Goal: Task Accomplishment & Management: Use online tool/utility

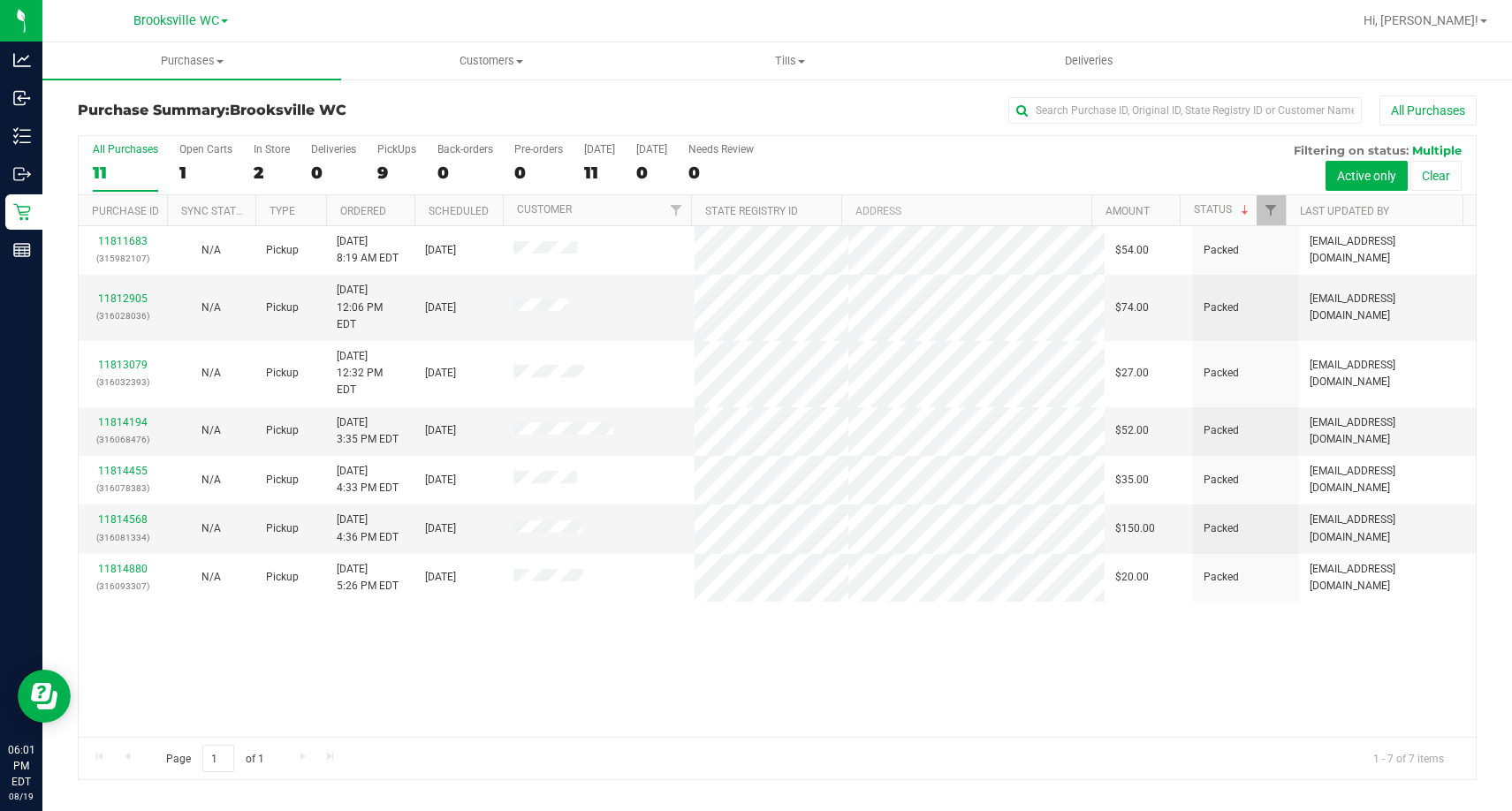
drag, startPoint x: 288, startPoint y: 613, endPoint x: 703, endPoint y: 592, distance: 415.5
click at [288, 615] on div "11811683 (315982107) N/A Pickup 8/19/2025 8:19 AM EDT 8/19/2025 $54.00 Packed m…" at bounding box center [776, 481] width 1397 height 511
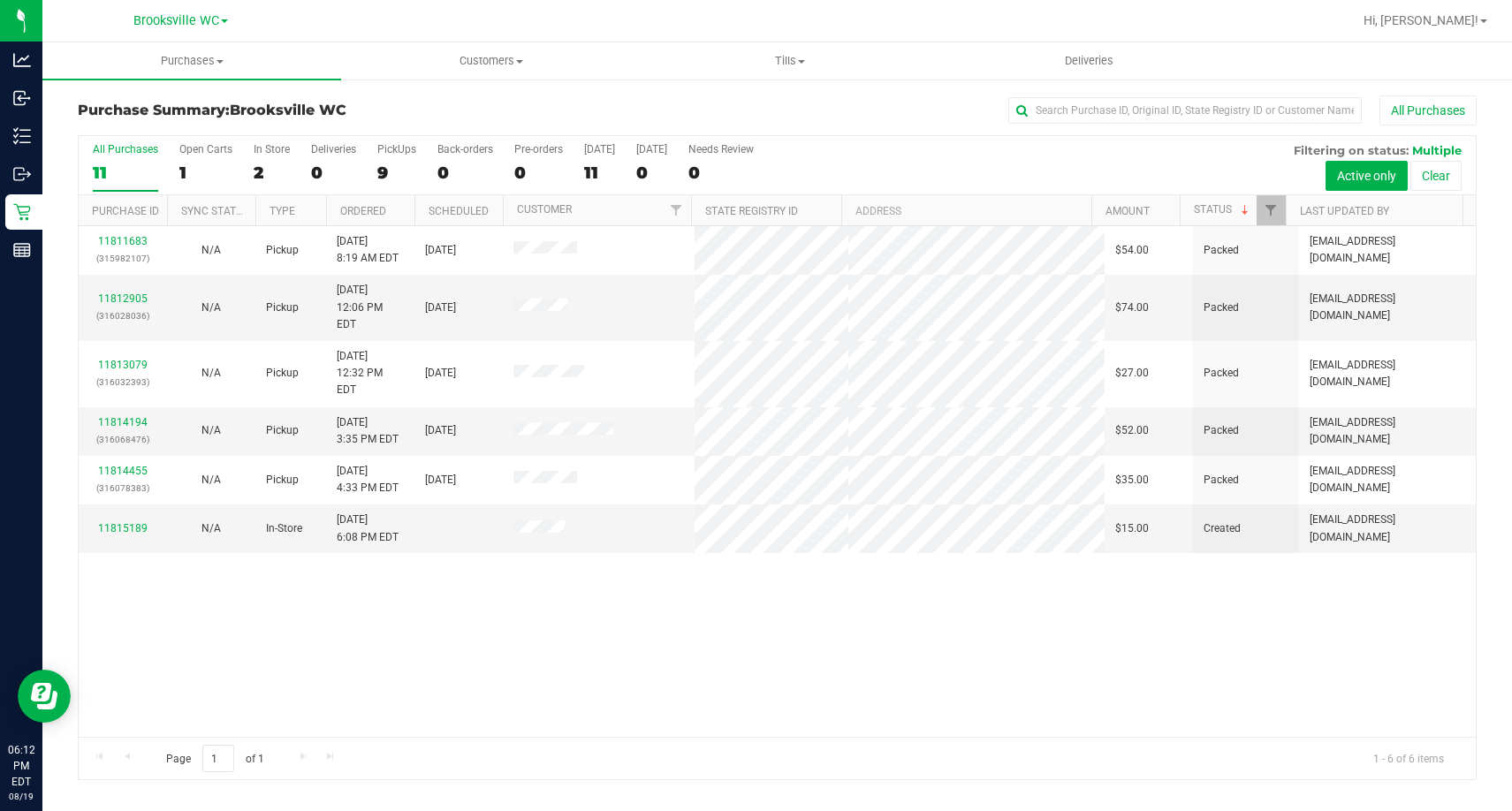
click at [457, 86] on div "Purchase Summary: Brooksville WC All Purchases All Purchases 11 Open Carts 1 In…" at bounding box center [777, 438] width 1469 height 721
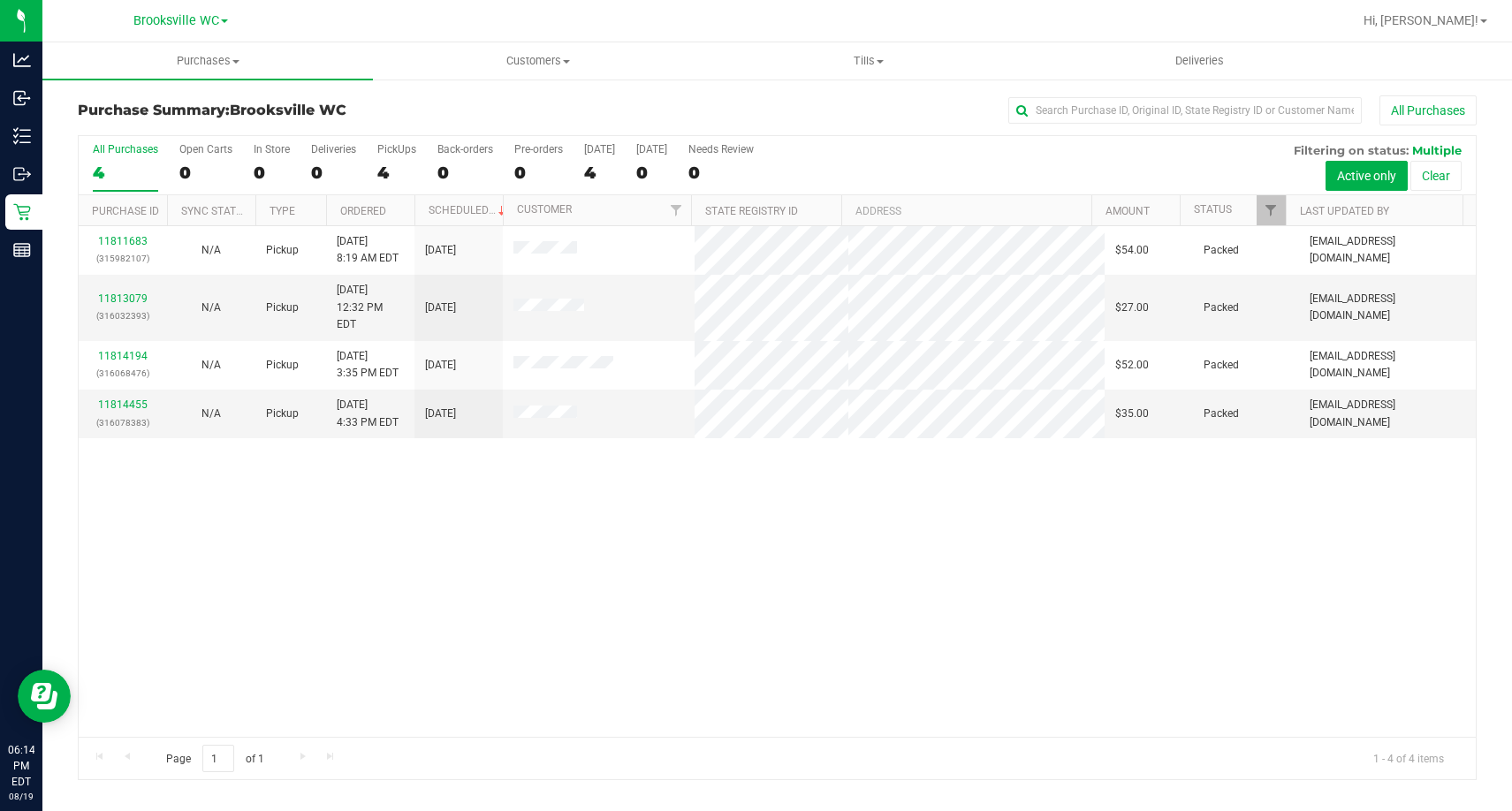
click at [506, 102] on h3 "Purchase Summary: Brooksville WC" at bounding box center [311, 110] width 467 height 16
click at [401, 108] on h3 "Purchase Summary: Brooksville WC" at bounding box center [311, 110] width 467 height 16
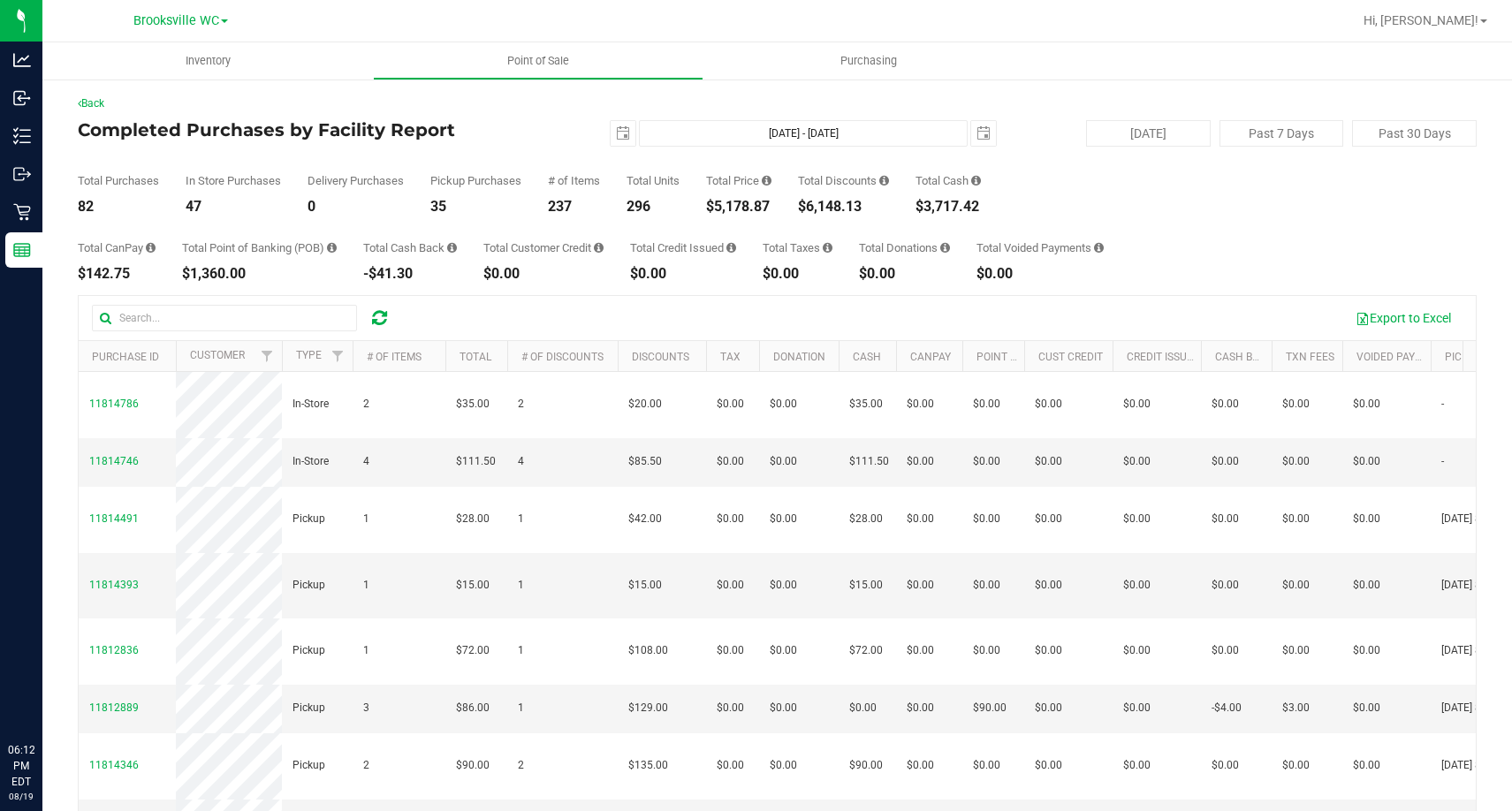
click at [496, 173] on div "Total Purchases 82 In Store Purchases 47 Delivery Purchases 0 Pickup Purchases …" at bounding box center [776, 181] width 1399 height 68
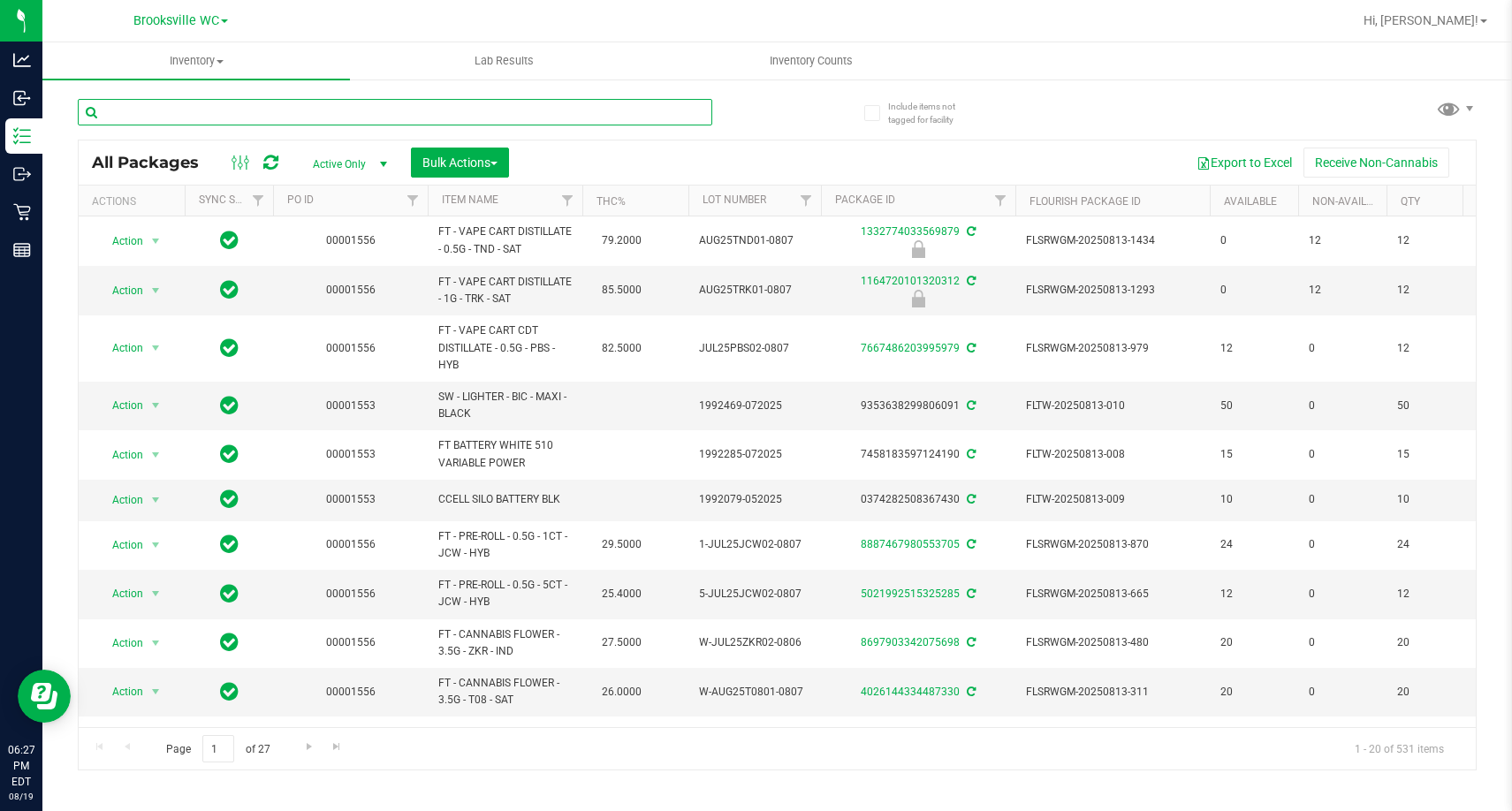
click at [287, 101] on input "text" at bounding box center [394, 112] width 634 height 27
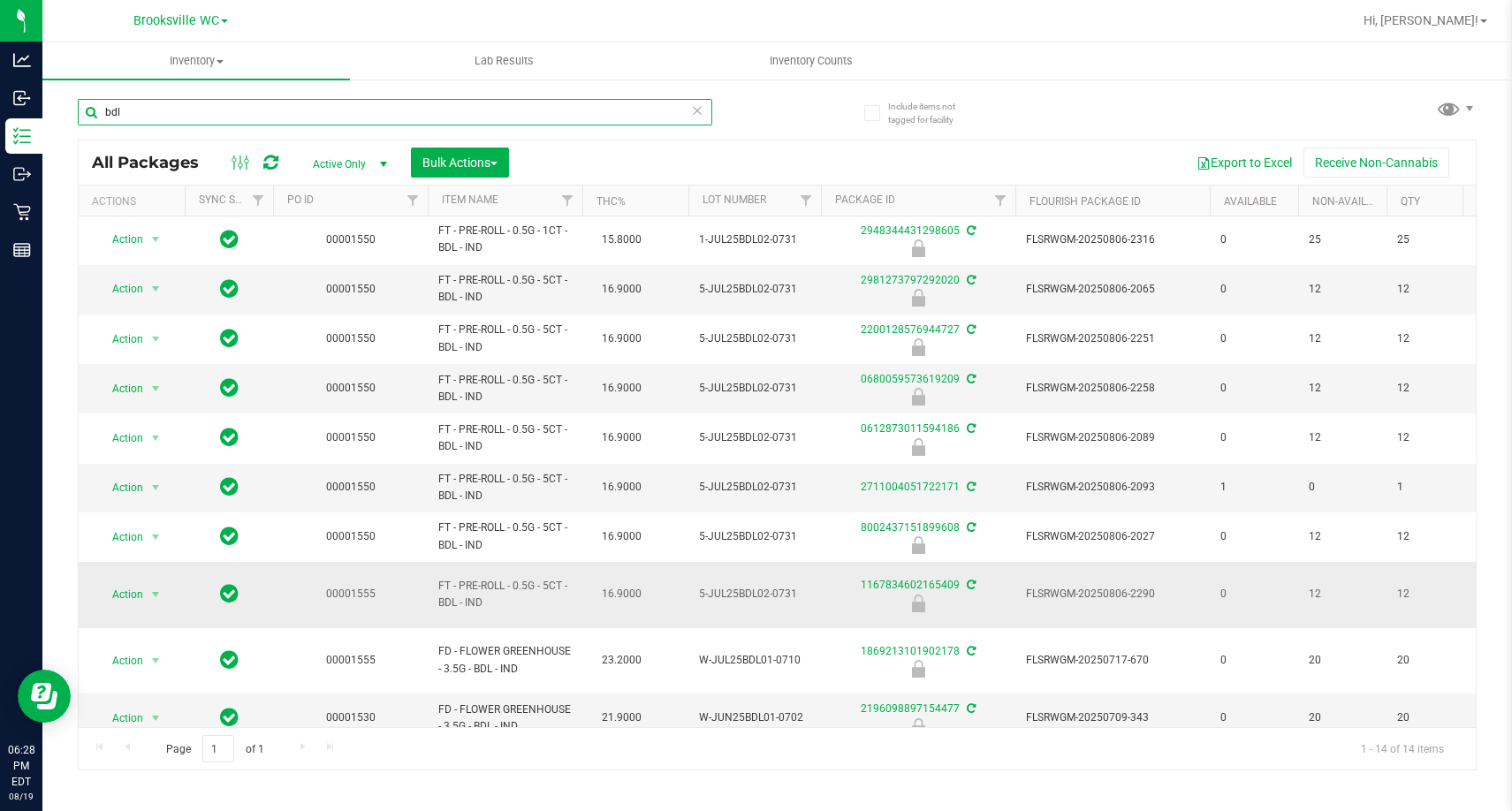
scroll to position [212, 0]
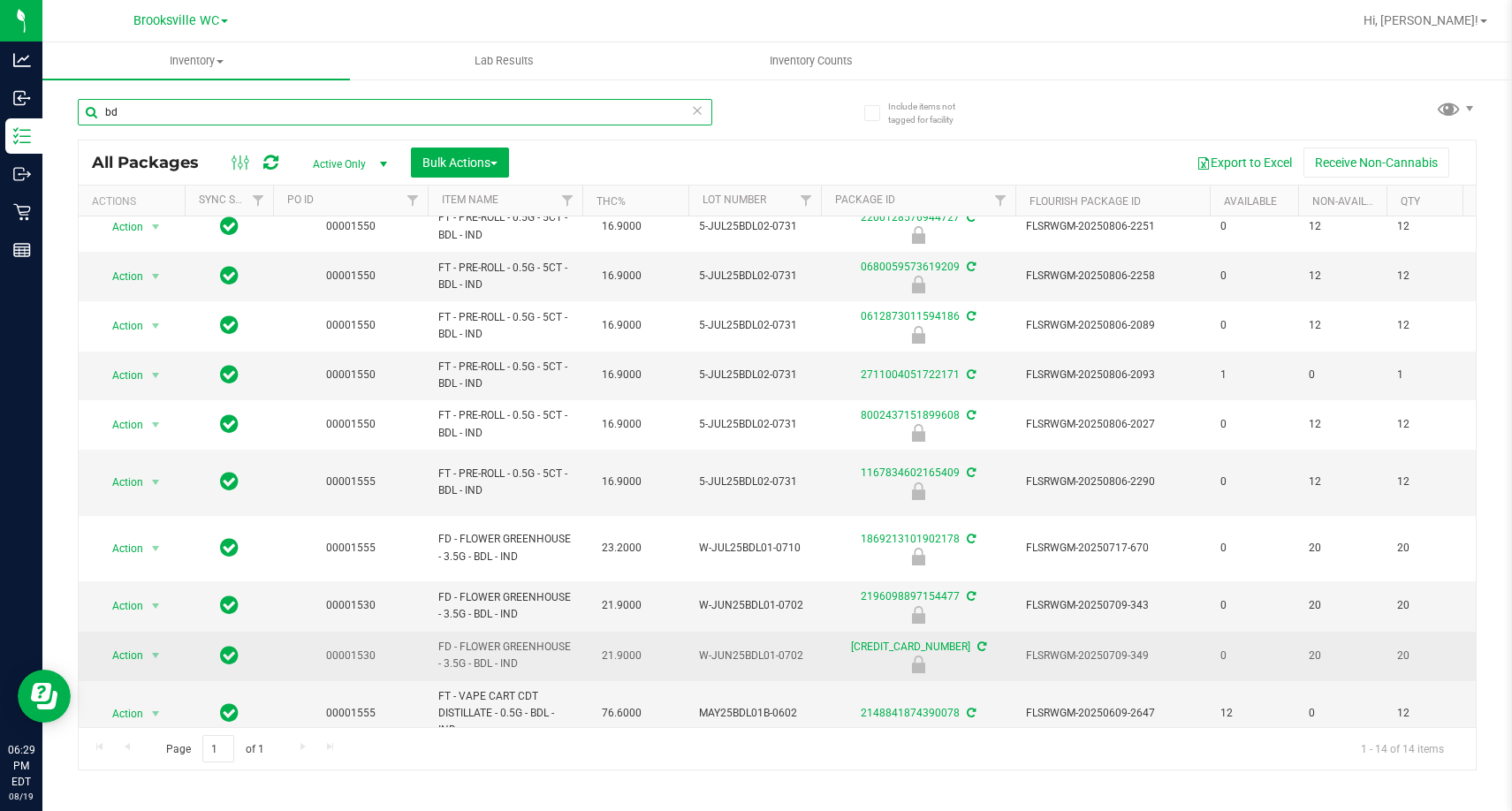
type input "b"
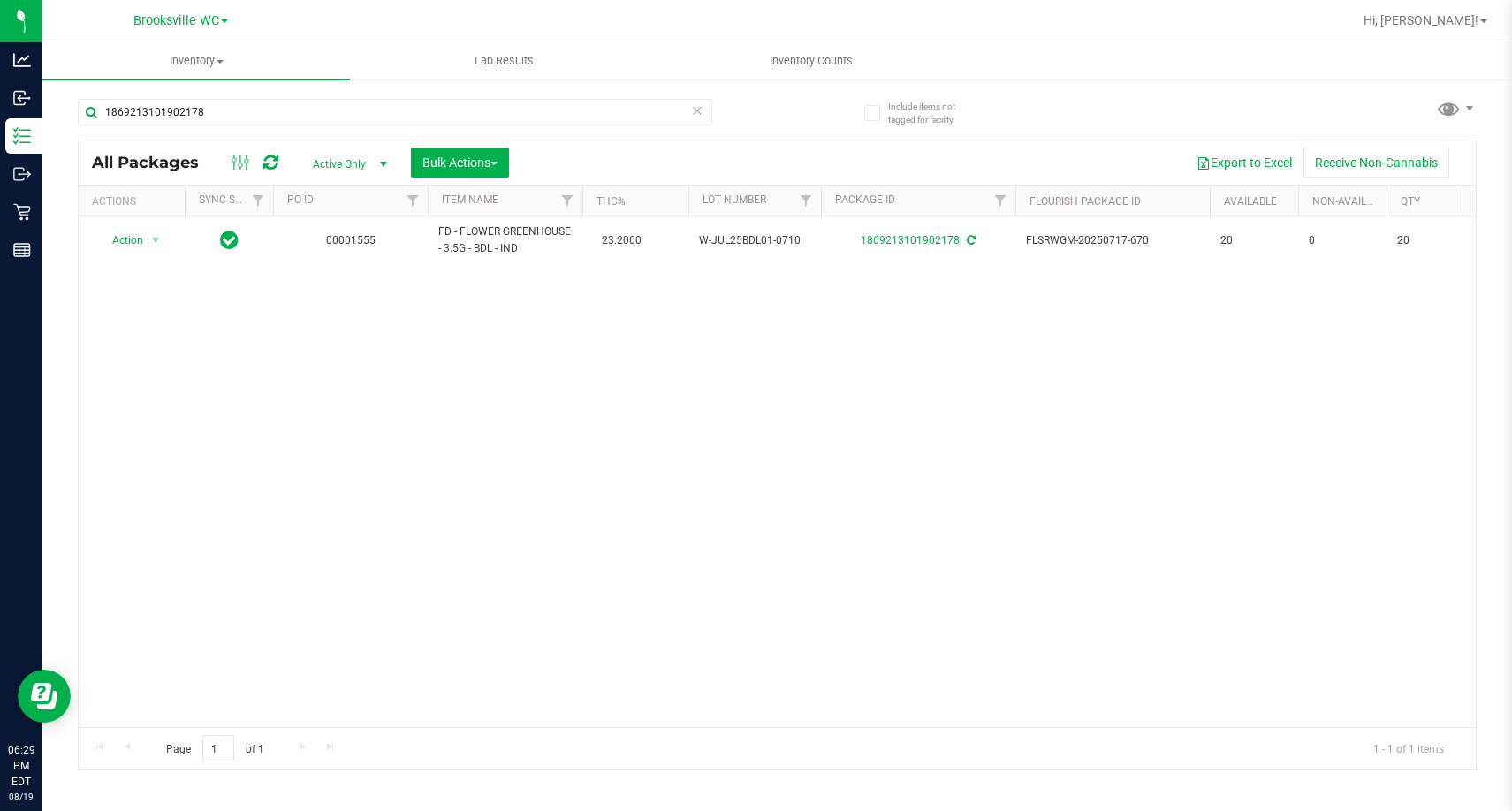
click at [323, 448] on div "Action Action Adjust qty Create package Edit attributes Global inventory Locate…" at bounding box center [776, 472] width 1397 height 511
click at [465, 585] on div "Action Action Adjust qty Create package Edit attributes Global inventory Locate…" at bounding box center [776, 472] width 1397 height 511
click at [281, 113] on input "1869213101902178" at bounding box center [394, 112] width 634 height 27
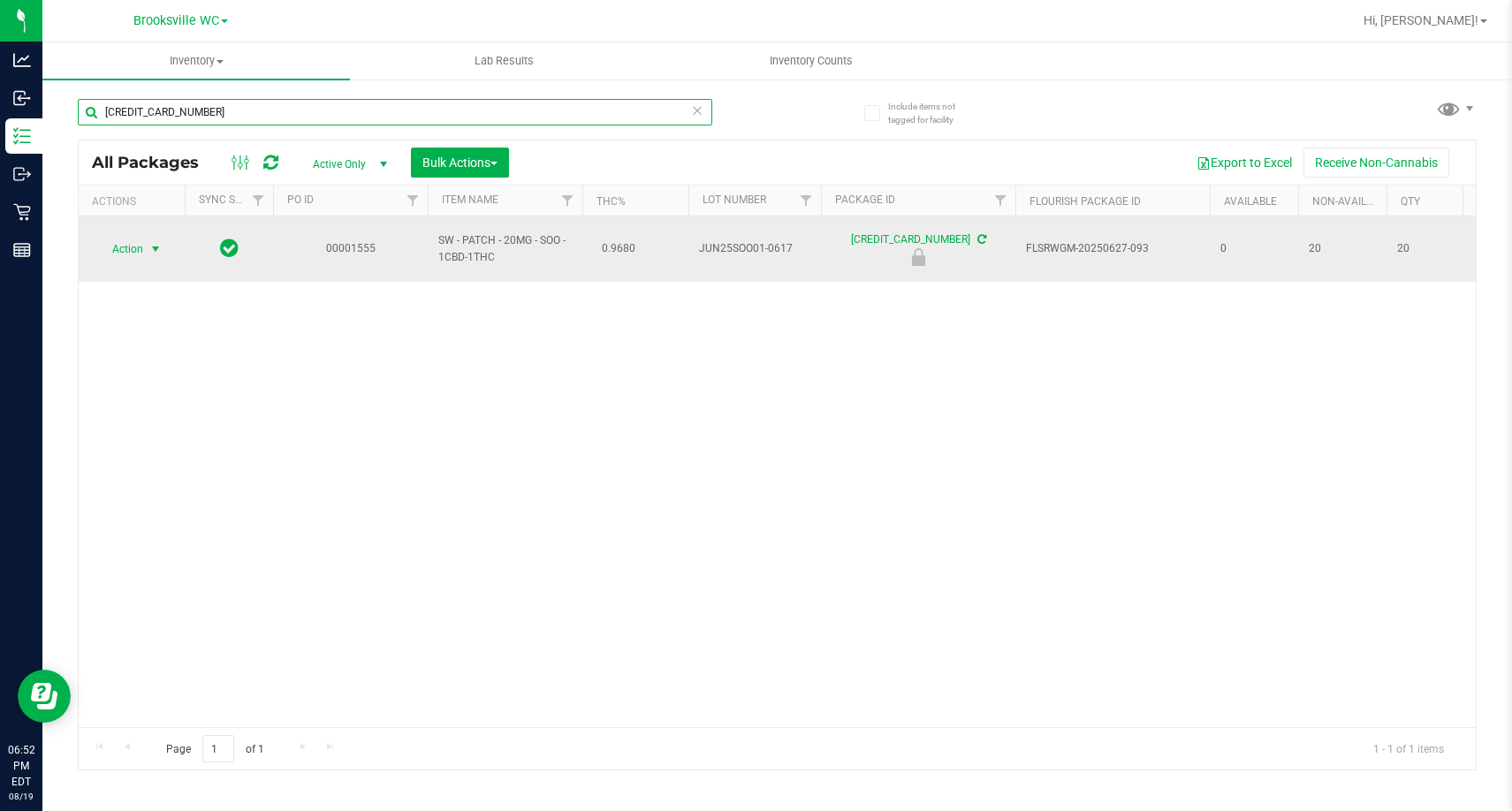
type input "5806666890147302"
click at [116, 237] on span "Action" at bounding box center [120, 249] width 48 height 25
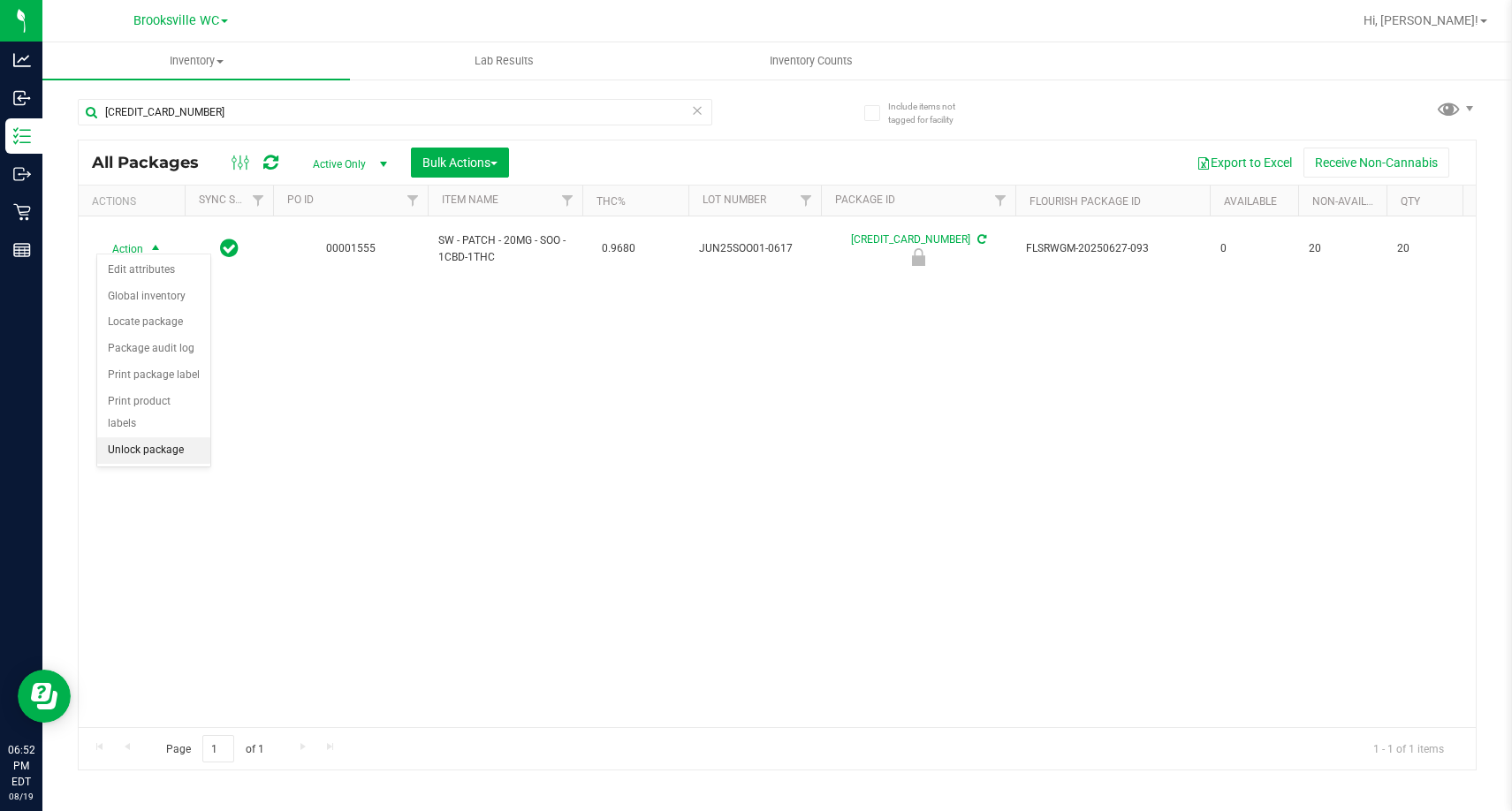
click at [163, 438] on li "Unlock package" at bounding box center [154, 451] width 113 height 27
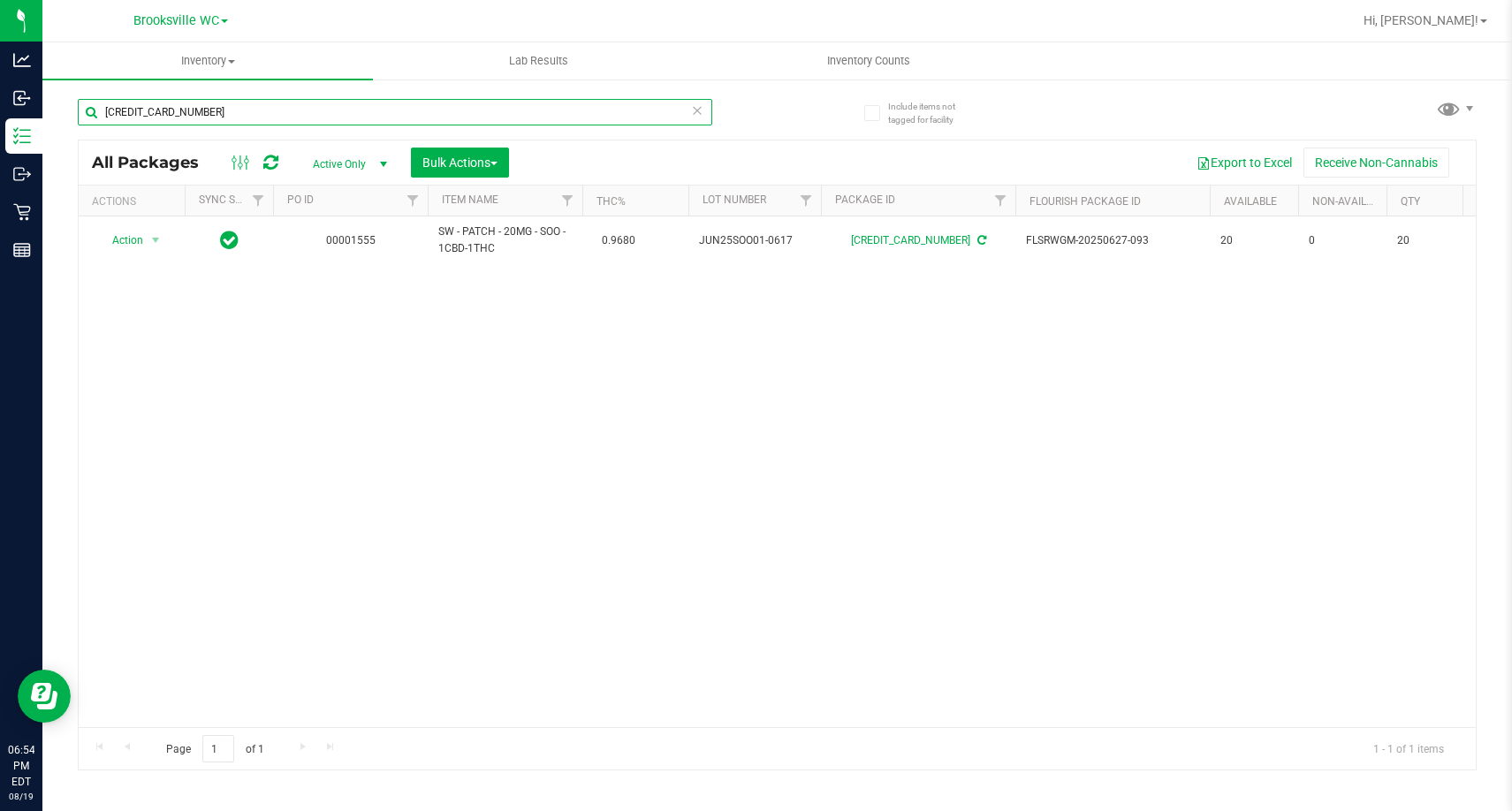
click at [310, 112] on input "5806666890147302" at bounding box center [394, 112] width 634 height 27
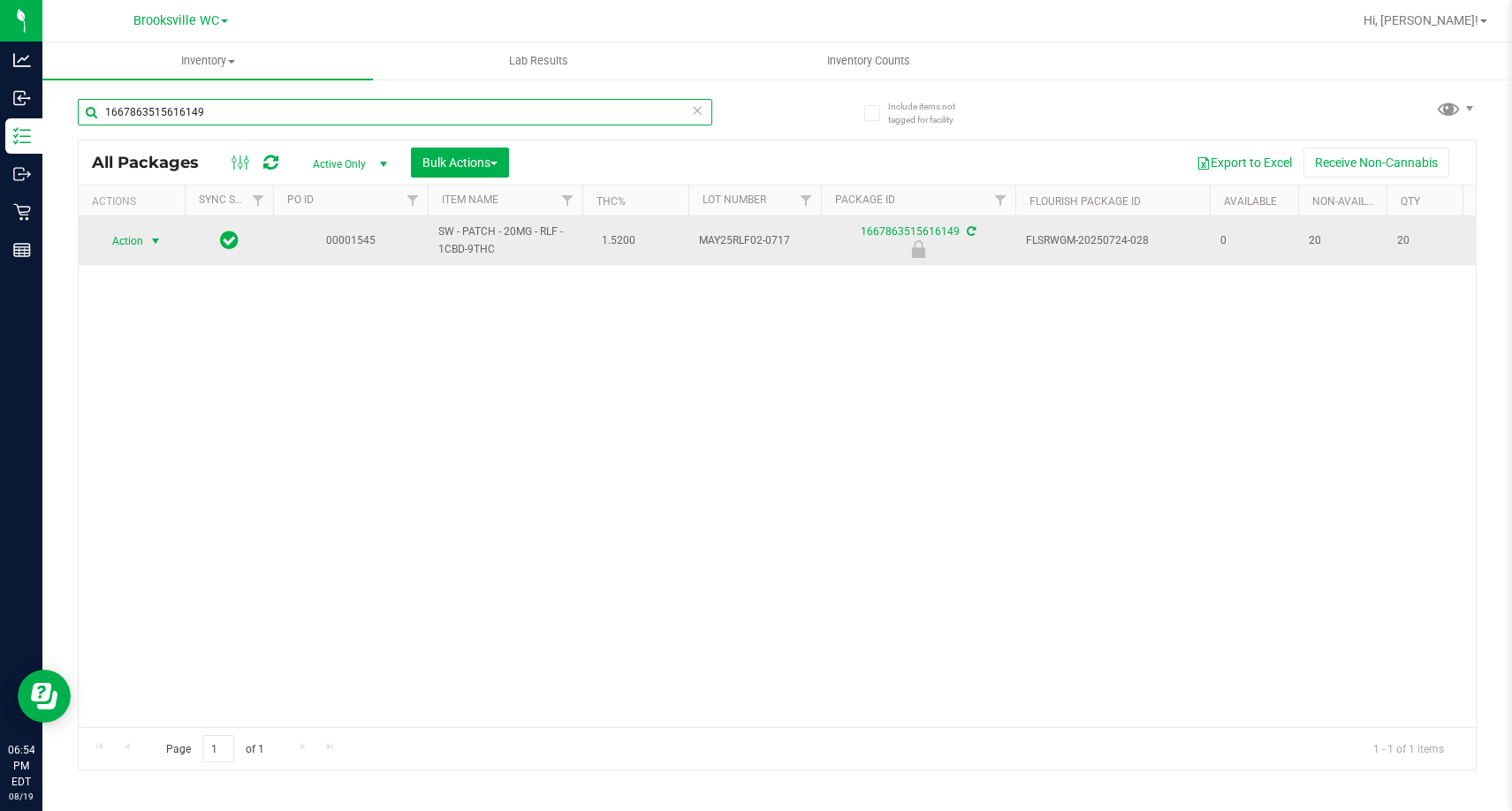
type input "1667863515616149"
click at [150, 224] on td "Action Action Edit attributes Global inventory Locate package Package audit log…" at bounding box center [131, 240] width 106 height 49
click at [147, 240] on span "select" at bounding box center [156, 241] width 22 height 25
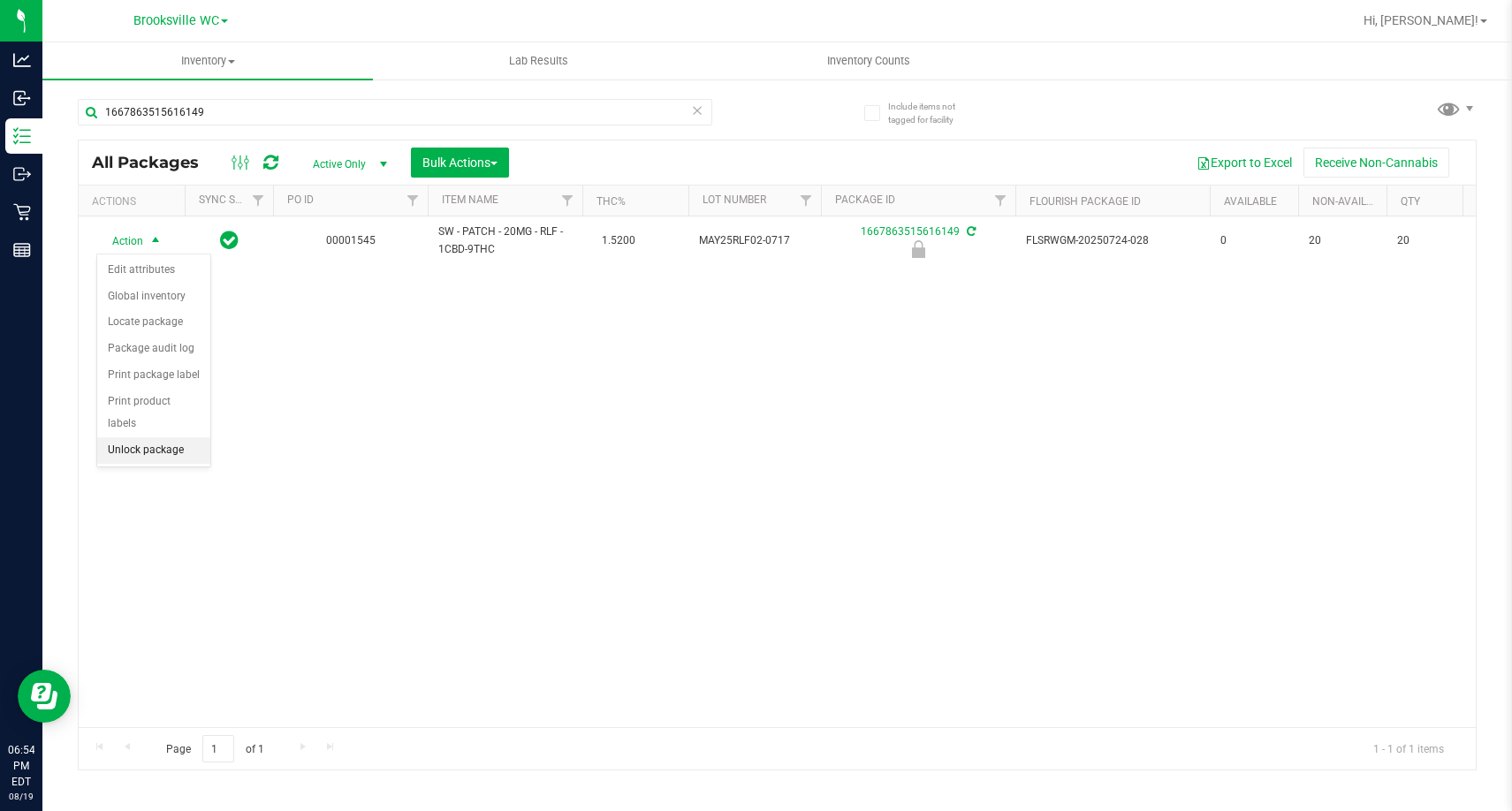
click at [164, 438] on li "Unlock package" at bounding box center [154, 451] width 113 height 27
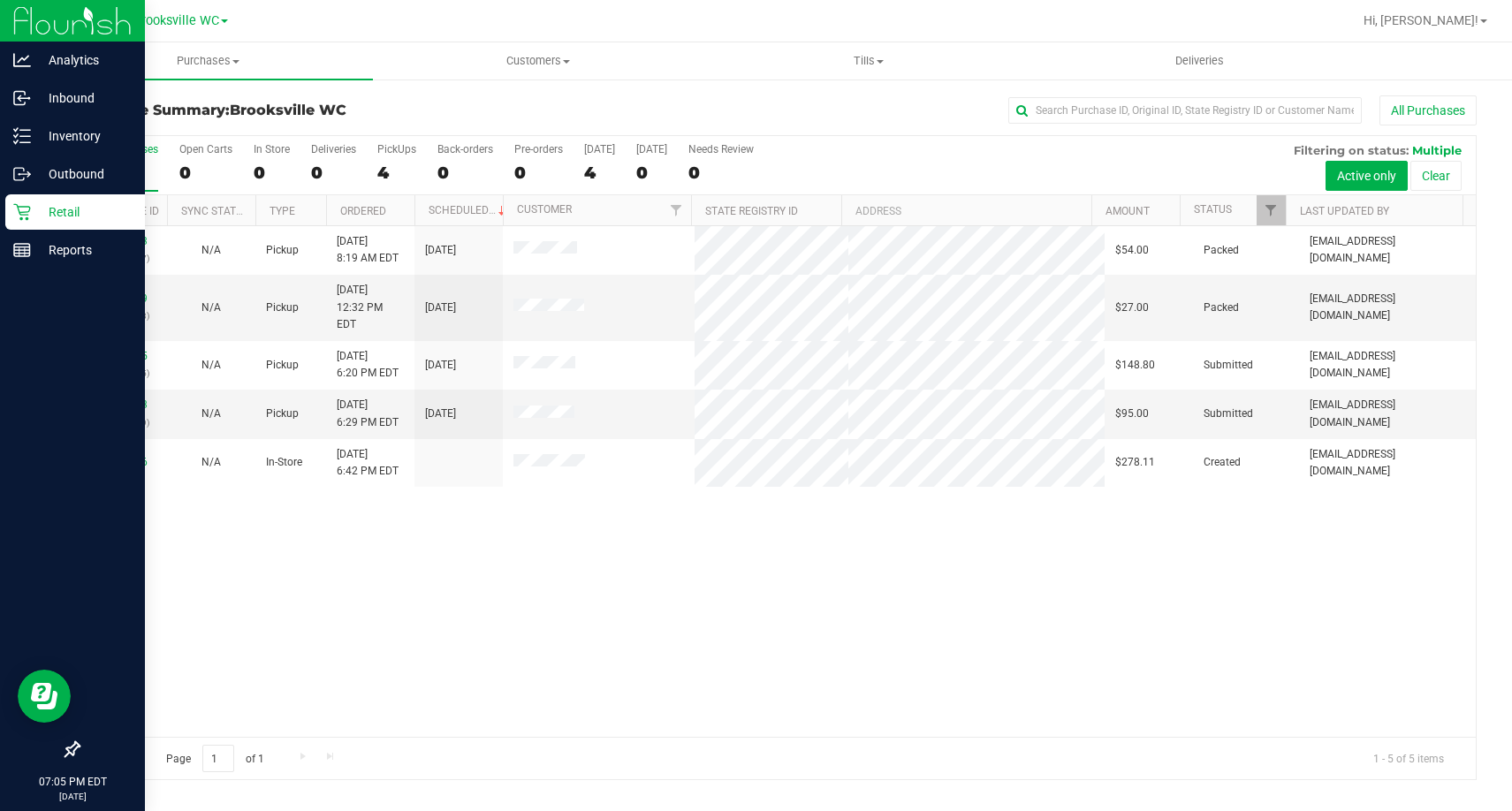
click at [12, 201] on div "Retail" at bounding box center [74, 212] width 140 height 36
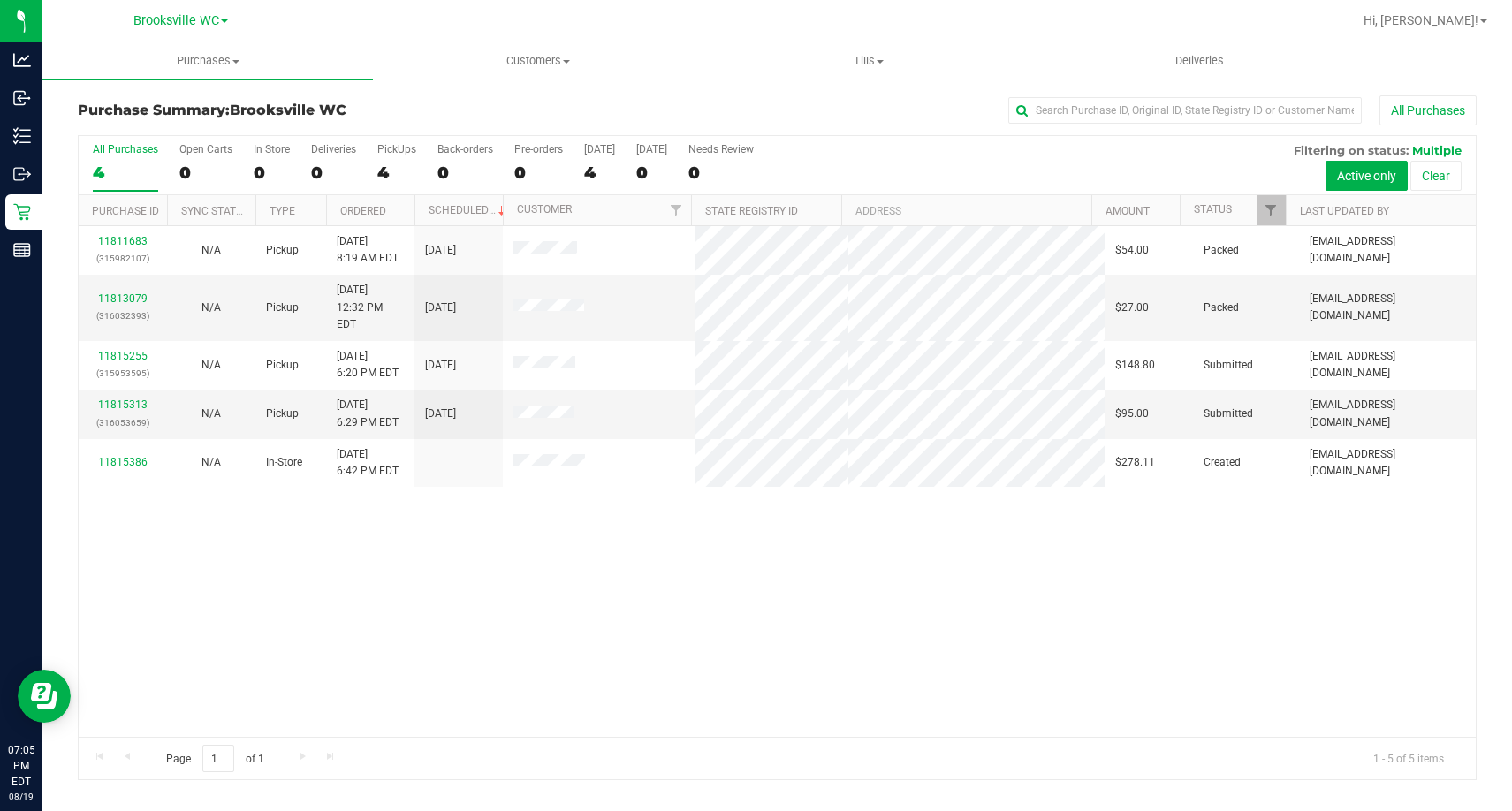
drag, startPoint x: 397, startPoint y: 103, endPoint x: 405, endPoint y: 76, distance: 28.2
click at [398, 100] on div "Purchase Summary: Brooksville WC All Purchases" at bounding box center [776, 114] width 1399 height 39
click at [860, 53] on span "Tills" at bounding box center [868, 61] width 329 height 16
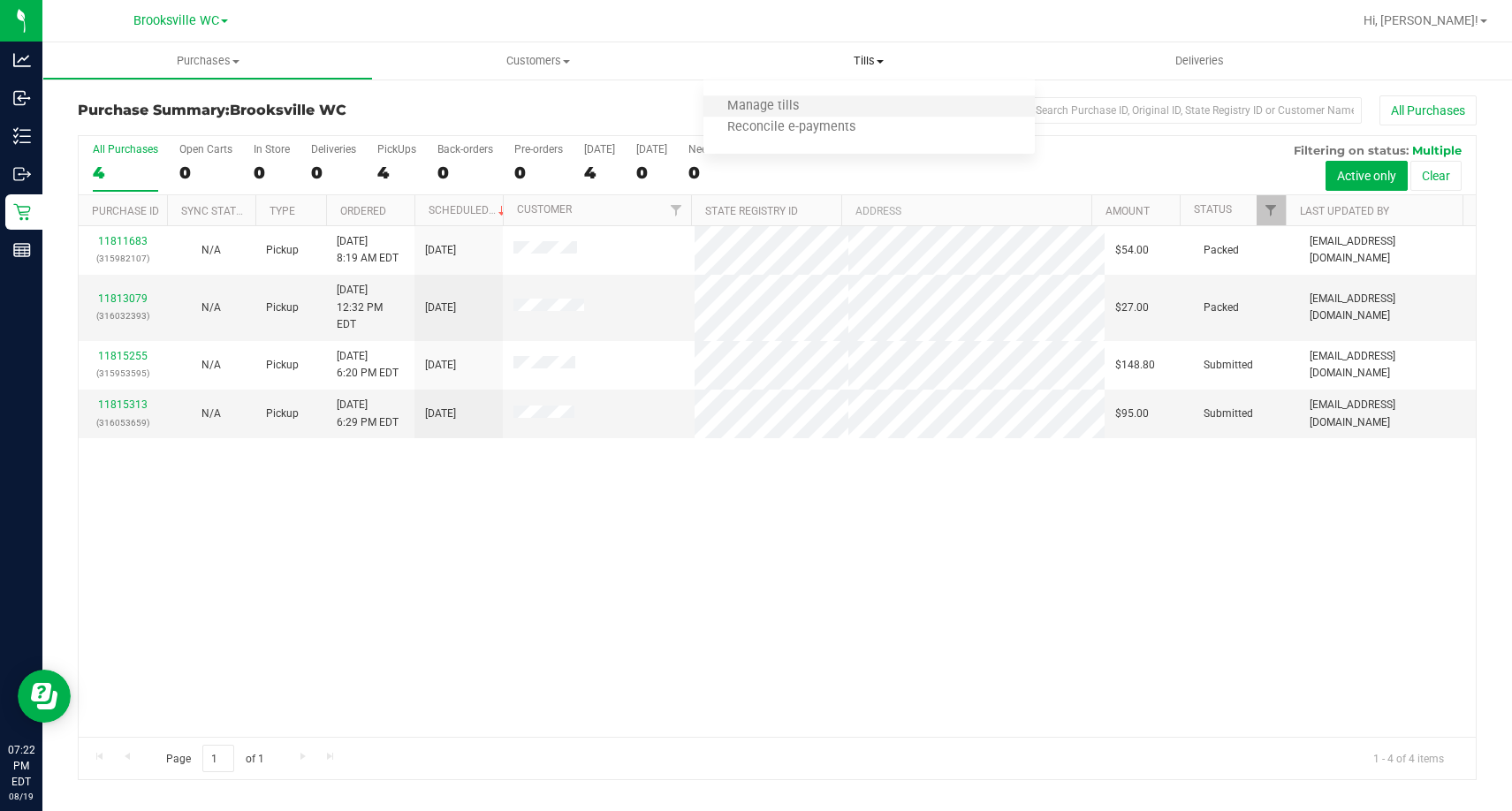
click at [834, 100] on li "Manage tills" at bounding box center [869, 106] width 331 height 21
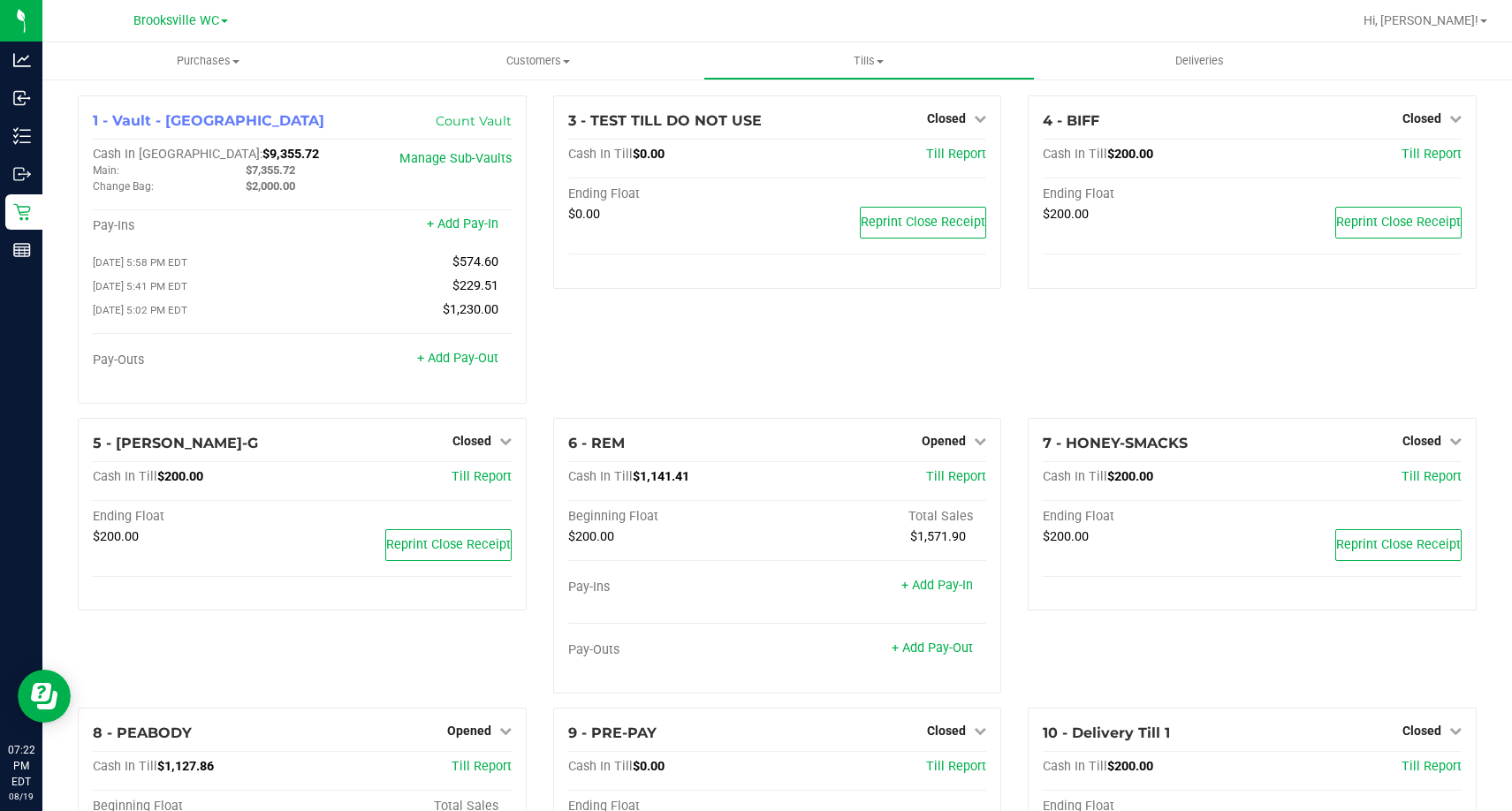
click at [721, 344] on div "3 - TEST TILL DO NOT USE Closed Open Till Cash In Till $0.00 Till Report Ending…" at bounding box center [777, 256] width 476 height 323
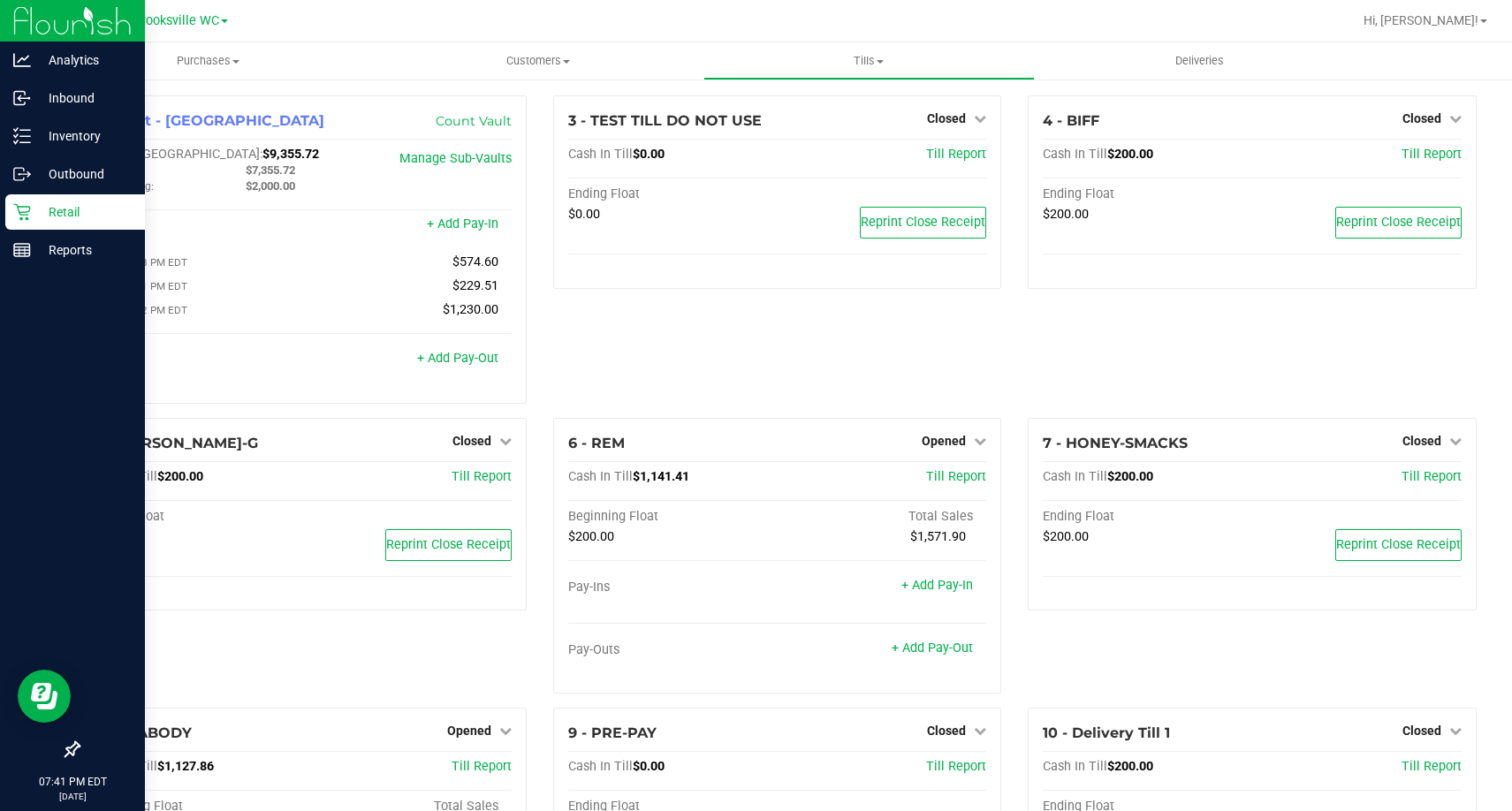
click at [32, 198] on div "Retail" at bounding box center [74, 212] width 140 height 36
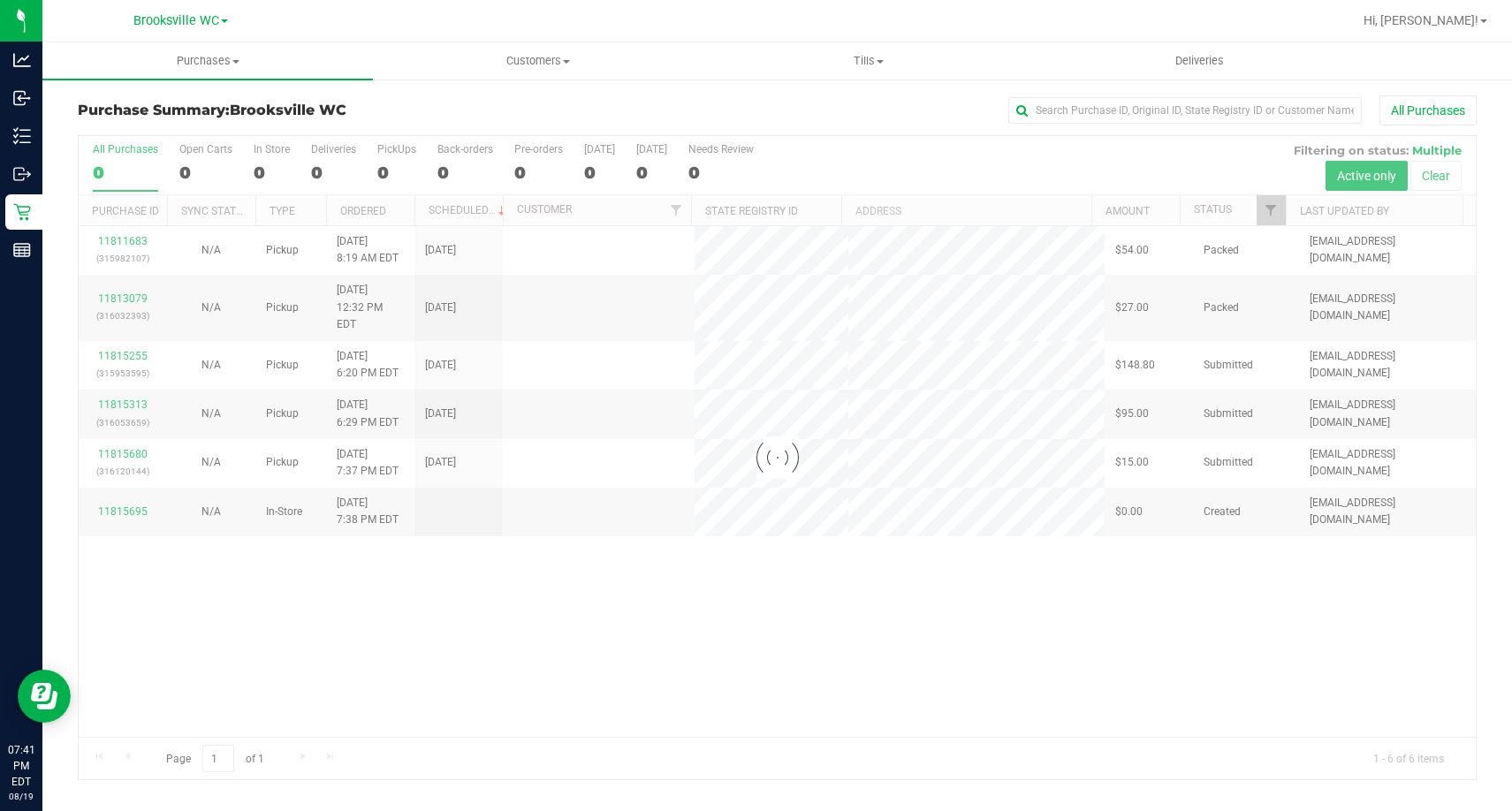
click at [782, 112] on div "All Purchases" at bounding box center [1010, 110] width 932 height 30
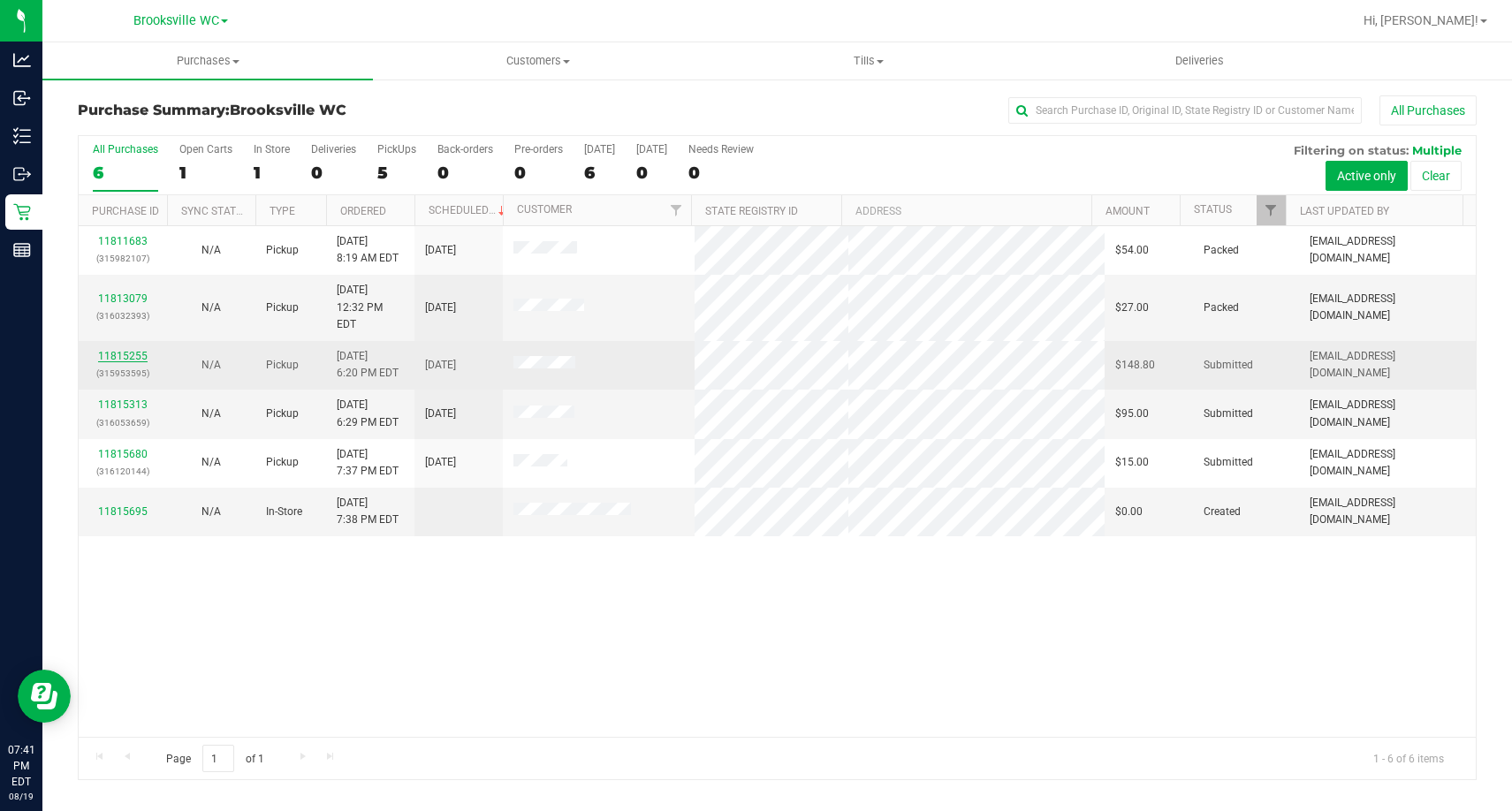
click at [132, 350] on link "11815255" at bounding box center [123, 356] width 50 height 12
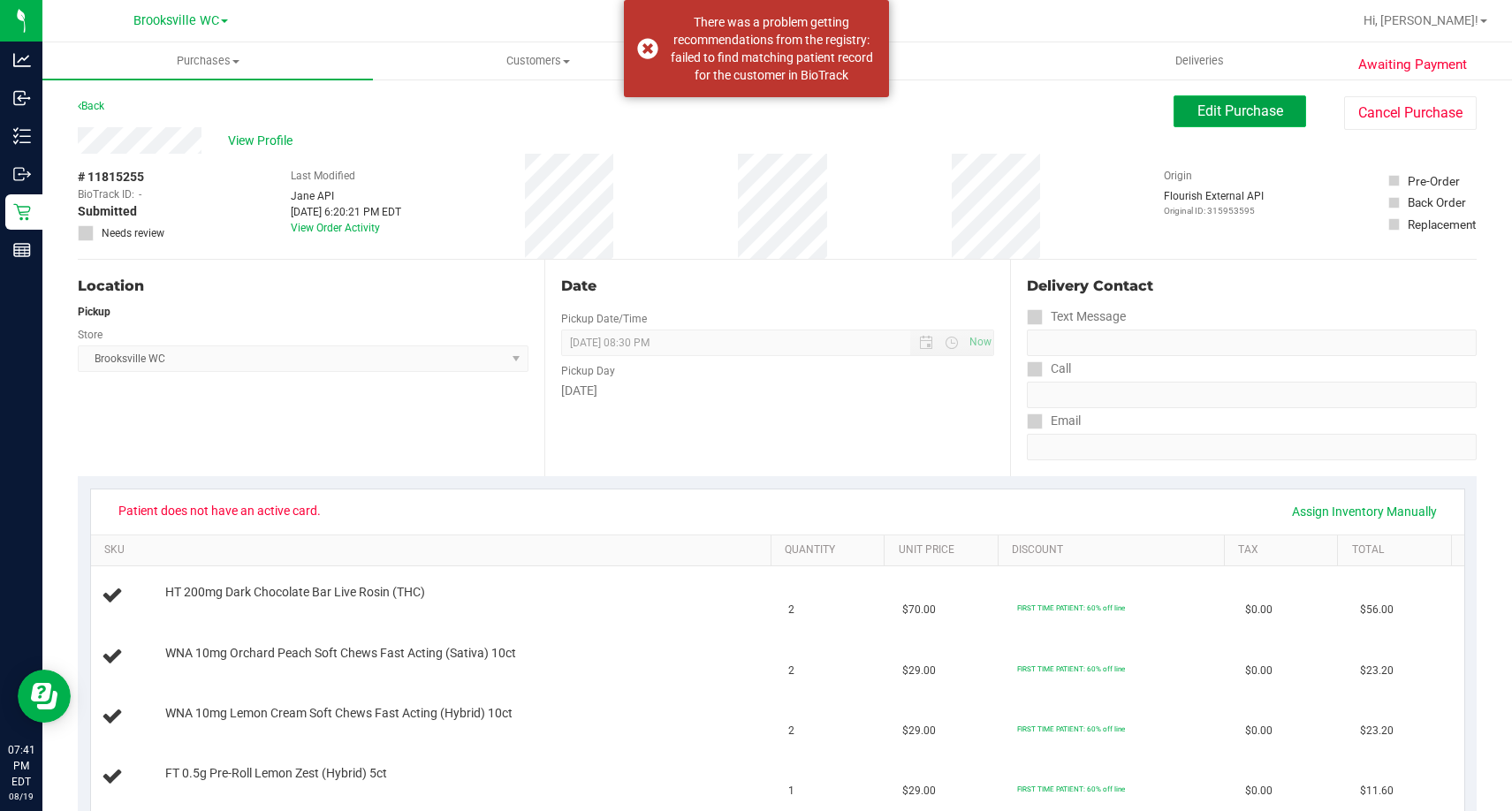
click at [1208, 110] on span "Edit Purchase" at bounding box center [1240, 110] width 85 height 17
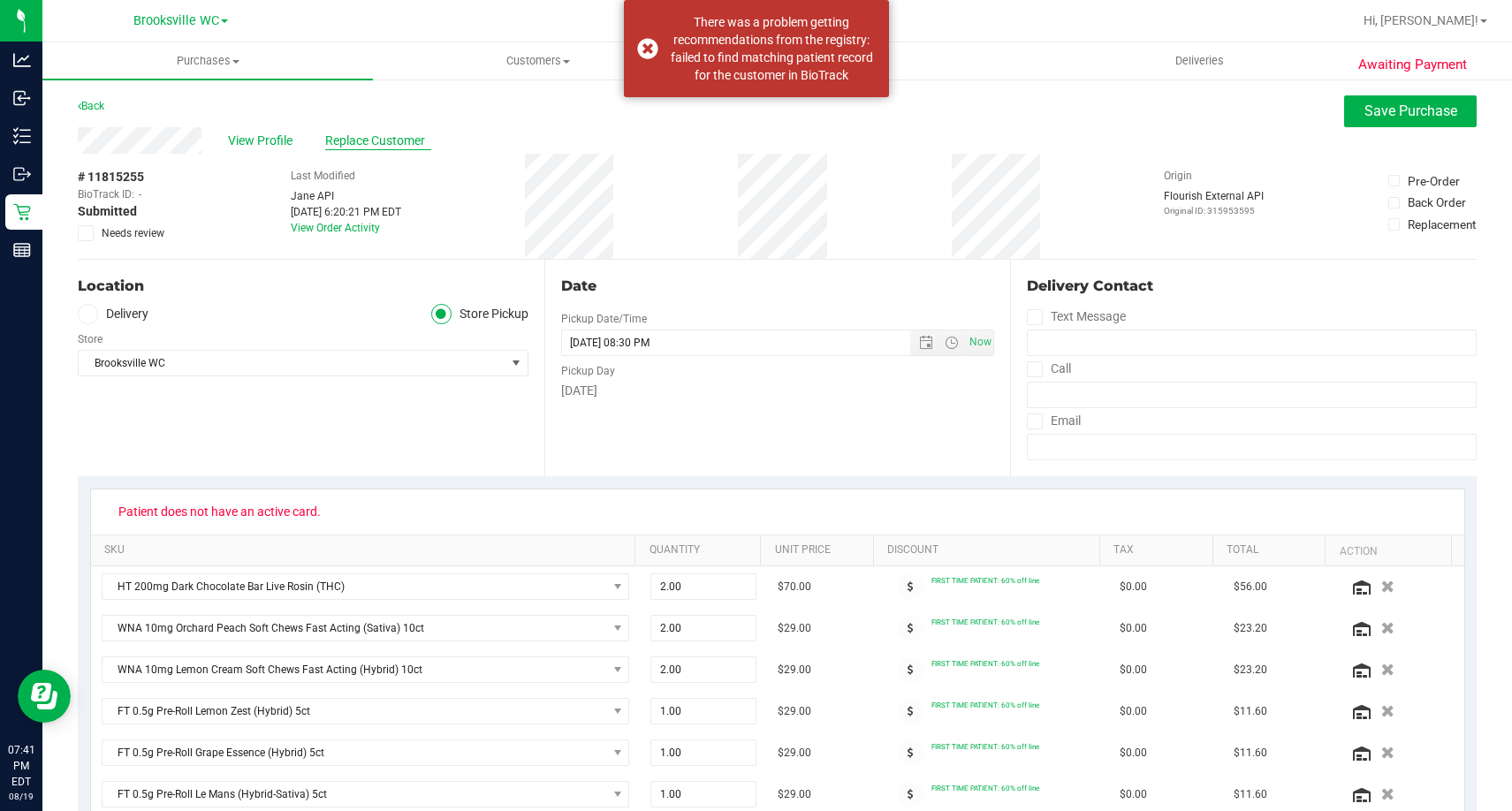
click at [359, 136] on span "Replace Customer" at bounding box center [378, 141] width 106 height 19
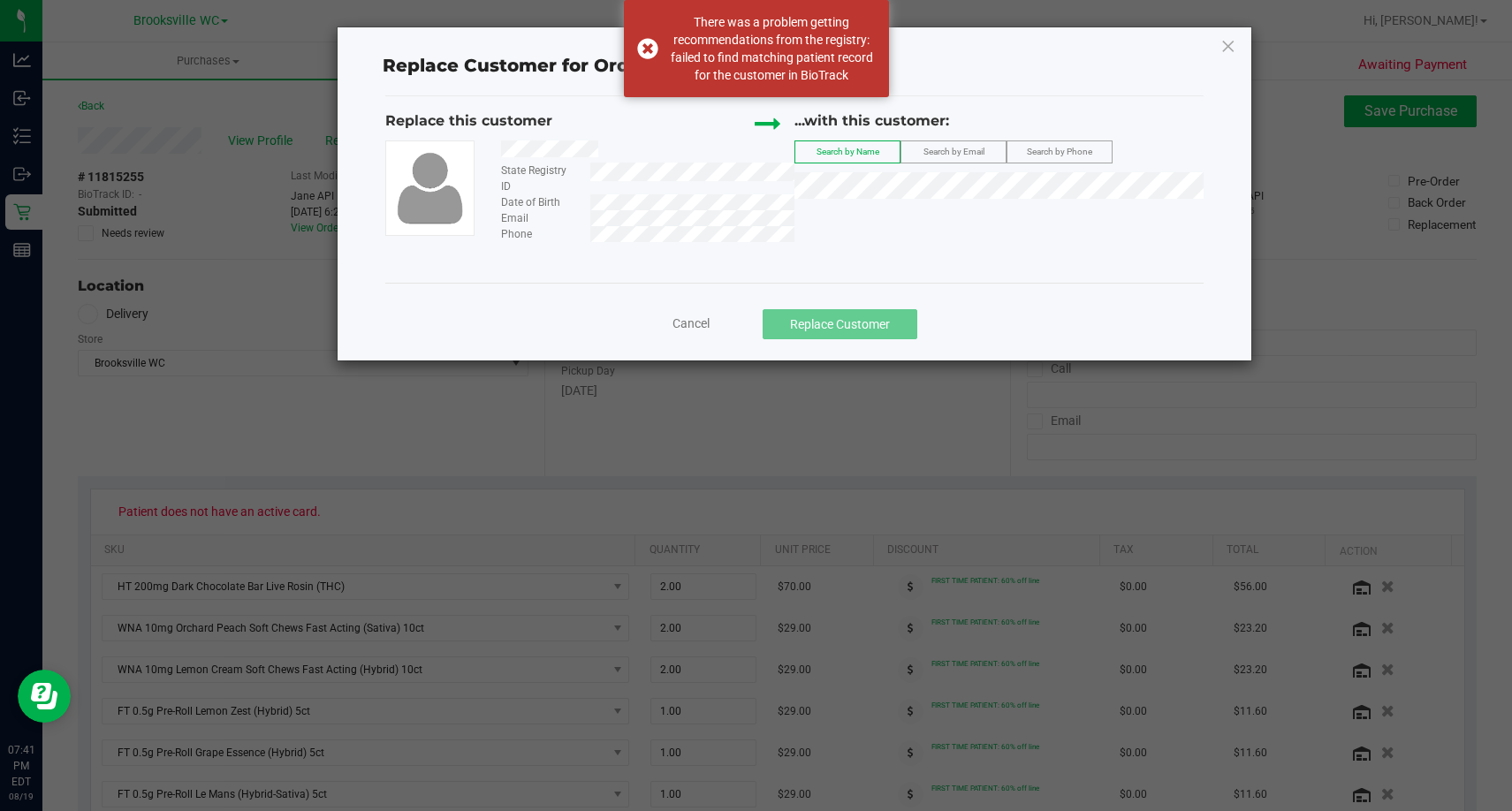
drag, startPoint x: 613, startPoint y: 149, endPoint x: 498, endPoint y: 148, distance: 115.0
click at [498, 148] on div at bounding box center [640, 152] width 307 height 22
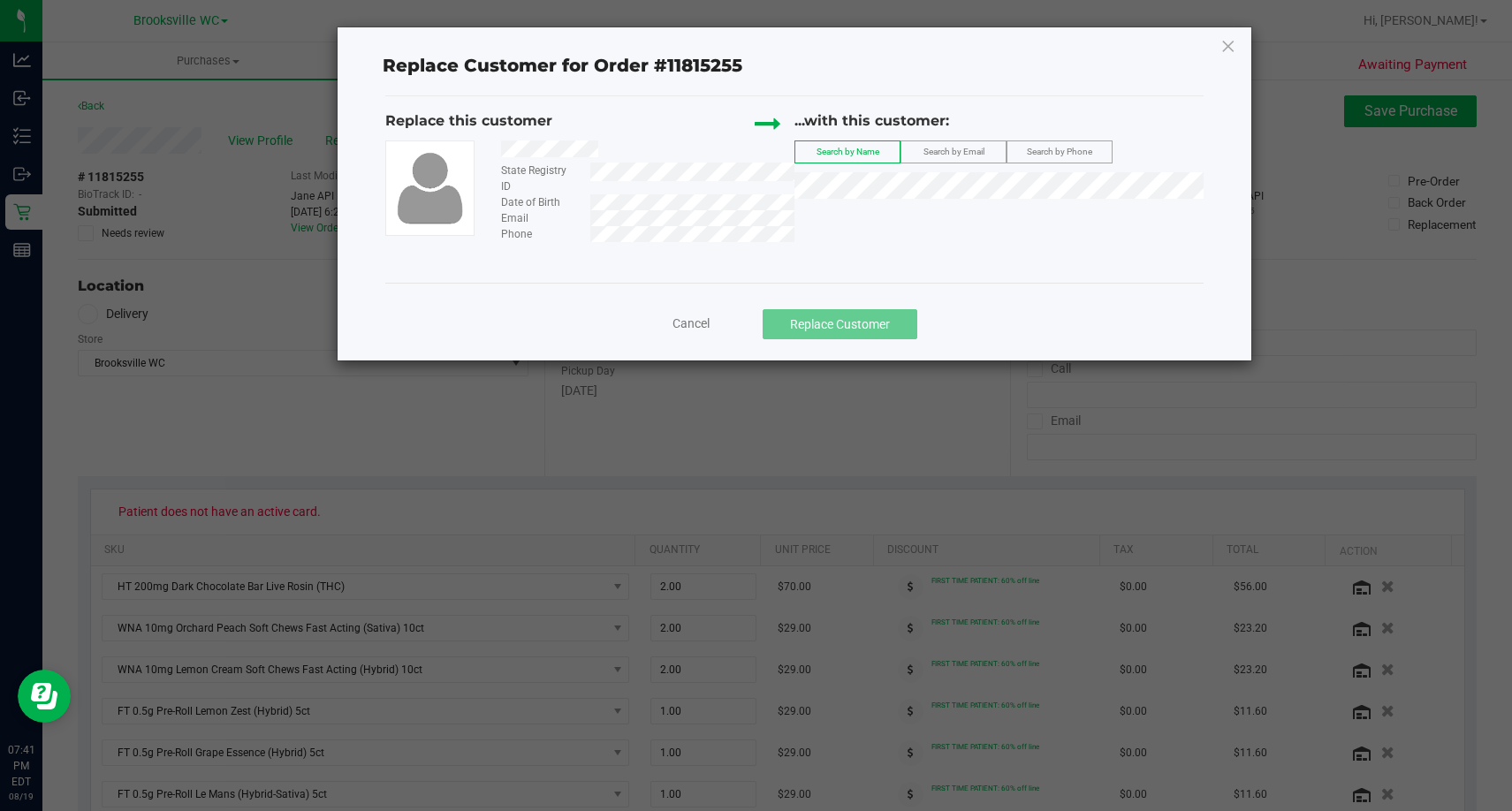
click at [682, 326] on span "Cancel" at bounding box center [690, 324] width 37 height 14
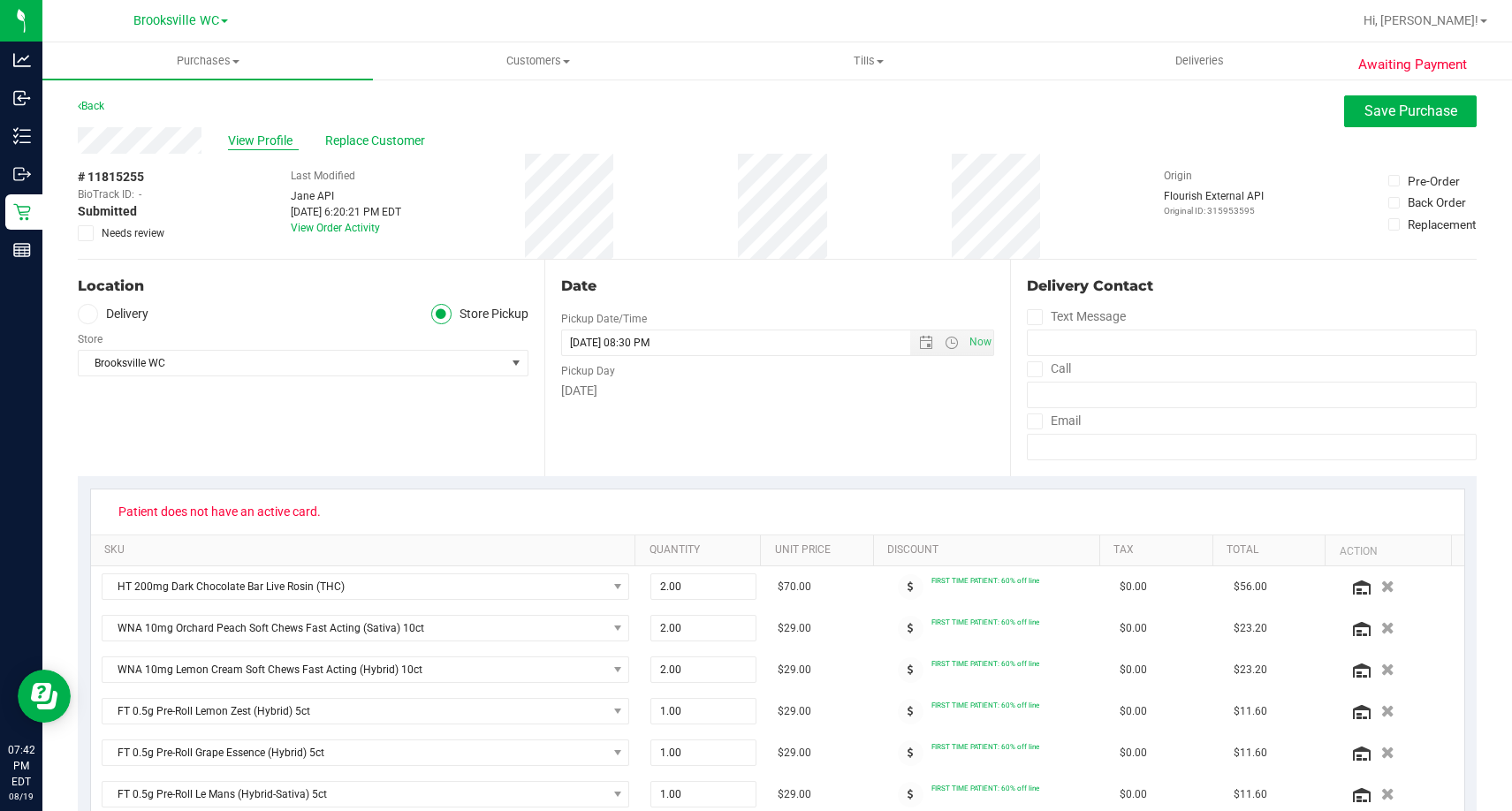
click at [283, 138] on span "View Profile" at bounding box center [263, 141] width 70 height 19
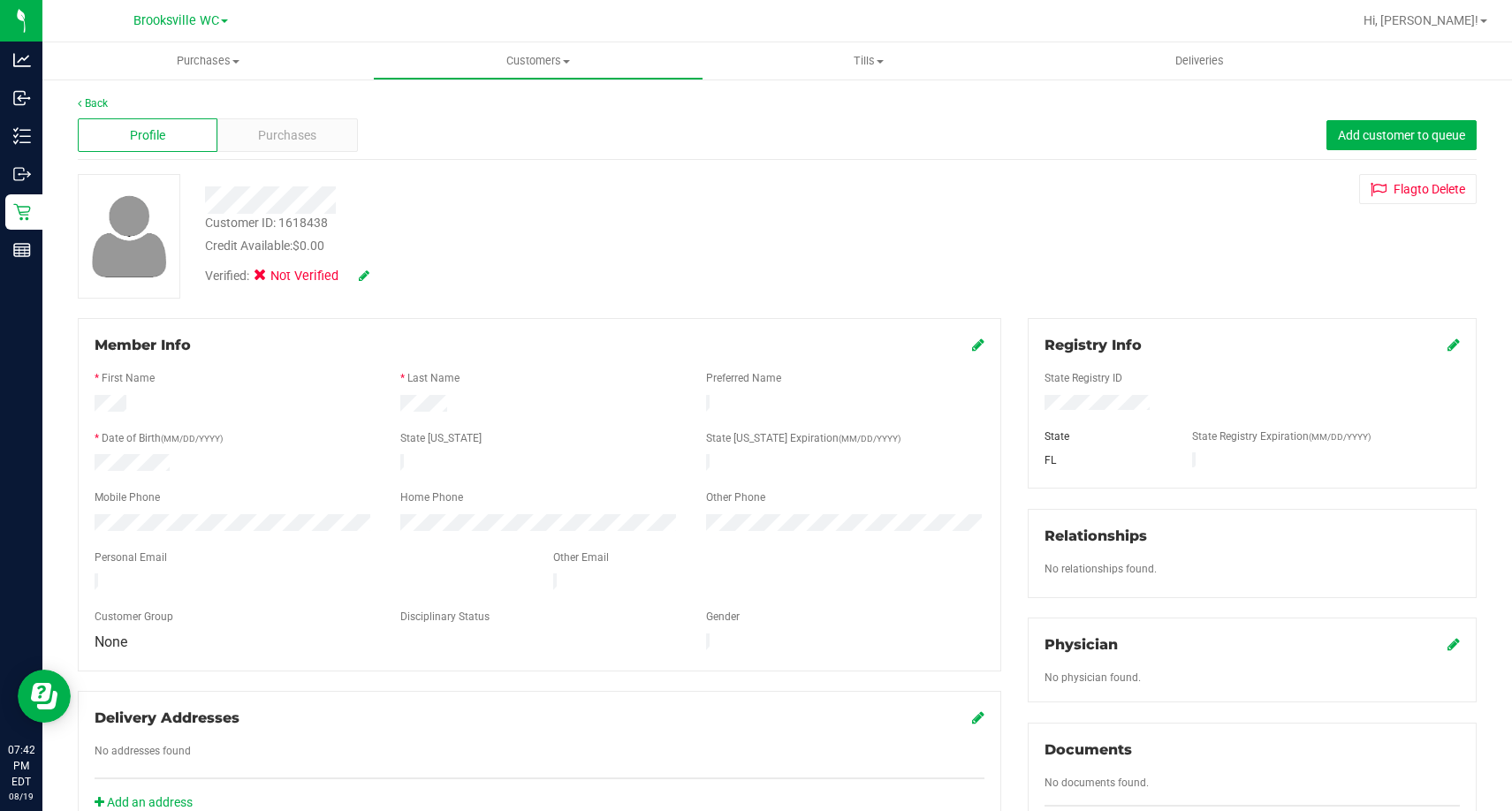
click at [360, 273] on icon at bounding box center [363, 276] width 11 height 12
click at [271, 278] on span at bounding box center [265, 278] width 16 height 16
click at [0, 0] on input "Medical" at bounding box center [0, 0] width 0 height 0
click at [394, 272] on icon at bounding box center [388, 276] width 14 height 12
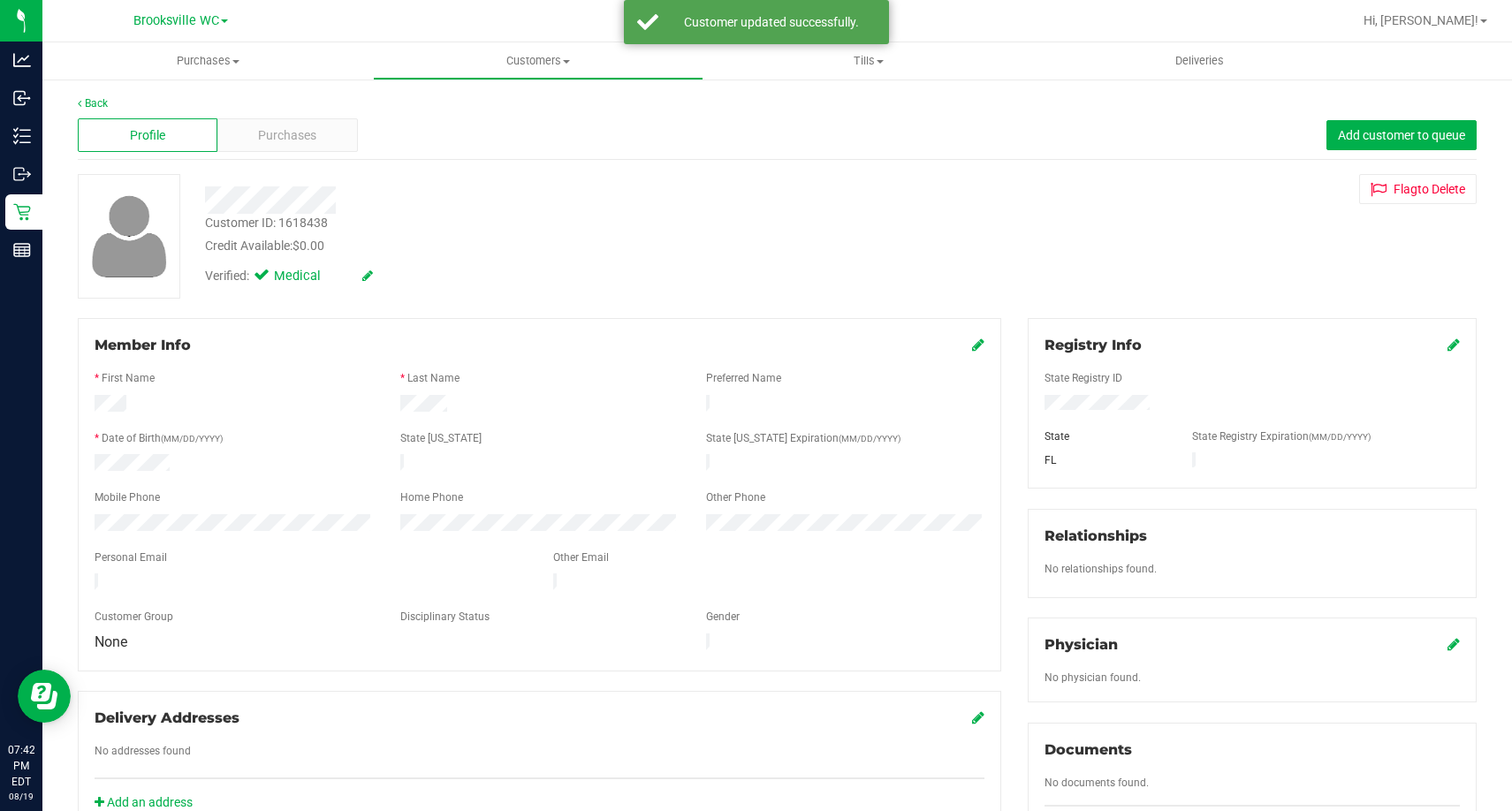
click at [1447, 338] on icon at bounding box center [1453, 344] width 12 height 14
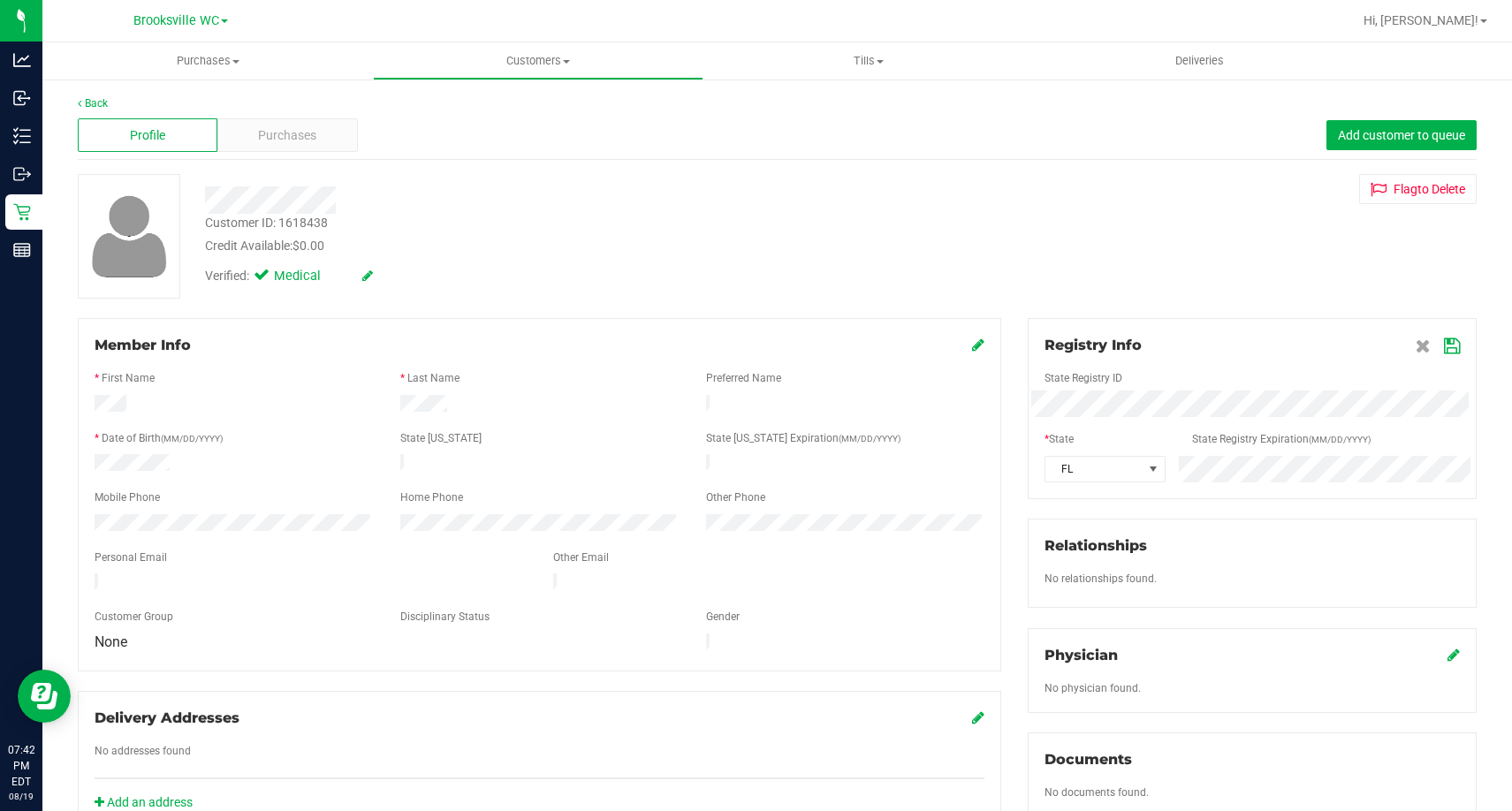
click at [871, 403] on div "Member Info * First Name * Last Name Preferred Name * Date of Birth (MM/DD/YYYY…" at bounding box center [777, 773] width 1426 height 911
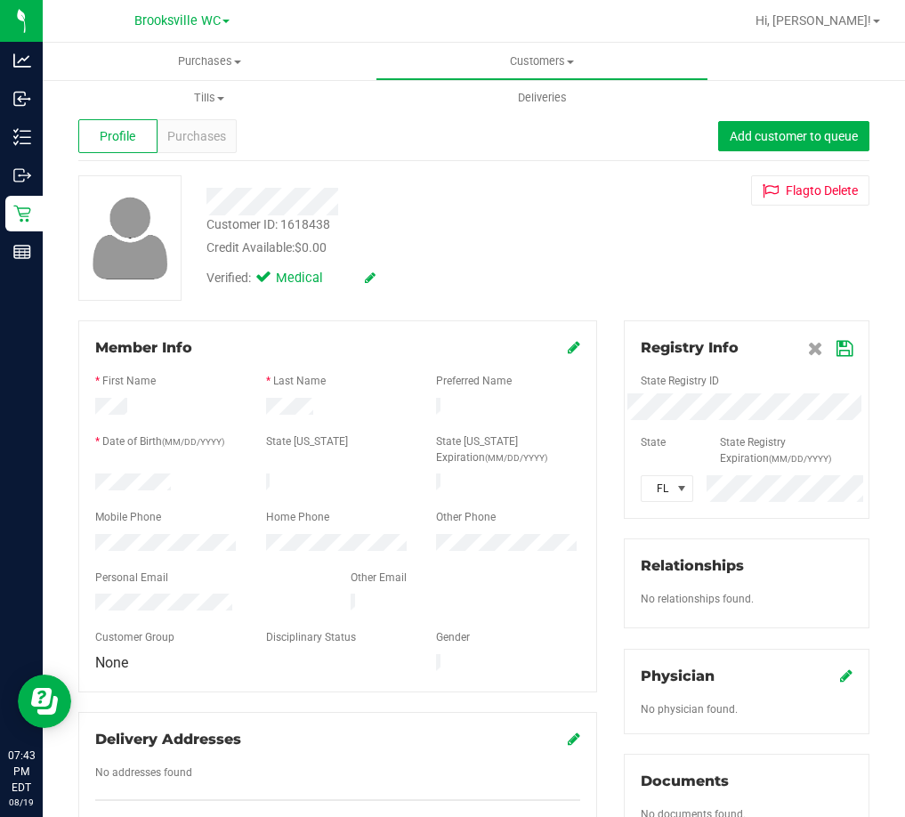
click at [487, 220] on div "Customer ID: 1618438 Credit Available: $0.00" at bounding box center [397, 236] width 409 height 42
click at [608, 251] on div "Customer ID: 1618438 Credit Available: $0.00 Verified: Medical Flag to Delete" at bounding box center [474, 238] width 818 height 126
click at [837, 345] on icon at bounding box center [845, 349] width 16 height 14
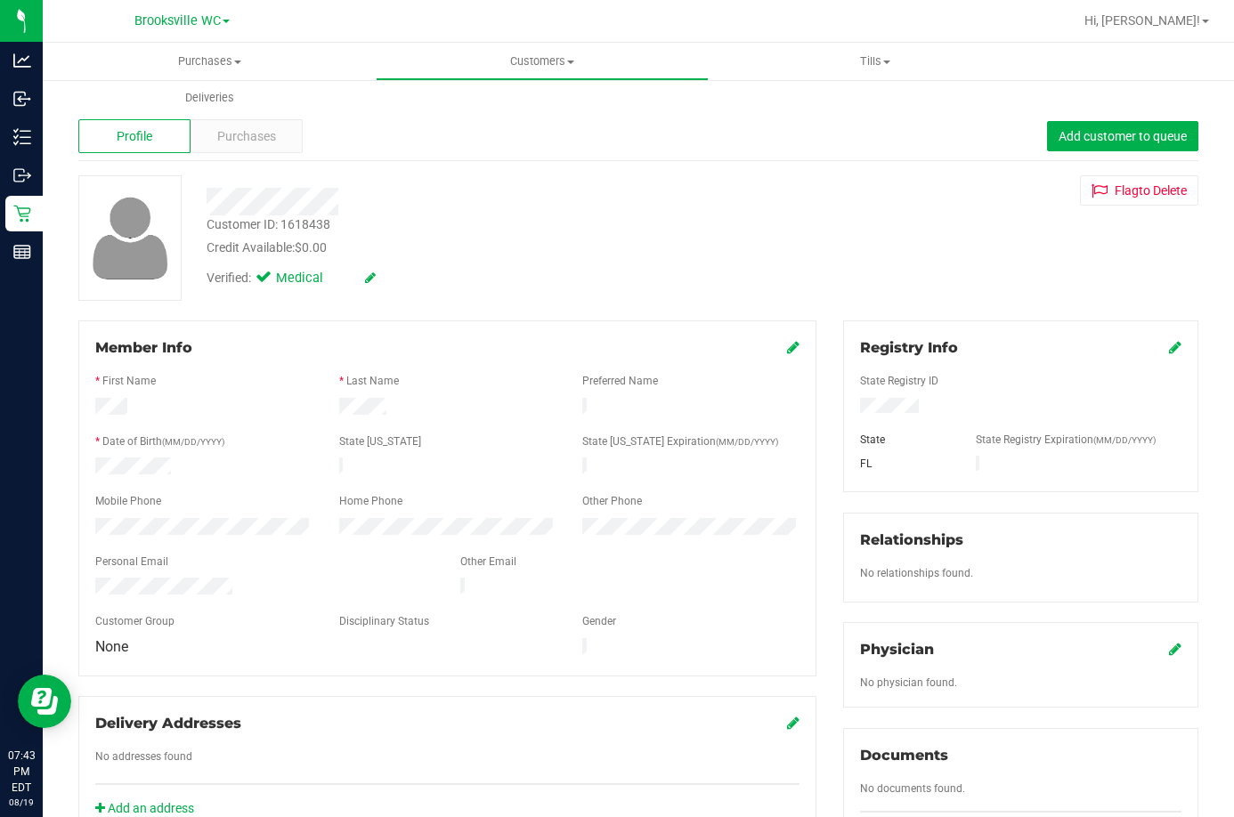
drag, startPoint x: 518, startPoint y: 202, endPoint x: 56, endPoint y: 158, distance: 464.2
click at [515, 199] on div at bounding box center [479, 202] width 573 height 28
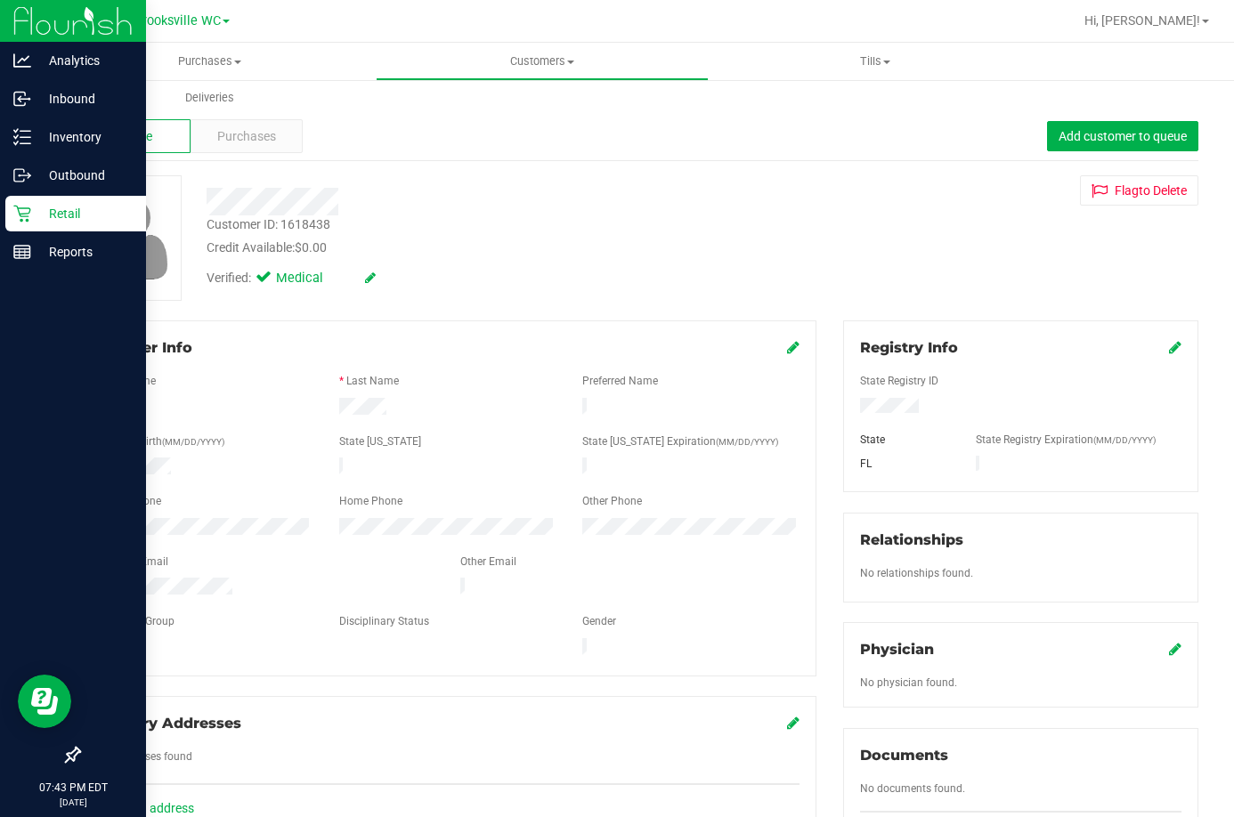
click at [19, 213] on icon at bounding box center [21, 214] width 17 height 17
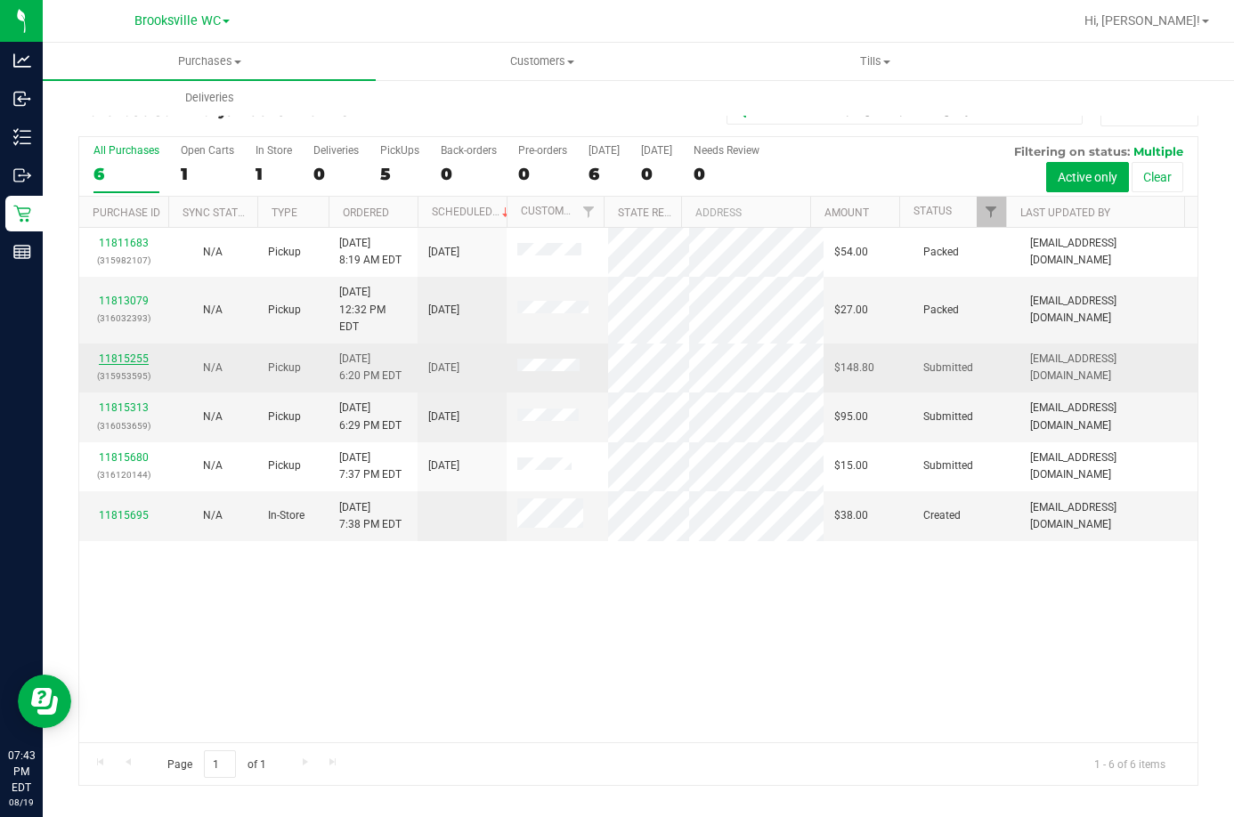
click at [132, 353] on link "11815255" at bounding box center [124, 359] width 50 height 12
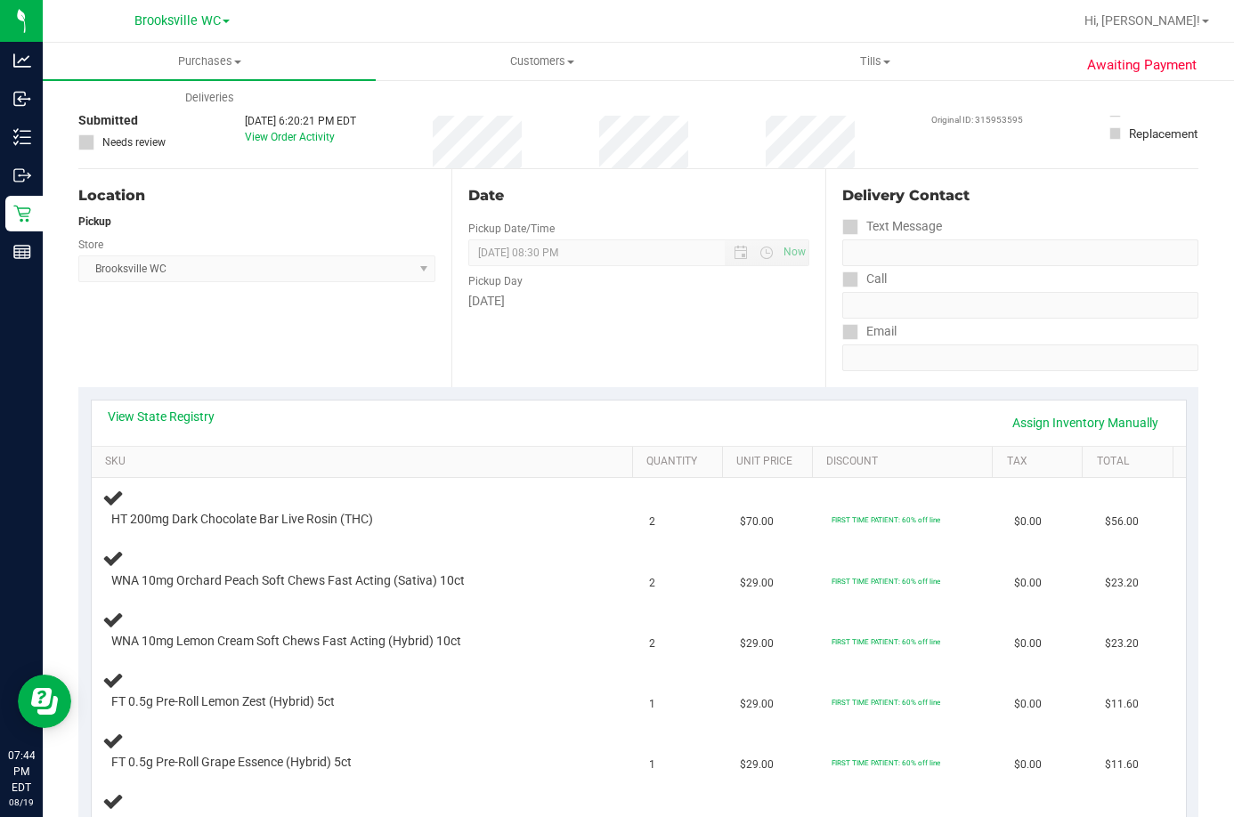
scroll to position [178, 0]
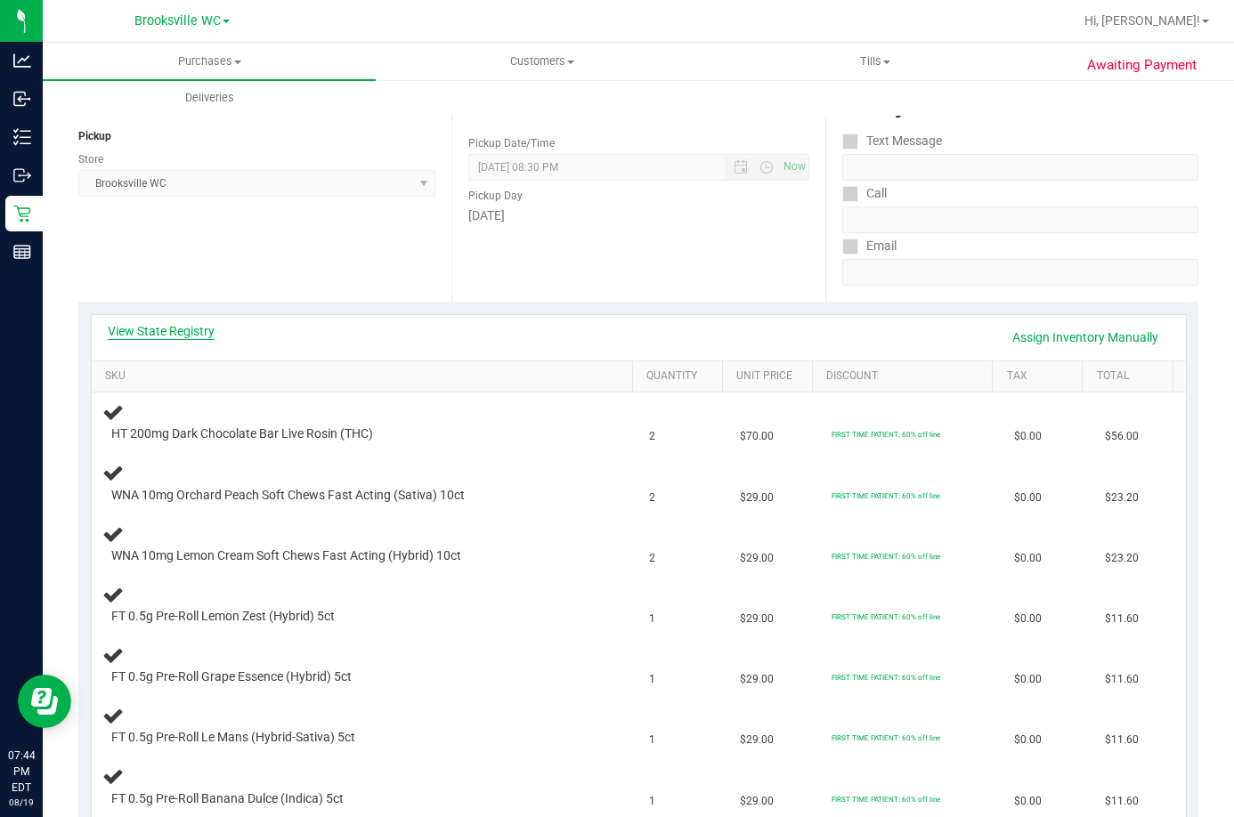
click at [177, 329] on link "View State Registry" at bounding box center [161, 331] width 107 height 18
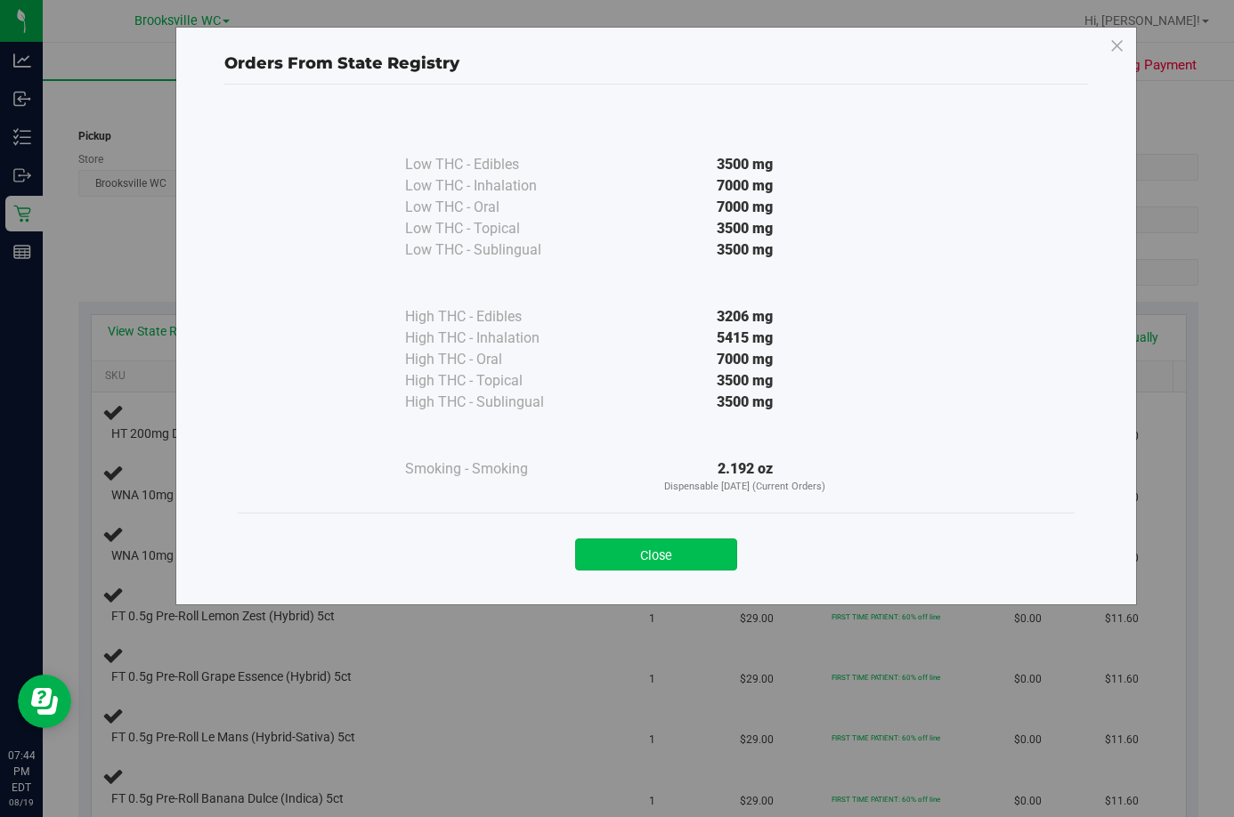
click at [687, 542] on button "Close" at bounding box center [656, 555] width 162 height 32
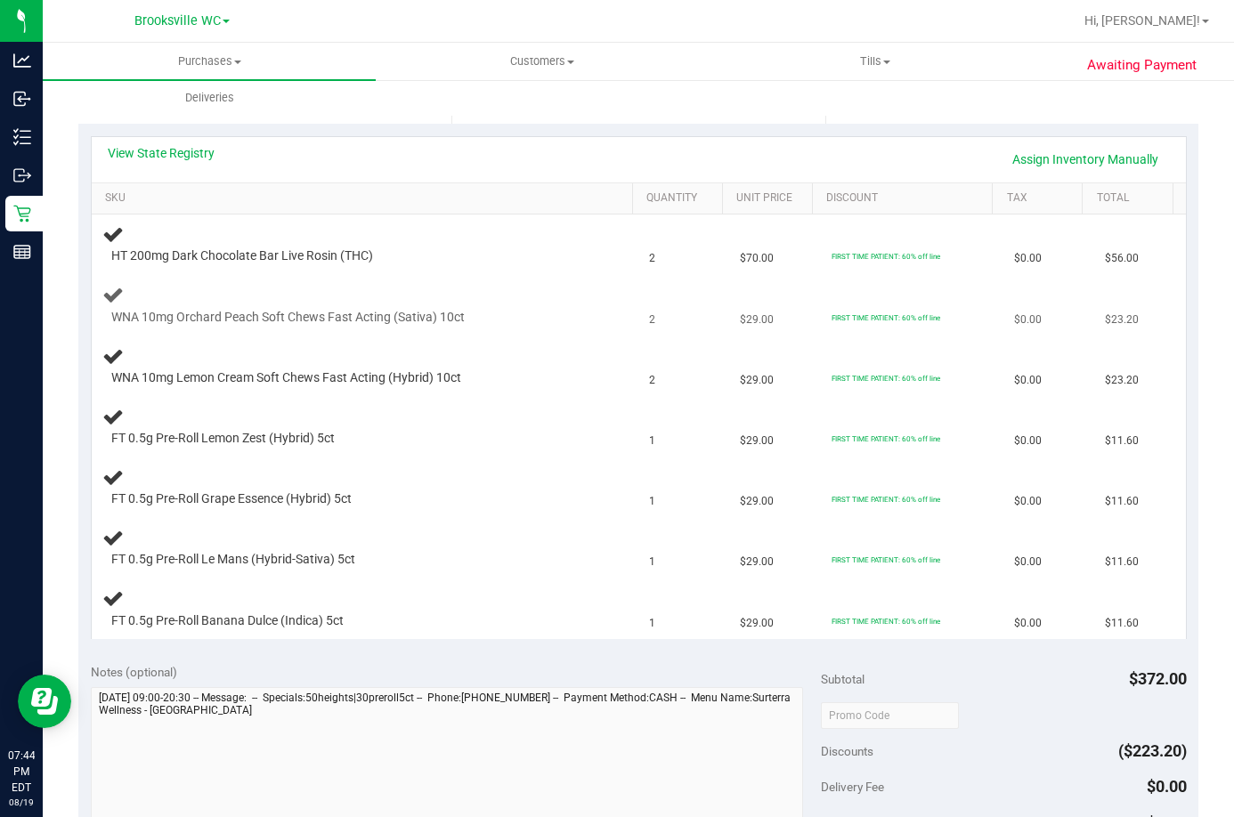
scroll to position [712, 0]
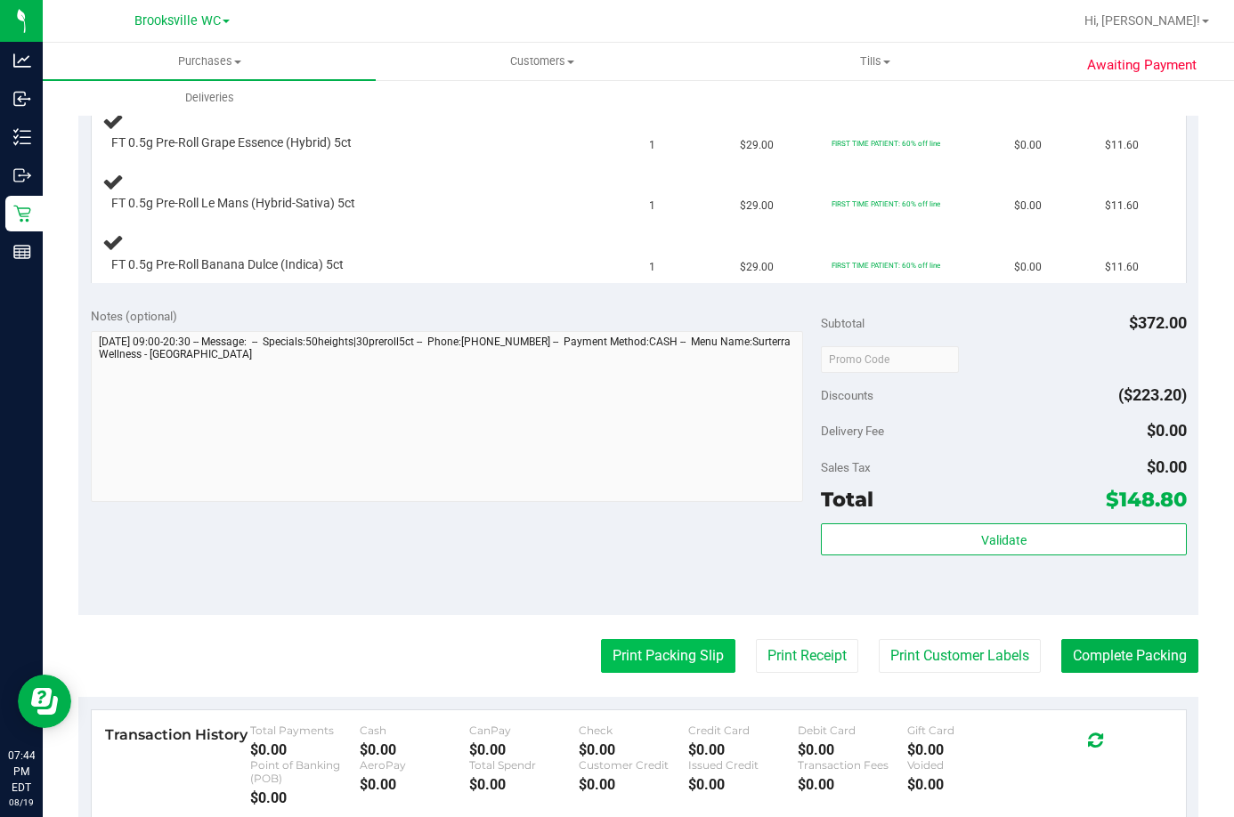
click at [629, 655] on button "Print Packing Slip" at bounding box center [668, 656] width 134 height 34
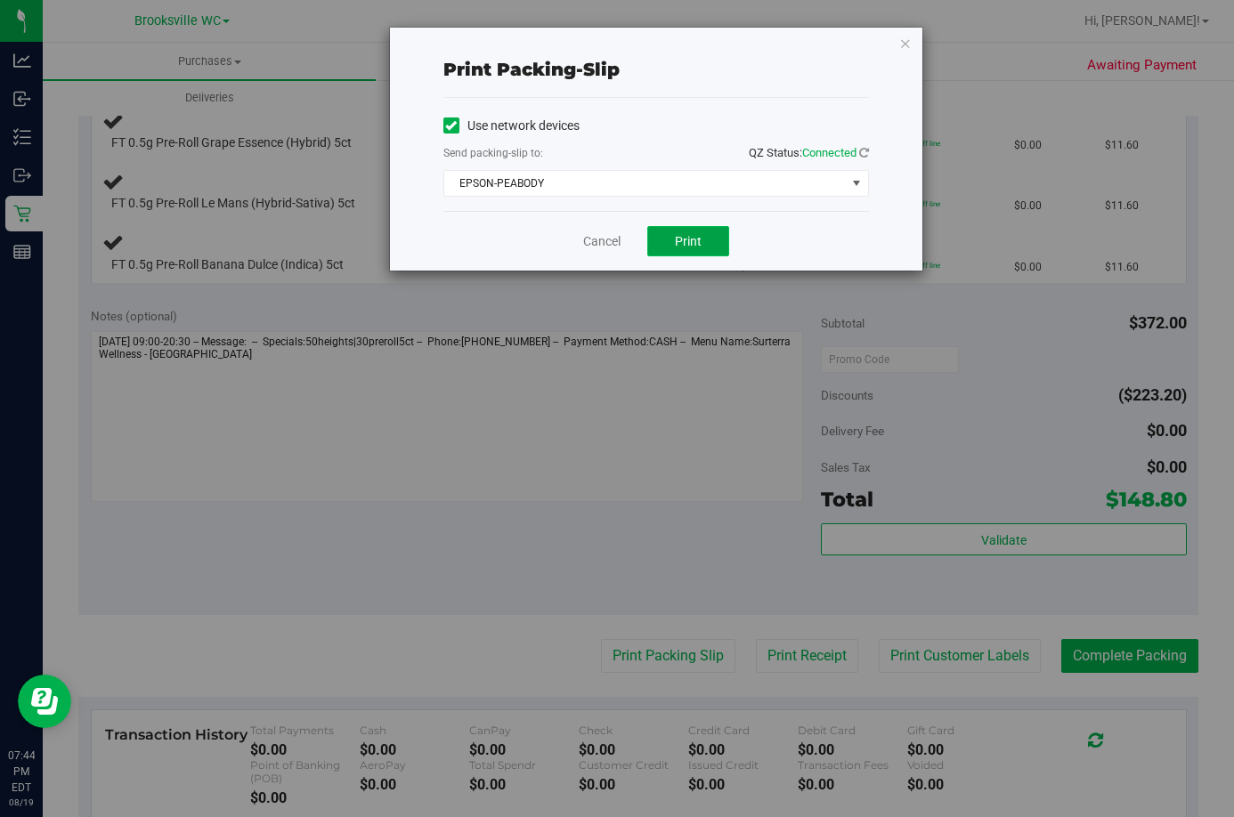
click at [695, 230] on button "Print" at bounding box center [688, 241] width 82 height 30
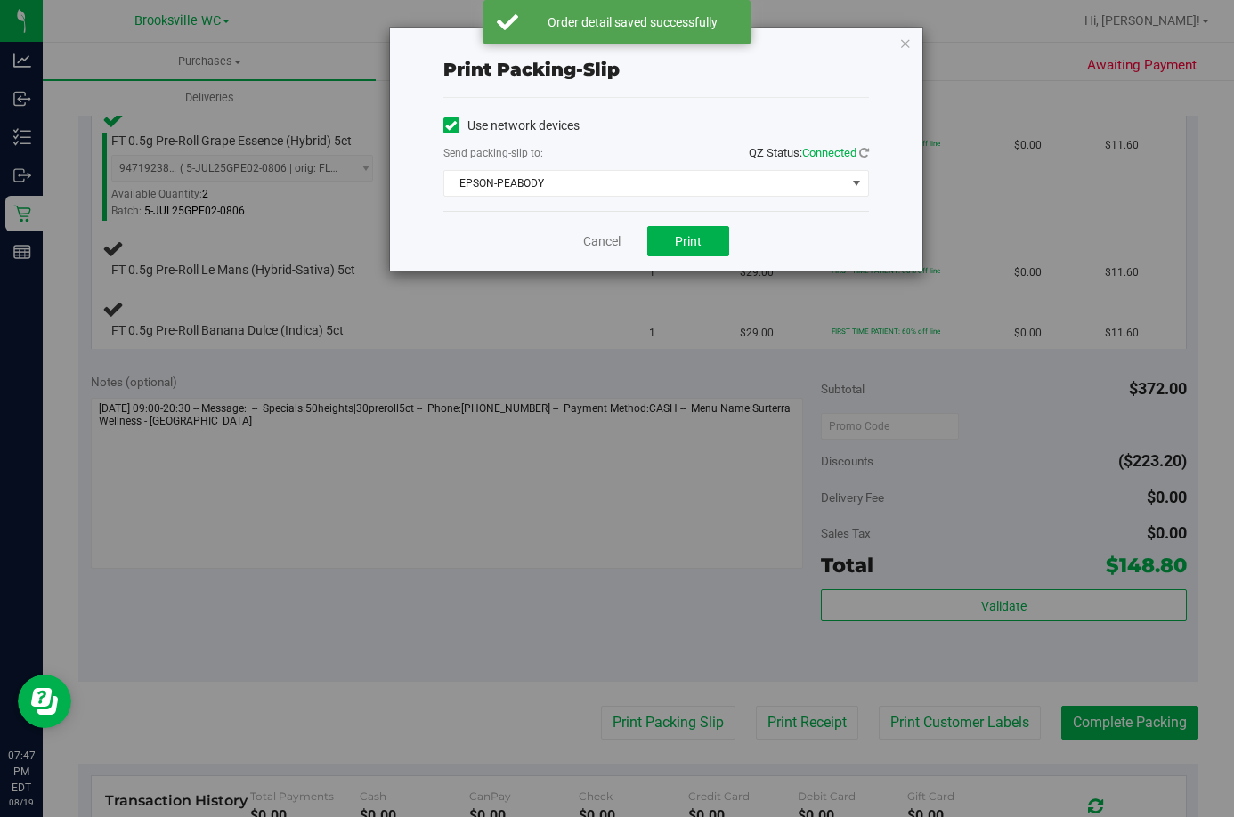
click at [597, 236] on link "Cancel" at bounding box center [601, 241] width 37 height 19
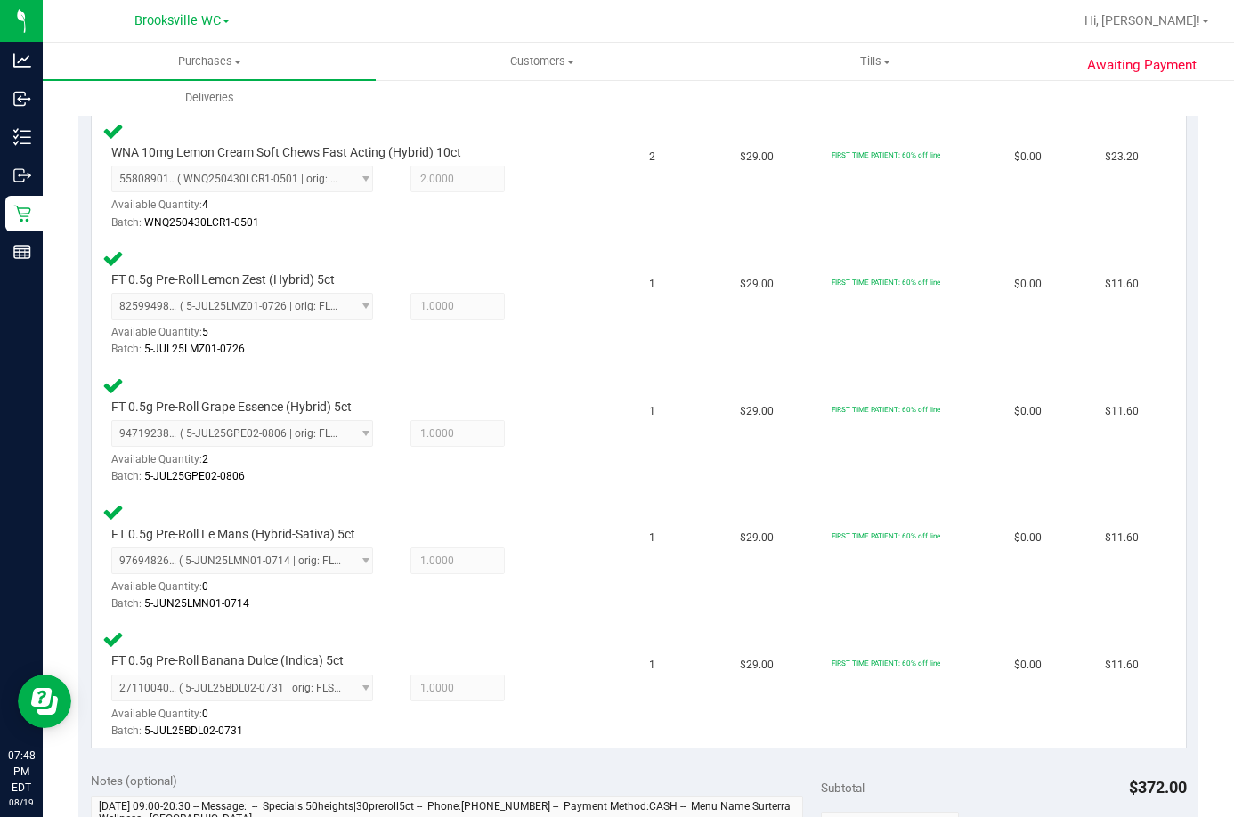
scroll to position [1068, 0]
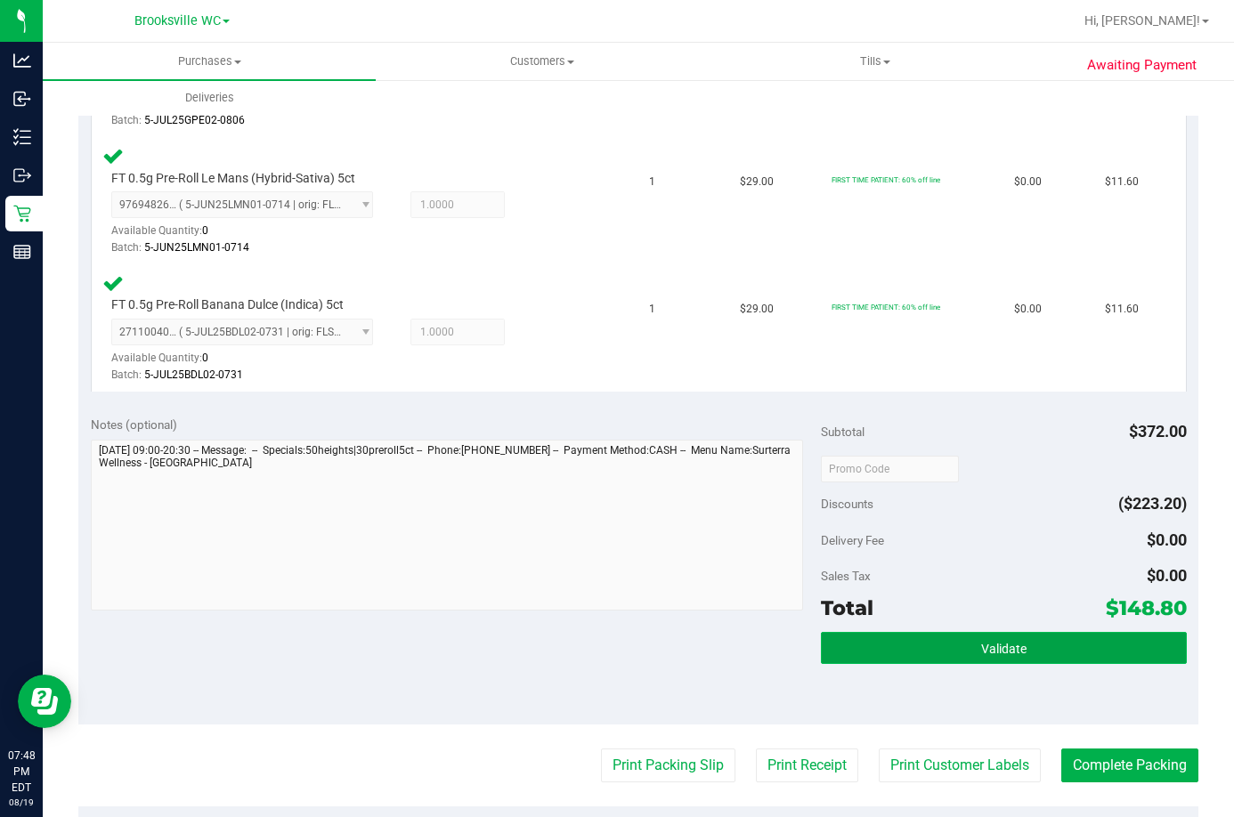
click at [1016, 640] on button "Validate" at bounding box center [1003, 648] width 365 height 32
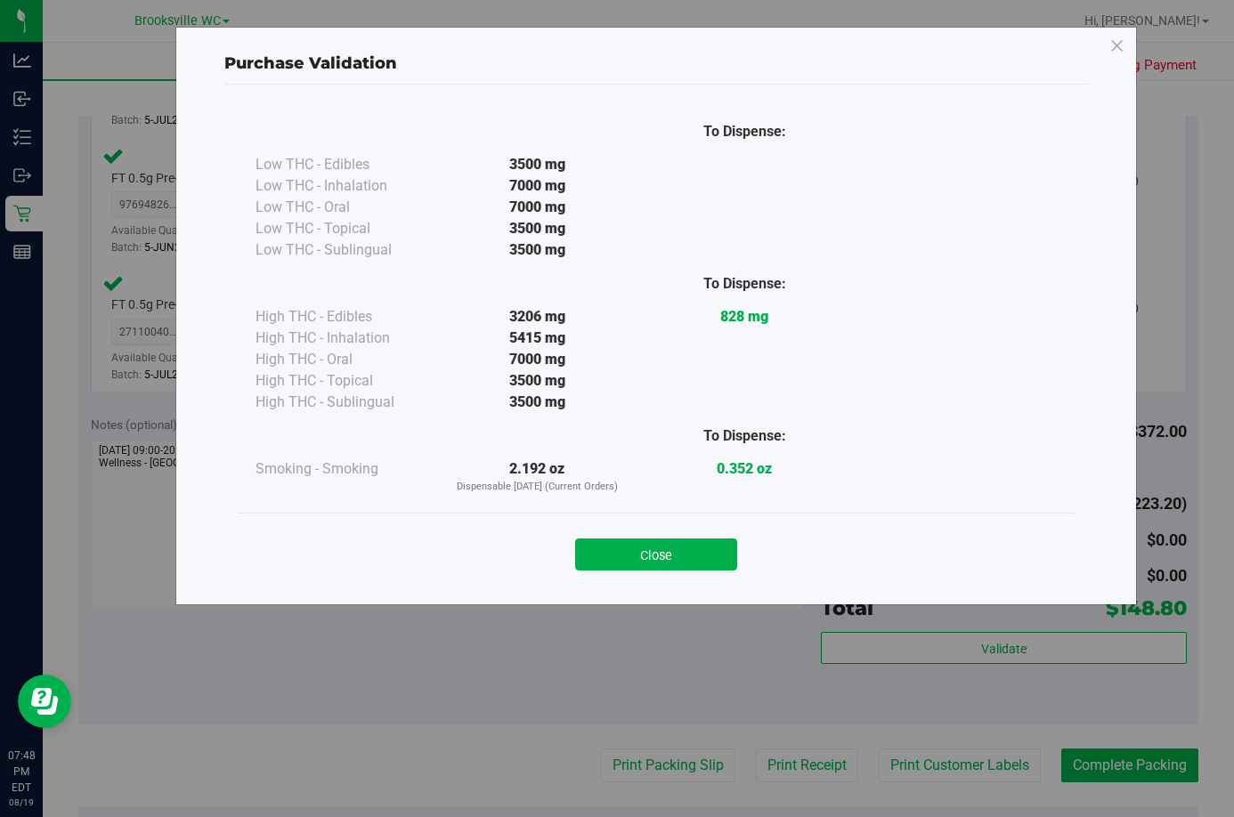
drag, startPoint x: 728, startPoint y: 568, endPoint x: 736, endPoint y: 637, distance: 69.9
click at [727, 567] on button "Close" at bounding box center [656, 555] width 162 height 32
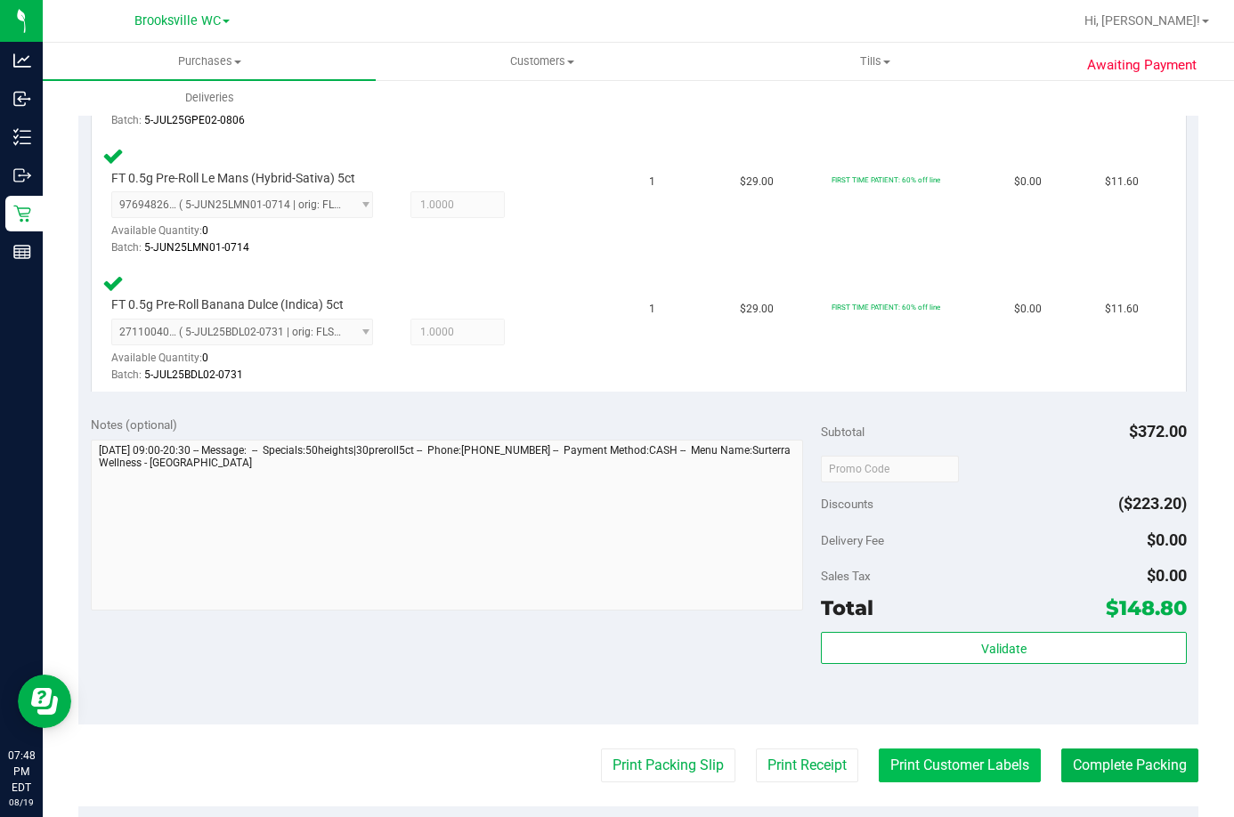
click at [928, 766] on button "Print Customer Labels" at bounding box center [960, 766] width 162 height 34
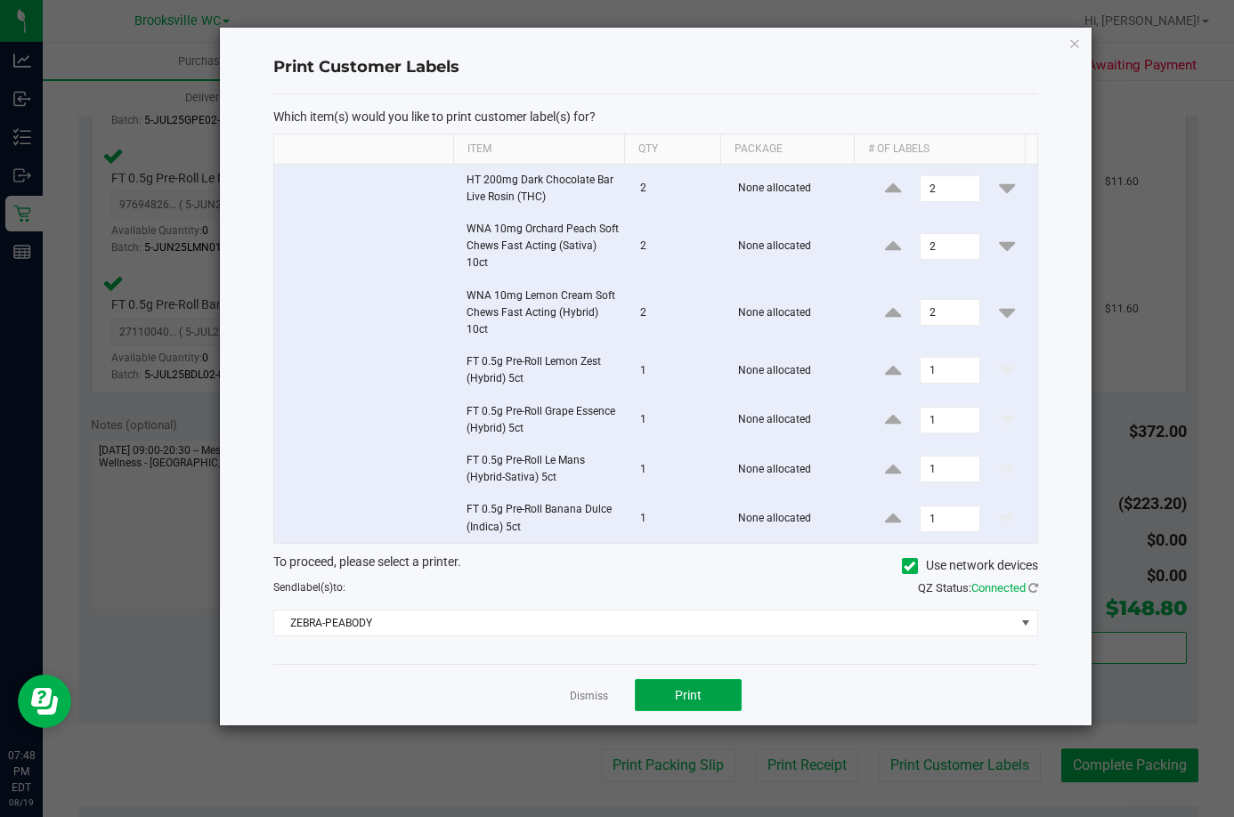
click at [676, 701] on span "Print" at bounding box center [688, 695] width 27 height 14
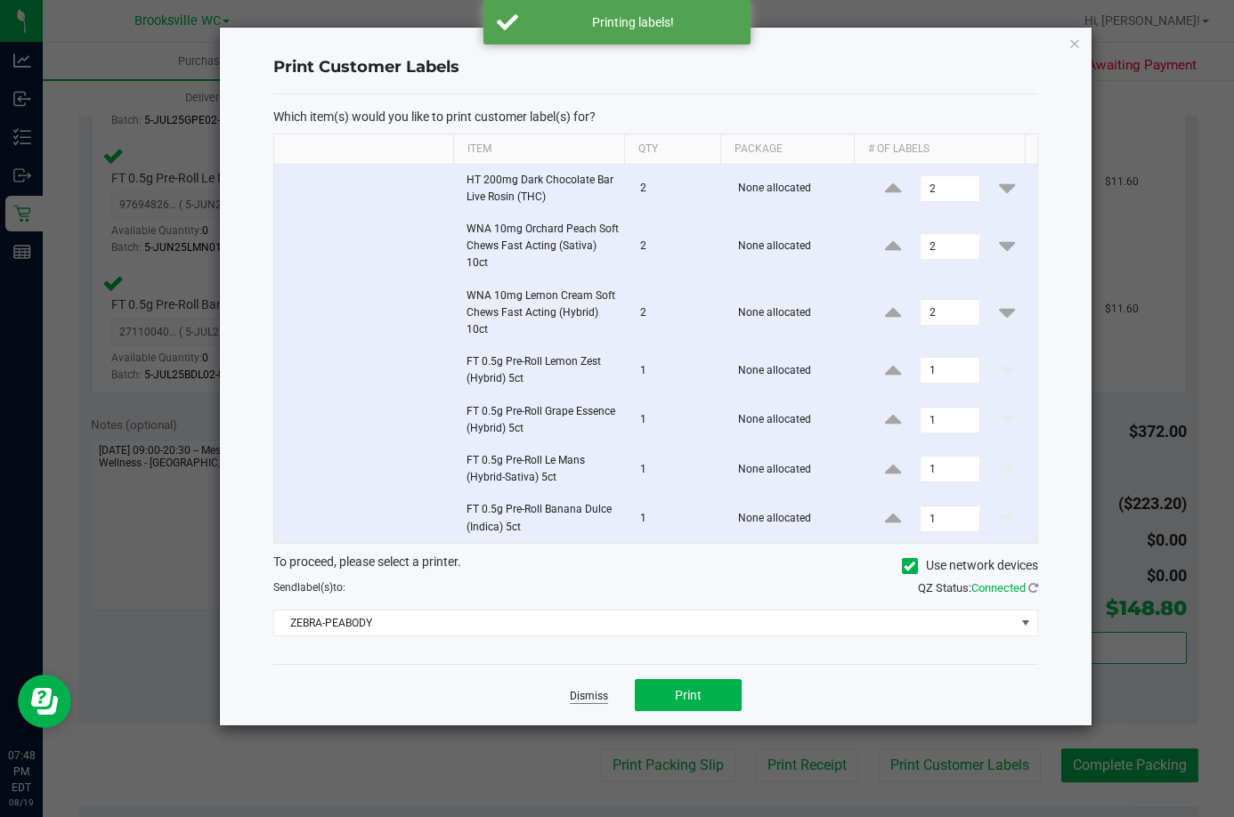
click at [602, 698] on link "Dismiss" at bounding box center [589, 696] width 38 height 15
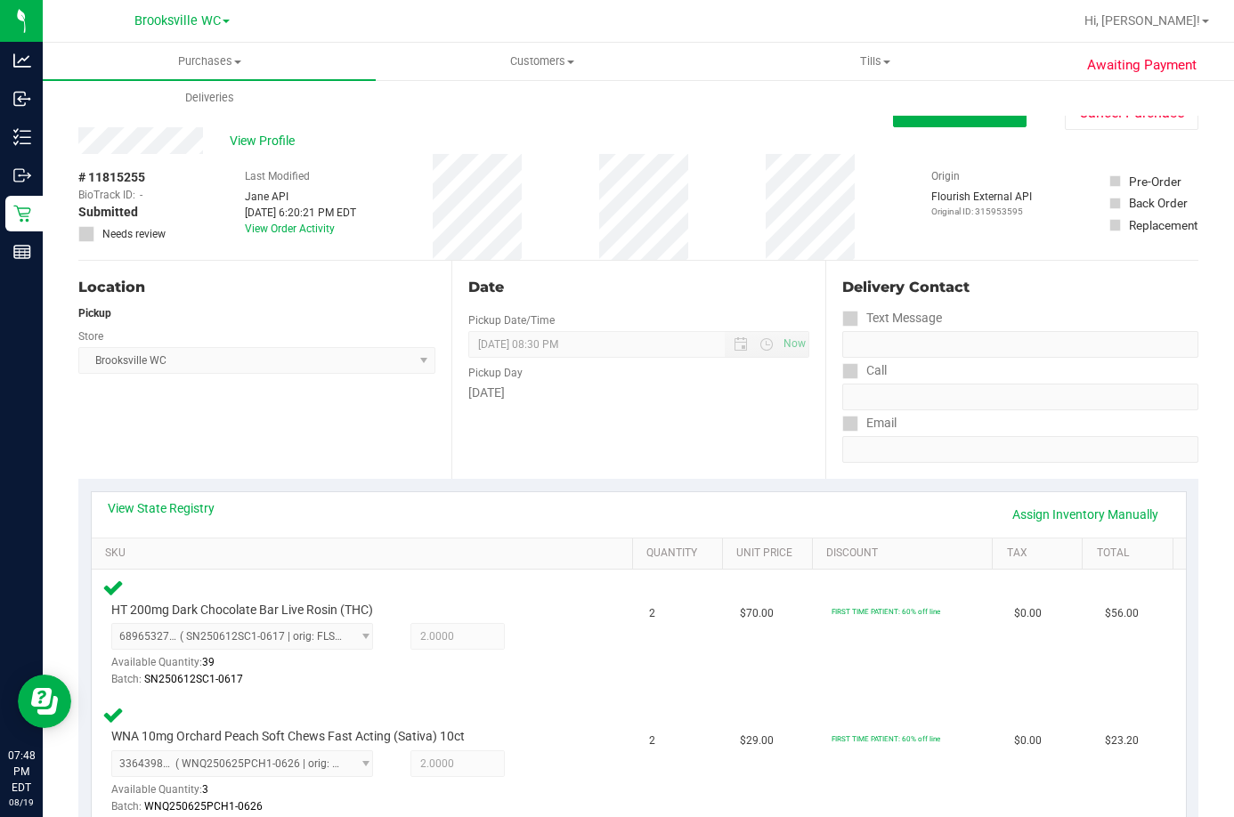
scroll to position [0, 0]
click at [952, 118] on span "Edit Purchase" at bounding box center [960, 111] width 86 height 17
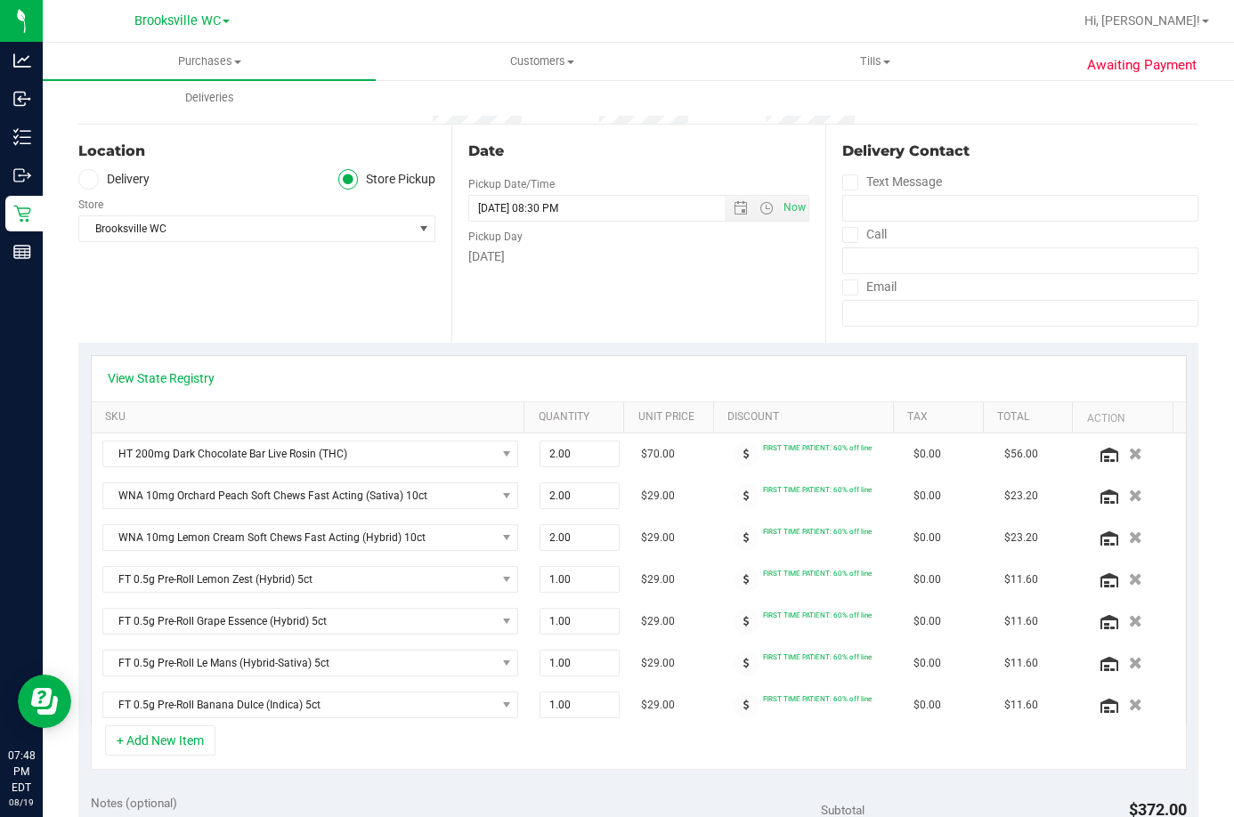
scroll to position [356, 0]
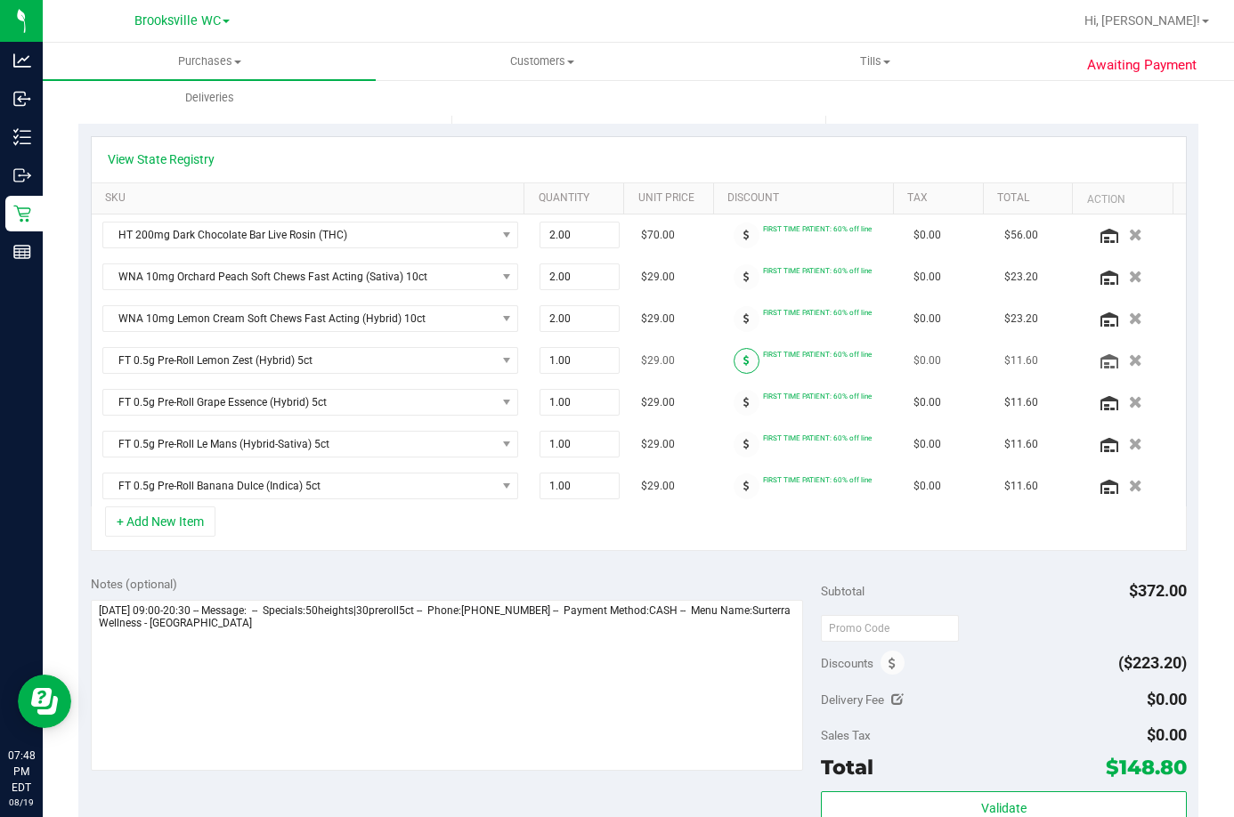
click at [734, 362] on span at bounding box center [747, 361] width 26 height 26
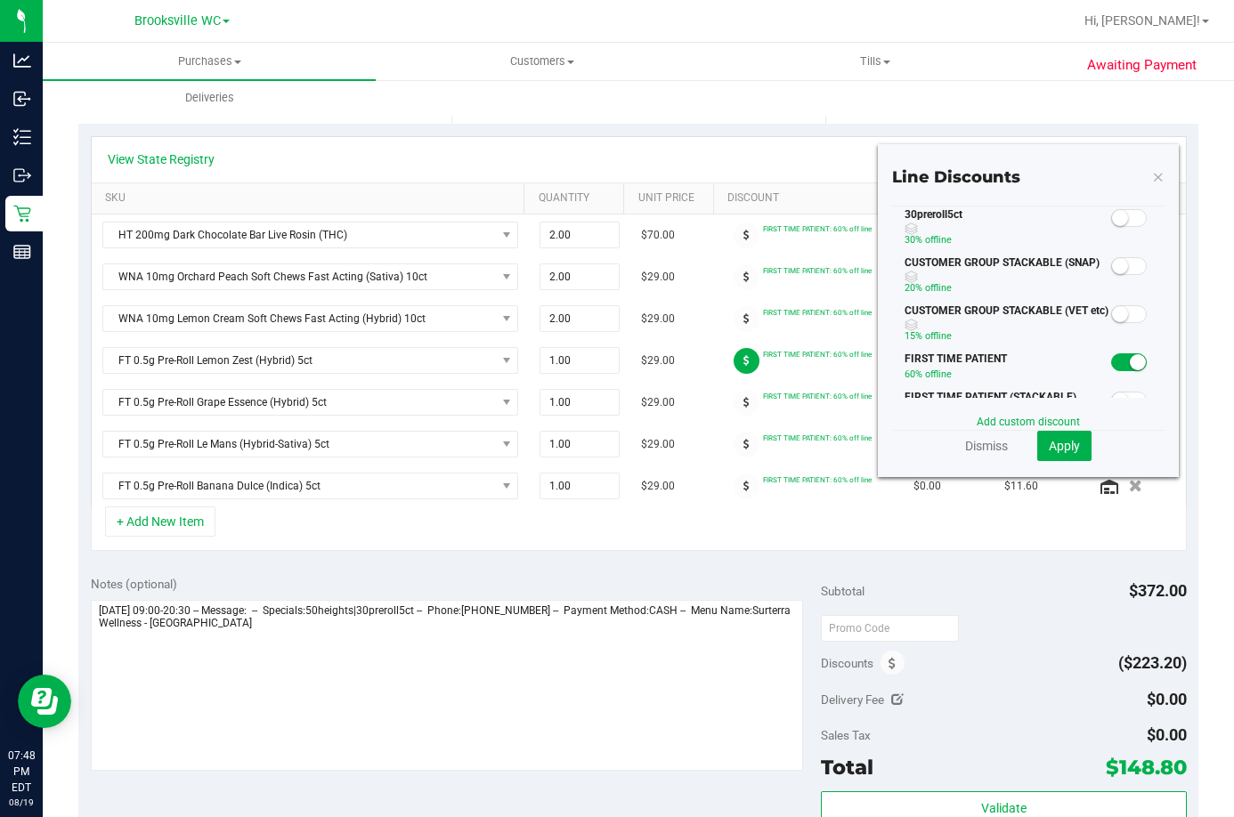
scroll to position [0, 0]
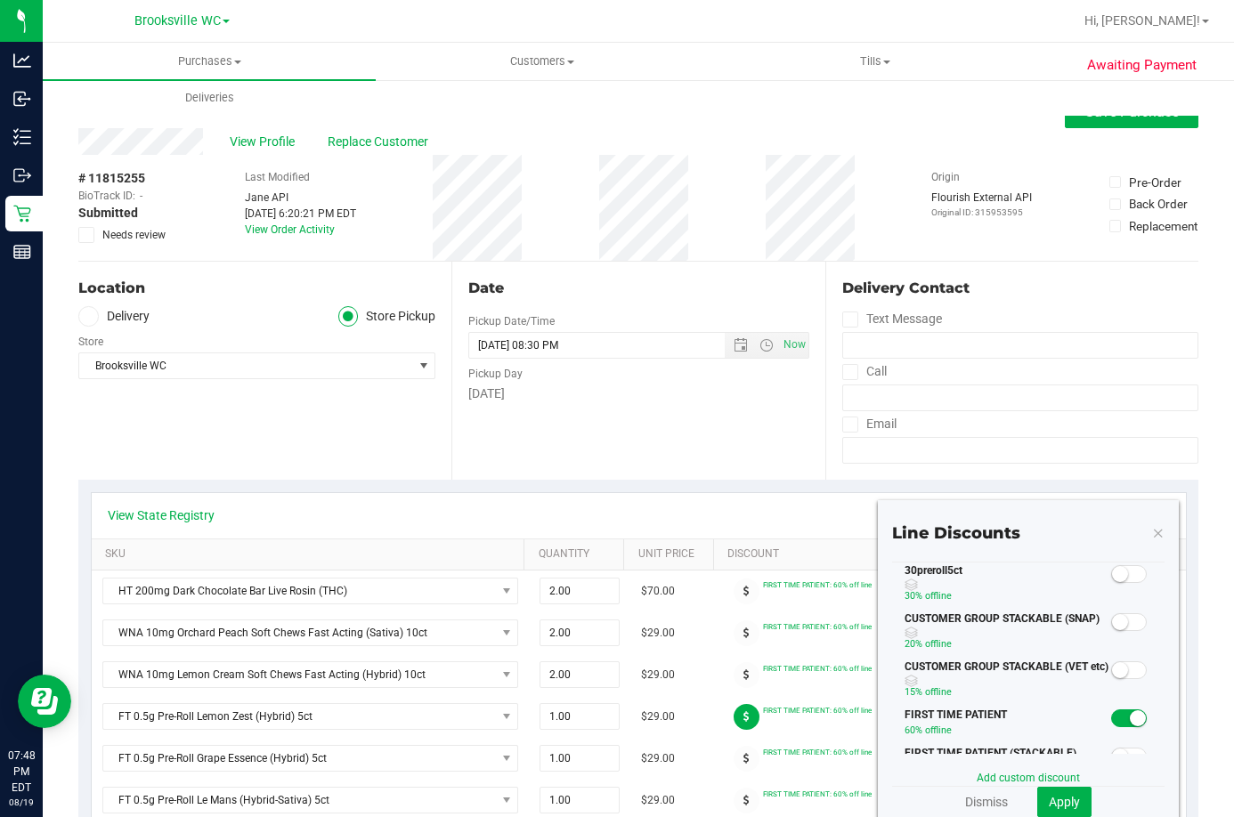
click at [1118, 569] on span at bounding box center [1129, 574] width 36 height 18
click at [1066, 798] on span "Apply" at bounding box center [1064, 802] width 31 height 14
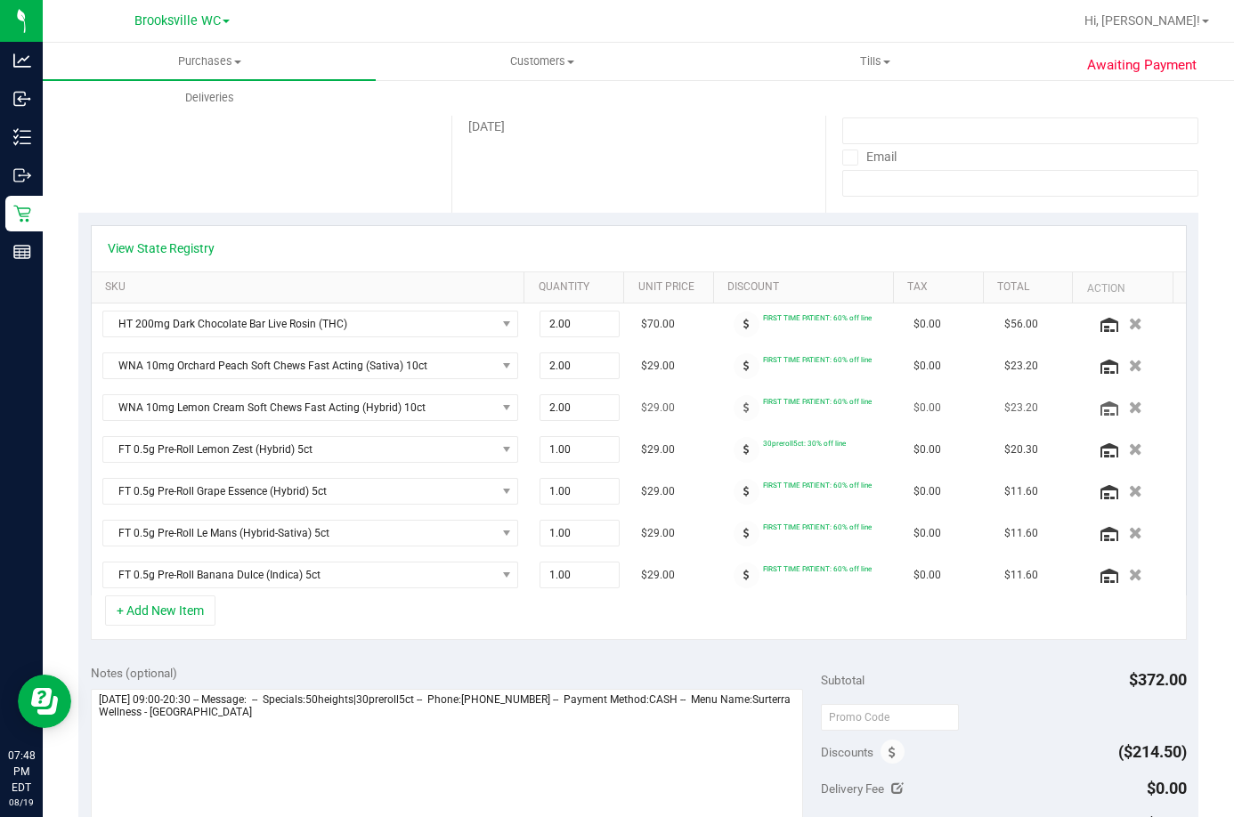
scroll to position [356, 0]
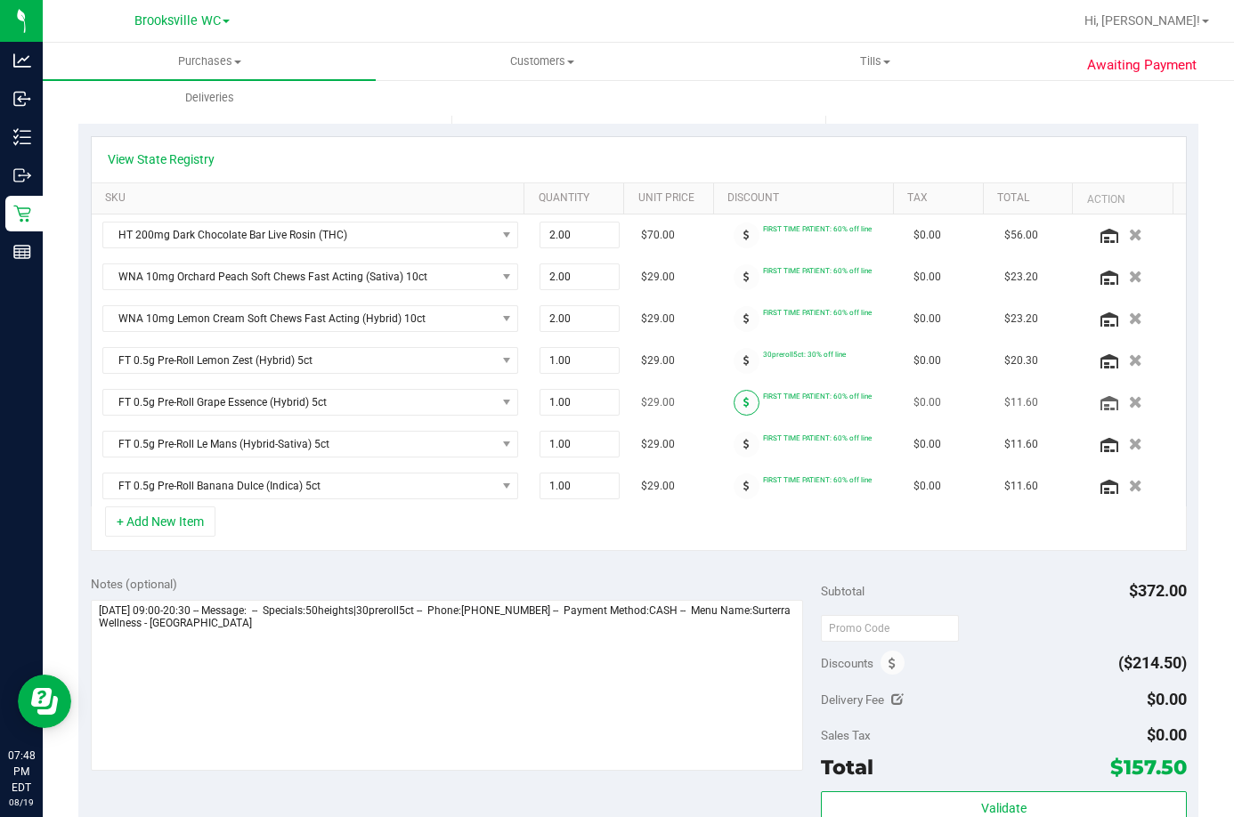
click at [738, 406] on span at bounding box center [747, 403] width 26 height 26
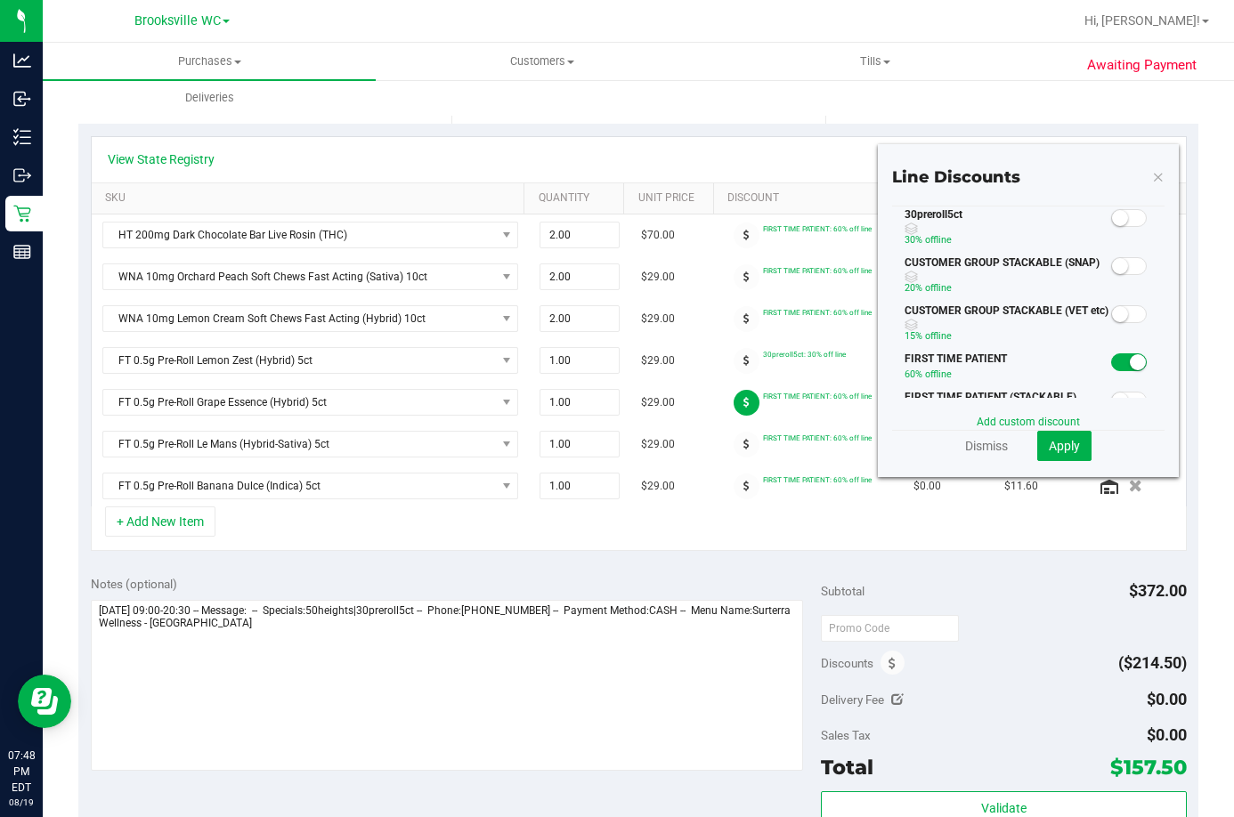
click at [1112, 220] on small at bounding box center [1120, 218] width 16 height 16
click at [1050, 451] on span "Apply" at bounding box center [1064, 446] width 31 height 14
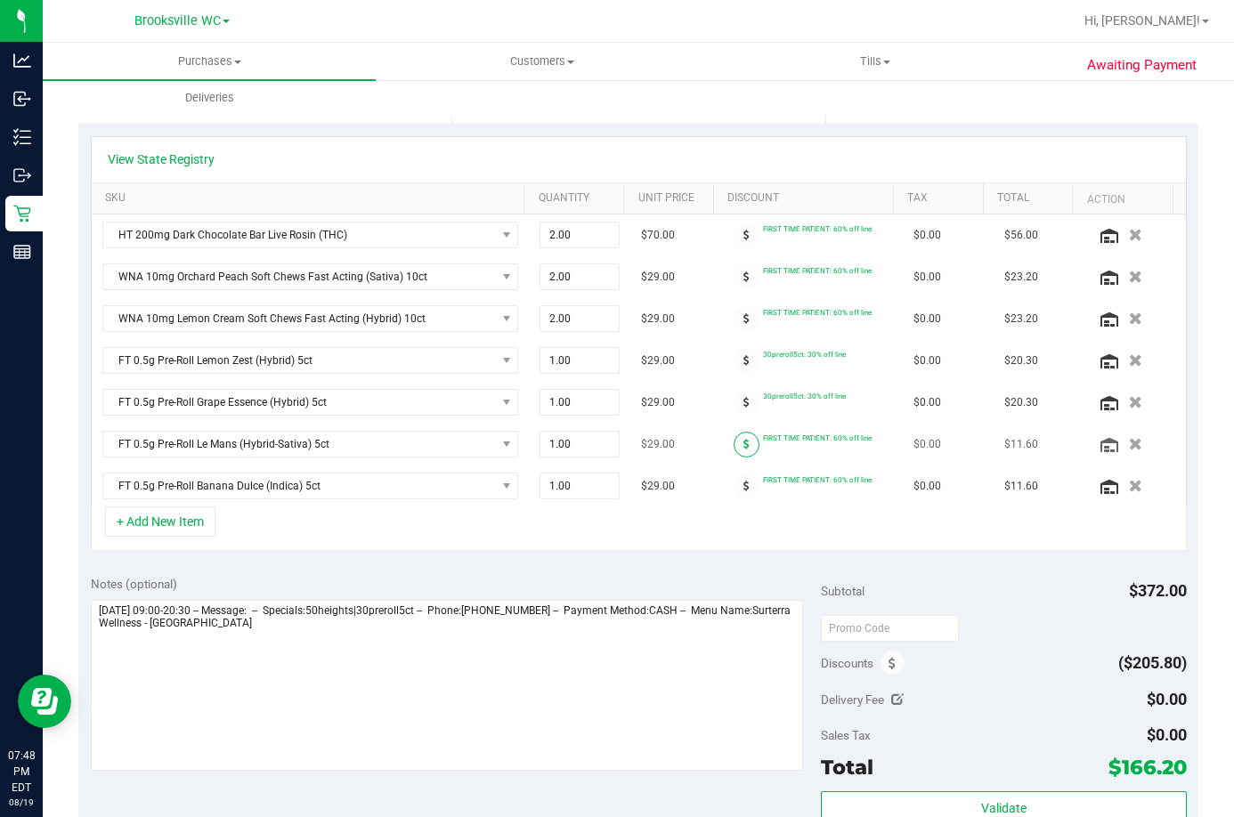
click at [743, 440] on icon at bounding box center [746, 444] width 6 height 11
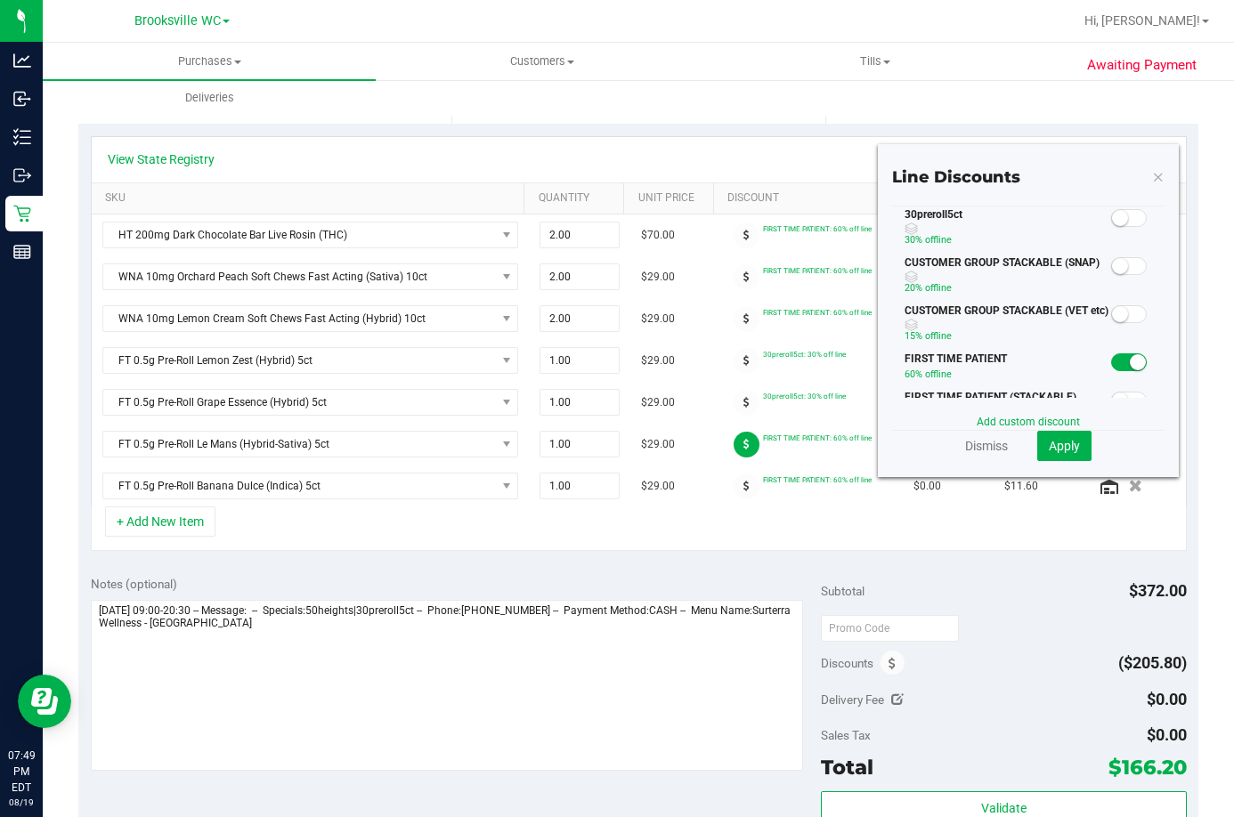
click at [1112, 225] on small at bounding box center [1120, 218] width 16 height 16
click at [1050, 439] on span "Apply" at bounding box center [1064, 446] width 31 height 14
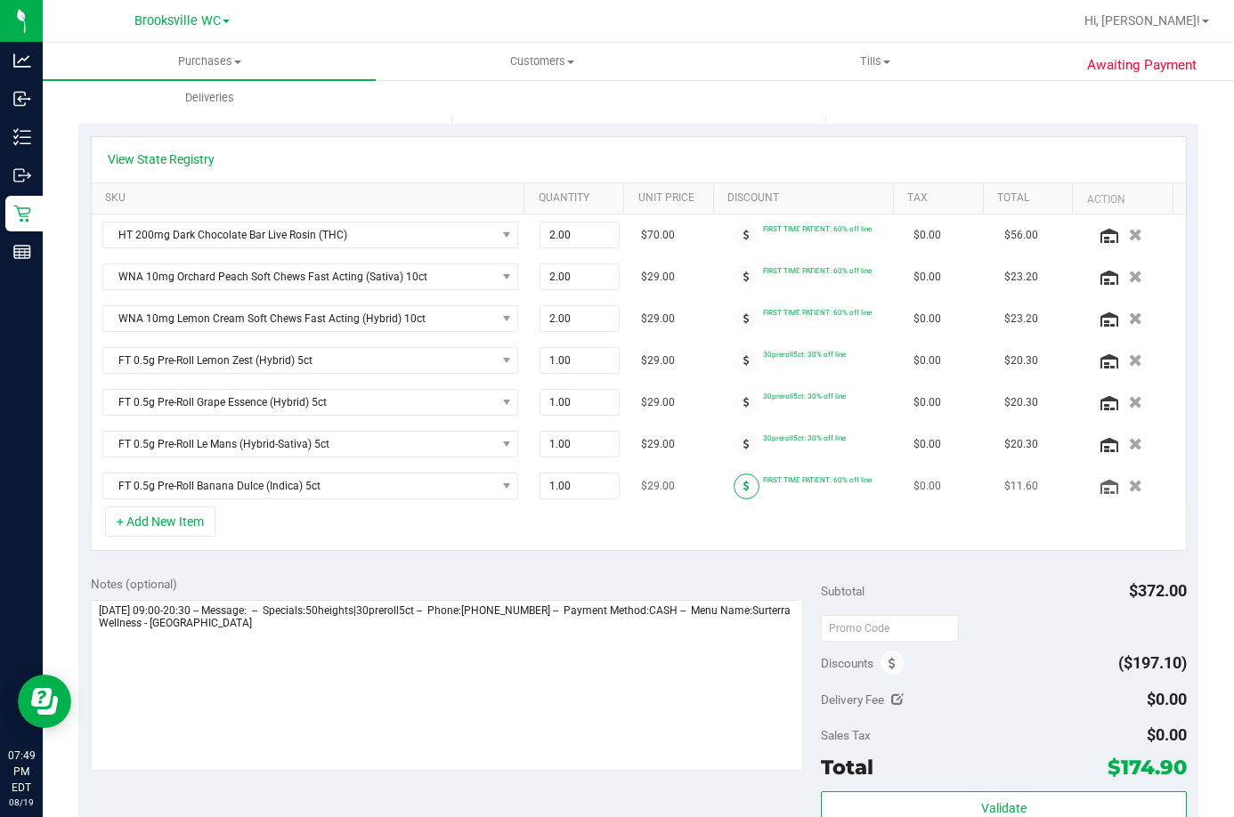
click at [743, 488] on icon at bounding box center [746, 486] width 6 height 11
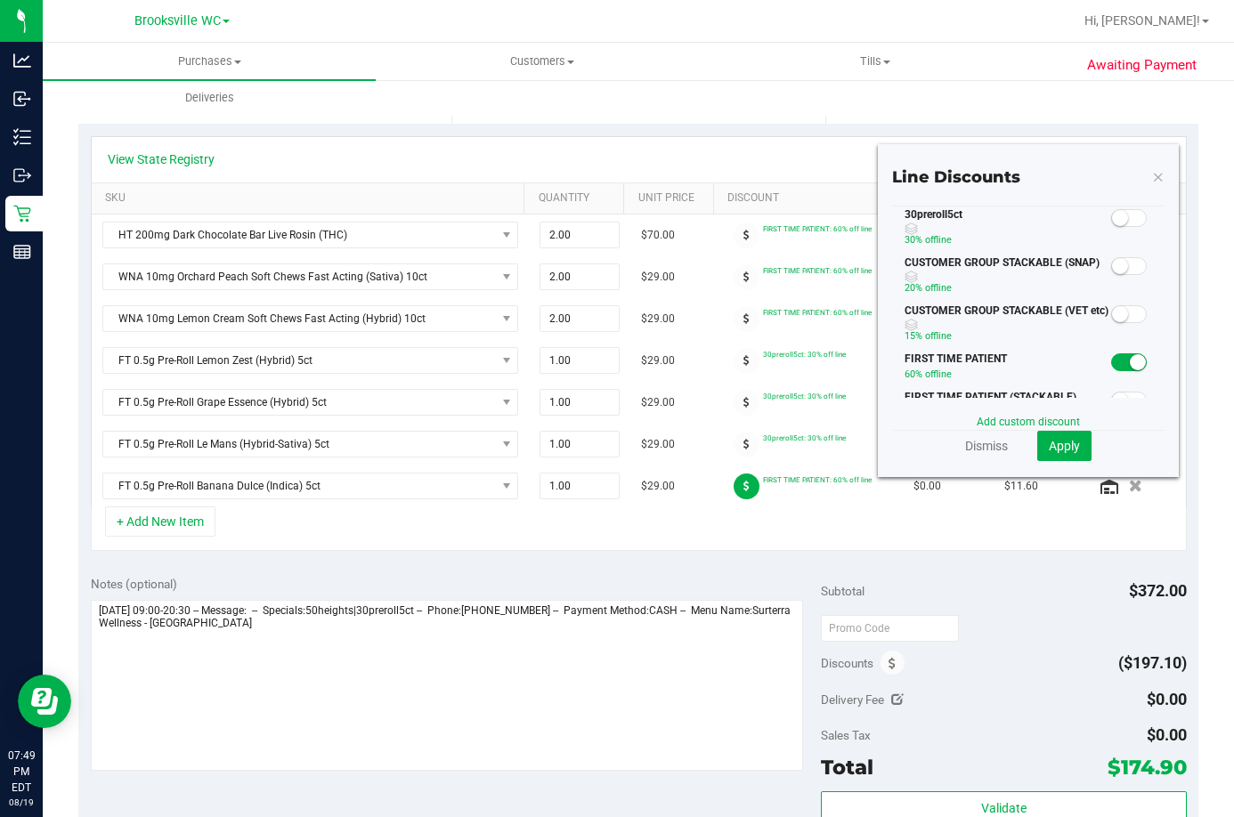
click at [1112, 218] on small at bounding box center [1120, 218] width 16 height 16
click at [1049, 446] on span "Apply" at bounding box center [1064, 446] width 31 height 14
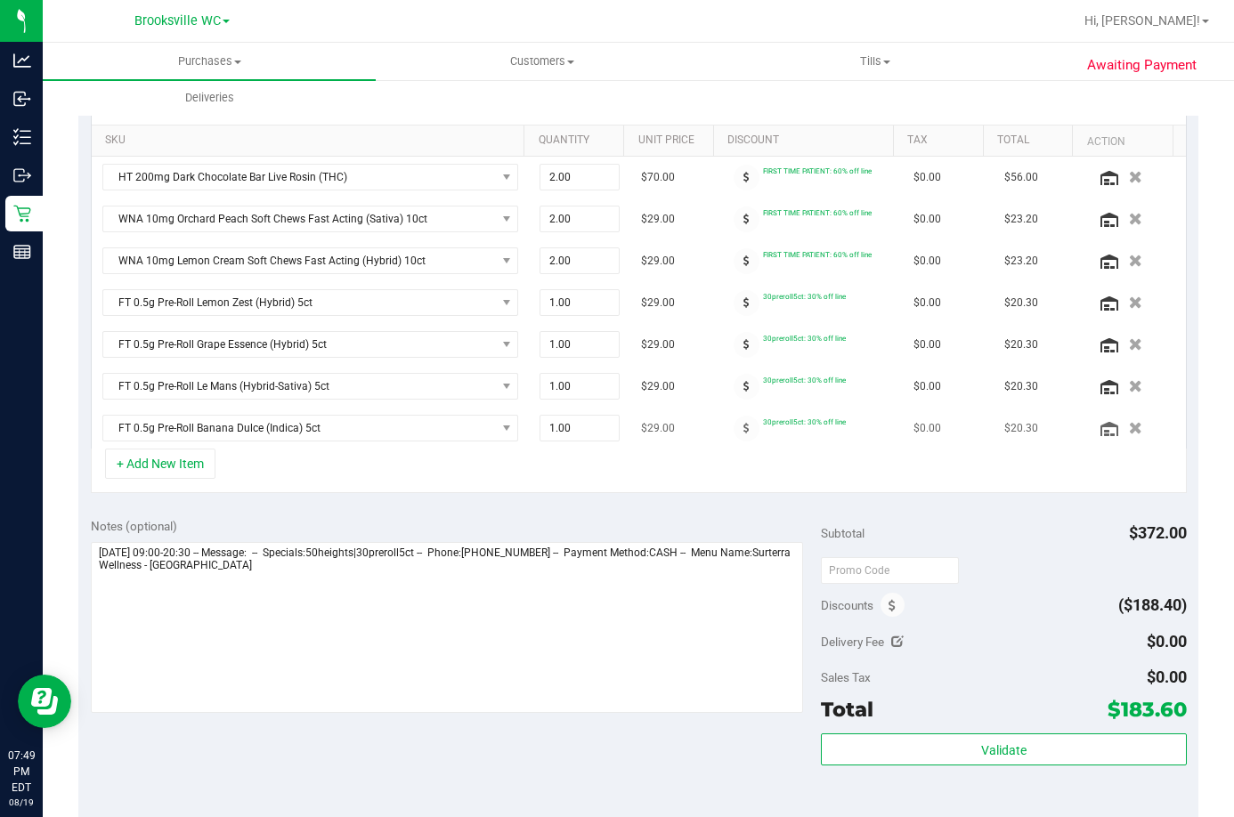
scroll to position [534, 0]
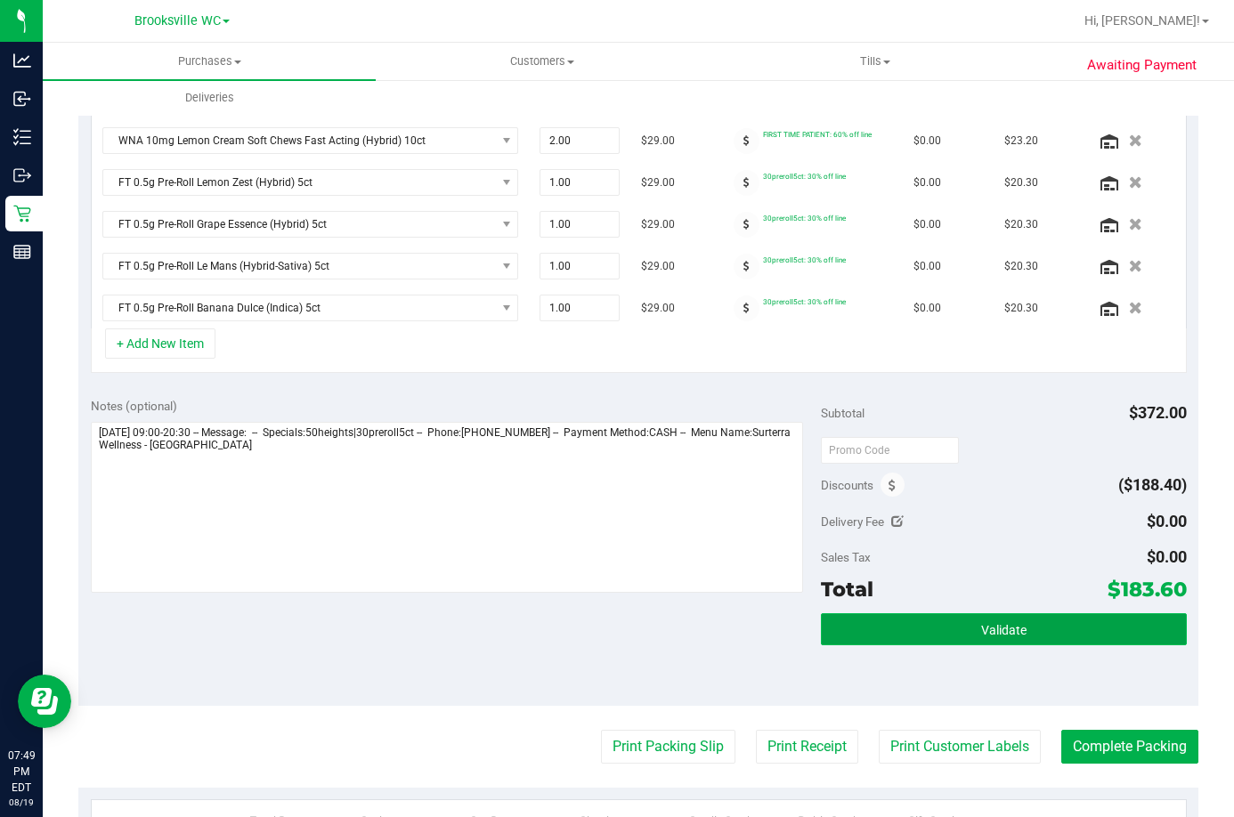
click at [1010, 631] on span "Validate" at bounding box center [1003, 630] width 45 height 14
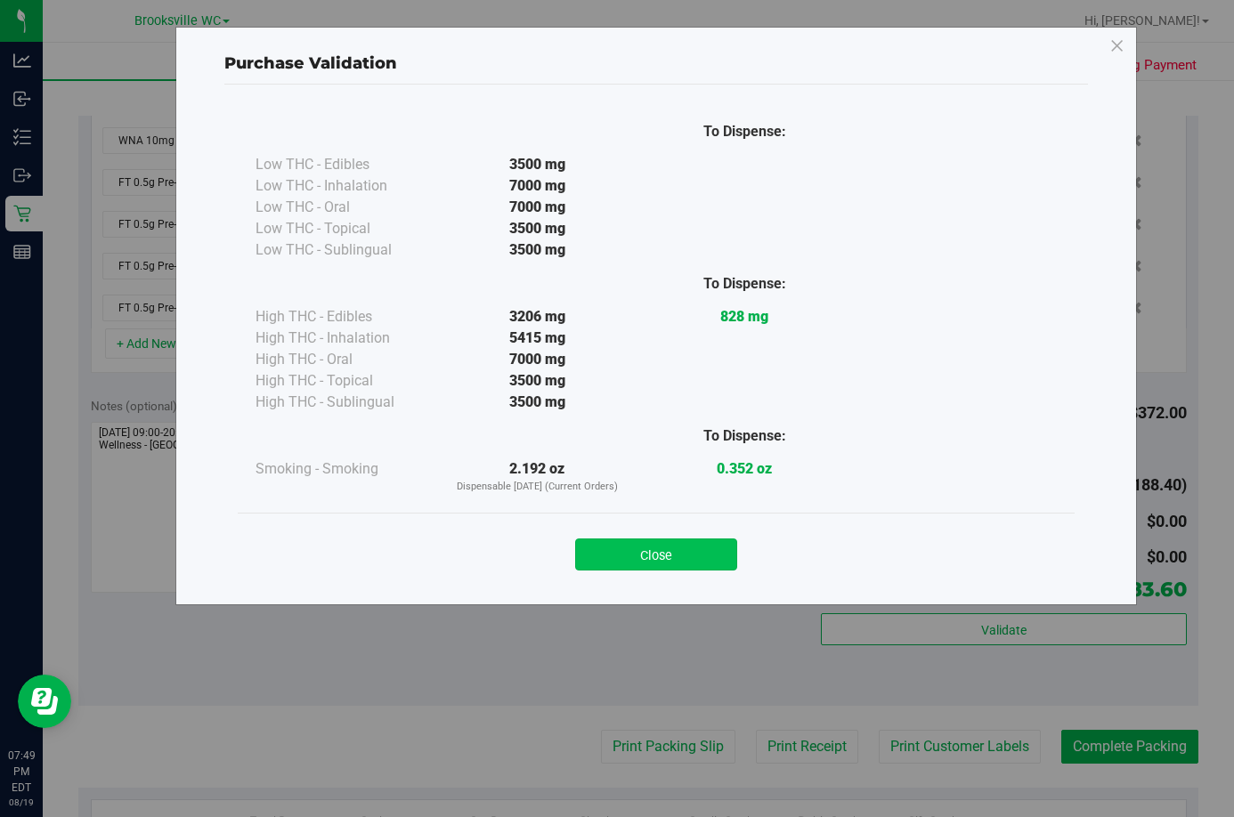
click at [709, 551] on button "Close" at bounding box center [656, 555] width 162 height 32
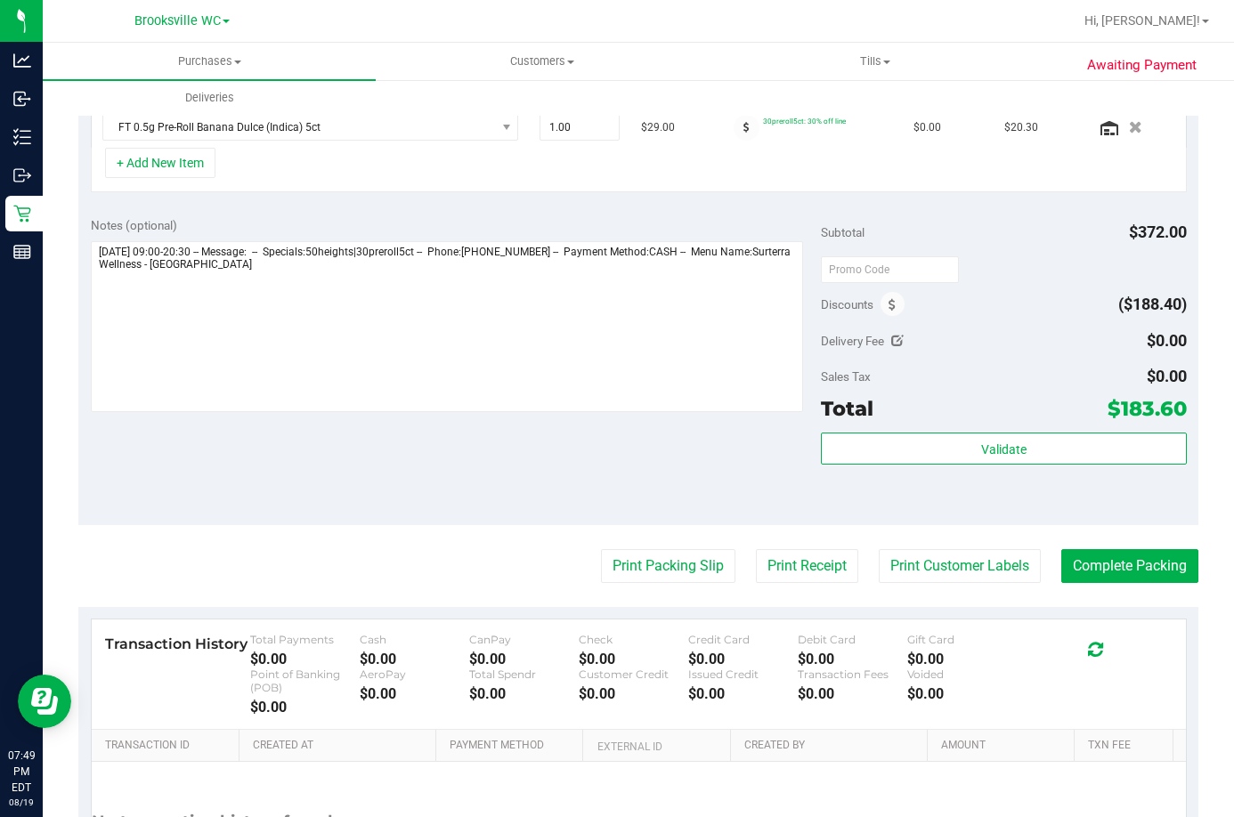
scroll to position [887, 0]
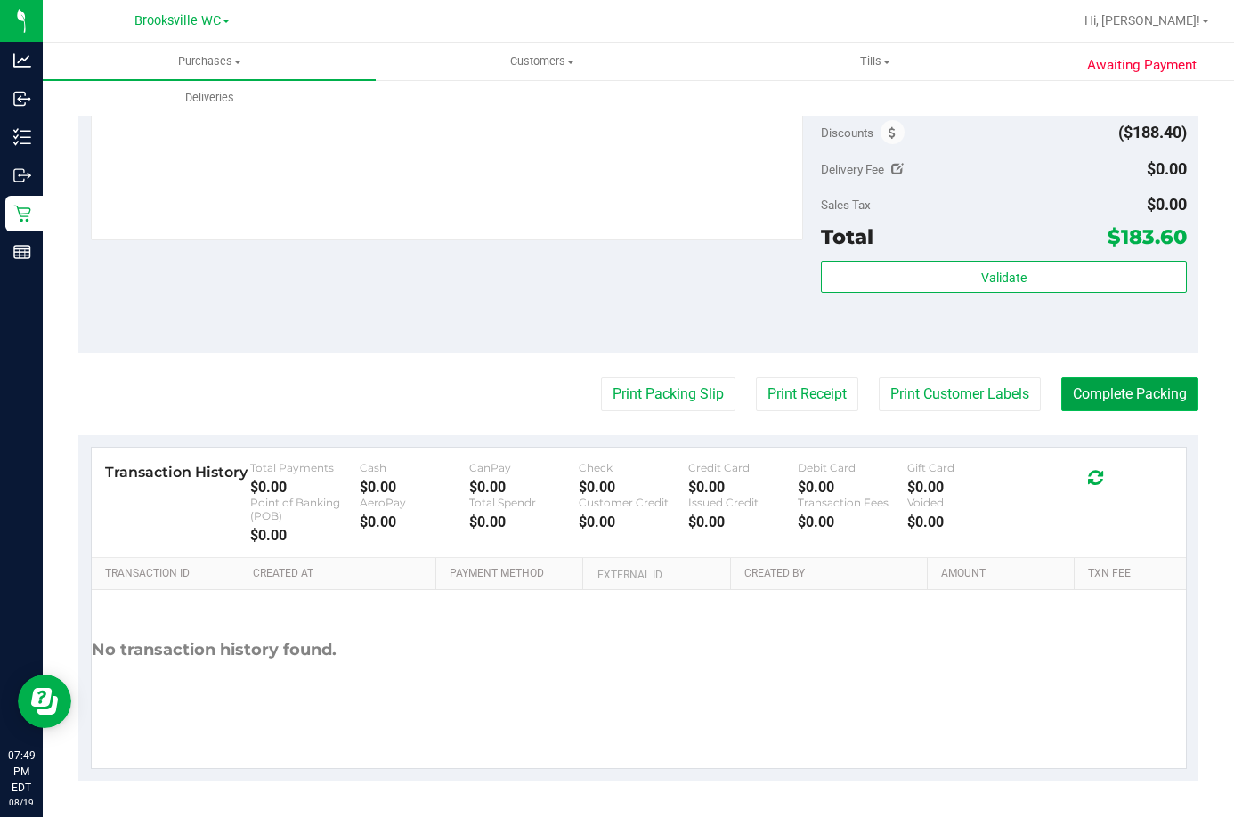
click at [1118, 395] on button "Complete Packing" at bounding box center [1129, 394] width 137 height 34
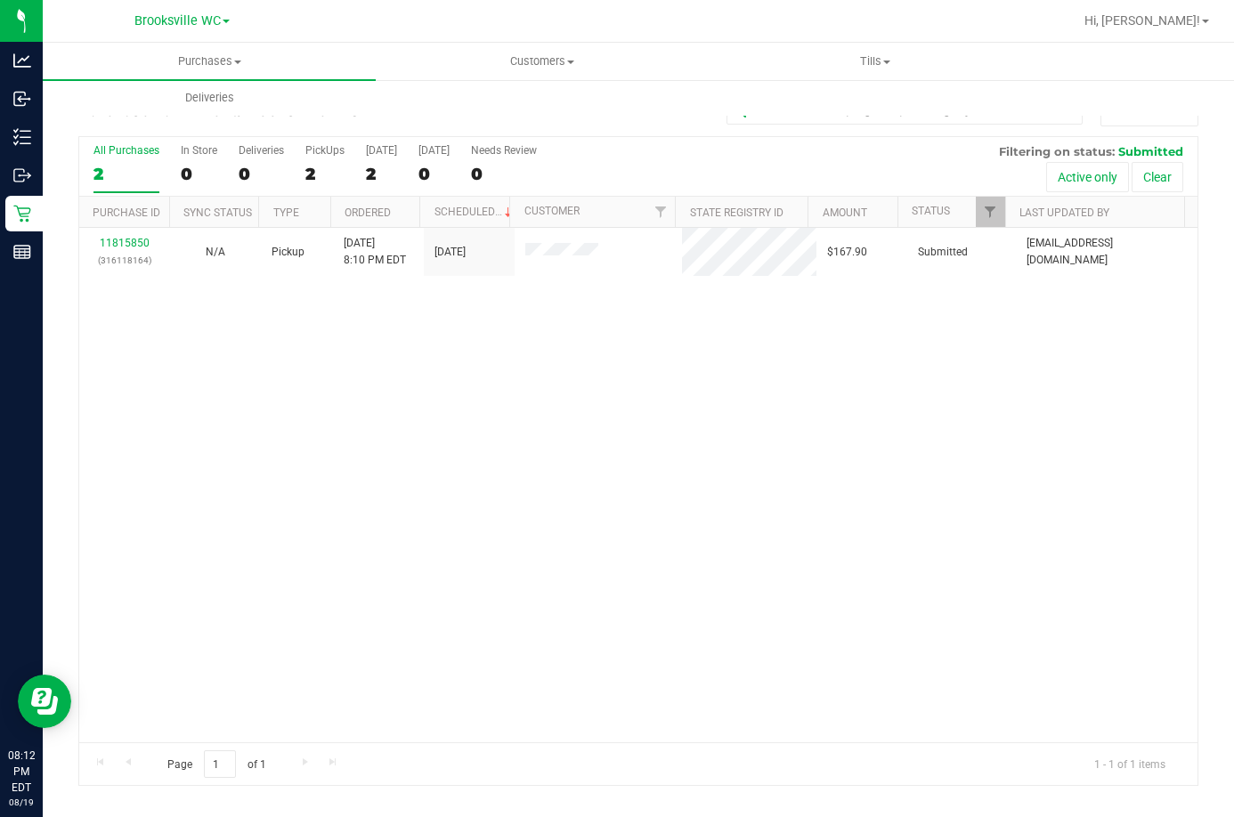
drag, startPoint x: 381, startPoint y: 434, endPoint x: 366, endPoint y: 395, distance: 41.2
click at [381, 434] on div "11815850 (316118164) N/A Pickup 8/19/2025 8:10 PM EDT 8/20/2025 $167.90 Submitt…" at bounding box center [638, 485] width 1118 height 515
click at [1174, 26] on span "Hi, [PERSON_NAME]!" at bounding box center [1142, 20] width 116 height 14
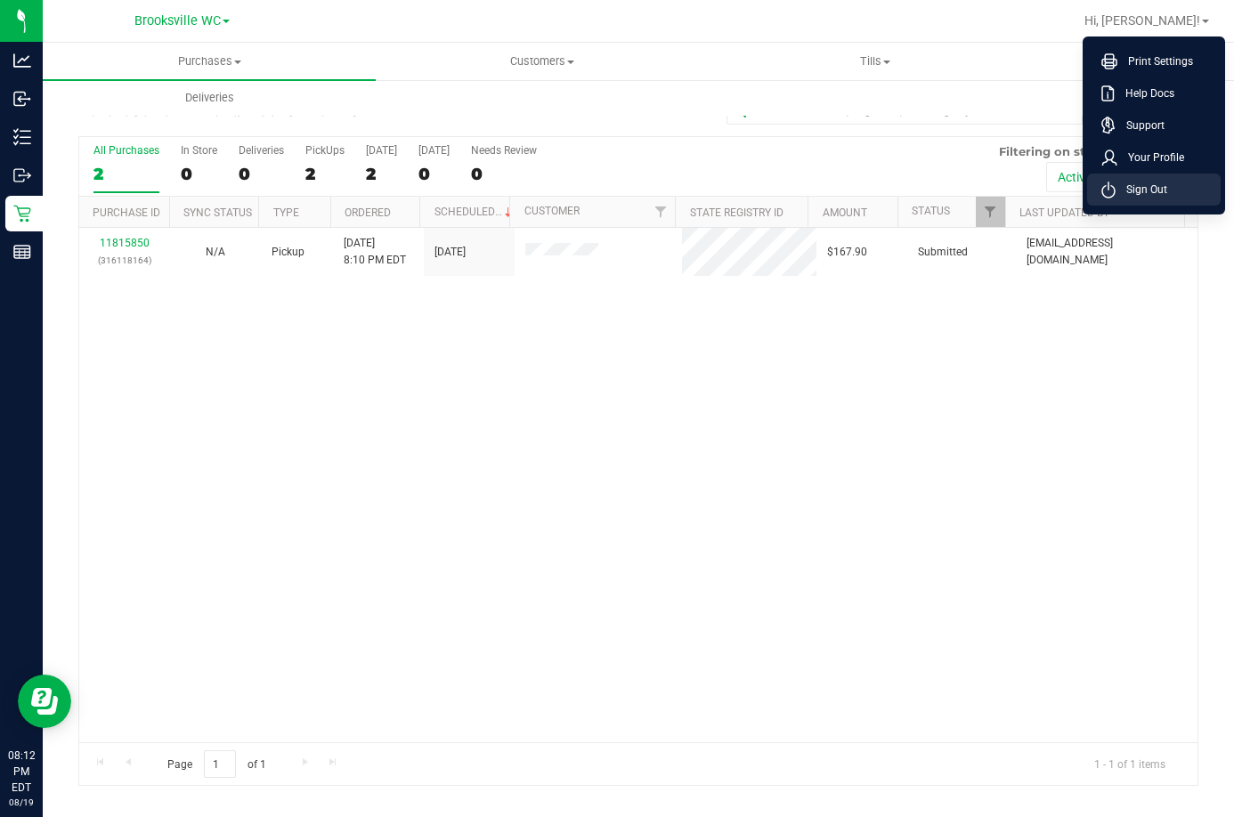
click at [1135, 182] on span "Sign Out" at bounding box center [1141, 190] width 52 height 18
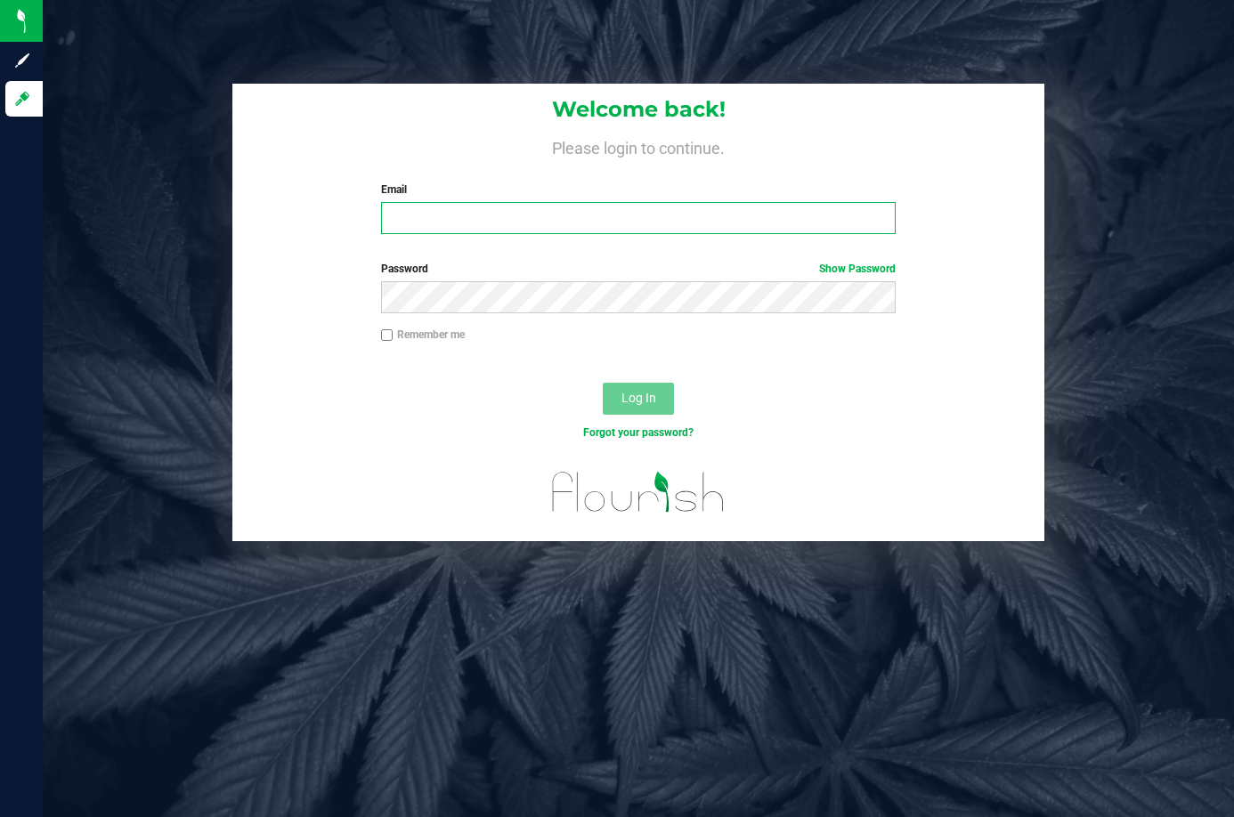
click at [588, 231] on input "Email" at bounding box center [638, 218] width 515 height 32
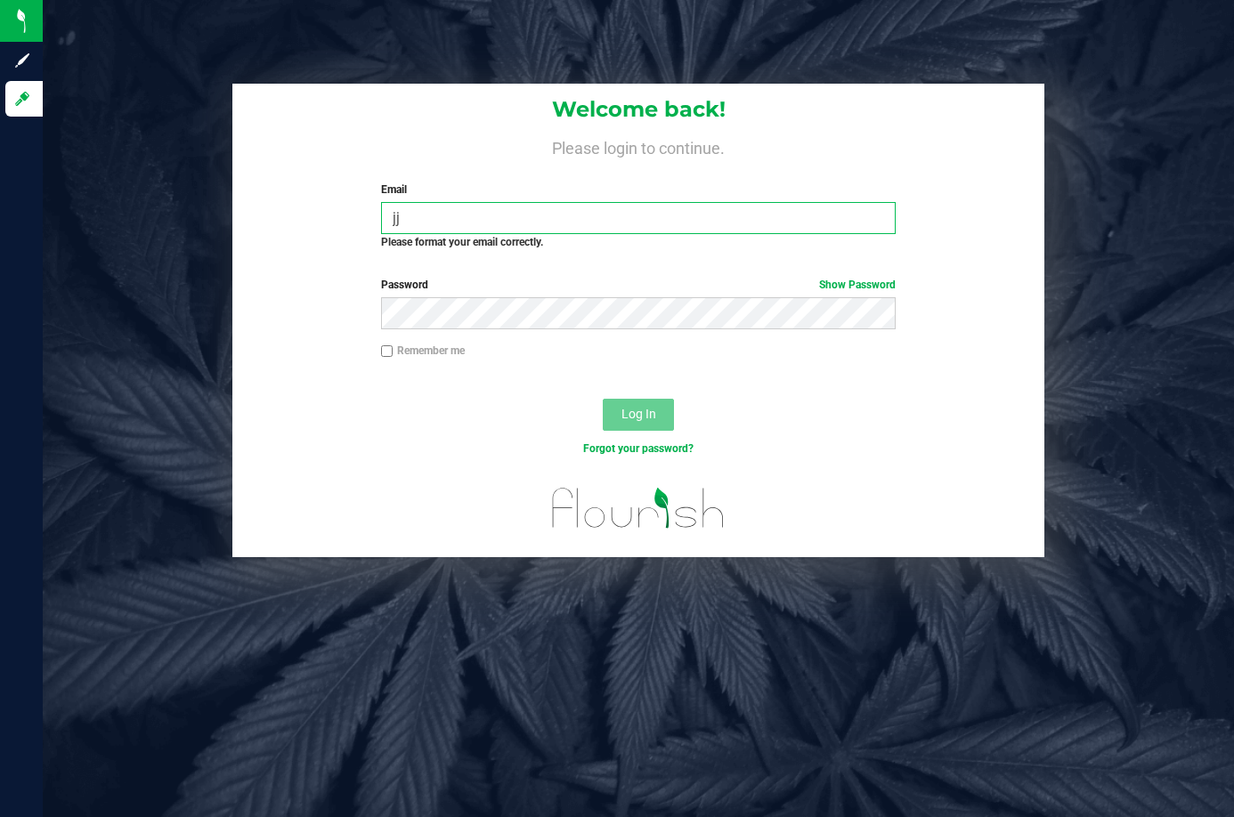
type input "j"
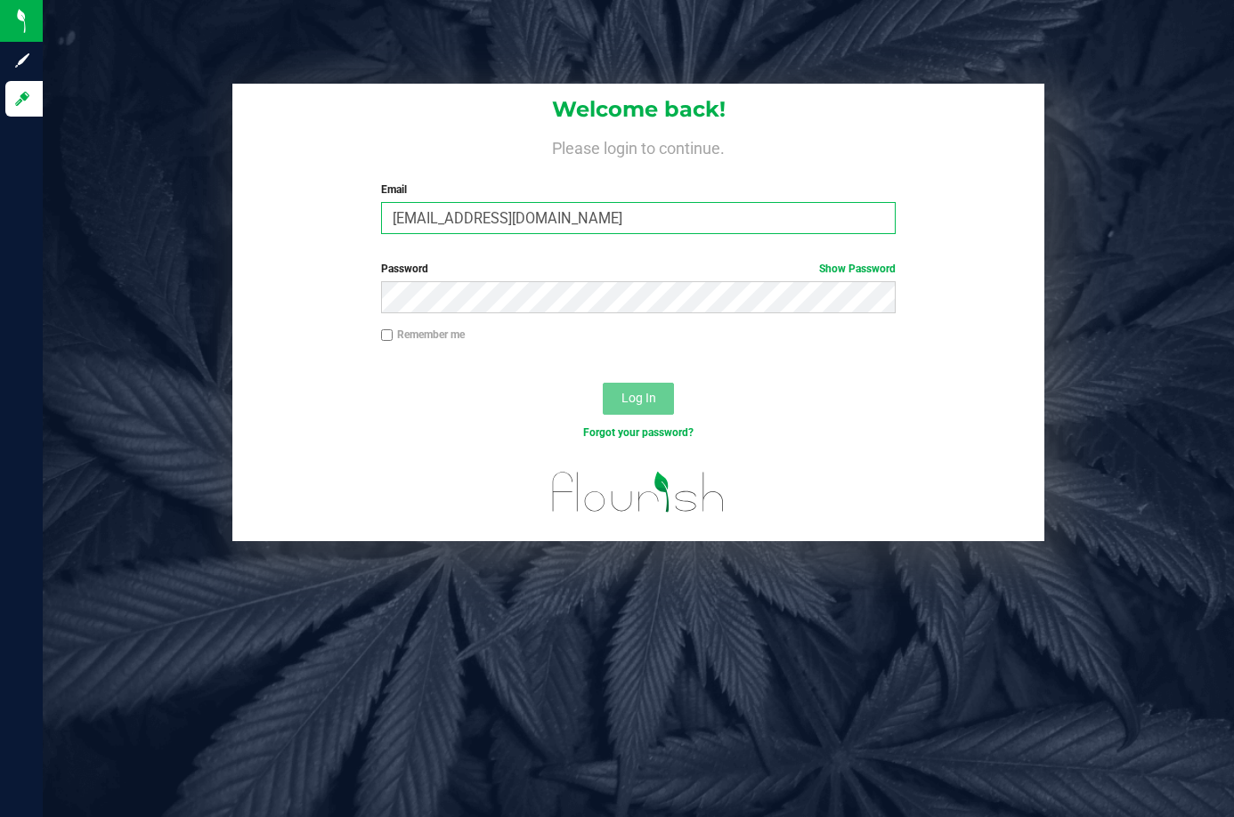
type input "Ebell@liveparallel.com"
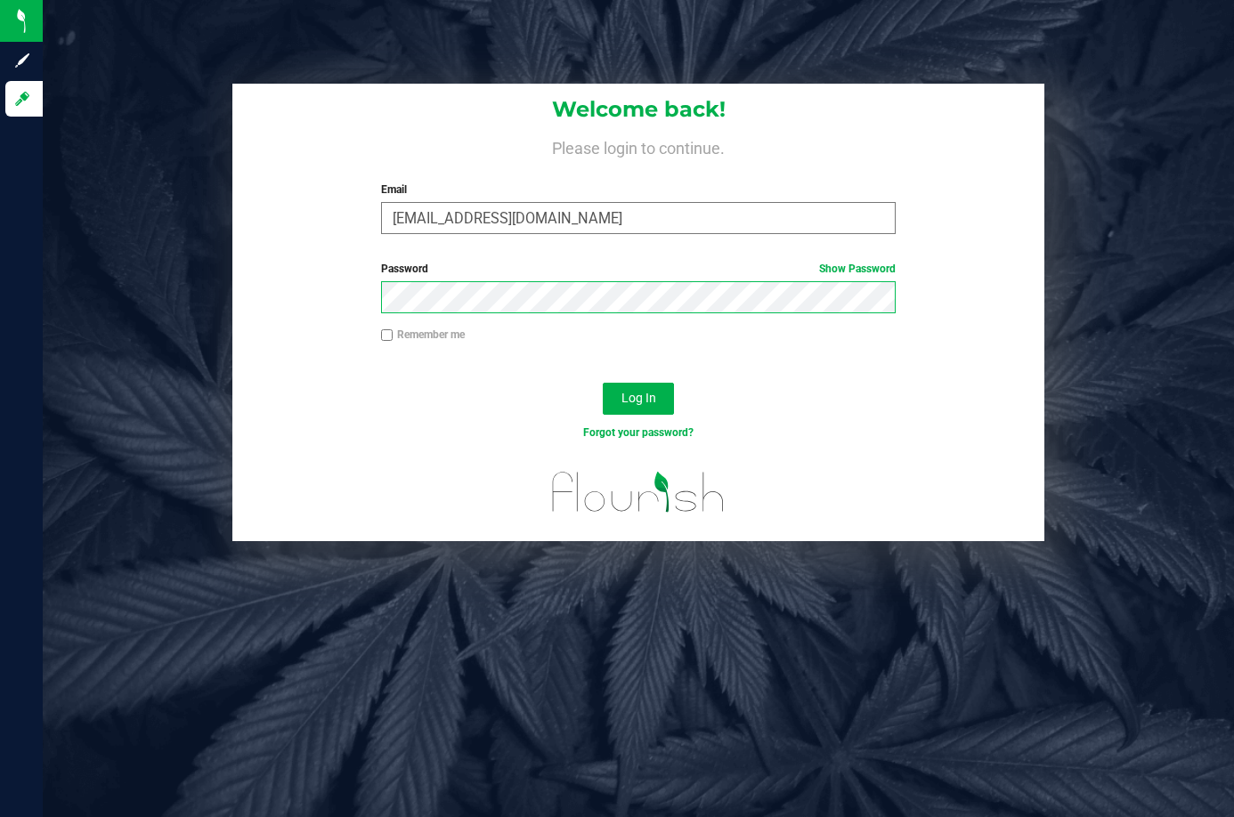
click at [603, 383] on button "Log In" at bounding box center [638, 399] width 71 height 32
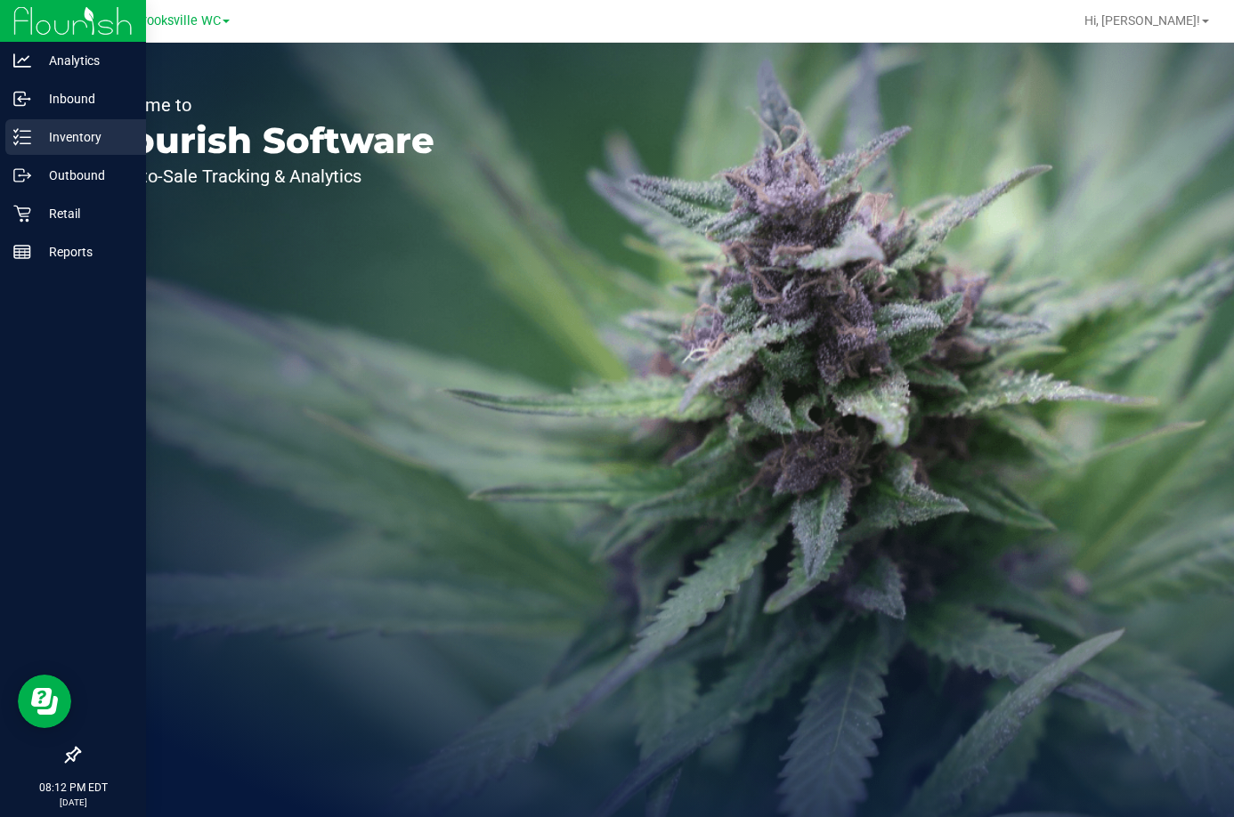
click at [77, 142] on p "Inventory" at bounding box center [84, 136] width 107 height 21
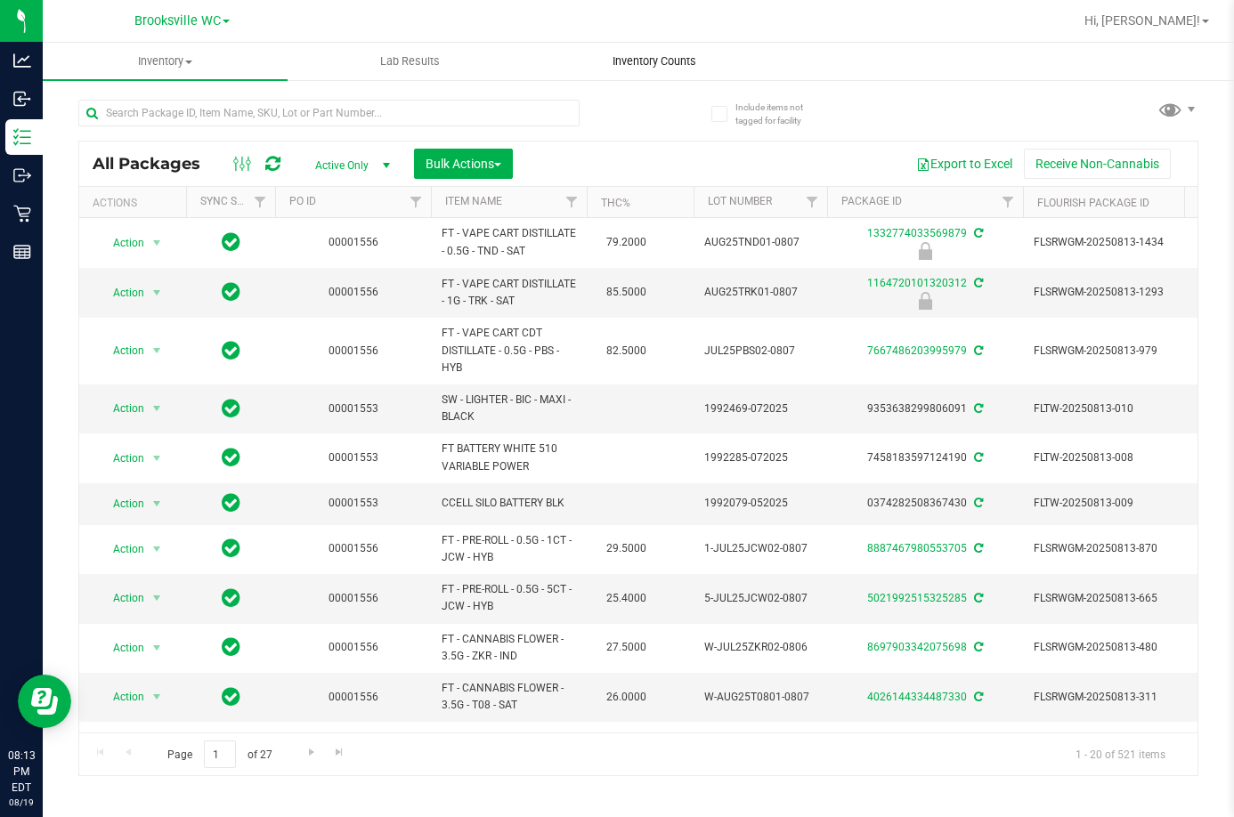
click at [688, 64] on span "Inventory Counts" at bounding box center [654, 61] width 132 height 16
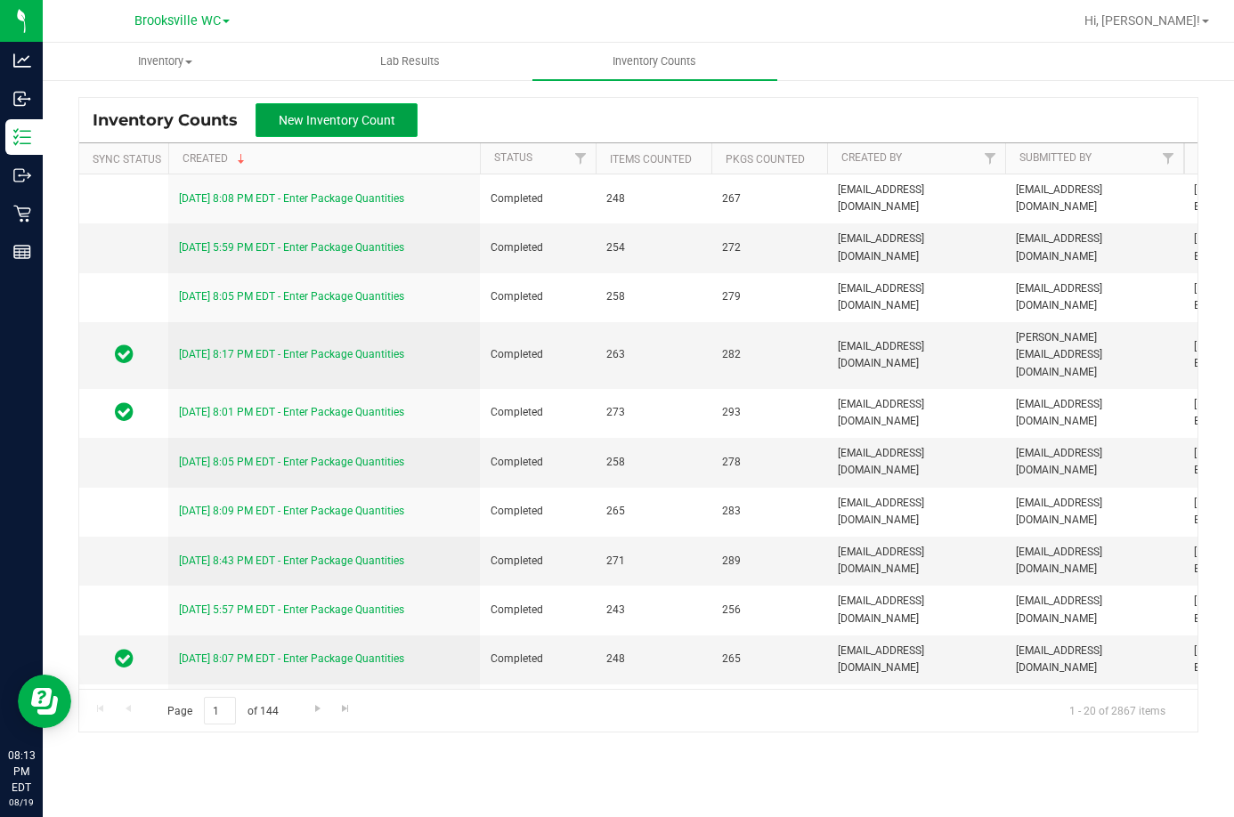
click at [393, 118] on button "New Inventory Count" at bounding box center [336, 120] width 162 height 34
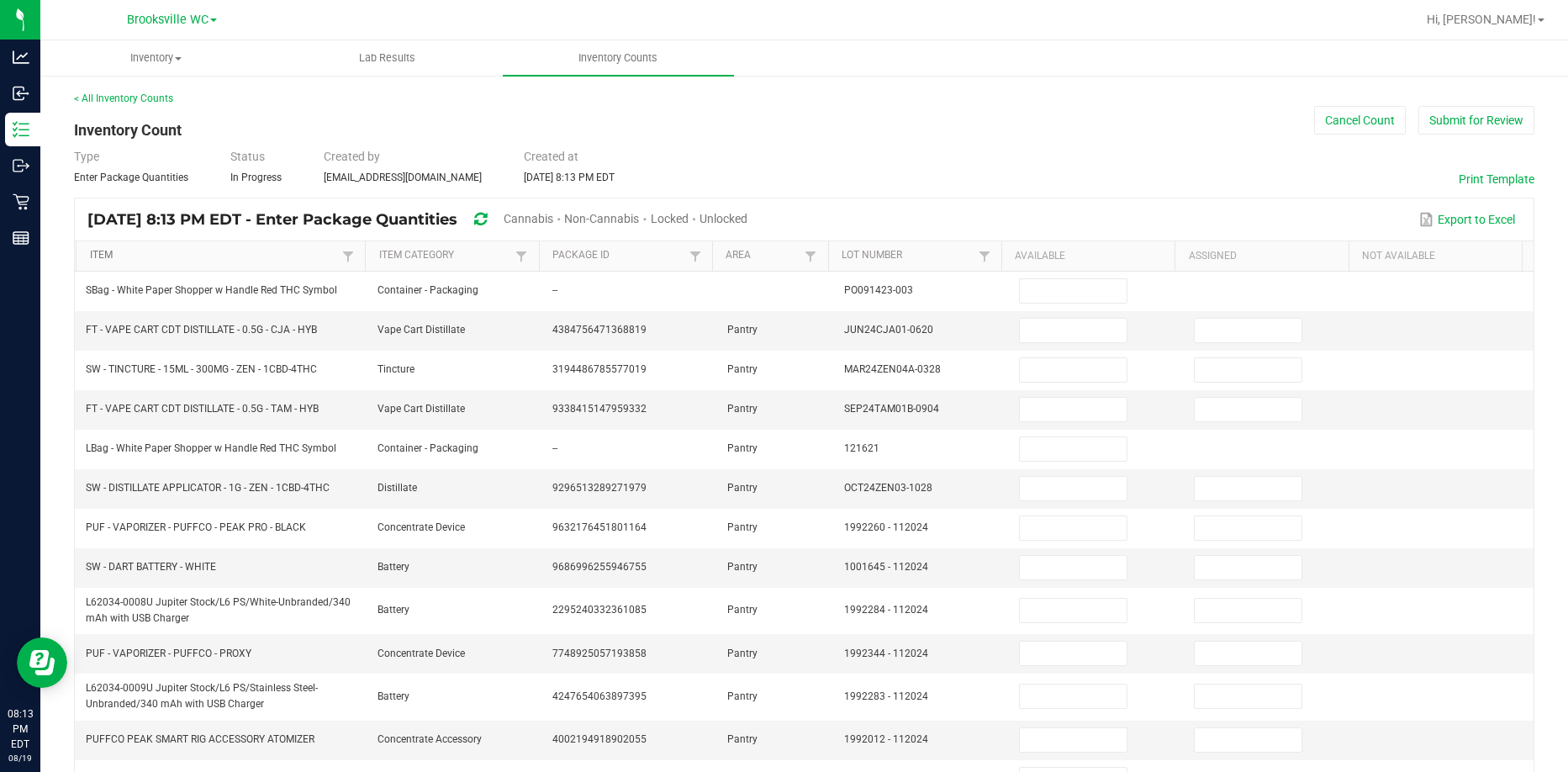
click at [329, 257] on link "Item" at bounding box center [213, 256] width 248 height 13
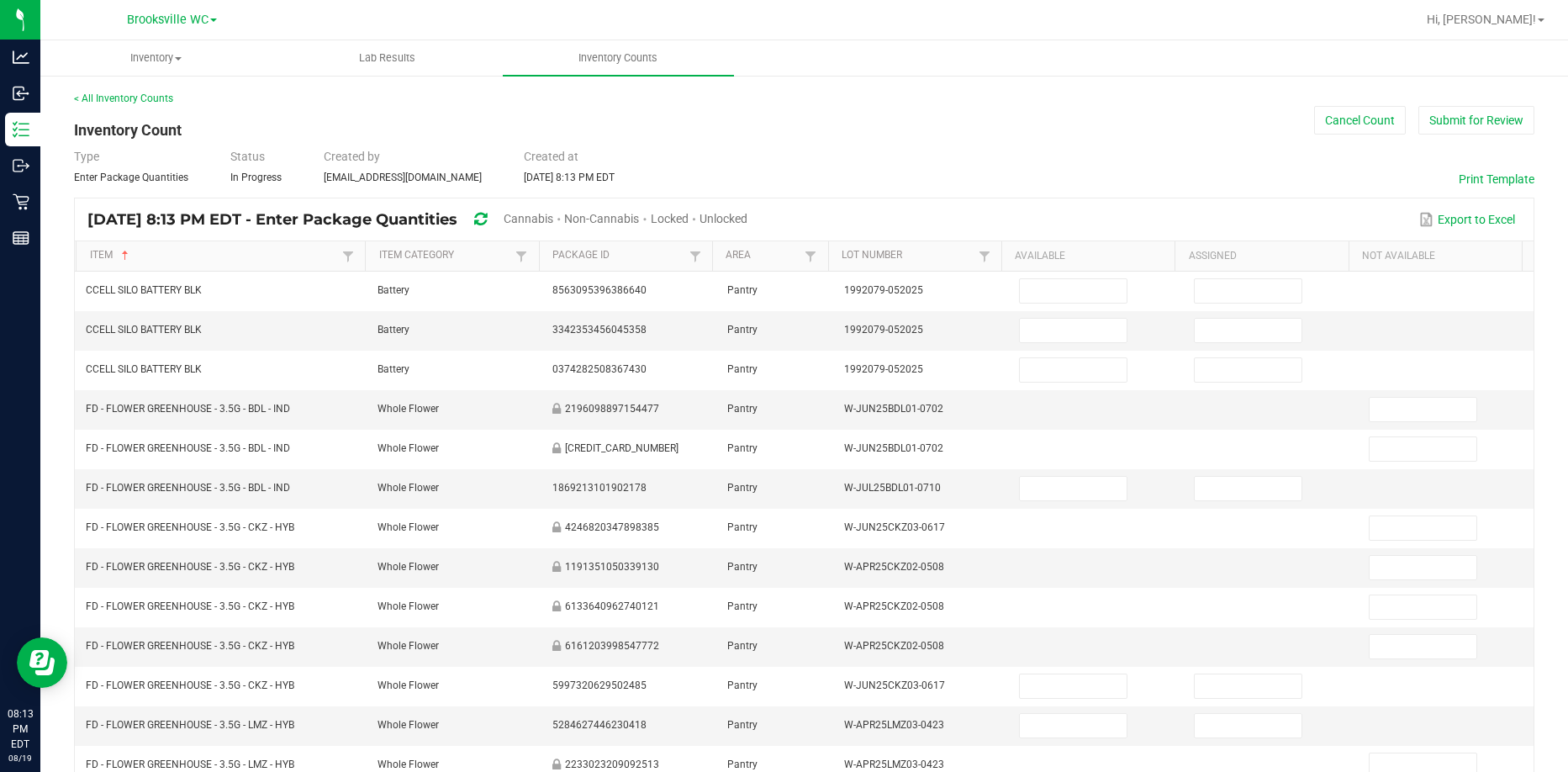
click at [554, 220] on span "Cannabis" at bounding box center [528, 218] width 50 height 13
click at [748, 220] on span "Unlocked" at bounding box center [724, 218] width 48 height 13
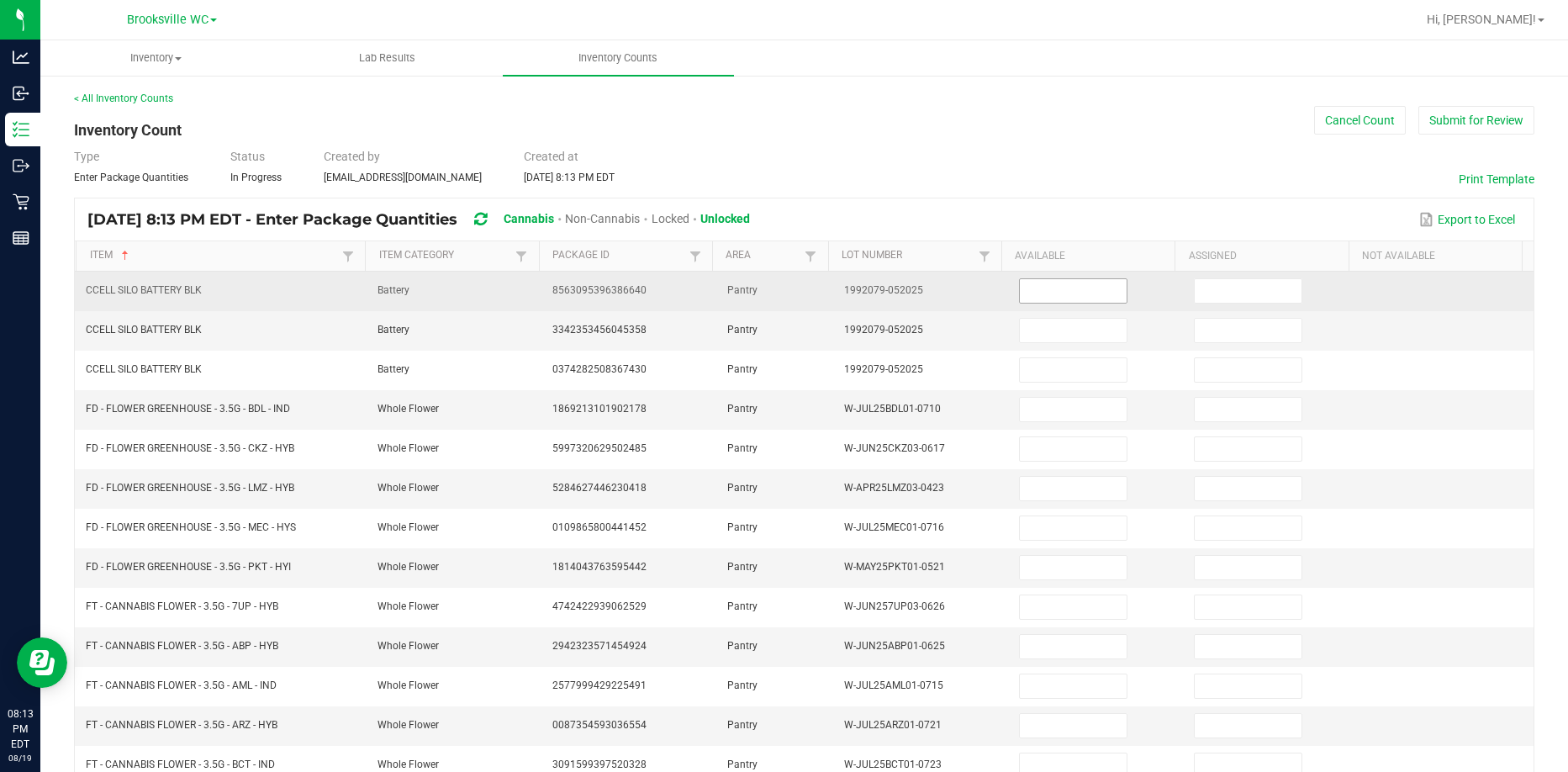
click at [1043, 279] on span at bounding box center [1073, 291] width 109 height 26
click at [1053, 295] on input at bounding box center [1073, 291] width 107 height 24
type input "19"
type input "1"
type input "19"
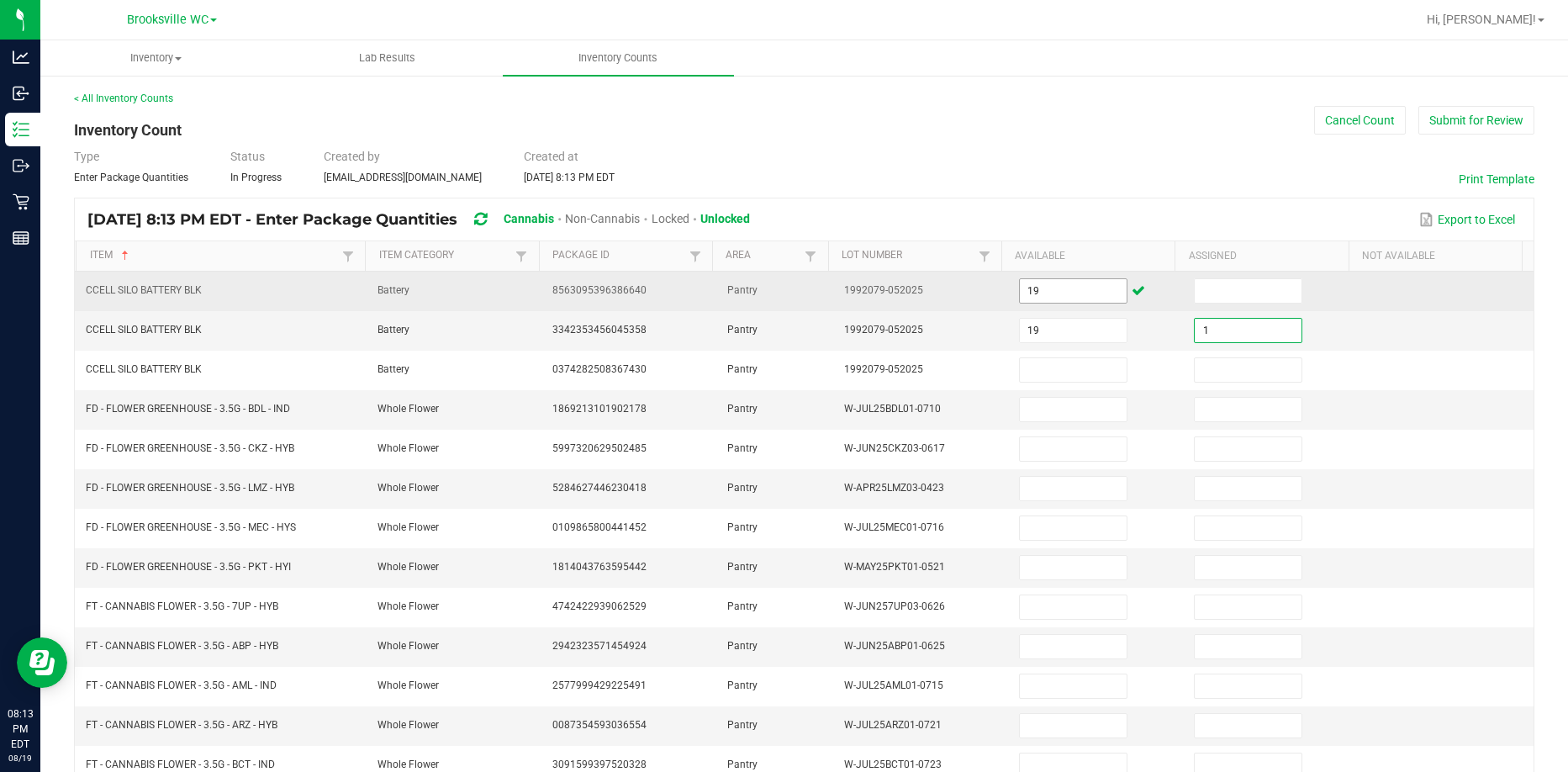
type input "1"
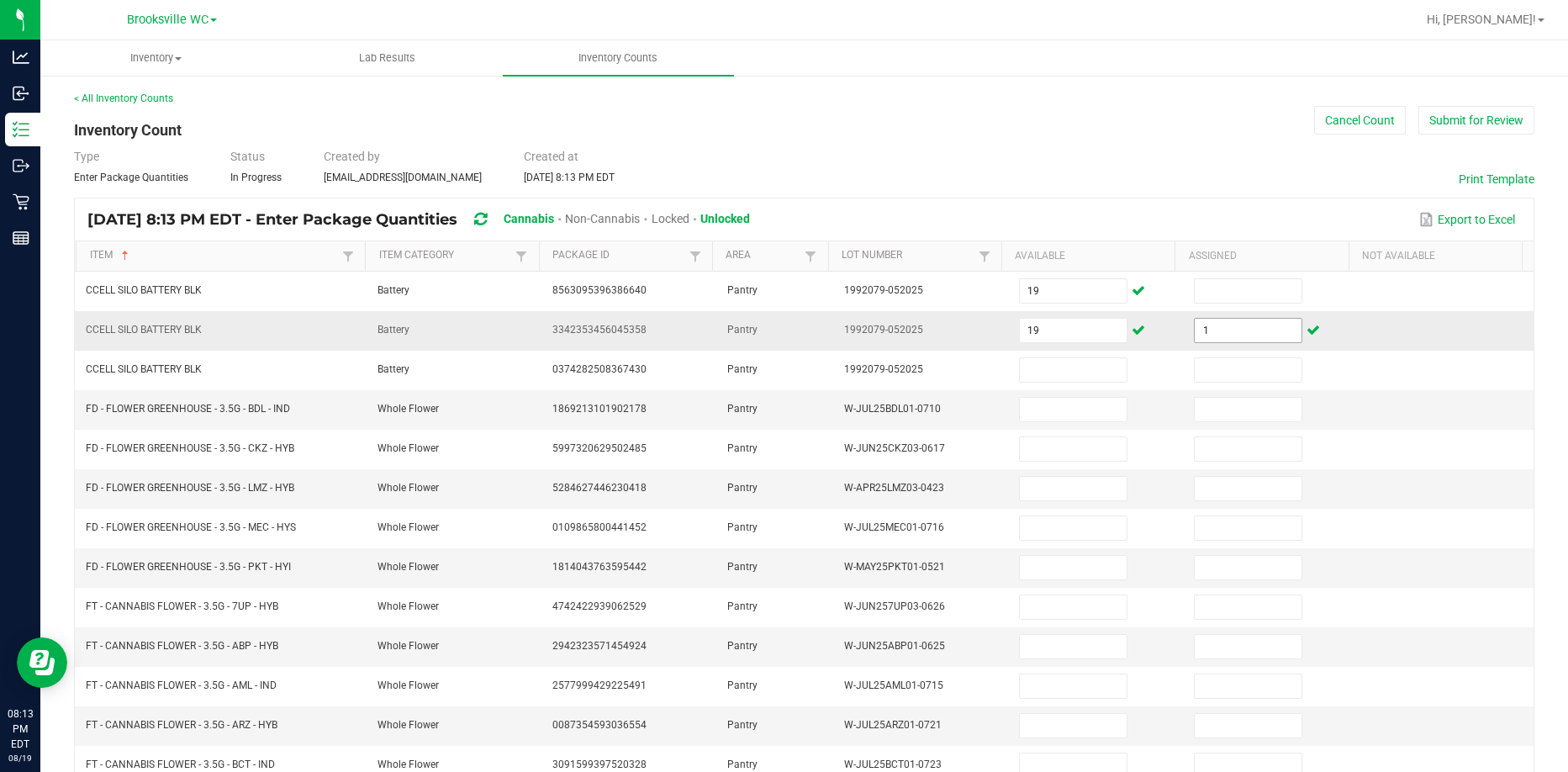
click at [1233, 317] on span "1" at bounding box center [1248, 330] width 109 height 26
click at [1258, 320] on input "1" at bounding box center [1248, 330] width 107 height 24
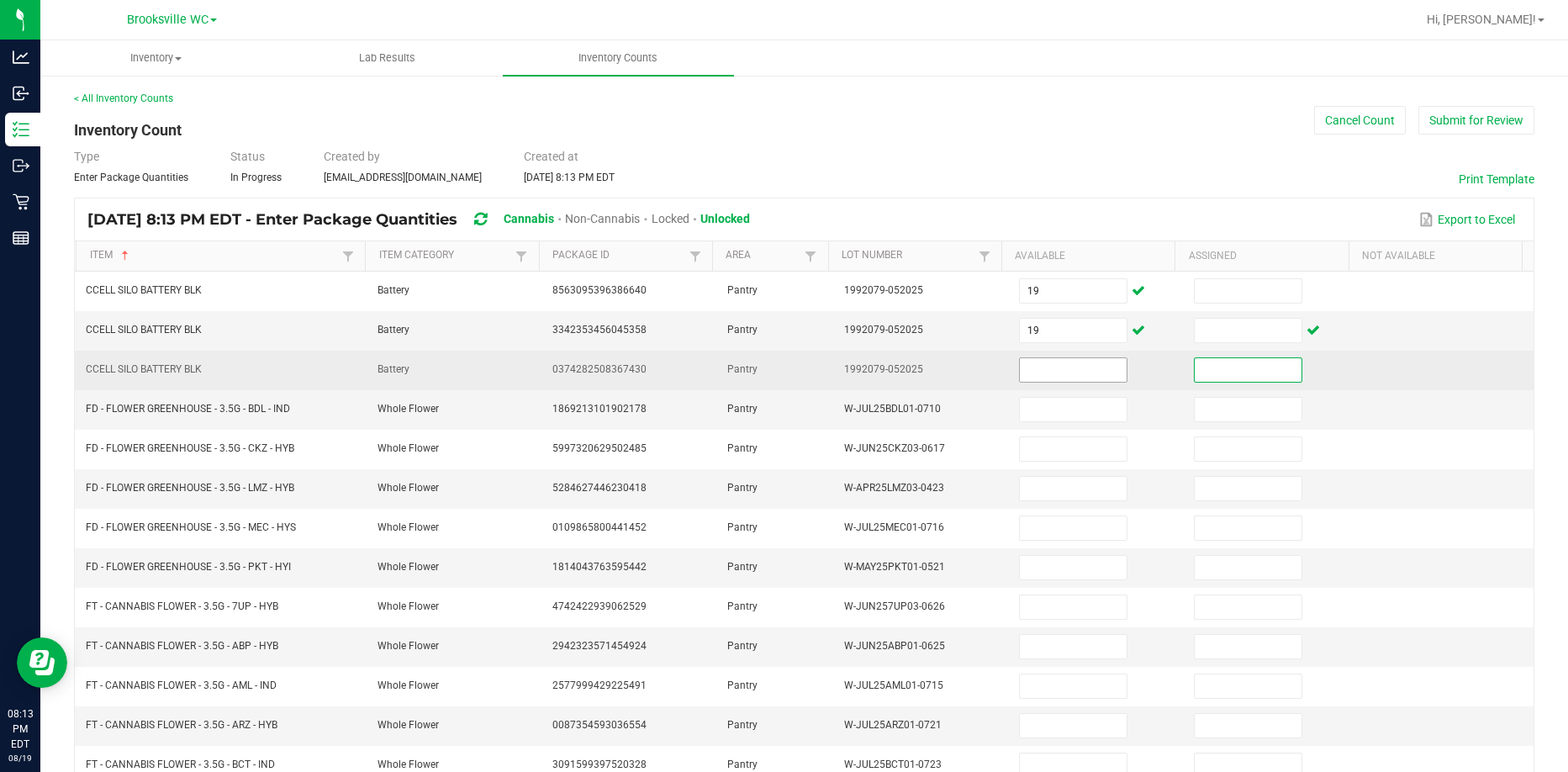
click at [1056, 379] on input at bounding box center [1073, 369] width 107 height 24
type input "19"
type input "13"
type input "10"
type input "17"
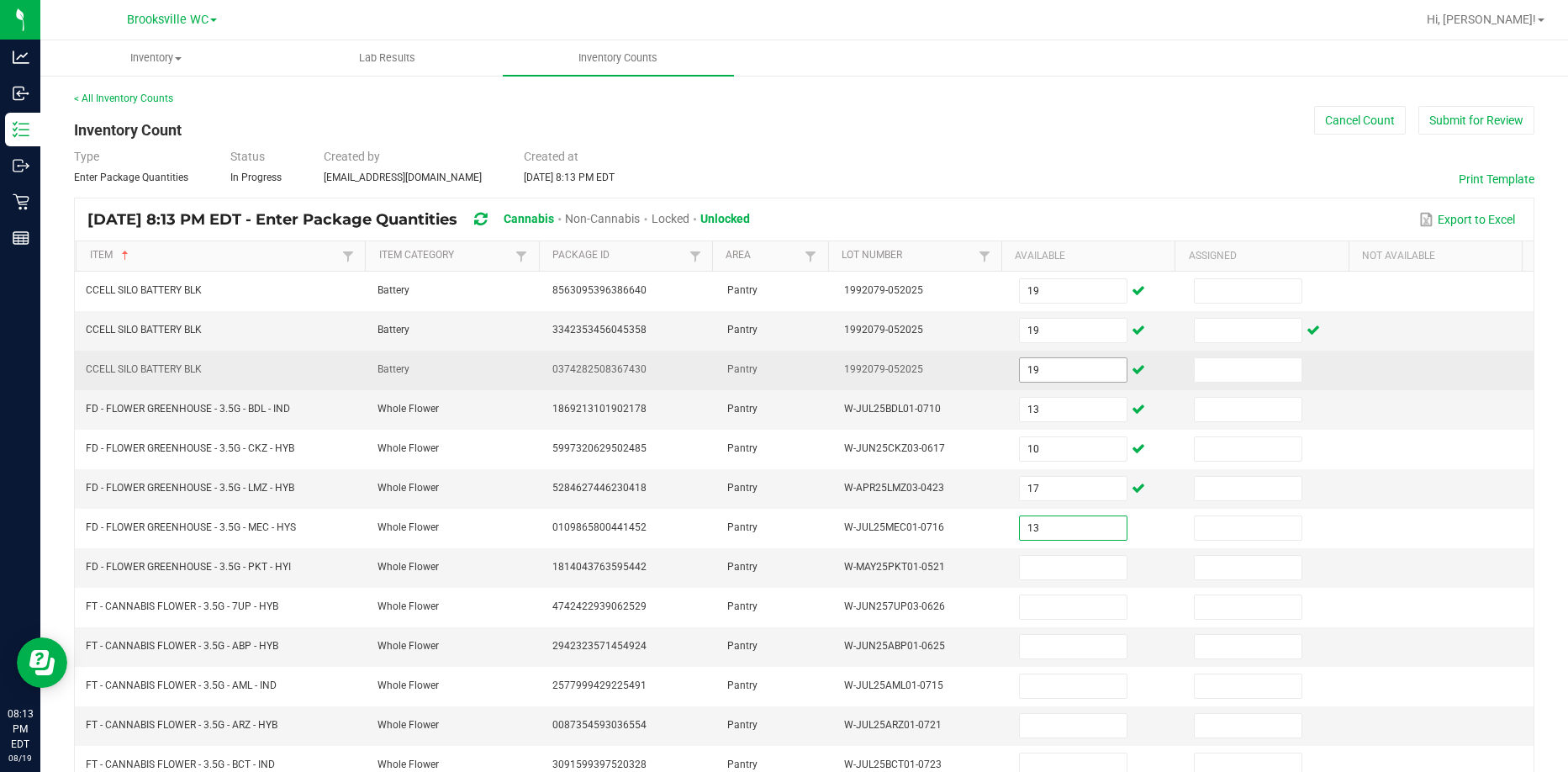
type input "13"
type input "2"
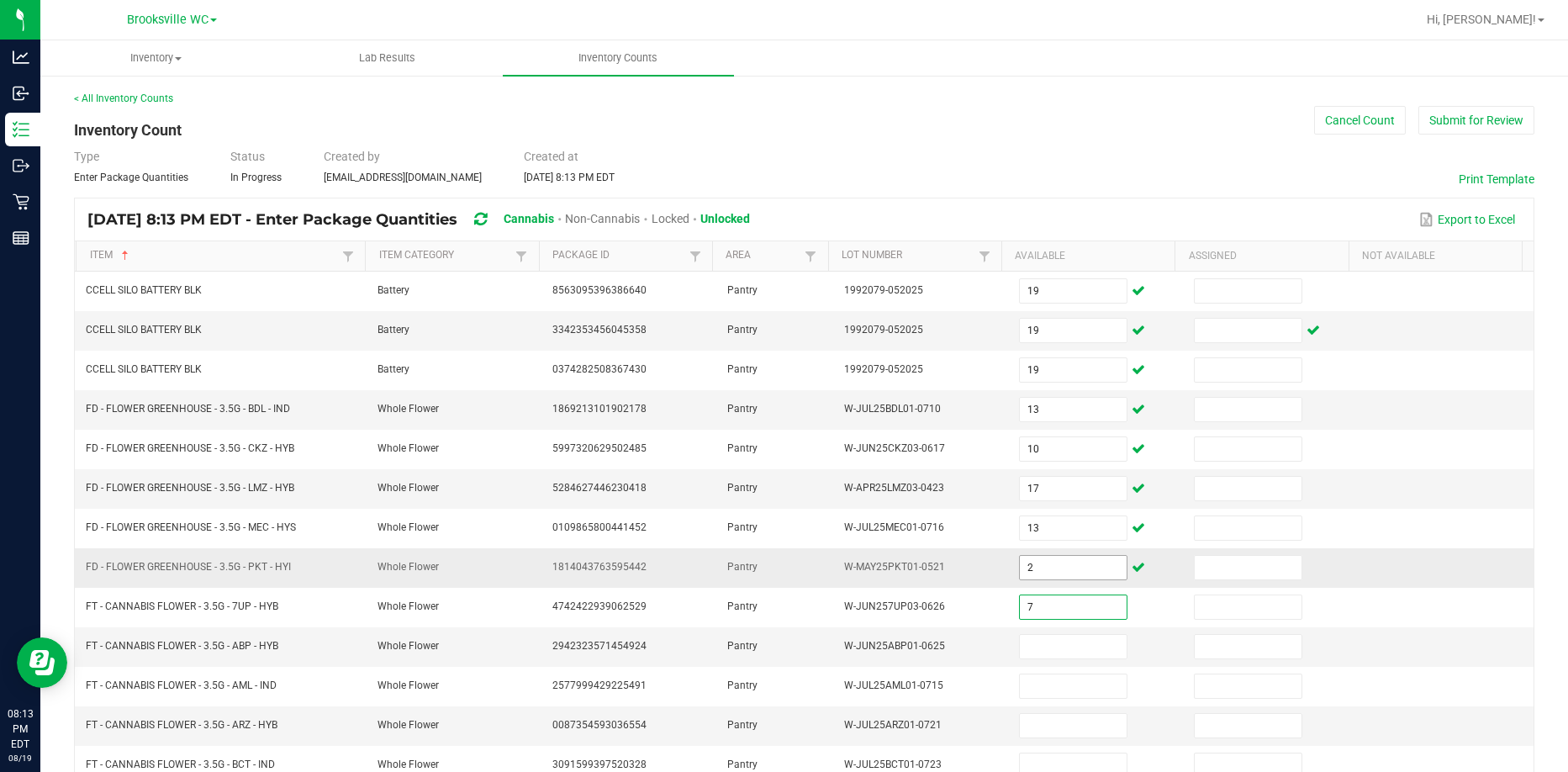
type input "7"
type input "3"
type input "11"
type input "7"
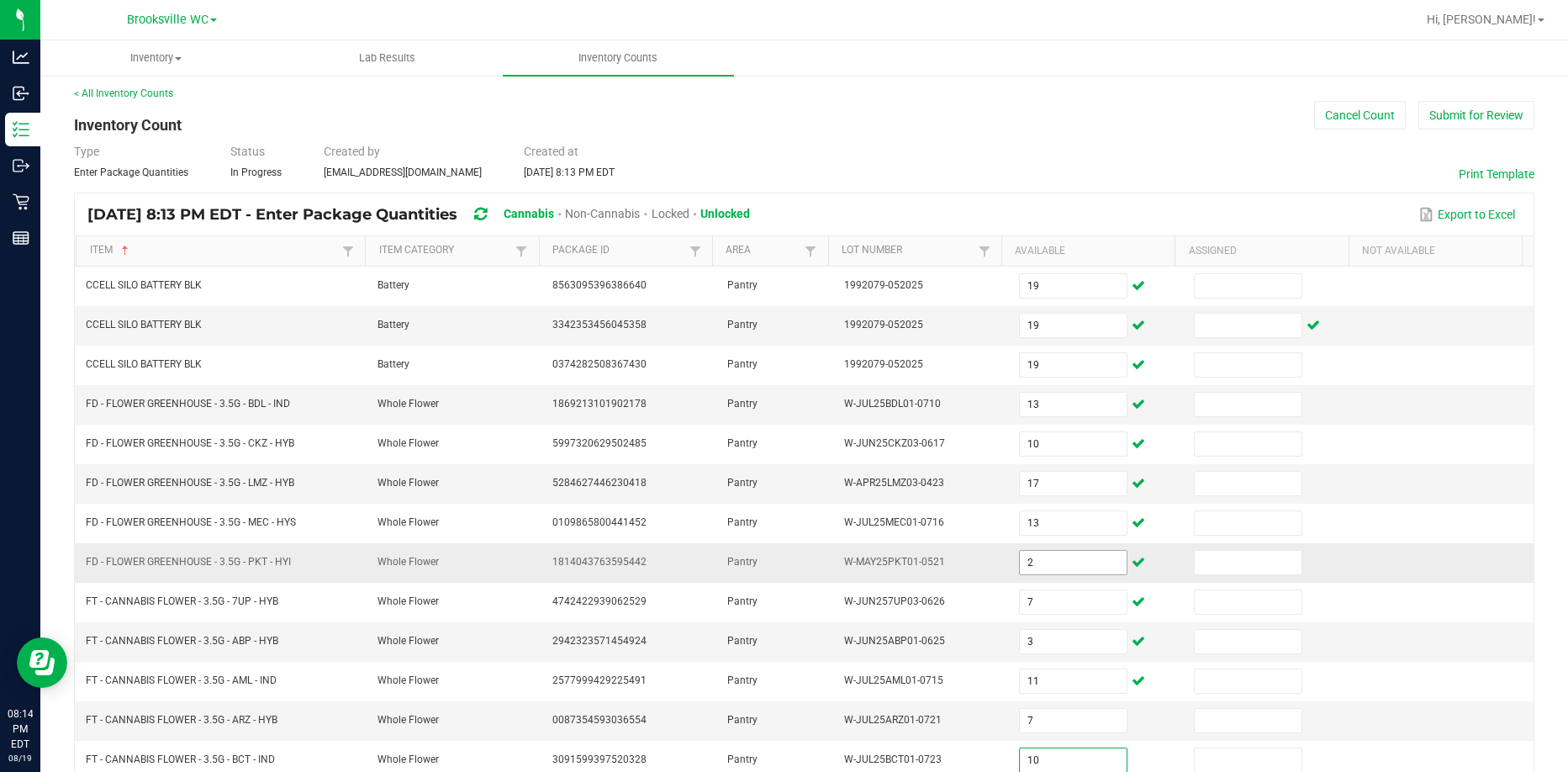
type input "10"
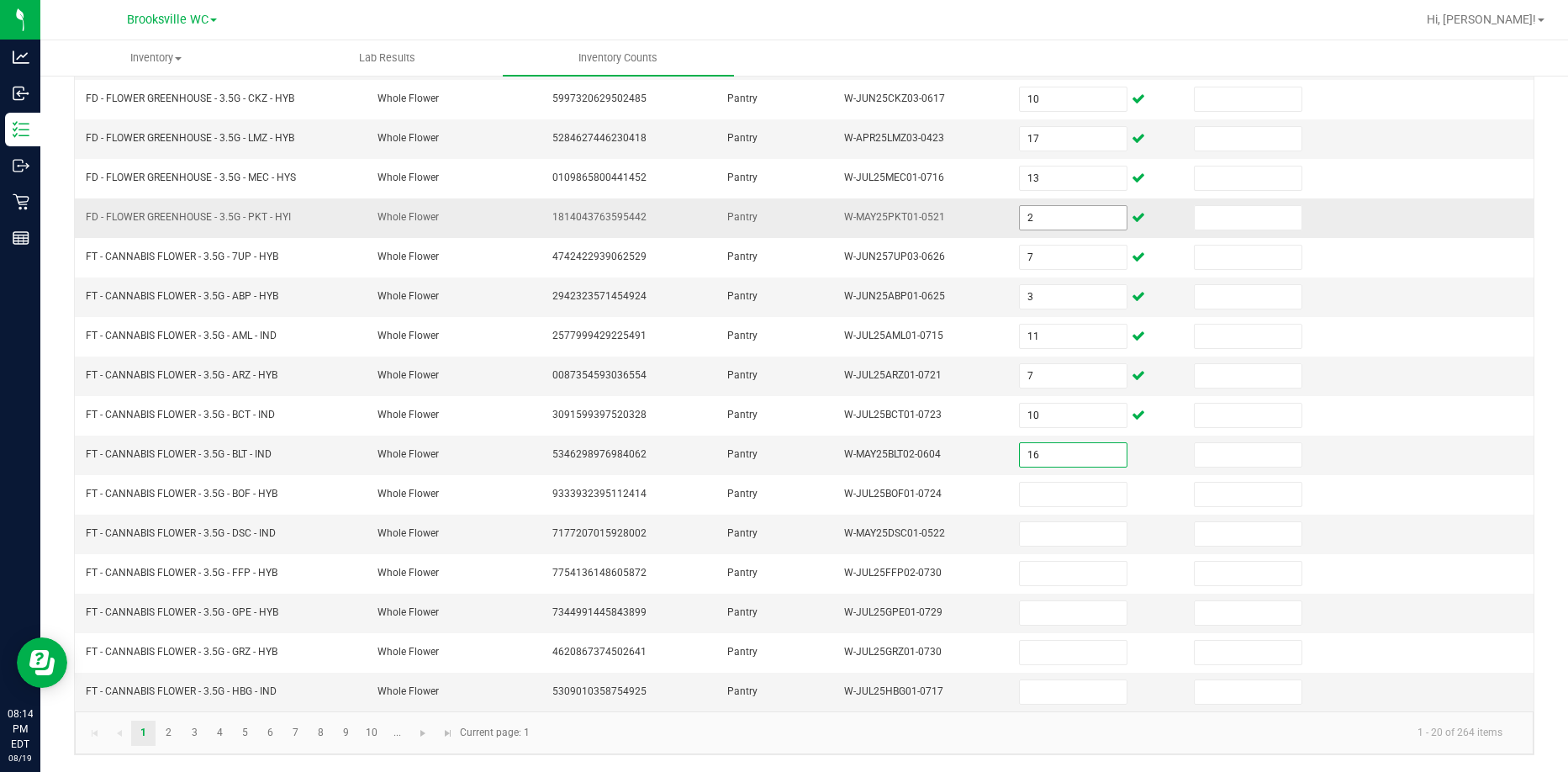
type input "16"
type input "3"
type input "4"
type input "17"
type input "14"
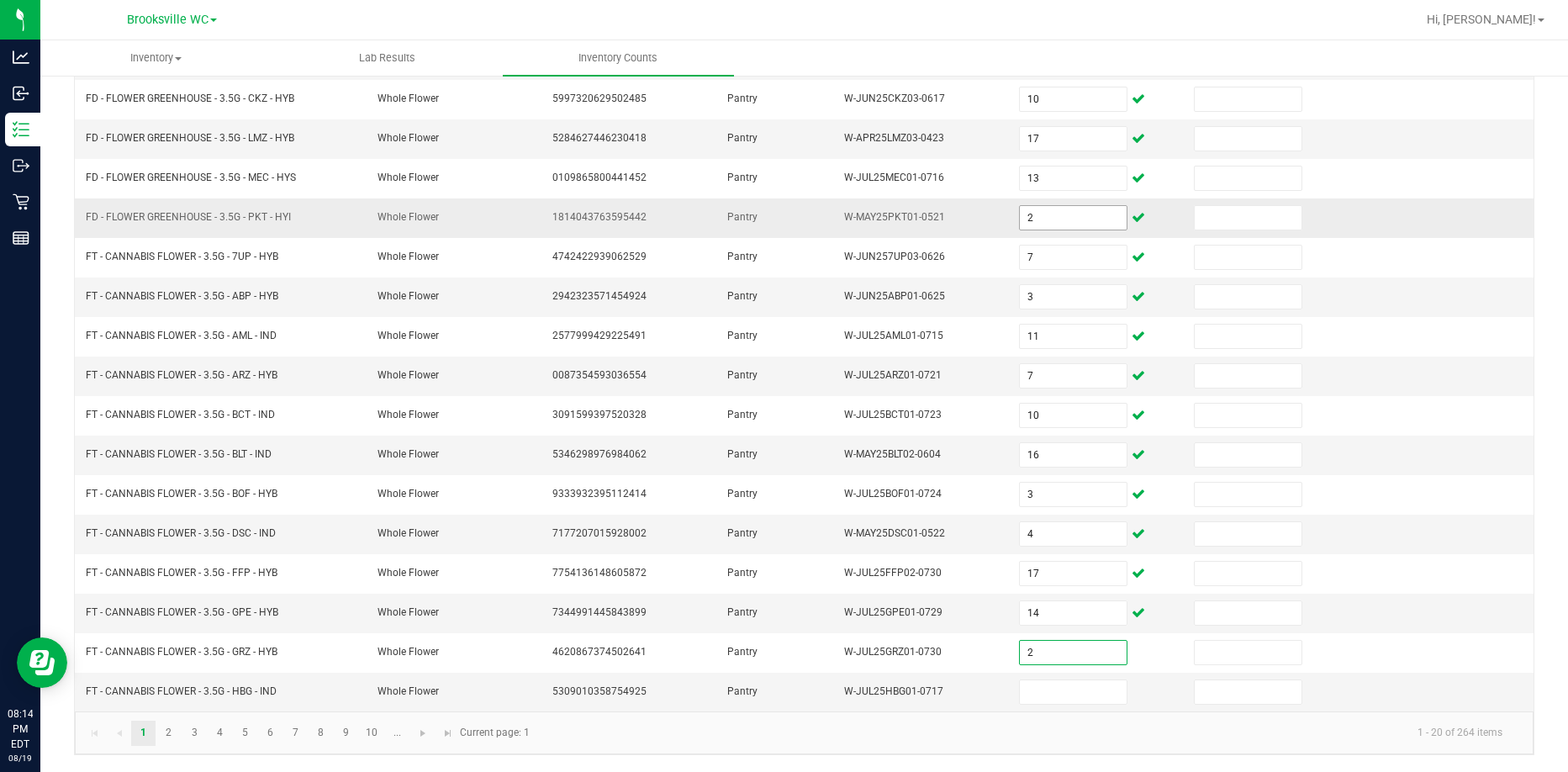
type input "2"
type input "3"
click at [169, 734] on link "2" at bounding box center [169, 733] width 25 height 26
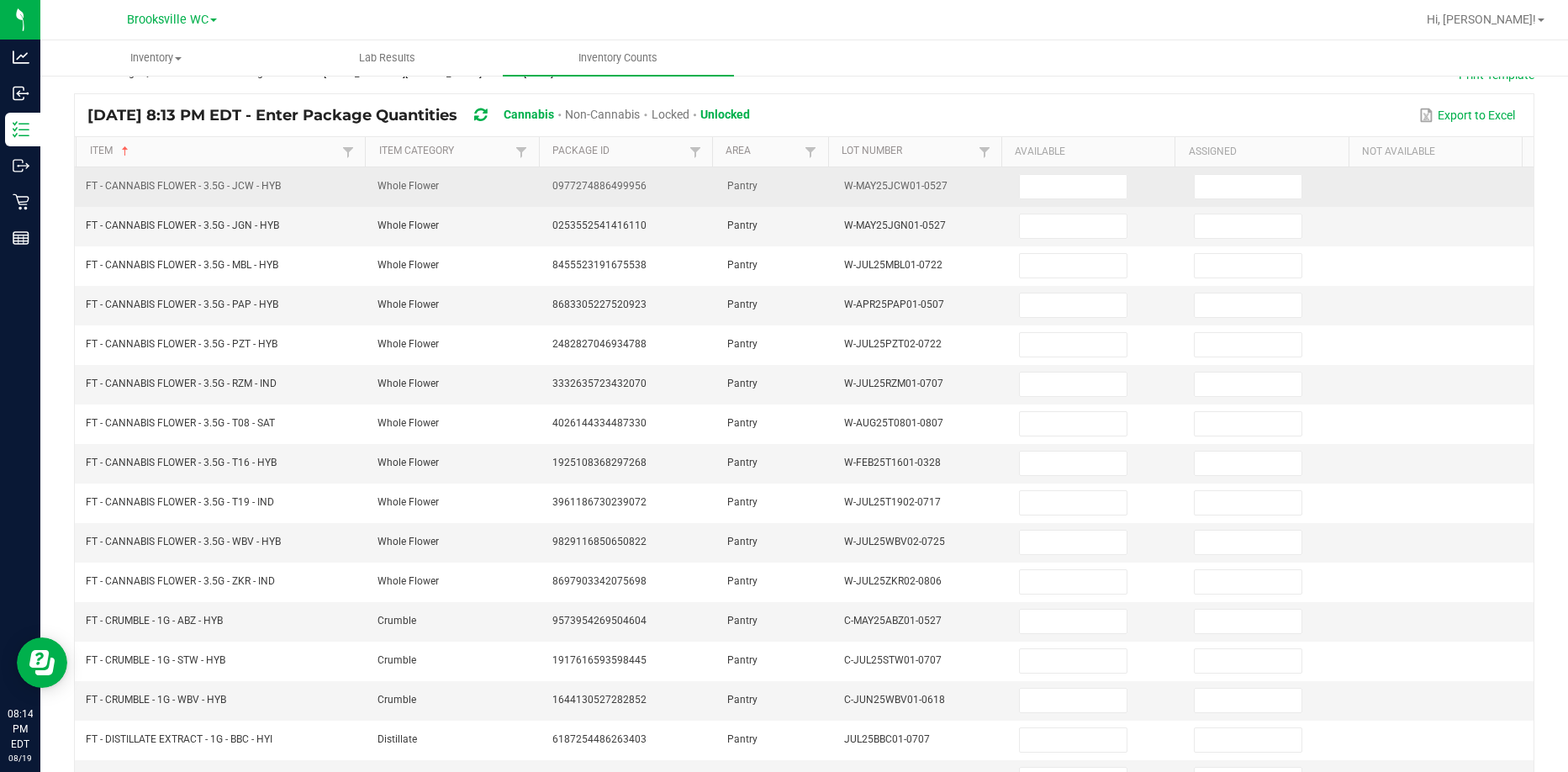
scroll to position [0, 0]
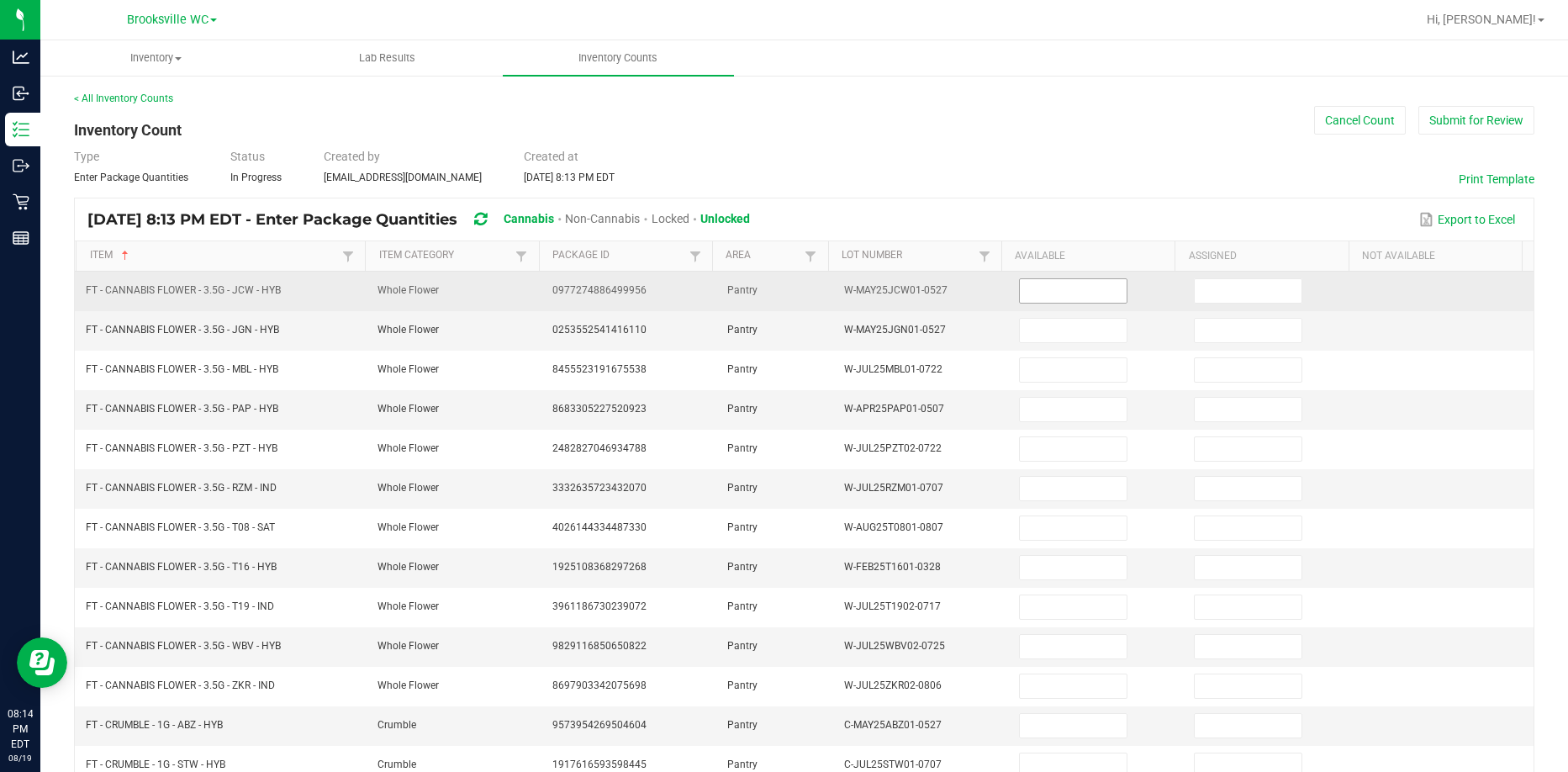
click at [1020, 288] on input at bounding box center [1073, 291] width 107 height 24
type input "5"
type input "14"
type input "20"
type input "2"
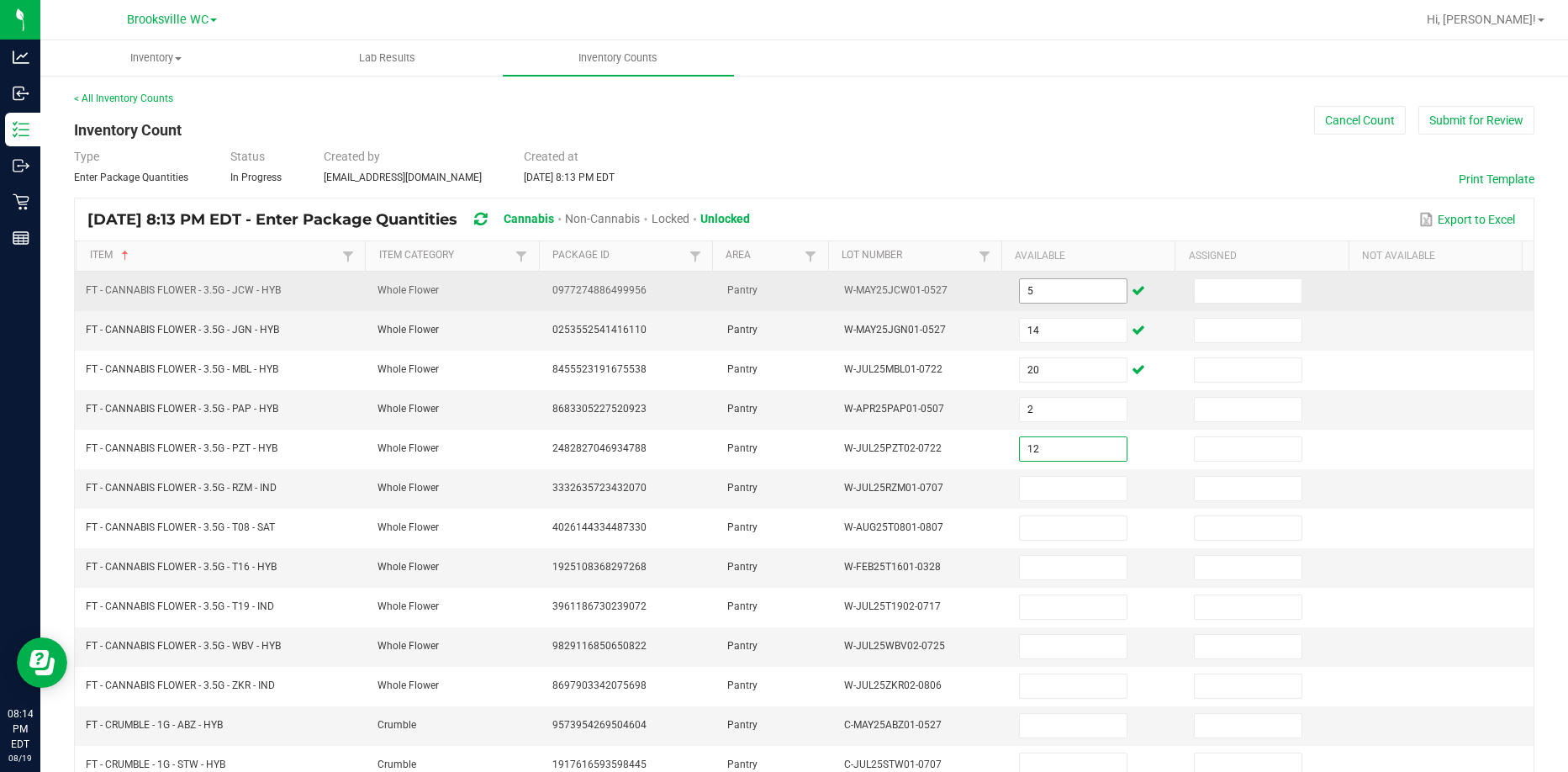
type input "12"
type input "10"
type input "20"
type input "3"
type input "12"
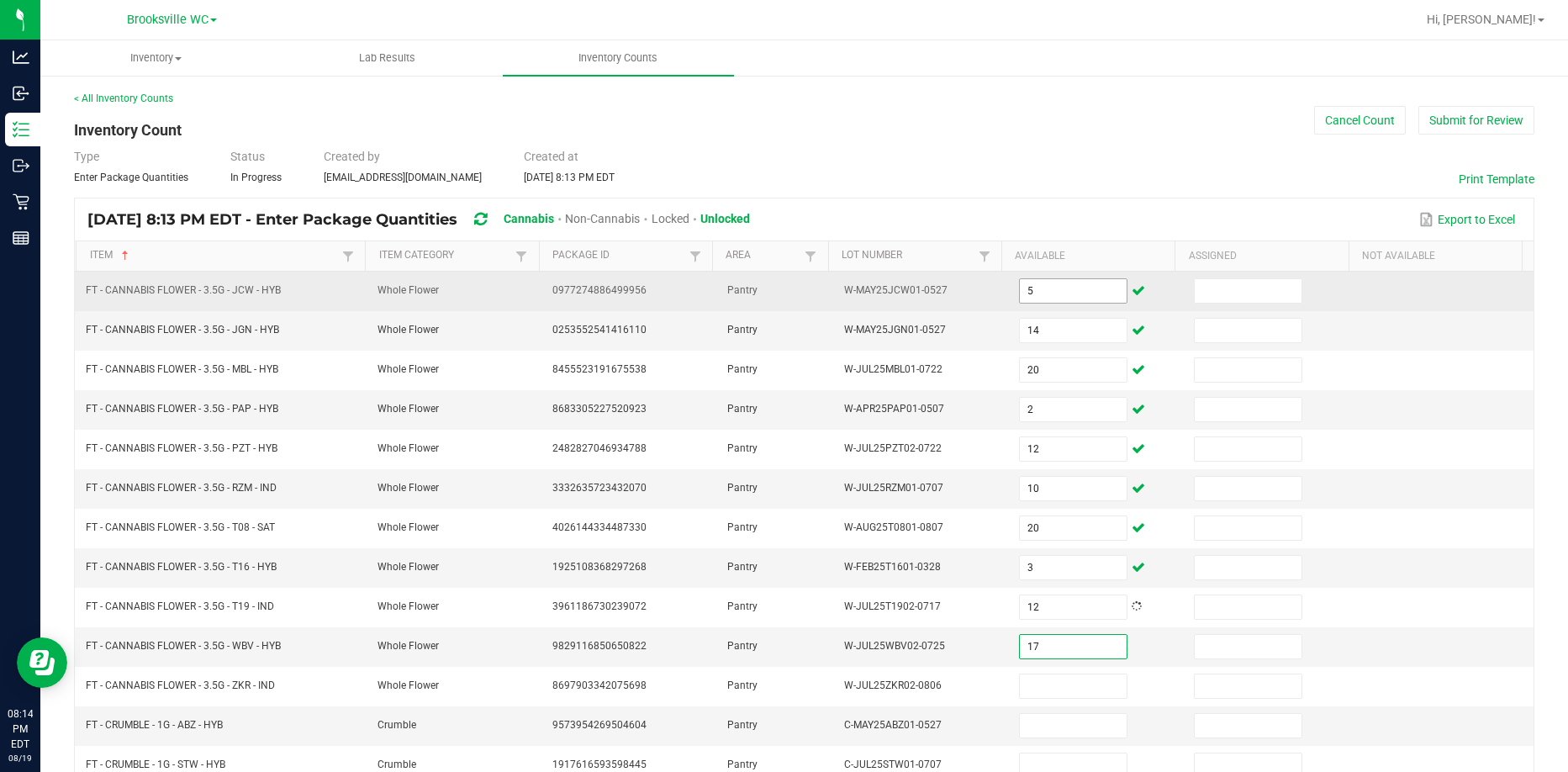
type input "17"
type input "20"
type input "1"
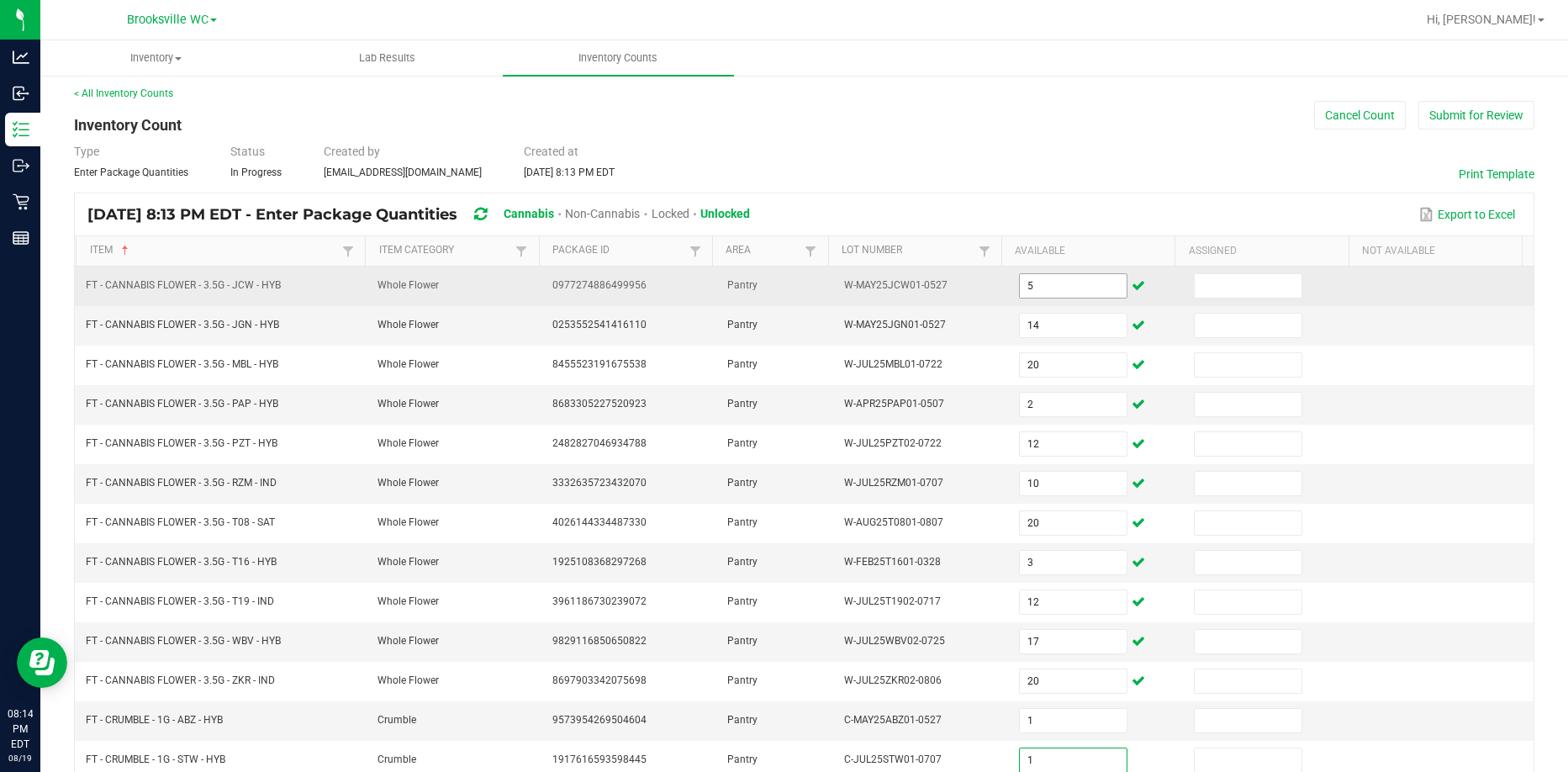
type input "1"
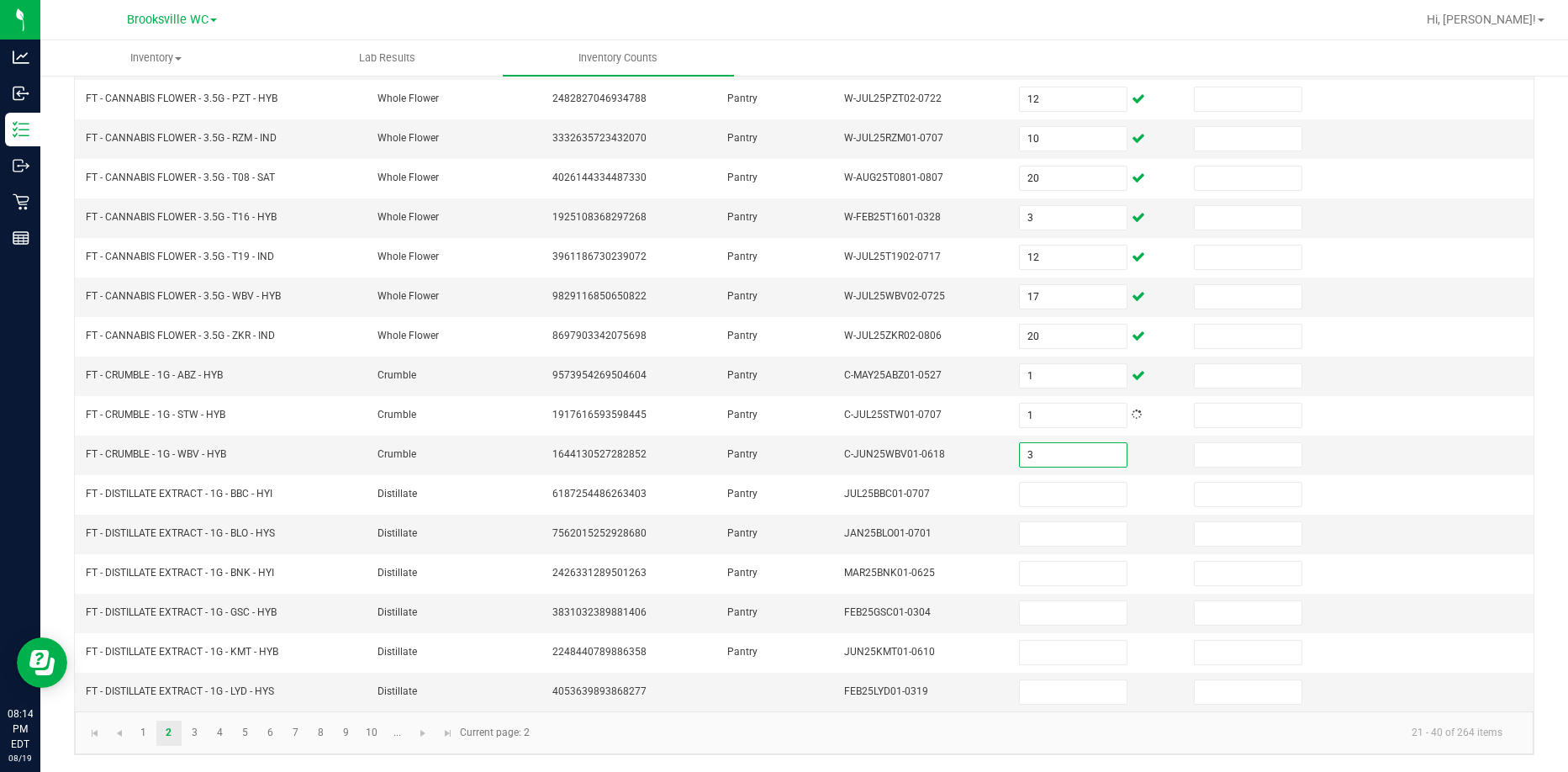
type input "3"
type input "6"
type input "9"
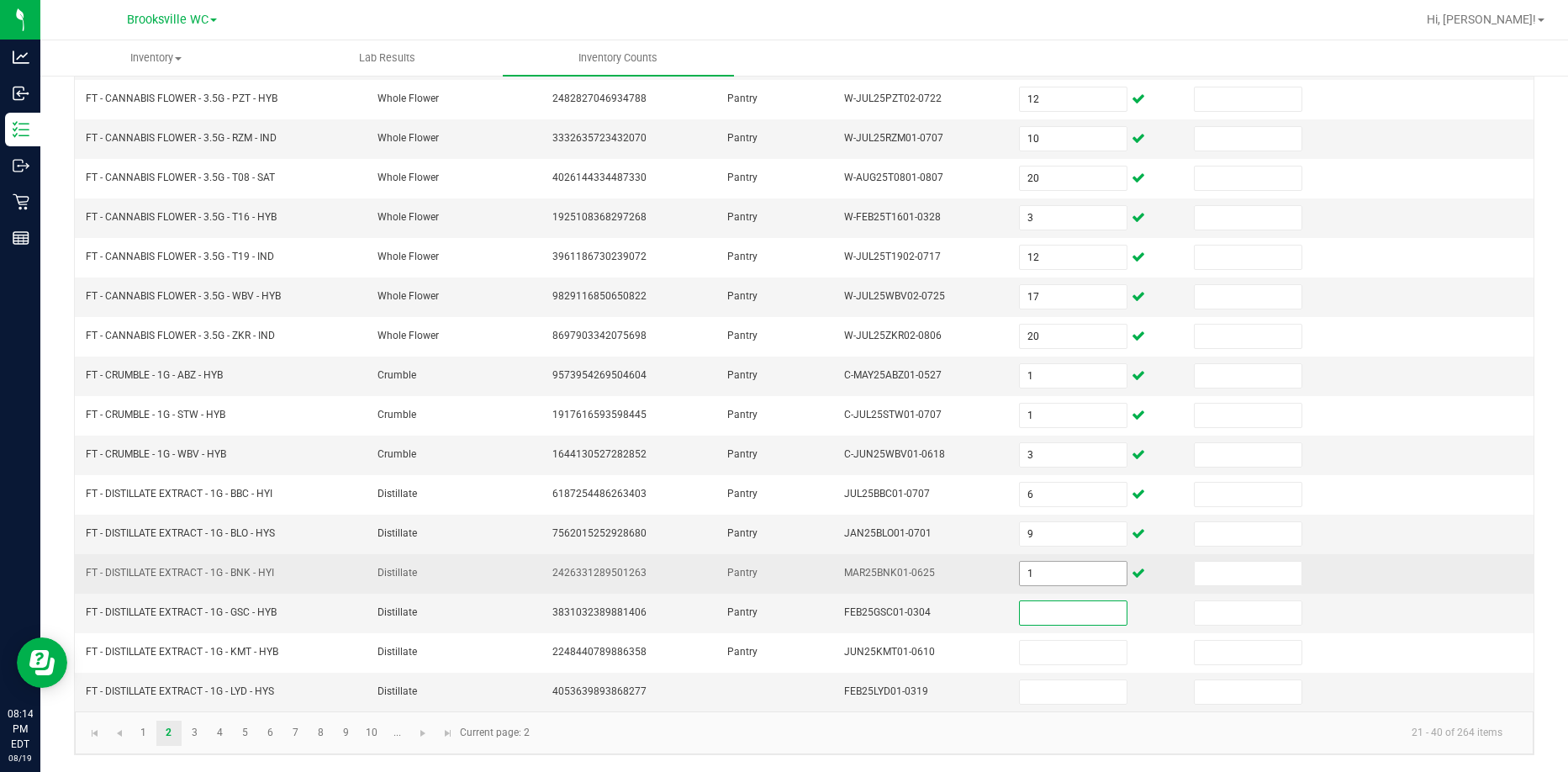
click at [1030, 575] on input "1" at bounding box center [1073, 574] width 107 height 24
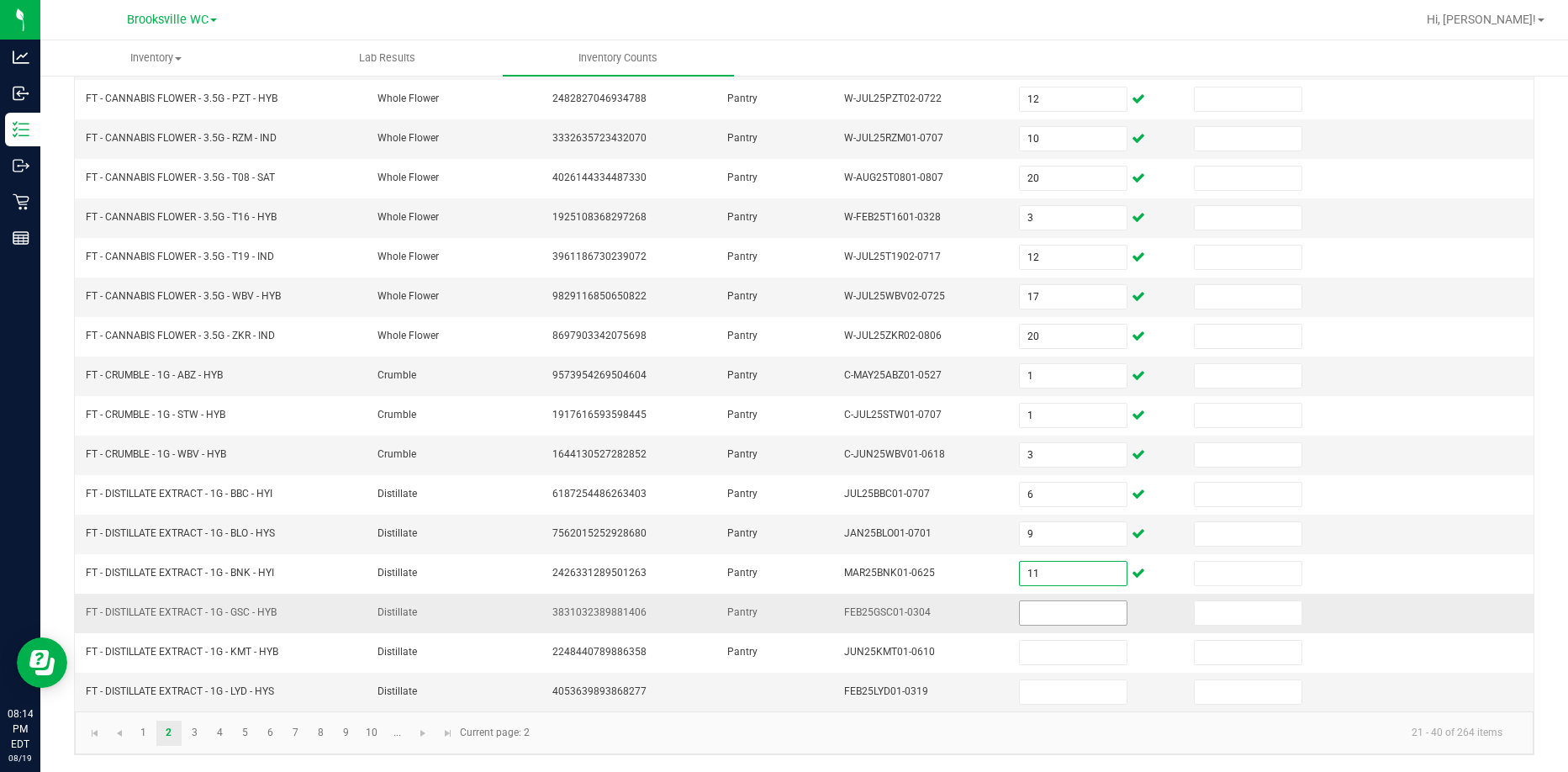
type input "11"
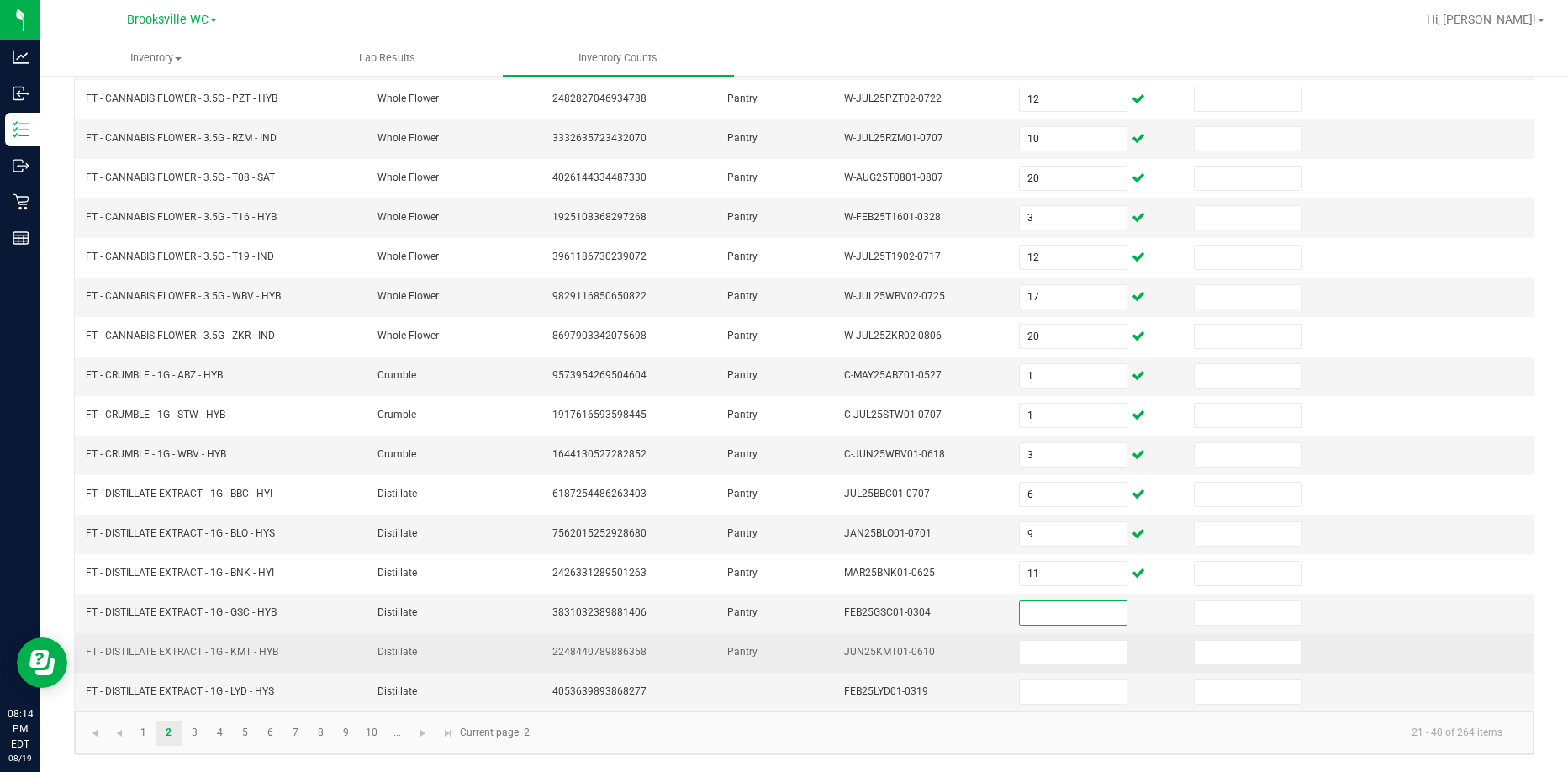
drag, startPoint x: 1056, startPoint y: 618, endPoint x: 1029, endPoint y: 638, distance: 33.6
click at [1039, 639] on tbody "FT - CANNABIS FLOWER - 3.5G - JCW - HYB Whole Flower 0977274886499956 Pantry W-…" at bounding box center [804, 317] width 1459 height 790
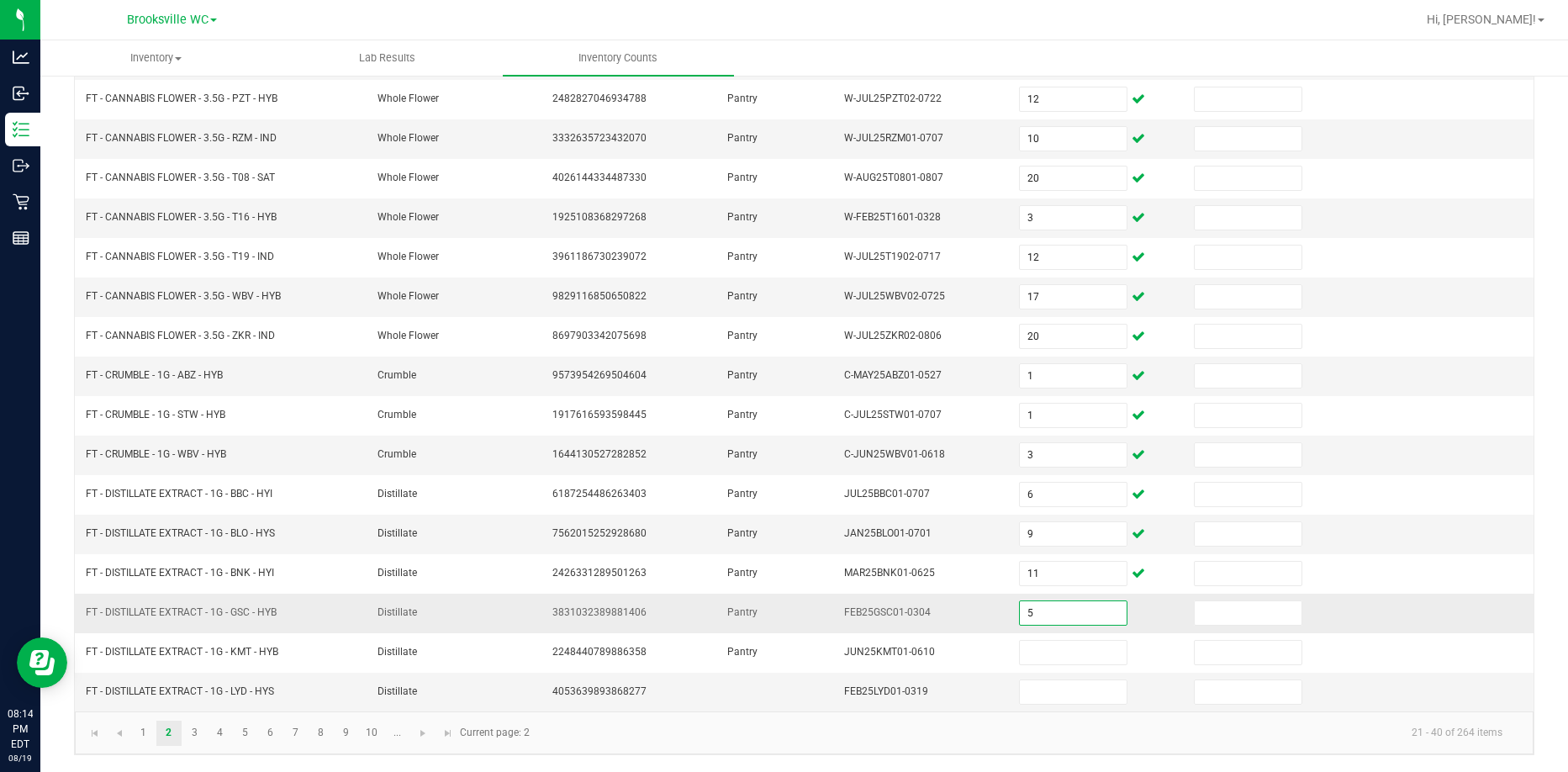
type input "5"
type input "8"
click at [201, 730] on link "3" at bounding box center [195, 733] width 25 height 26
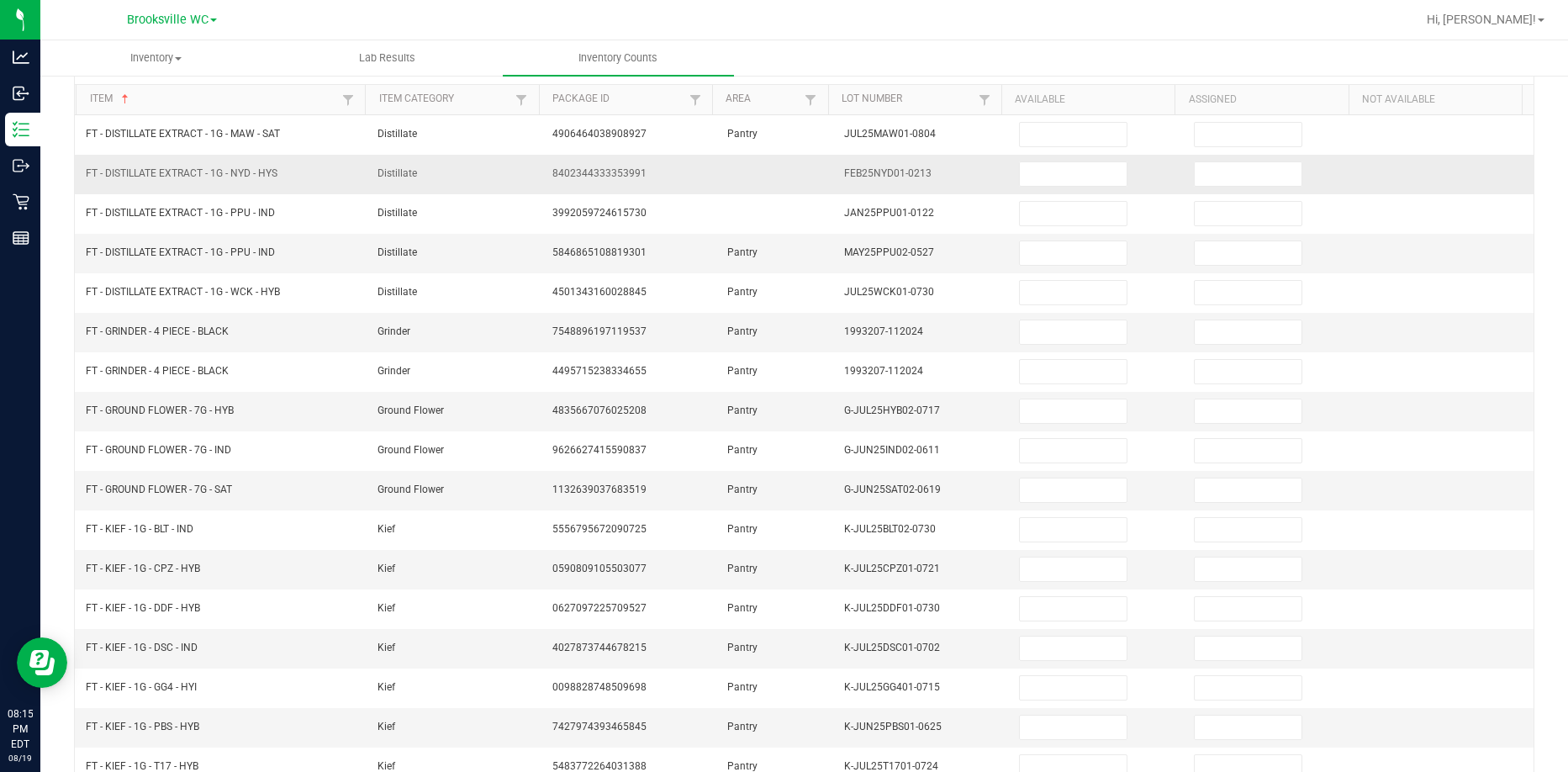
scroll to position [0, 0]
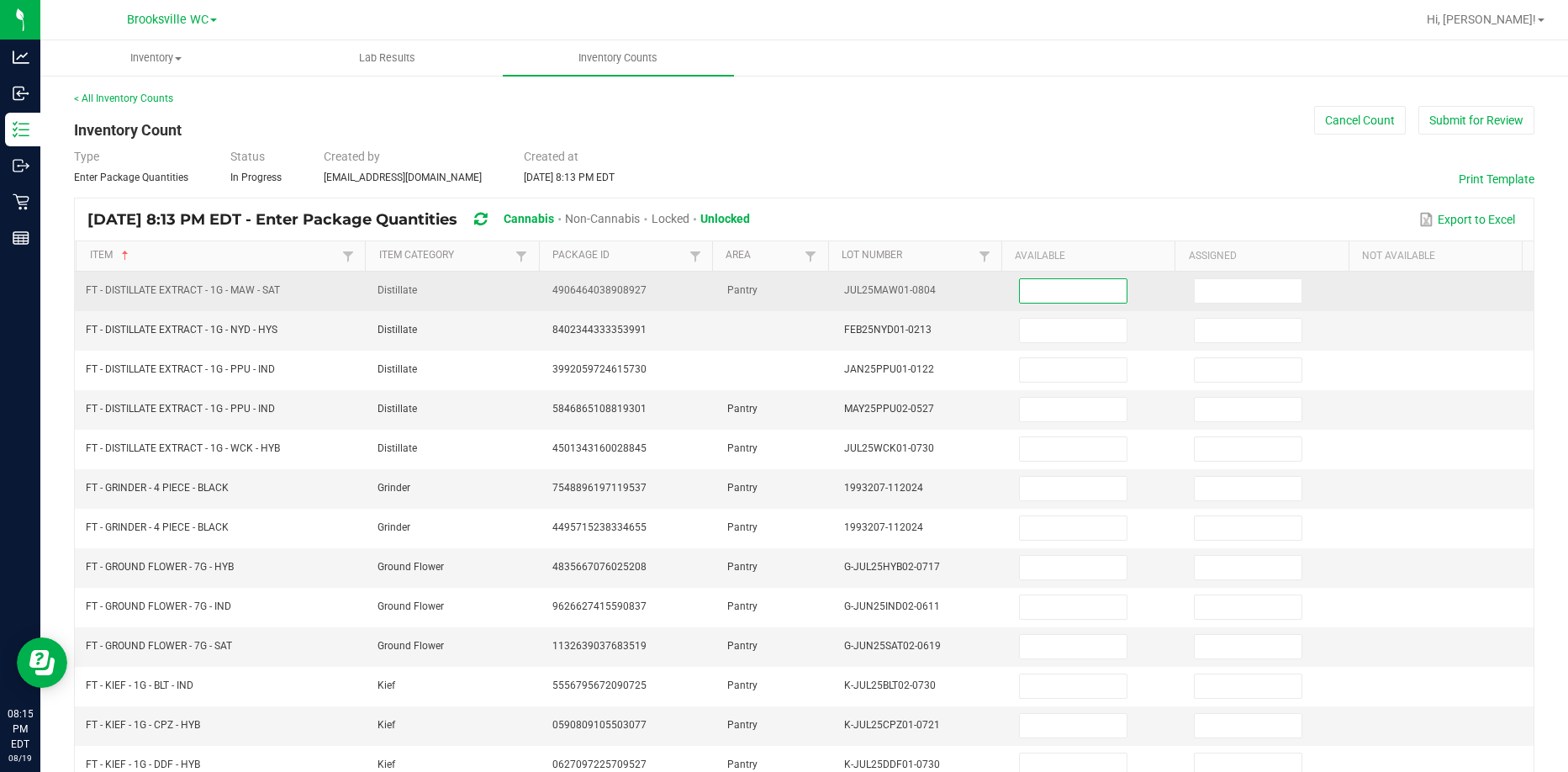
click at [1077, 298] on input at bounding box center [1073, 291] width 107 height 24
type input "8"
type input "2"
type input "1"
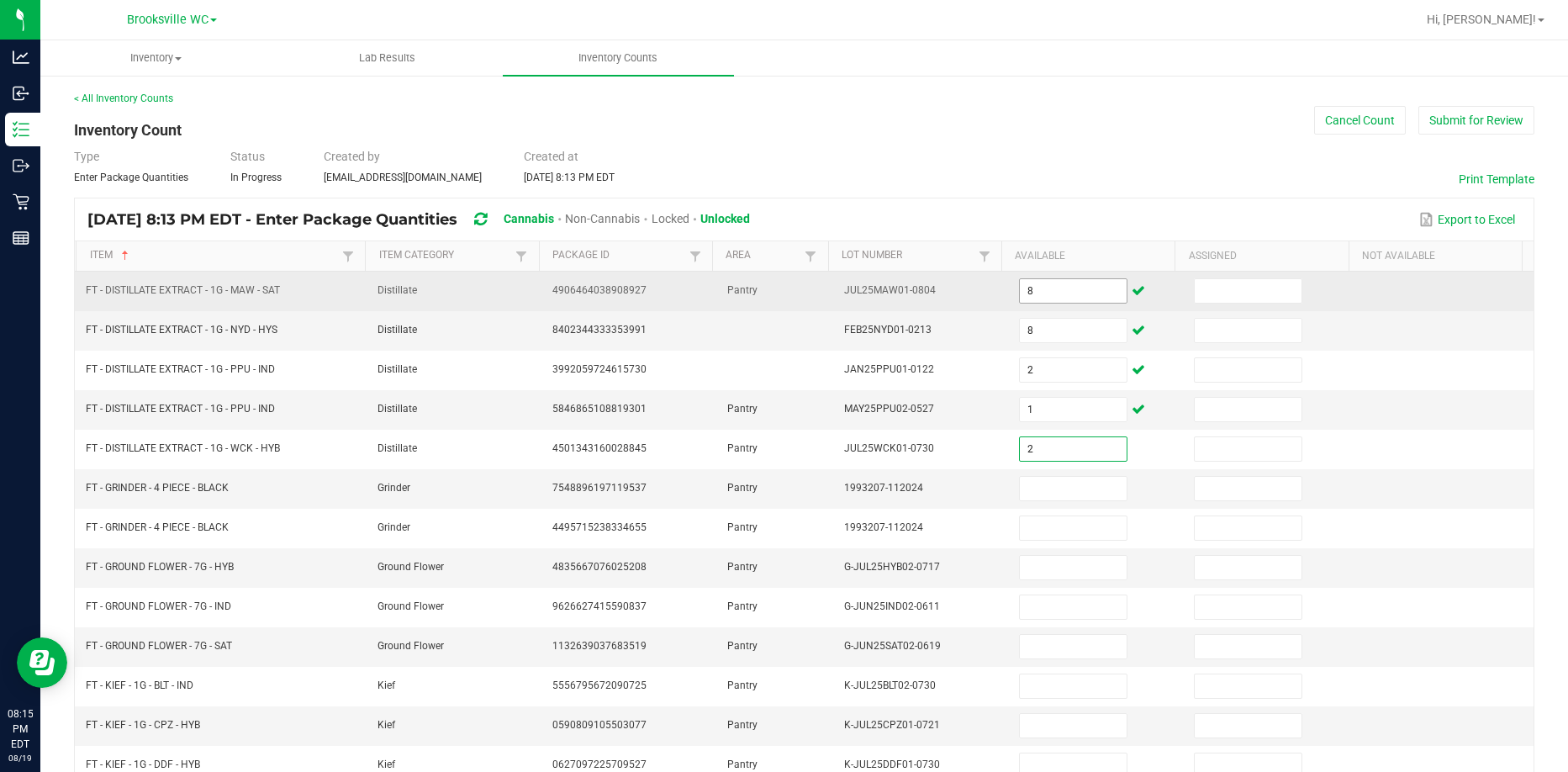
type input "2"
type input "8"
type input "5"
type input "2"
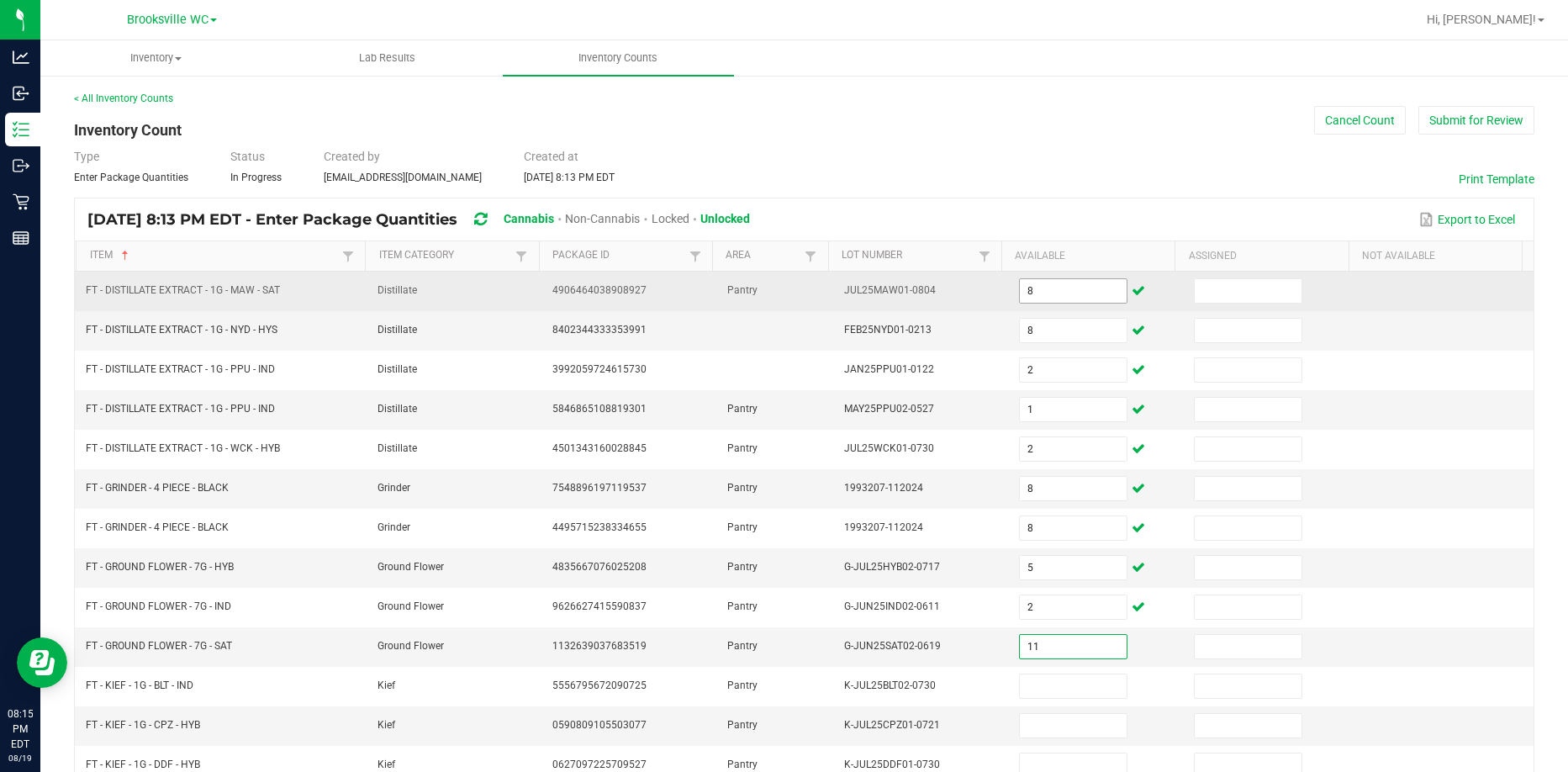
type input "11"
type input "8"
type input "2"
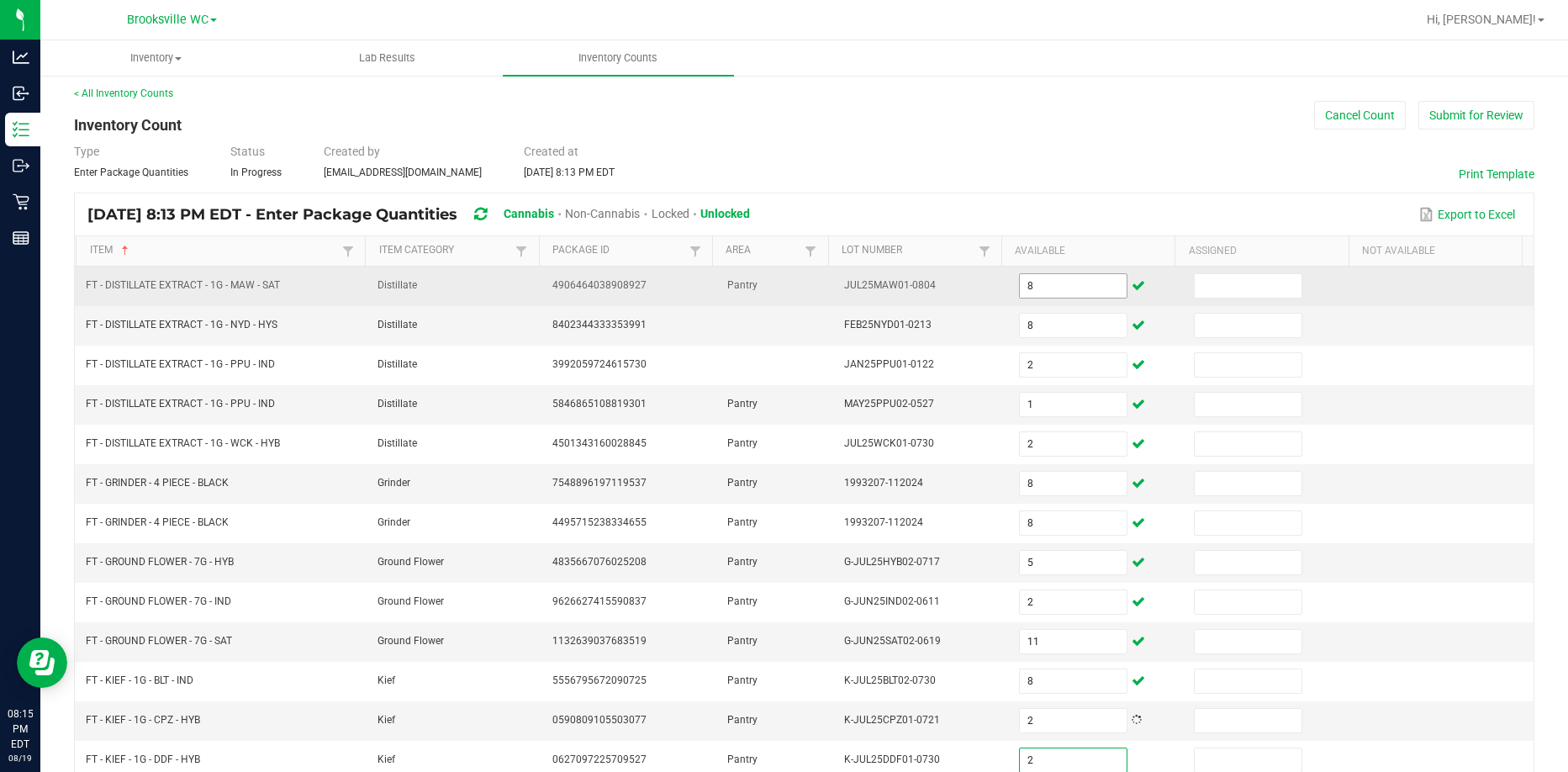
type input "2"
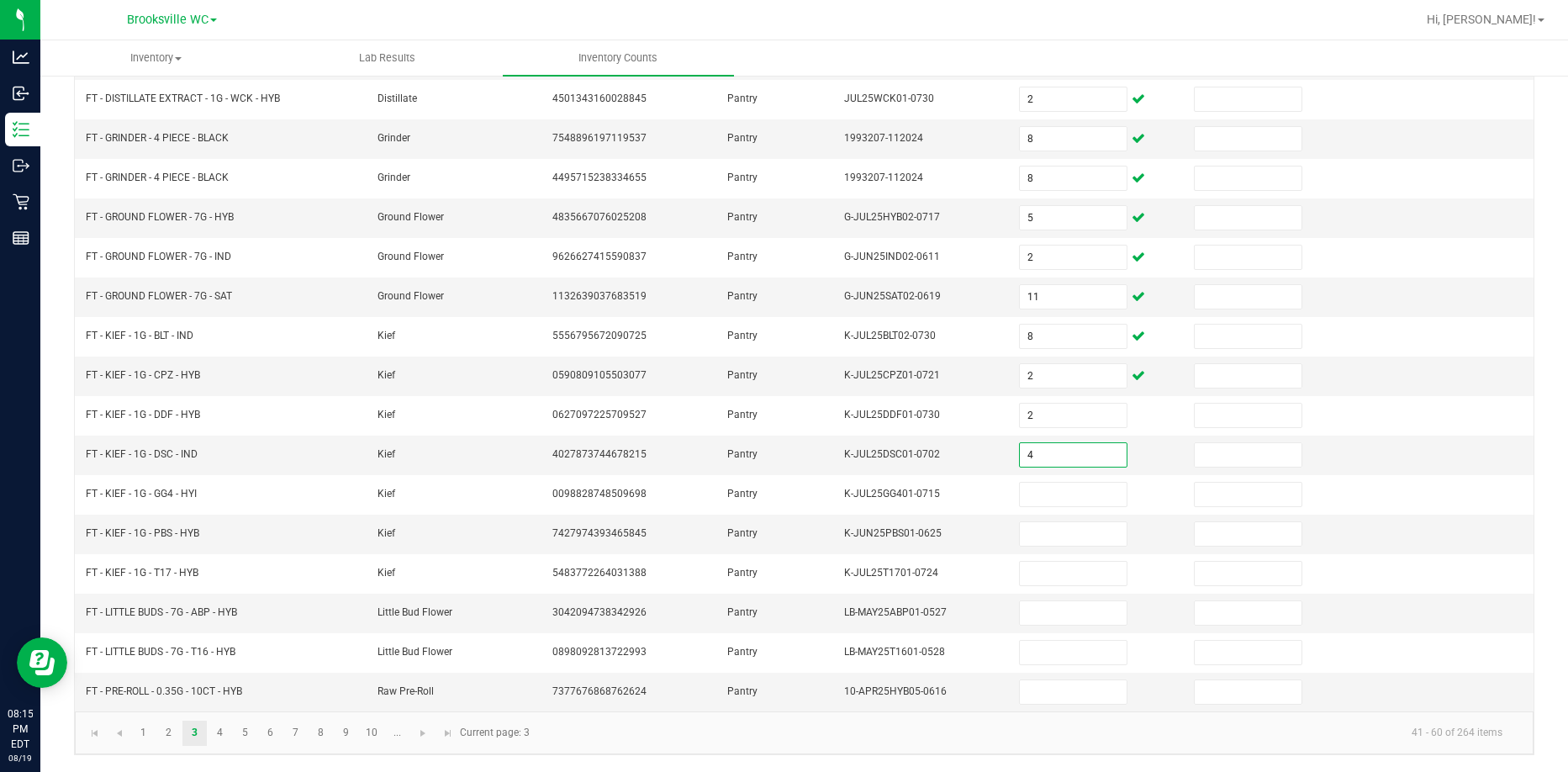
type input "4"
type input "5"
type input "1"
type input "4"
type input "5"
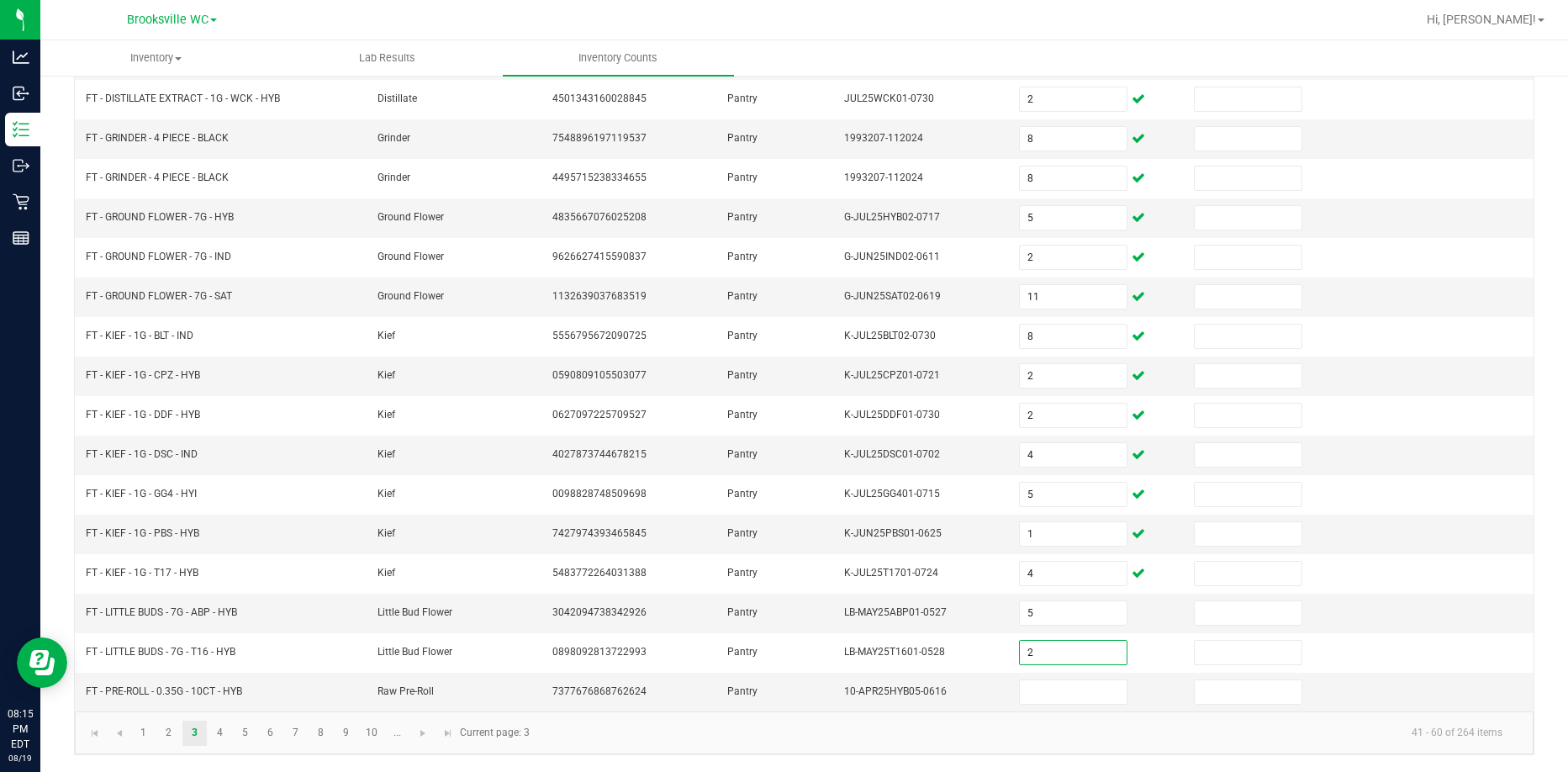
type input "2"
type input "20"
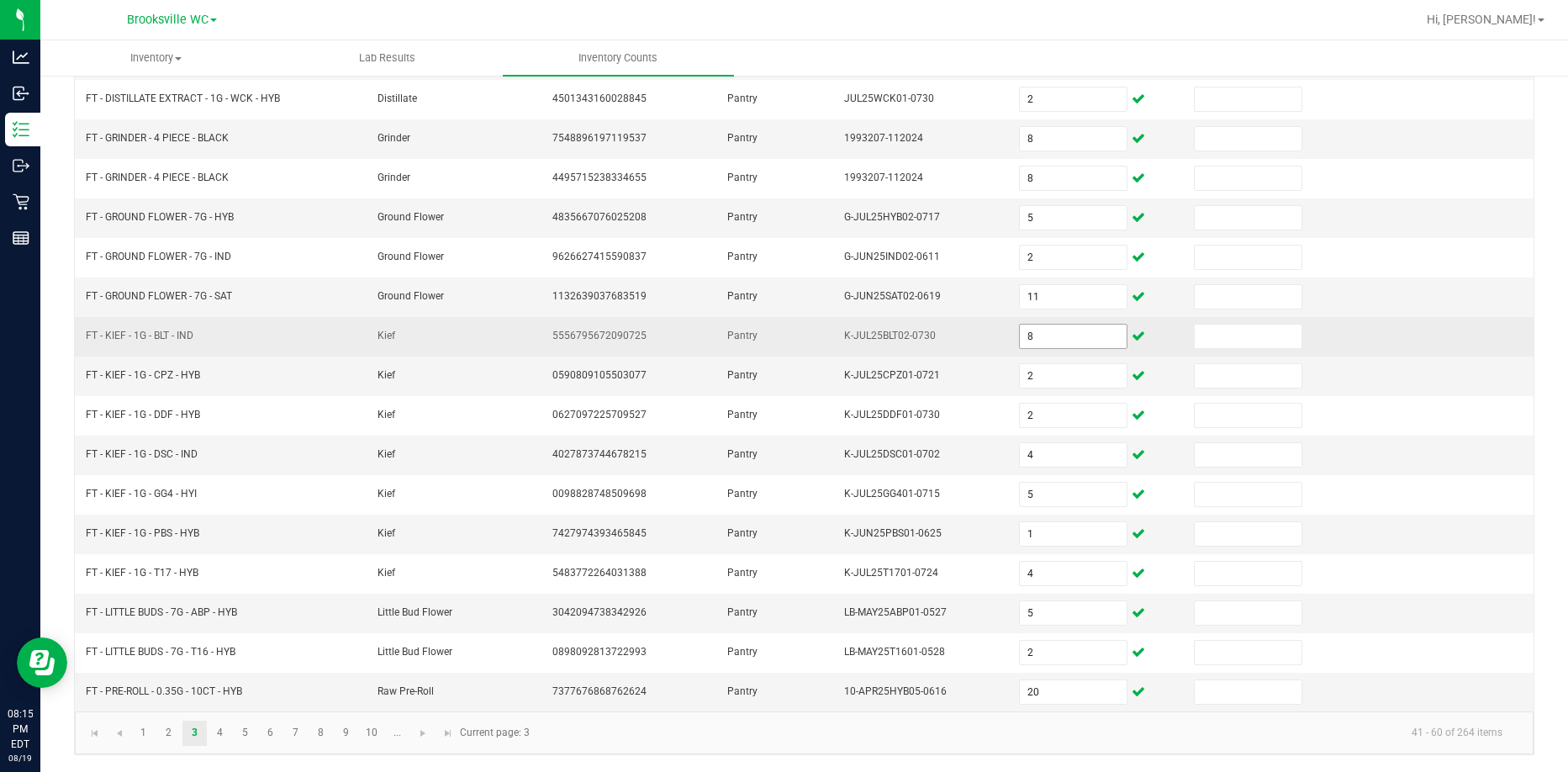
click at [1054, 337] on input "8" at bounding box center [1073, 336] width 107 height 24
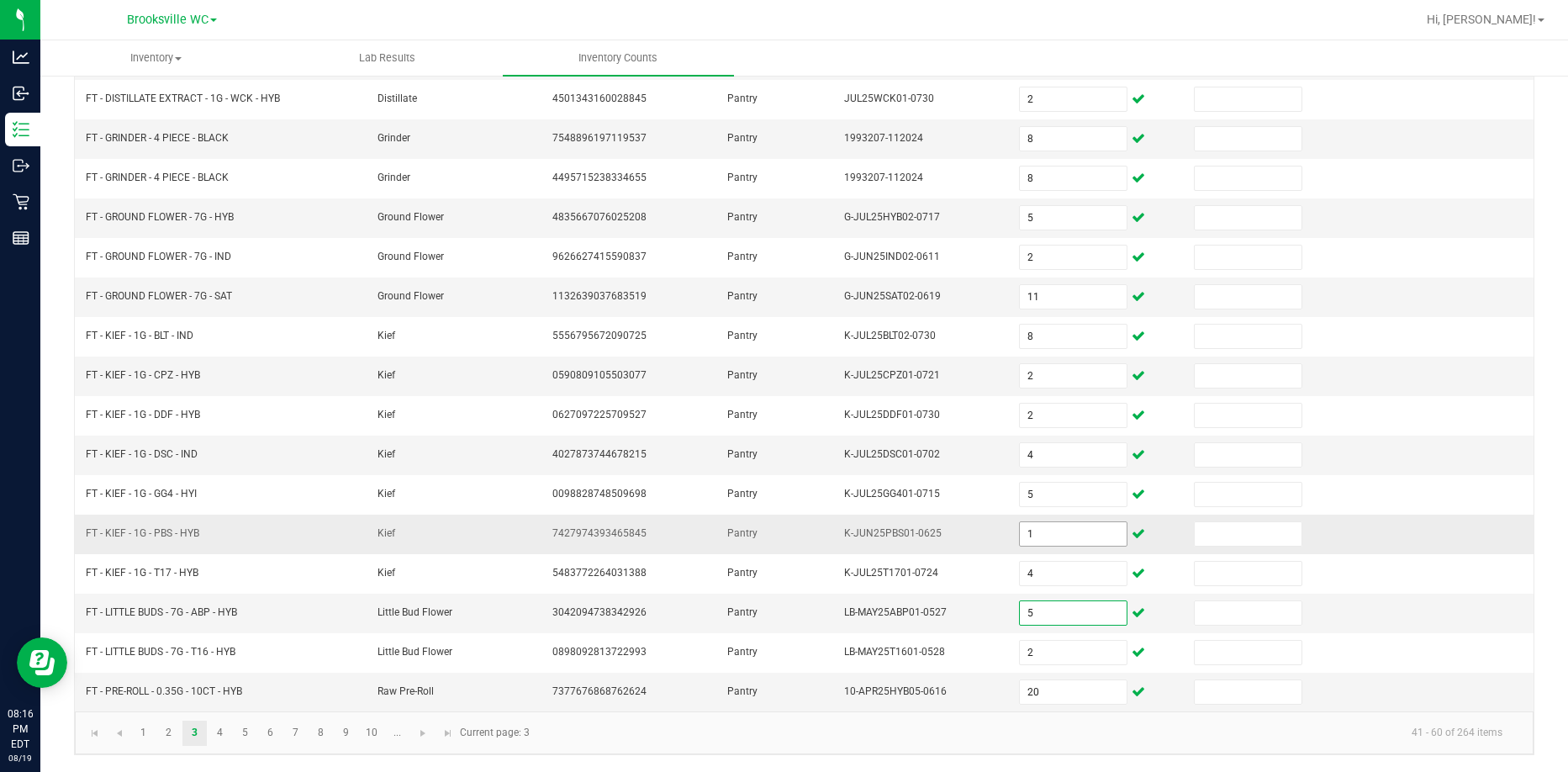
click at [1048, 528] on input "1" at bounding box center [1073, 534] width 107 height 24
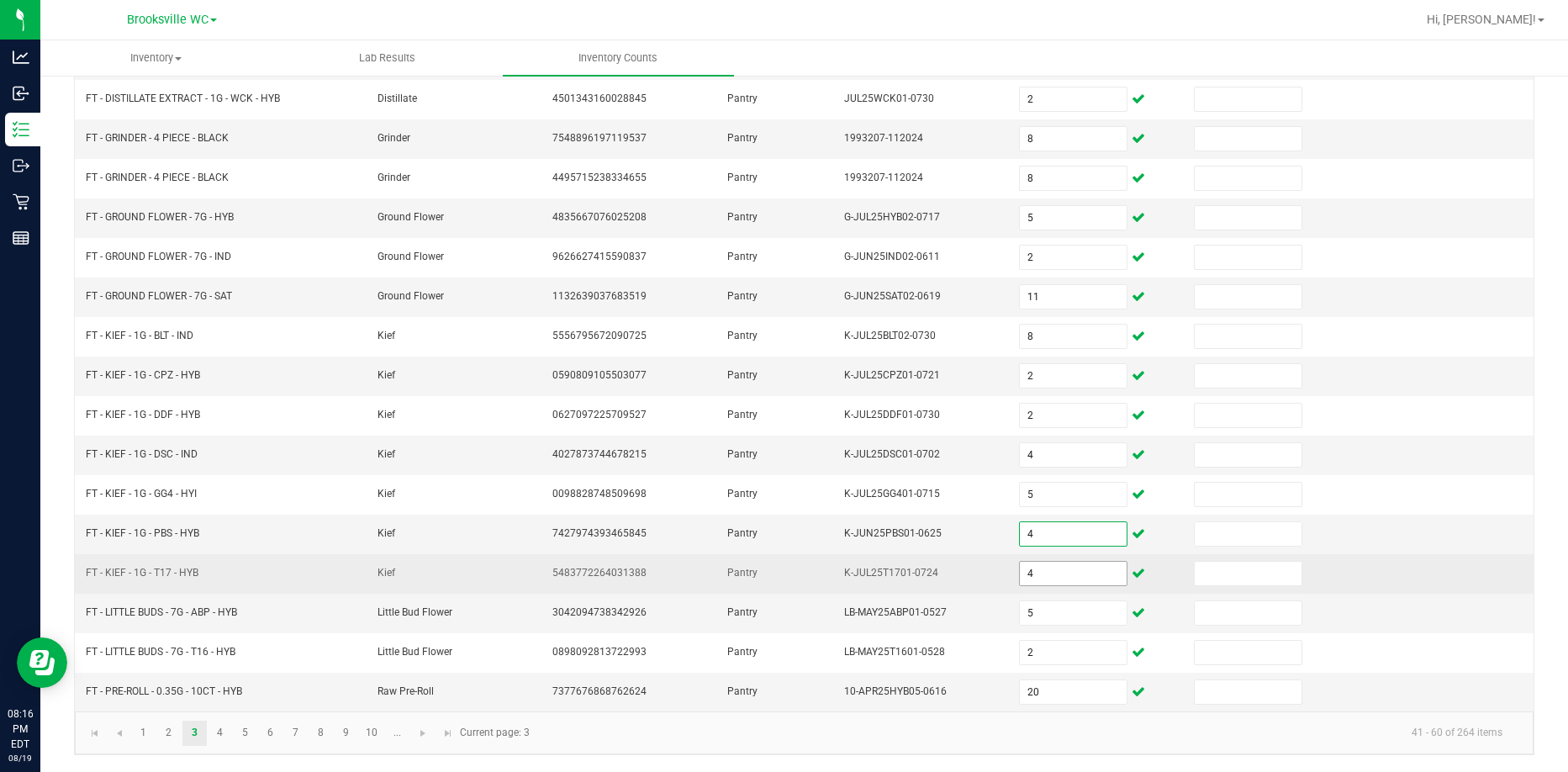
type input "4"
click at [1047, 569] on input "4" at bounding box center [1073, 574] width 107 height 24
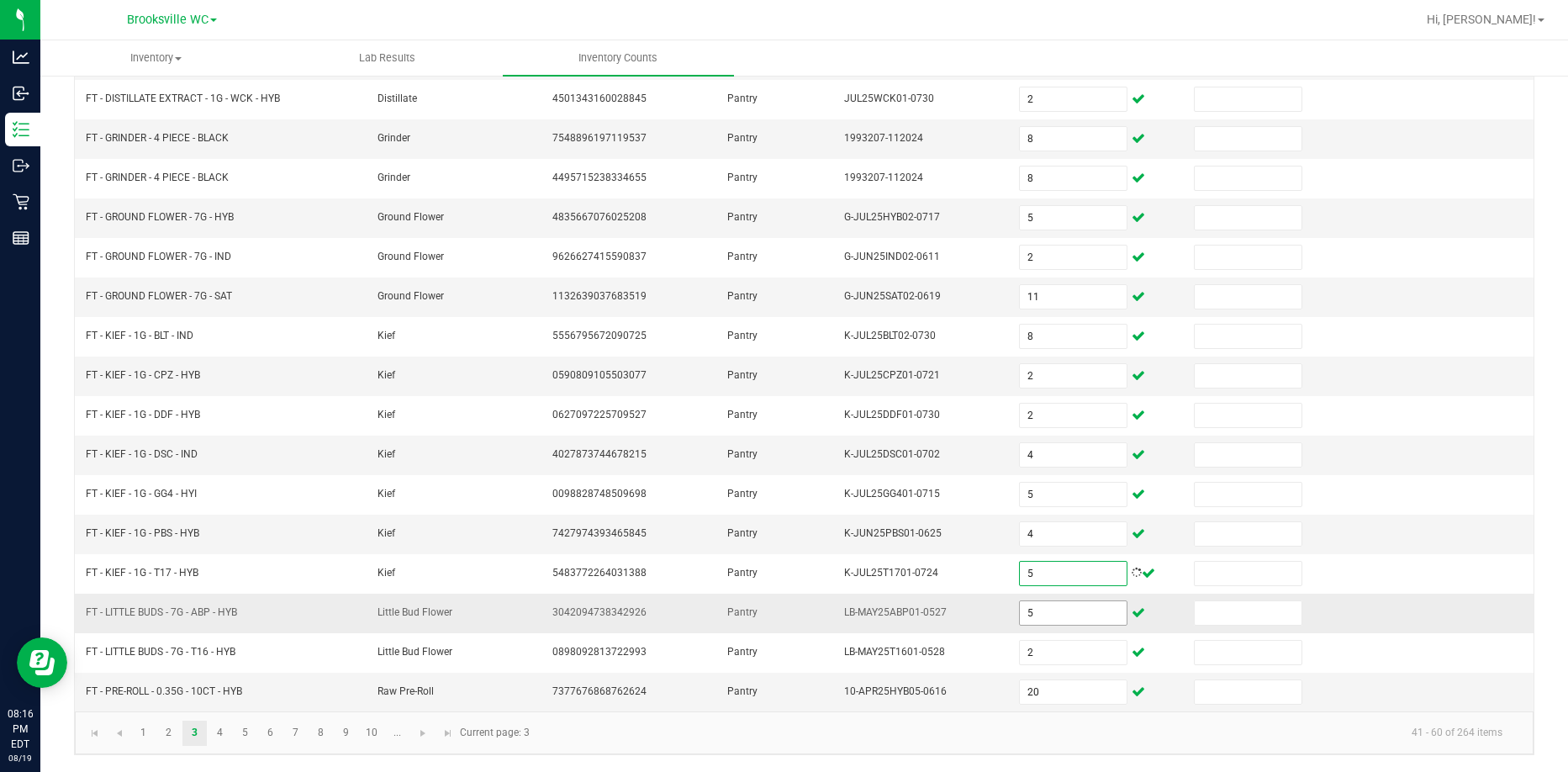
type input "5"
click at [1050, 618] on input "5" at bounding box center [1073, 612] width 107 height 24
type input "2"
type input "20"
type input "12"
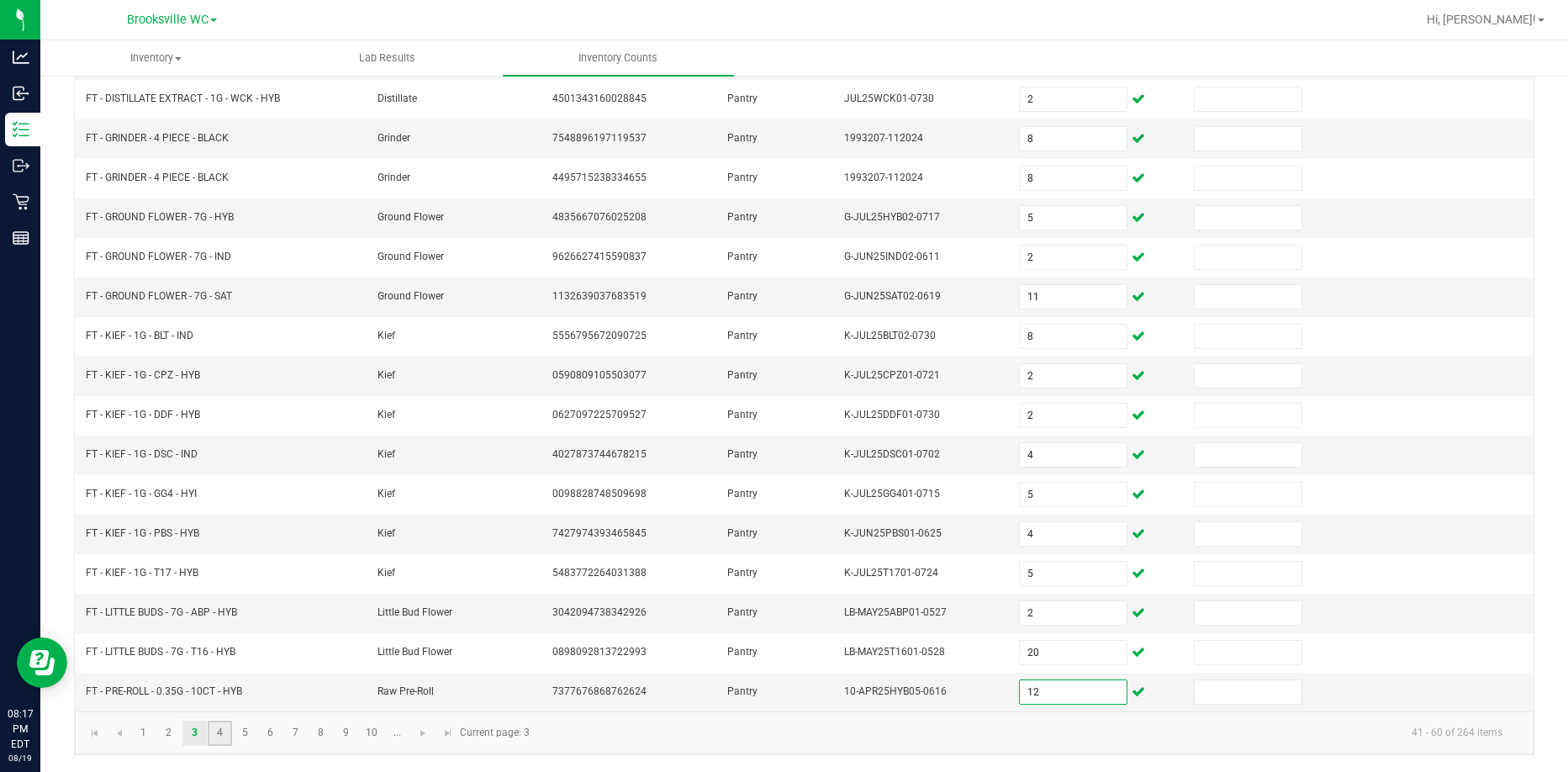
click at [226, 724] on link "4" at bounding box center [220, 733] width 25 height 26
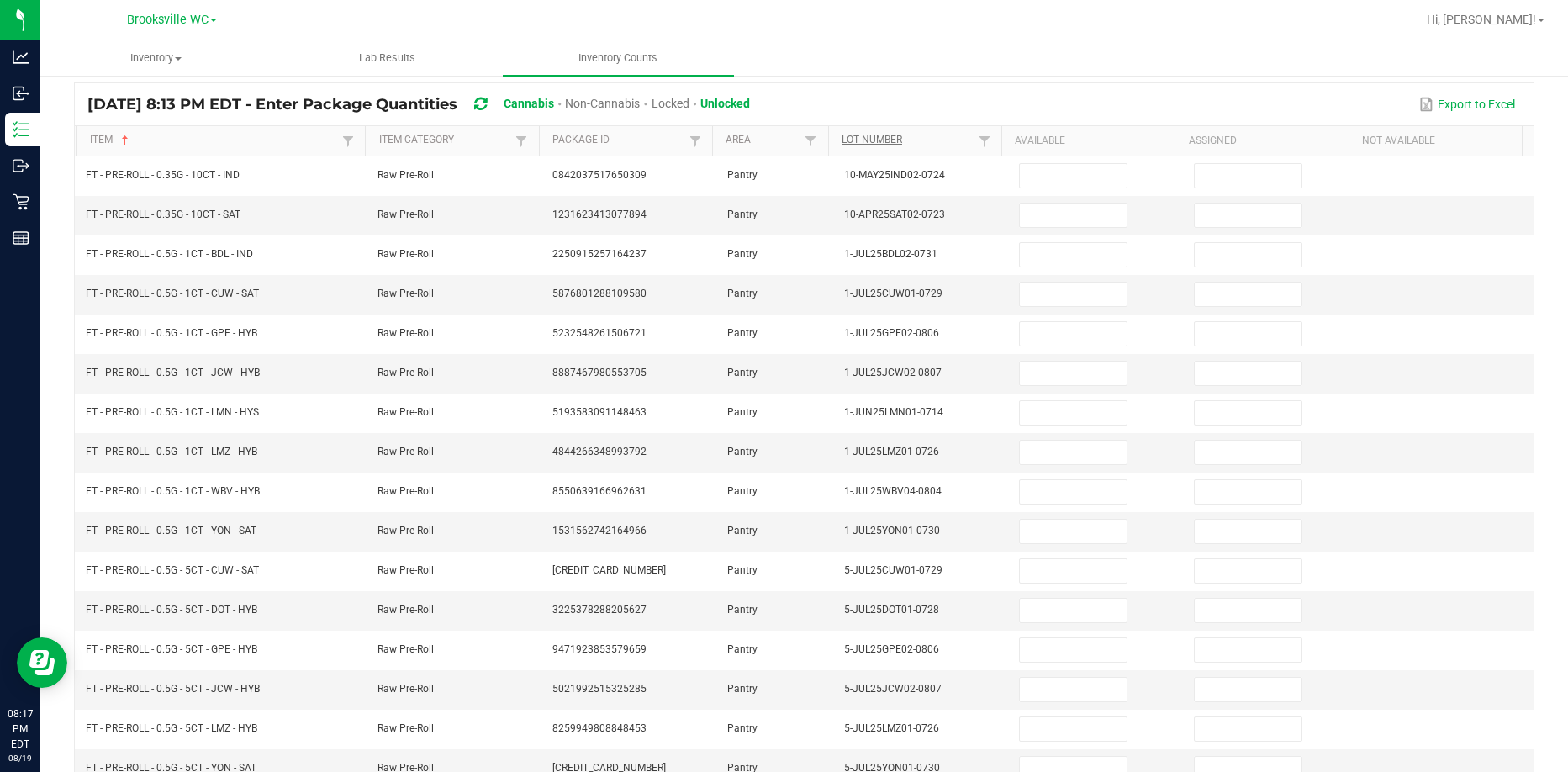
scroll to position [0, 0]
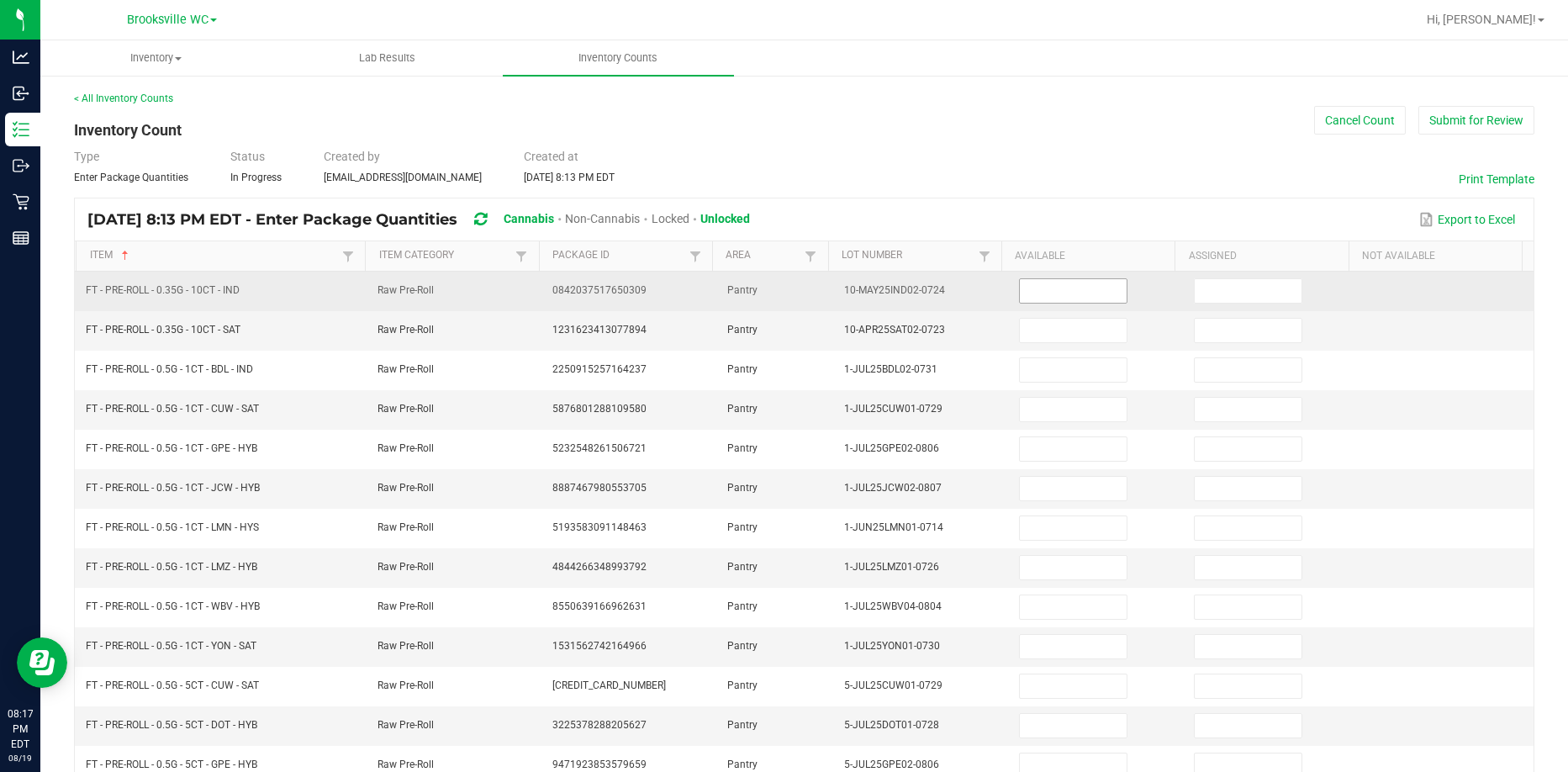
click at [1044, 296] on input at bounding box center [1073, 291] width 107 height 24
type input "7"
type input "11"
type input "1"
type input "24"
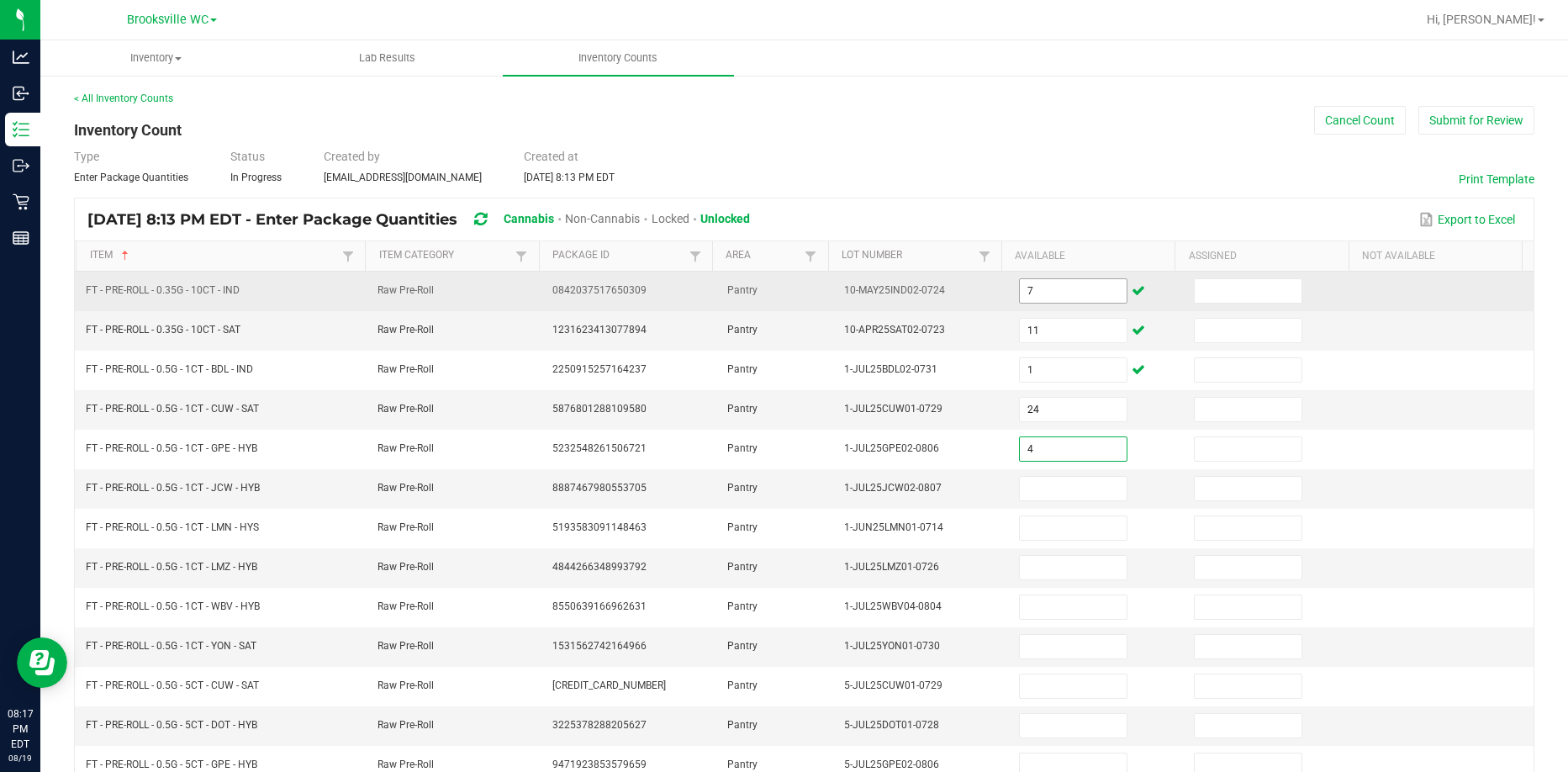
type input "4"
type input "20"
type input "10"
type input "3"
type input "24"
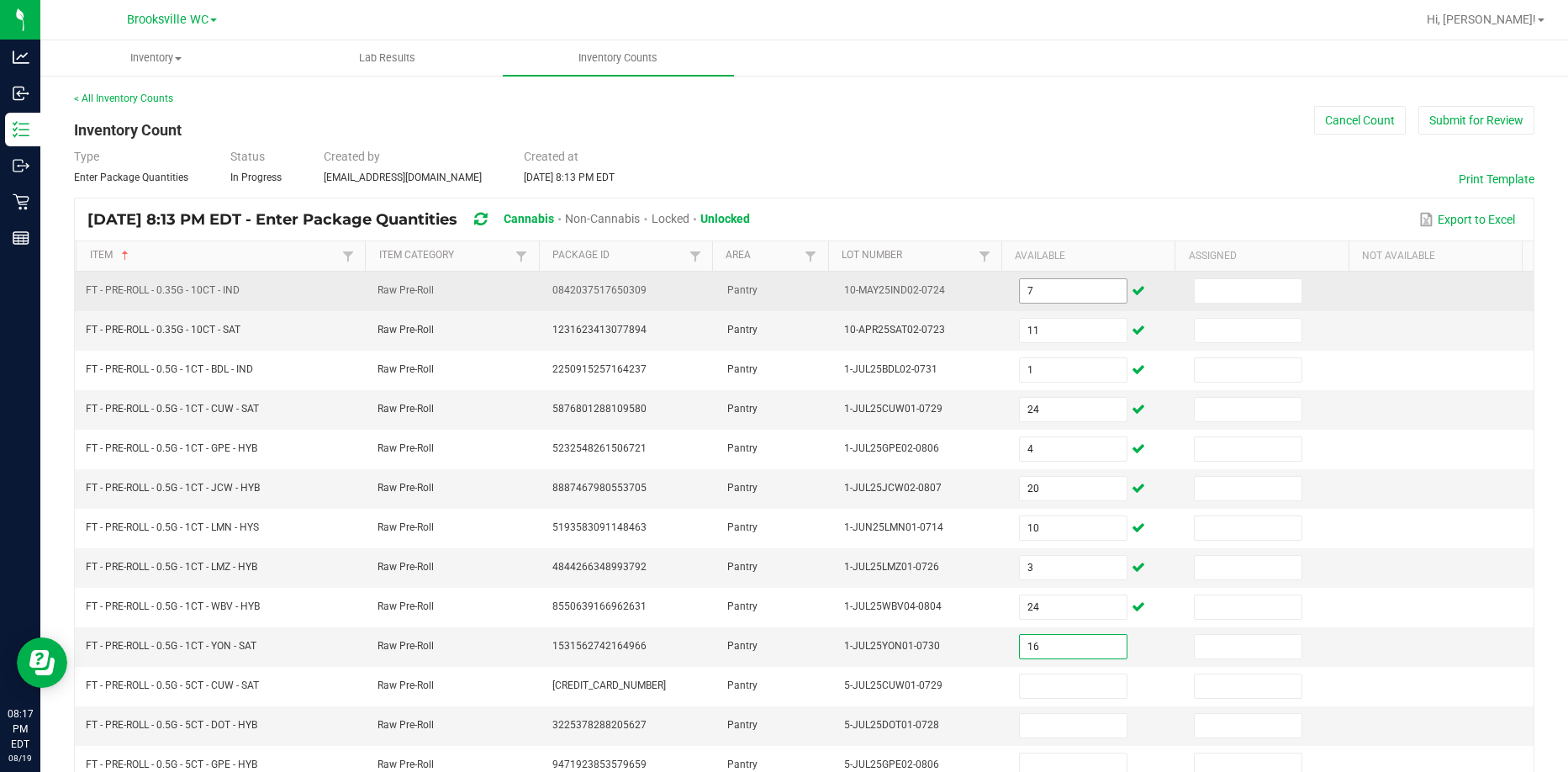
type input "16"
type input "10"
type input "12"
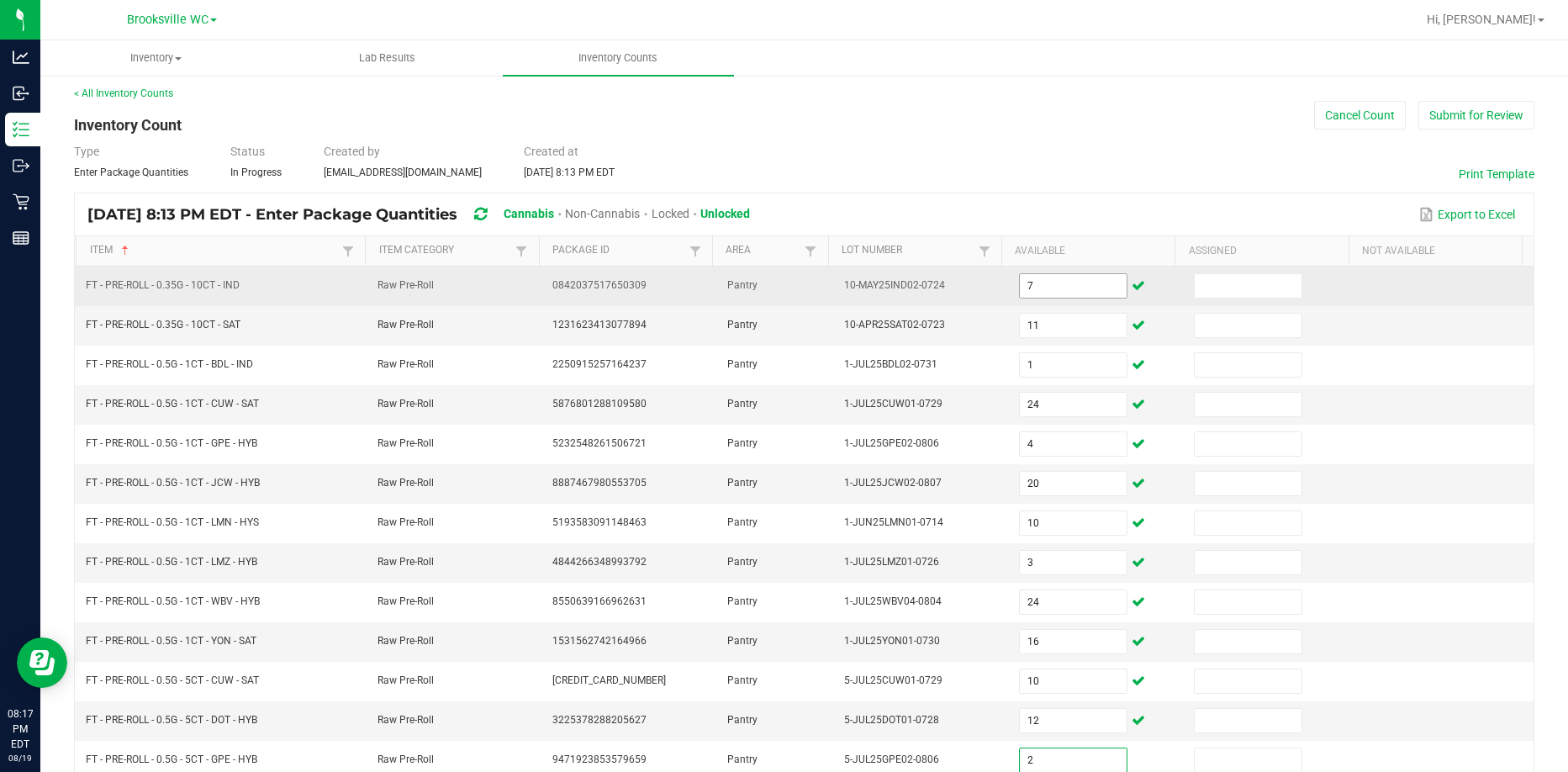
type input "2"
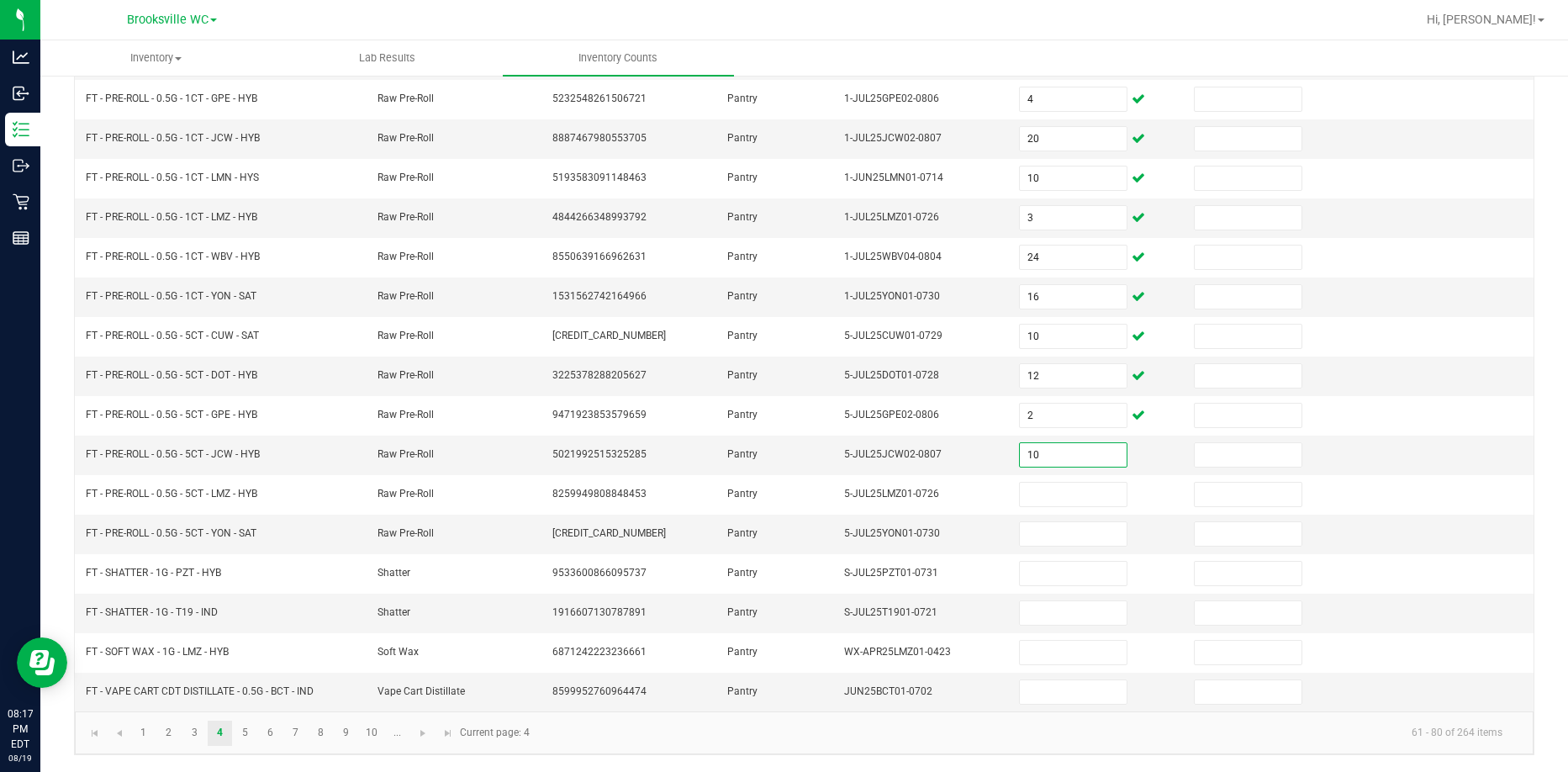
type input "10"
type input "1"
type input "5"
type input "4"
type input "5"
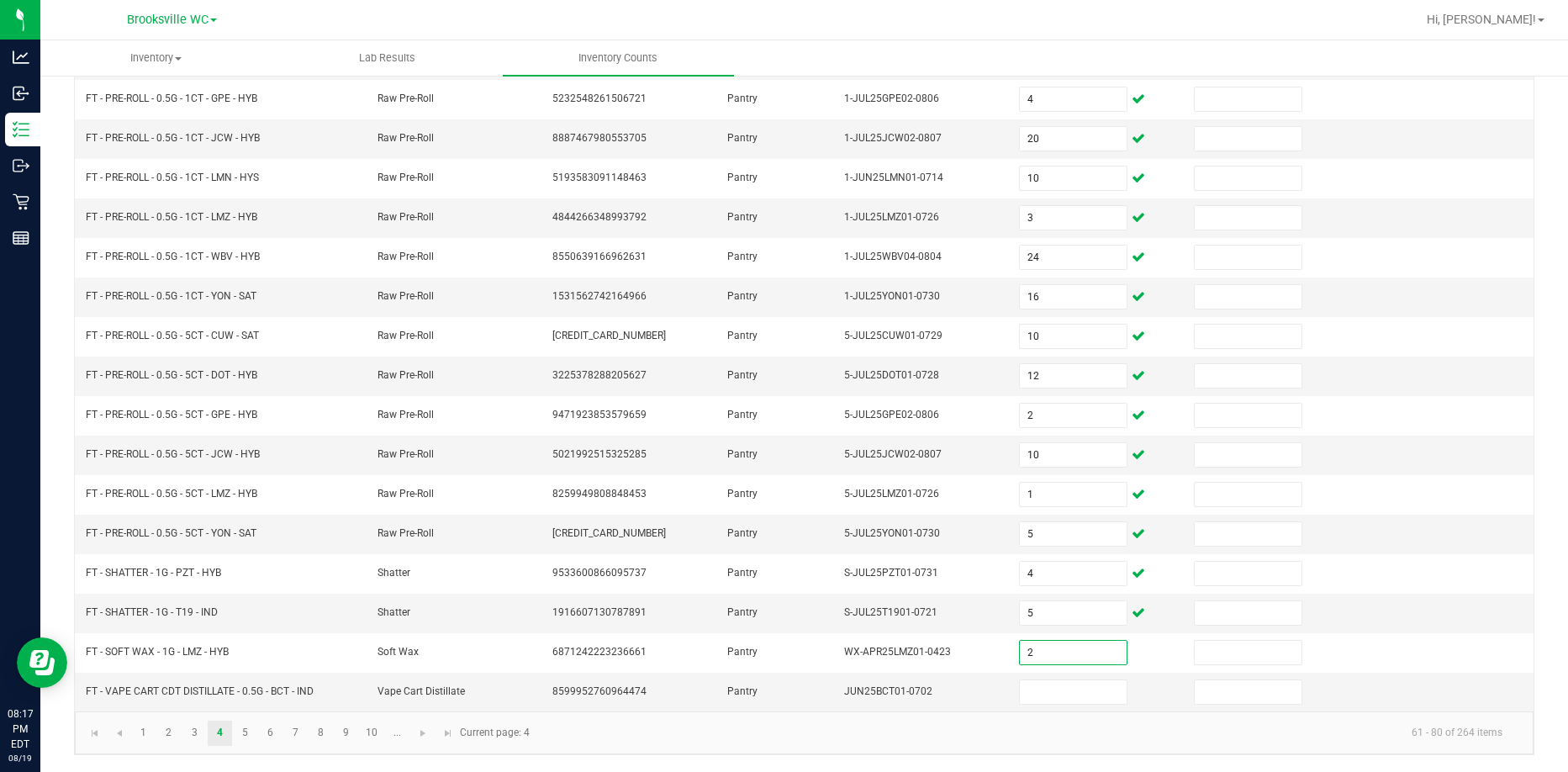
type input "2"
type input "9"
click at [240, 737] on link "5" at bounding box center [246, 733] width 25 height 26
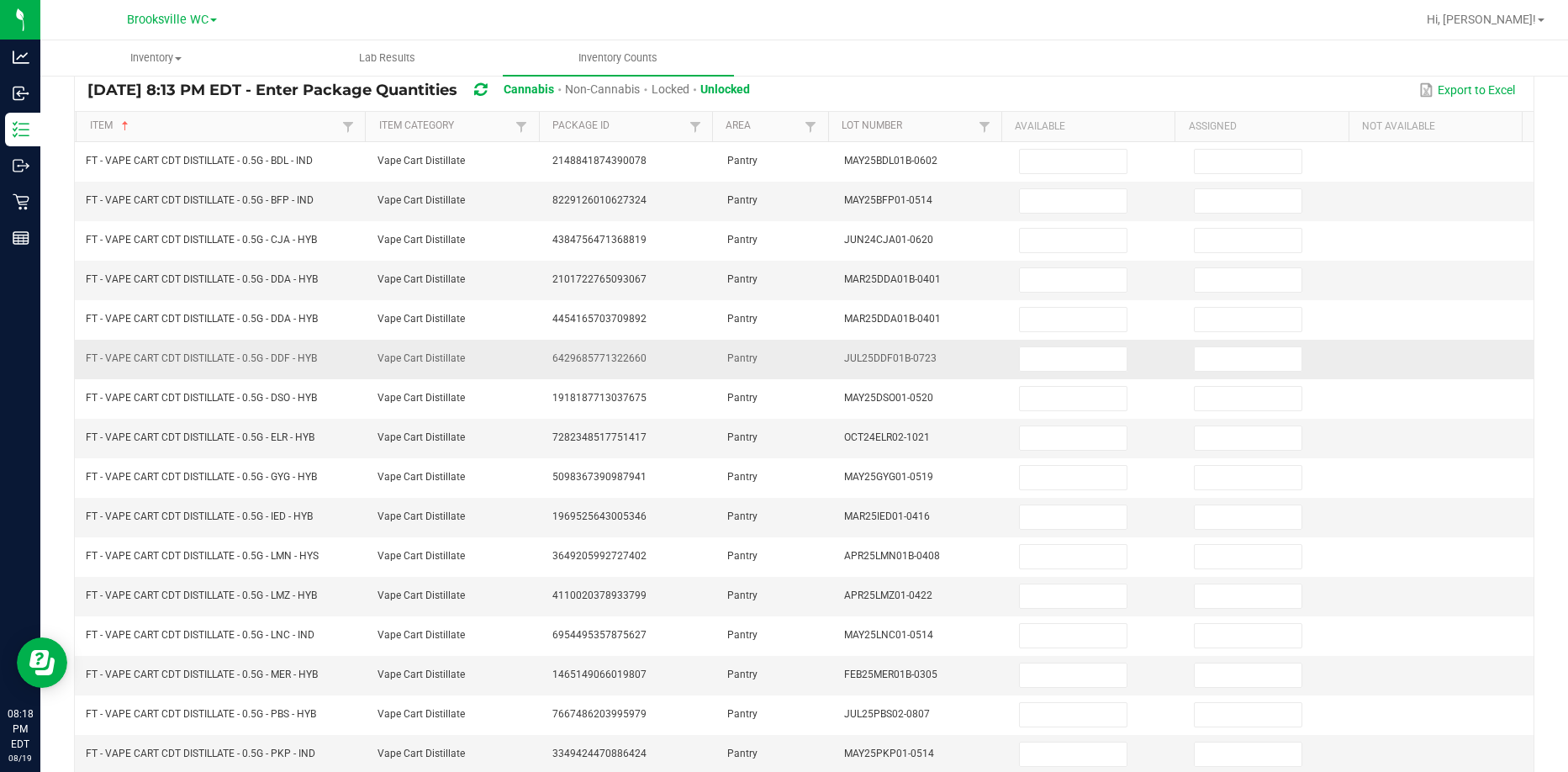
scroll to position [0, 0]
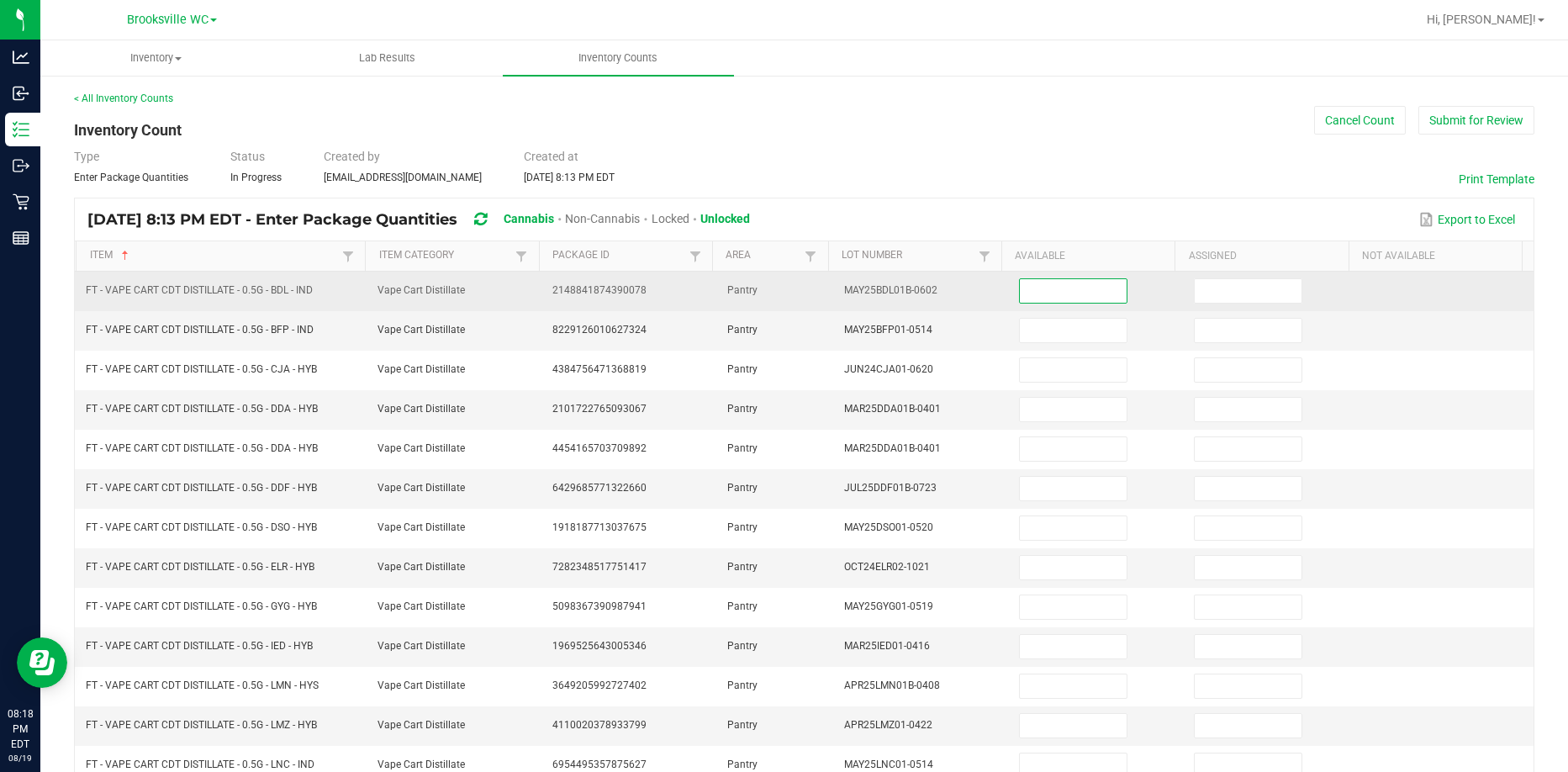
click at [1060, 290] on input at bounding box center [1073, 291] width 107 height 24
type input "12"
type input "4"
type input "1"
type input "12"
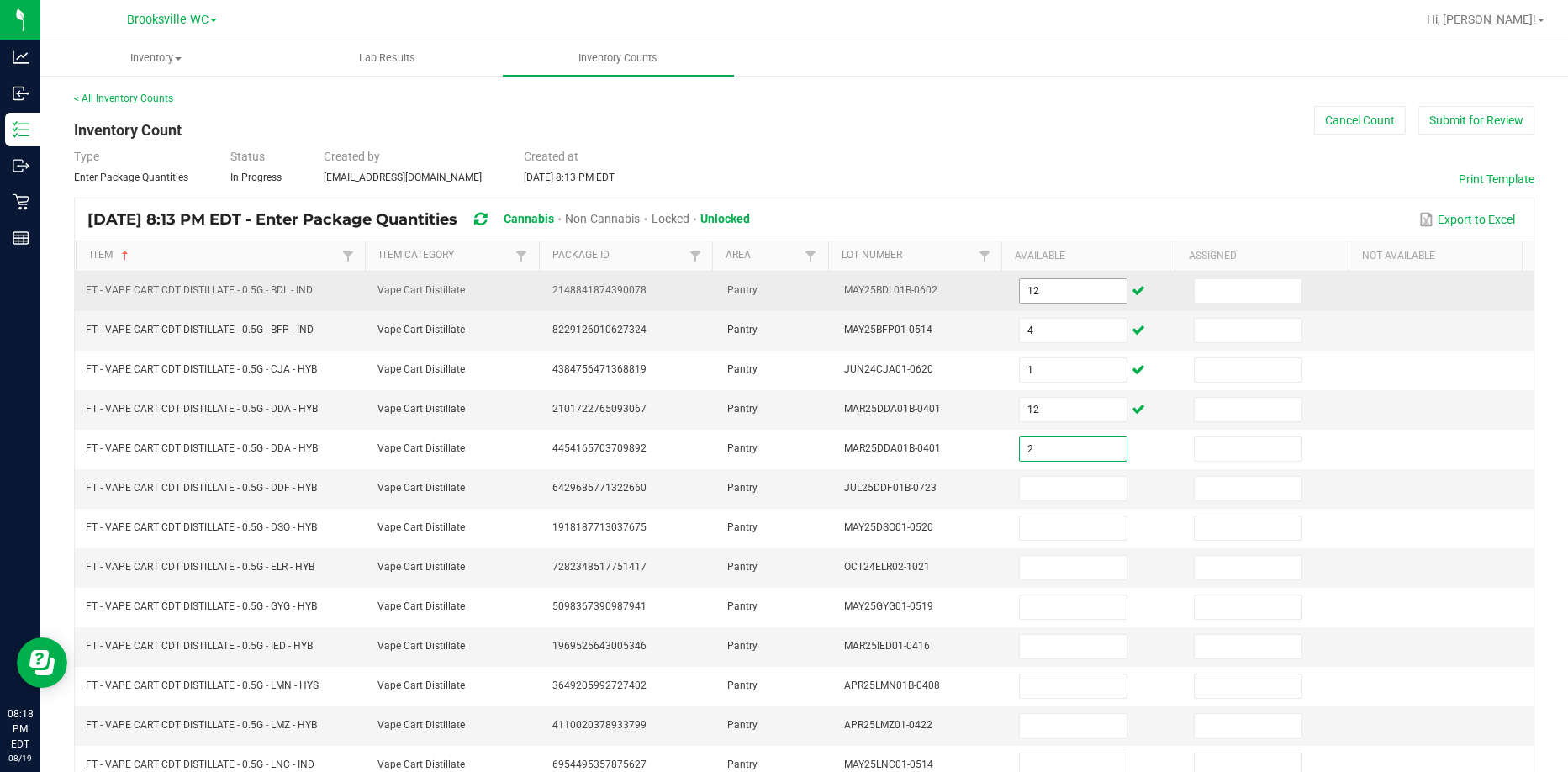
type input "2"
type input "11"
type input "4"
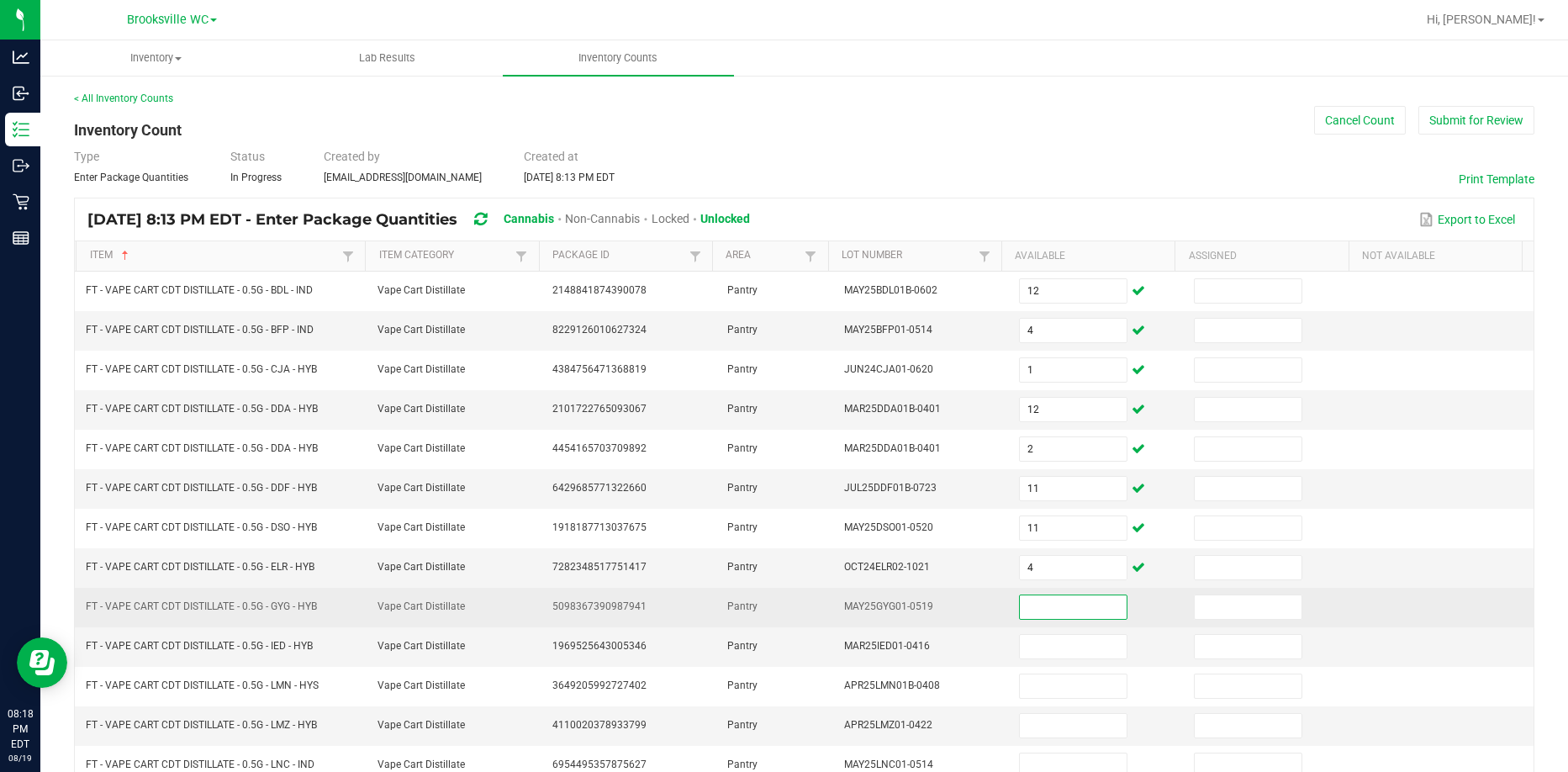
click at [1044, 601] on input at bounding box center [1073, 607] width 107 height 24
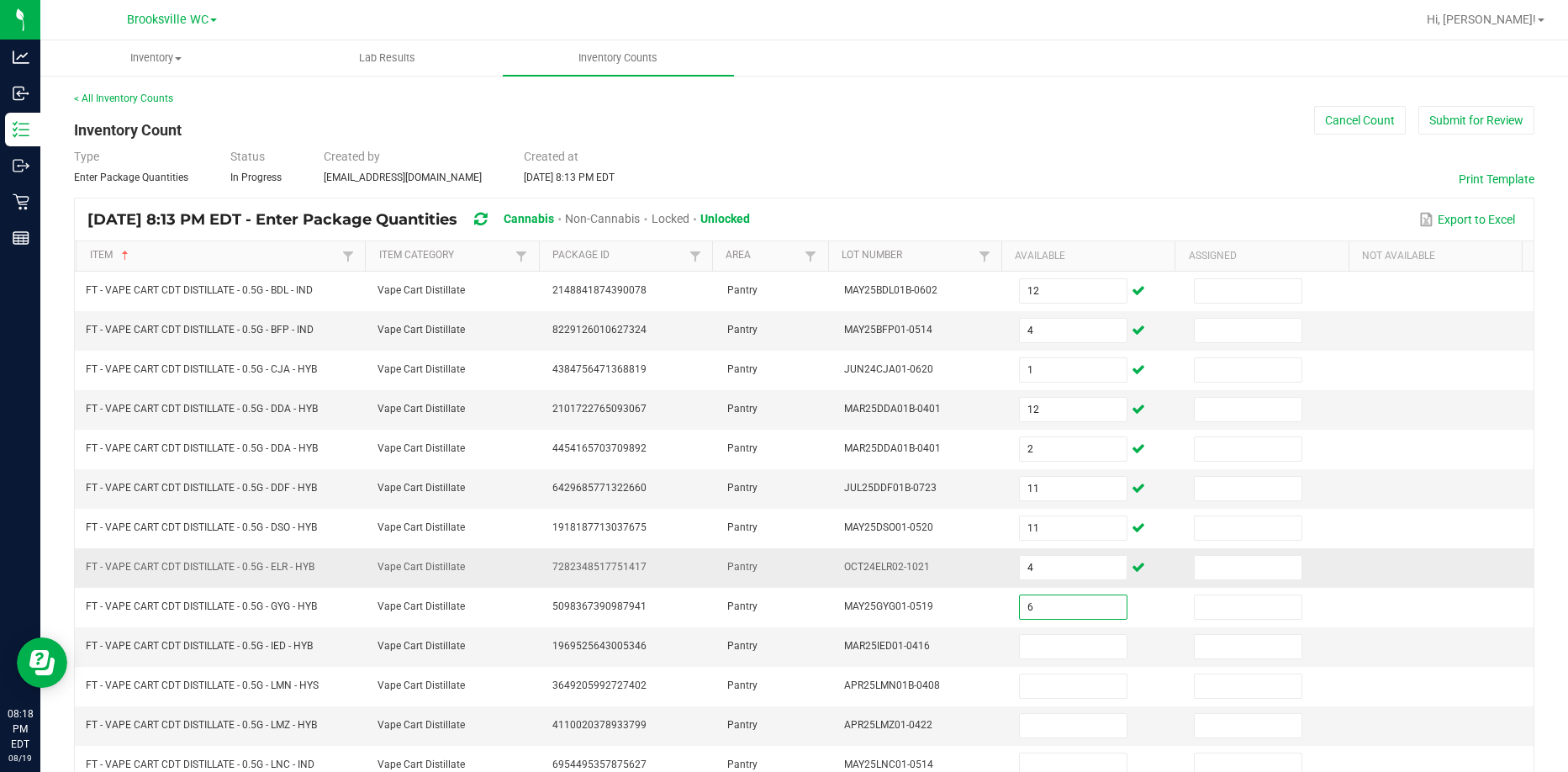
type input "6"
type input "2"
type input "9"
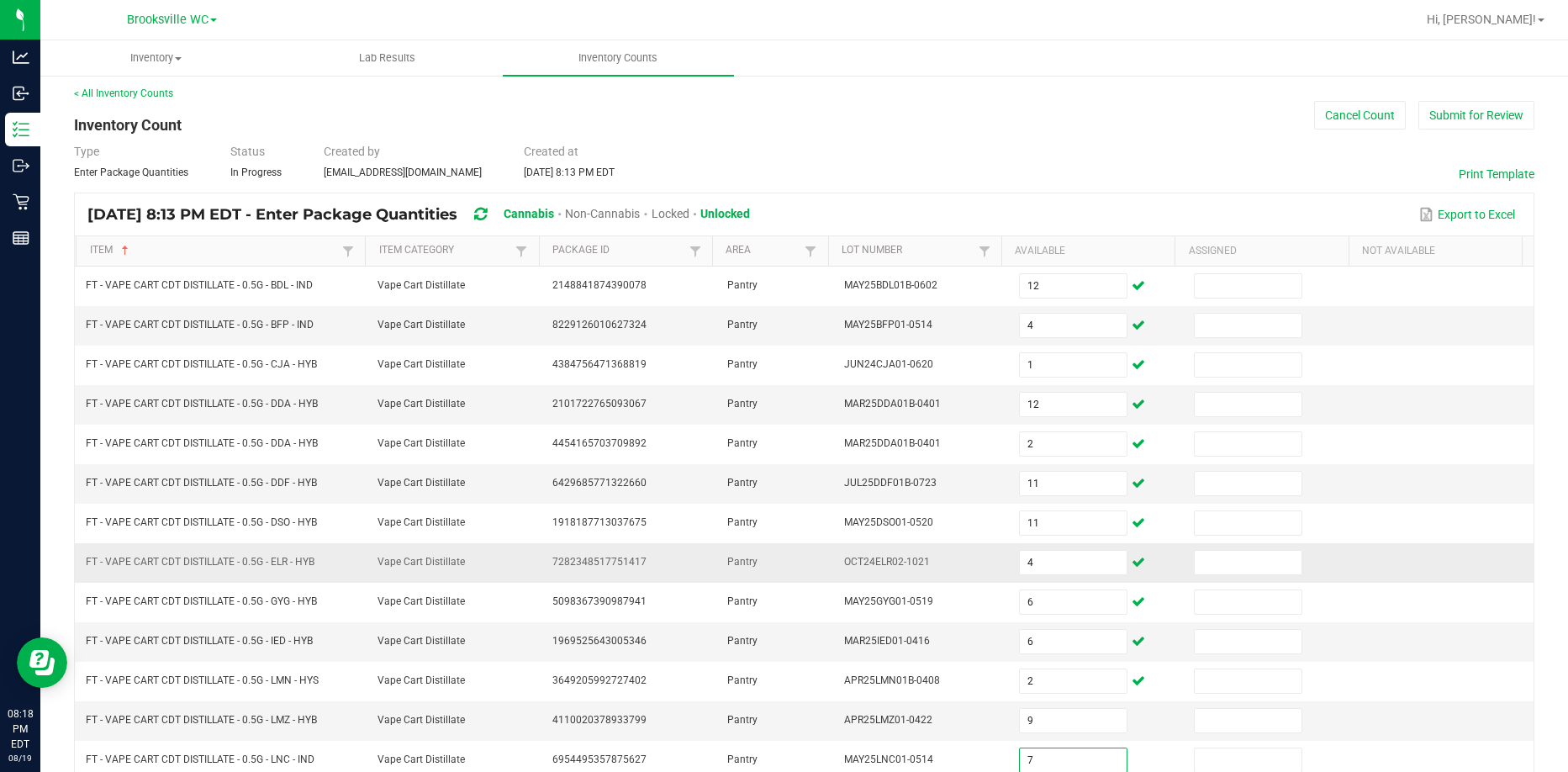
type input "7"
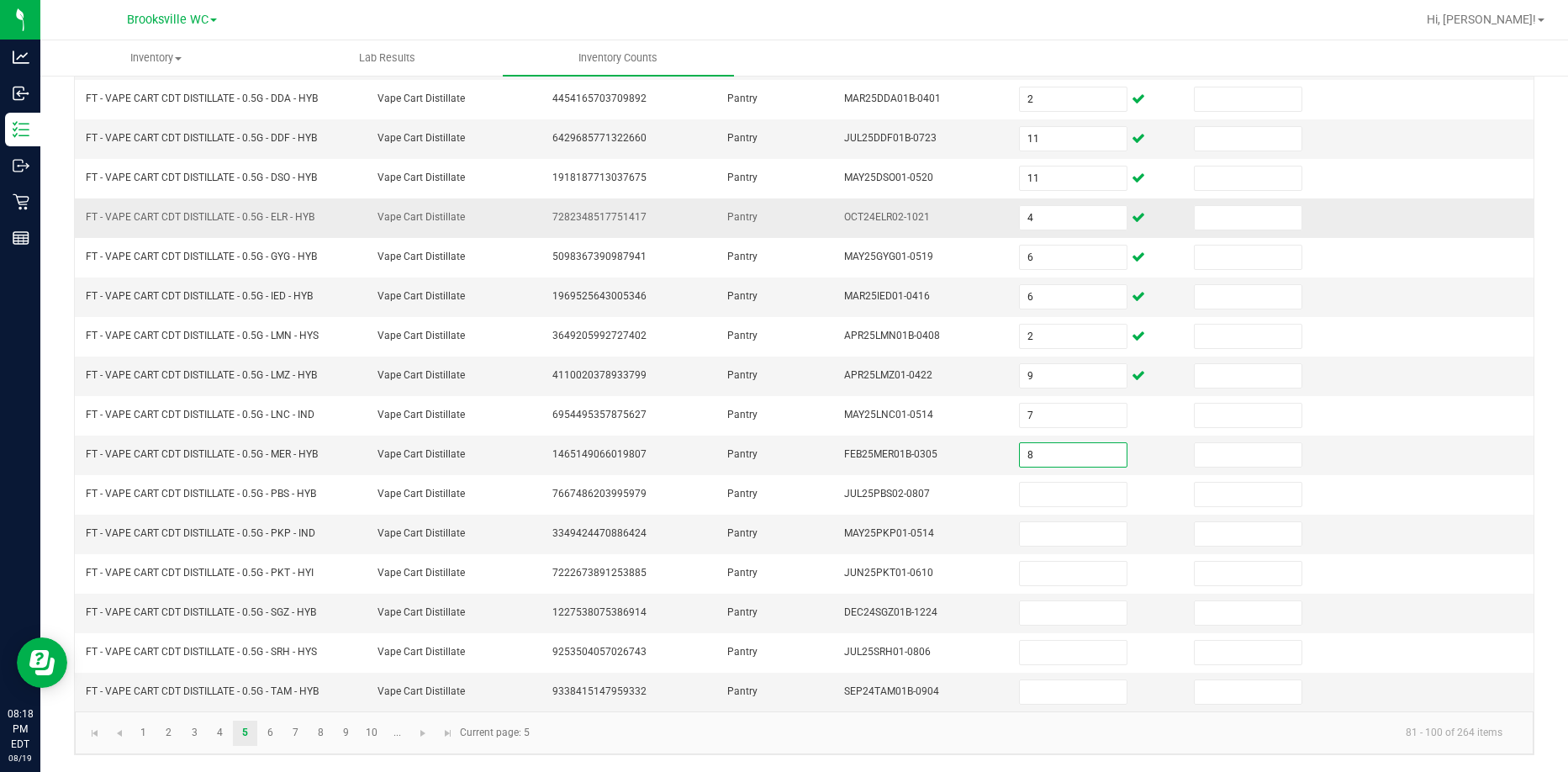
type input "8"
type input "12"
type input "6"
type input "1"
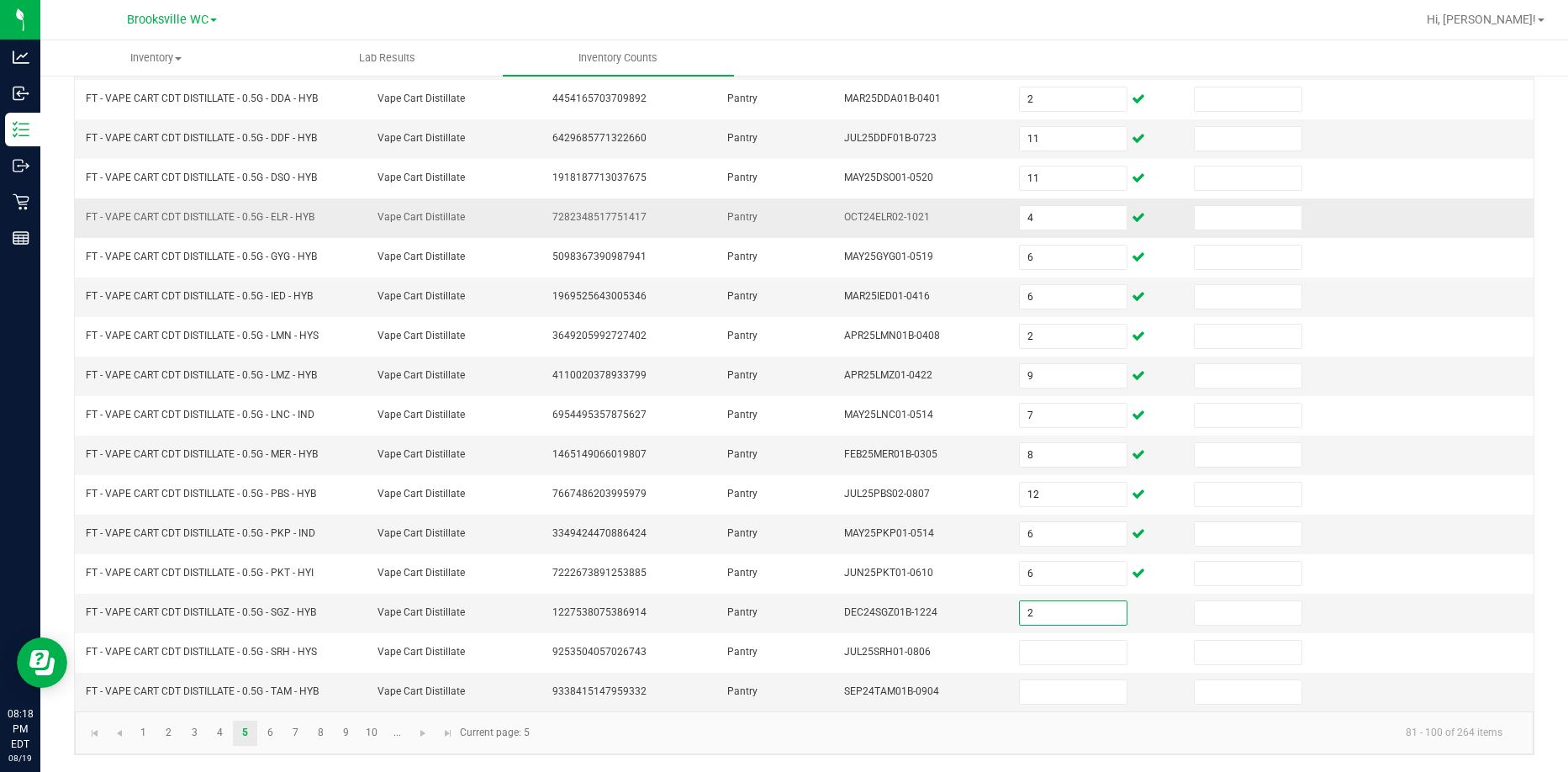
type input "2"
type input "9"
type input "2"
click at [272, 731] on link "6" at bounding box center [270, 733] width 25 height 26
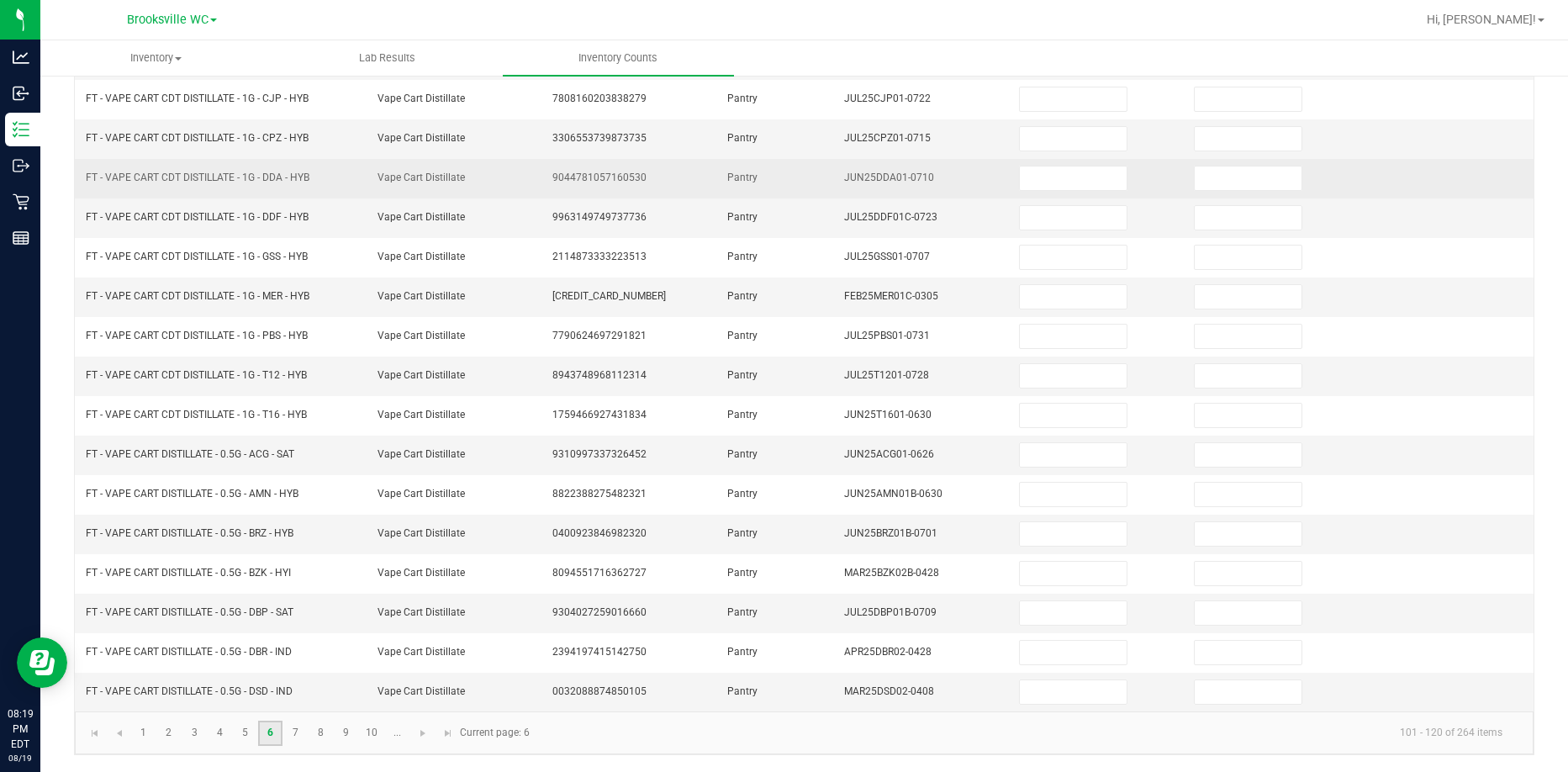
scroll to position [0, 0]
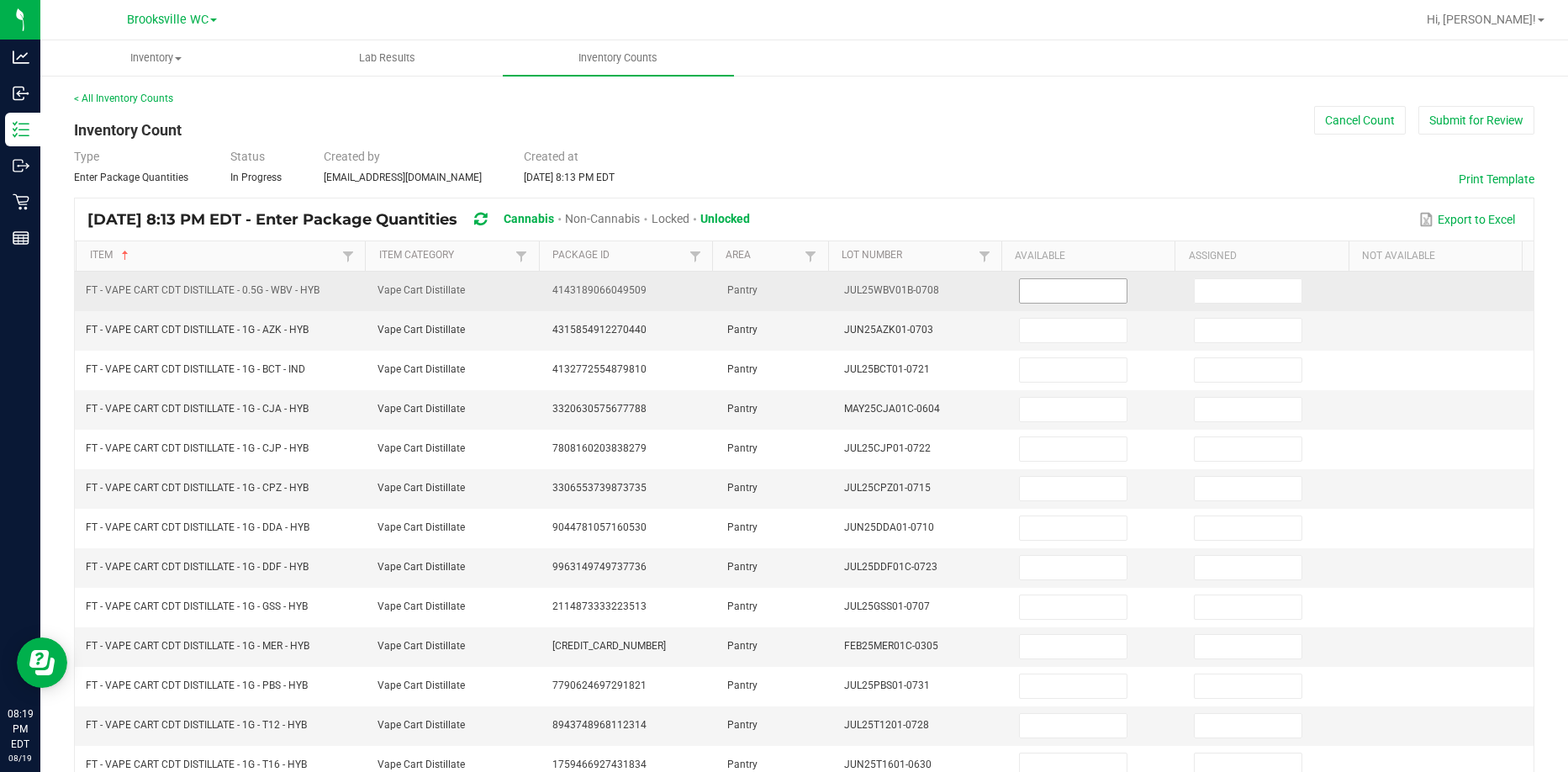
click at [1031, 295] on input at bounding box center [1073, 291] width 107 height 24
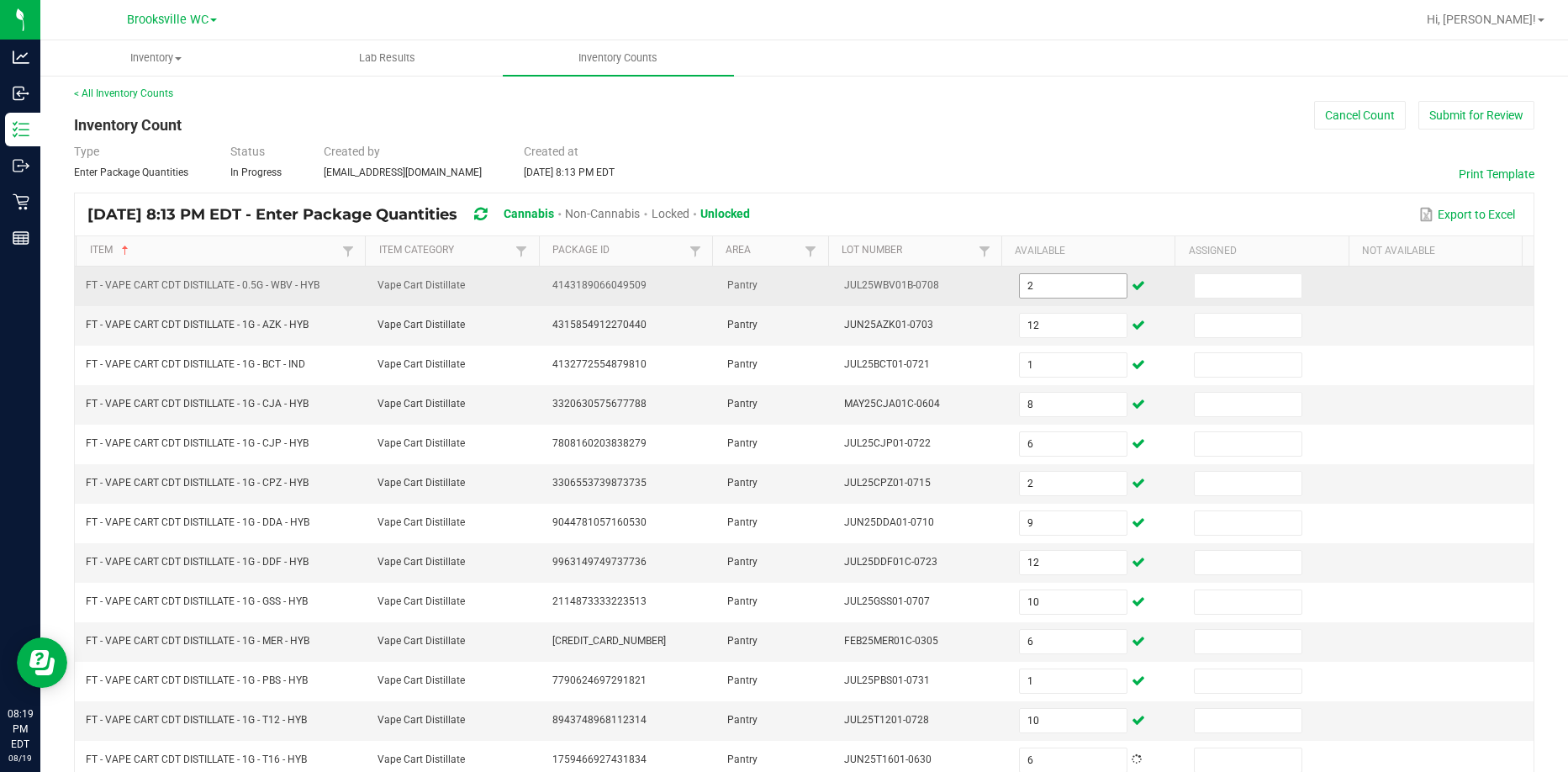
scroll to position [350, 0]
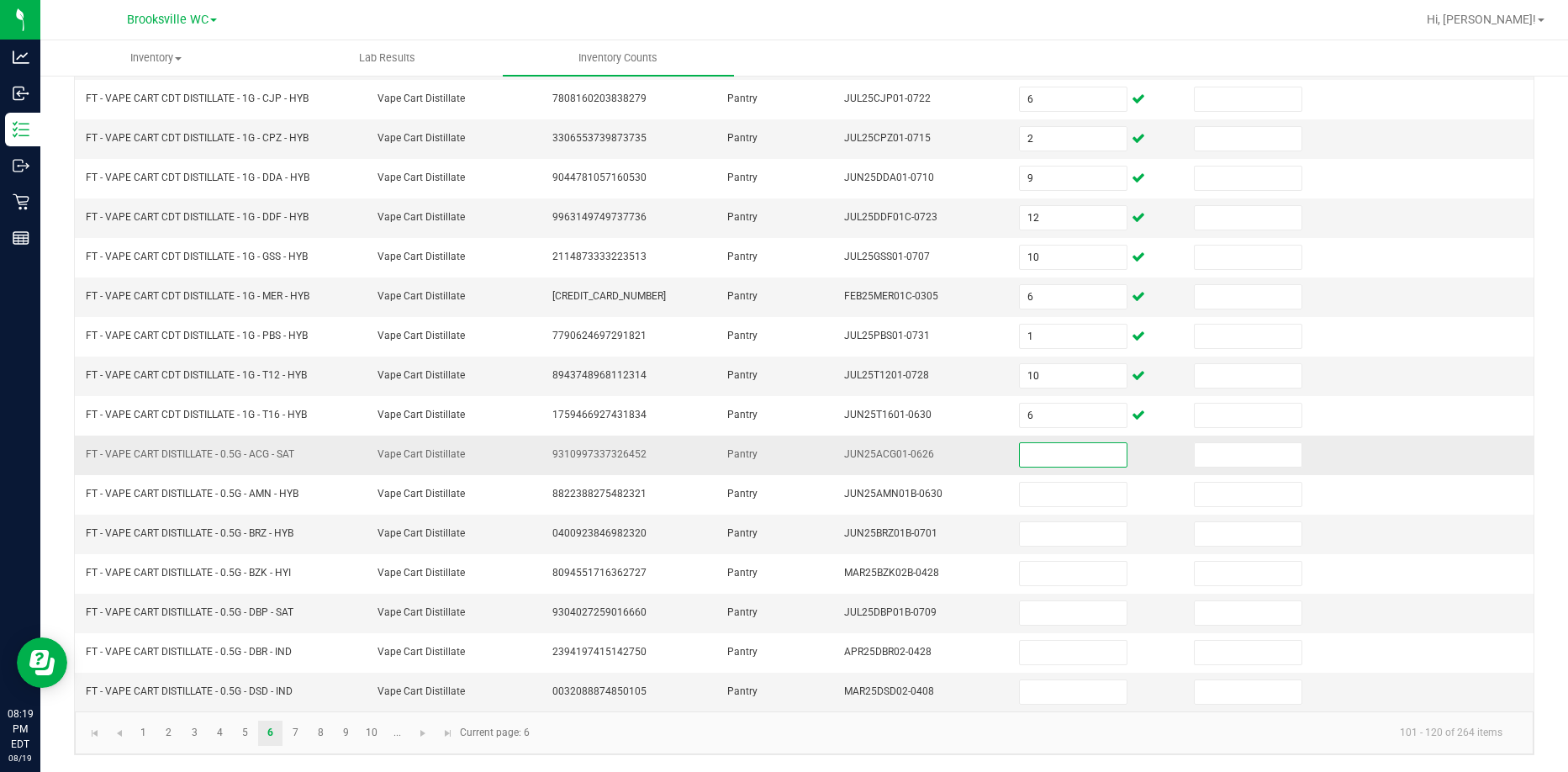
click at [1031, 454] on input at bounding box center [1073, 455] width 107 height 24
click at [297, 733] on link "7" at bounding box center [296, 733] width 25 height 26
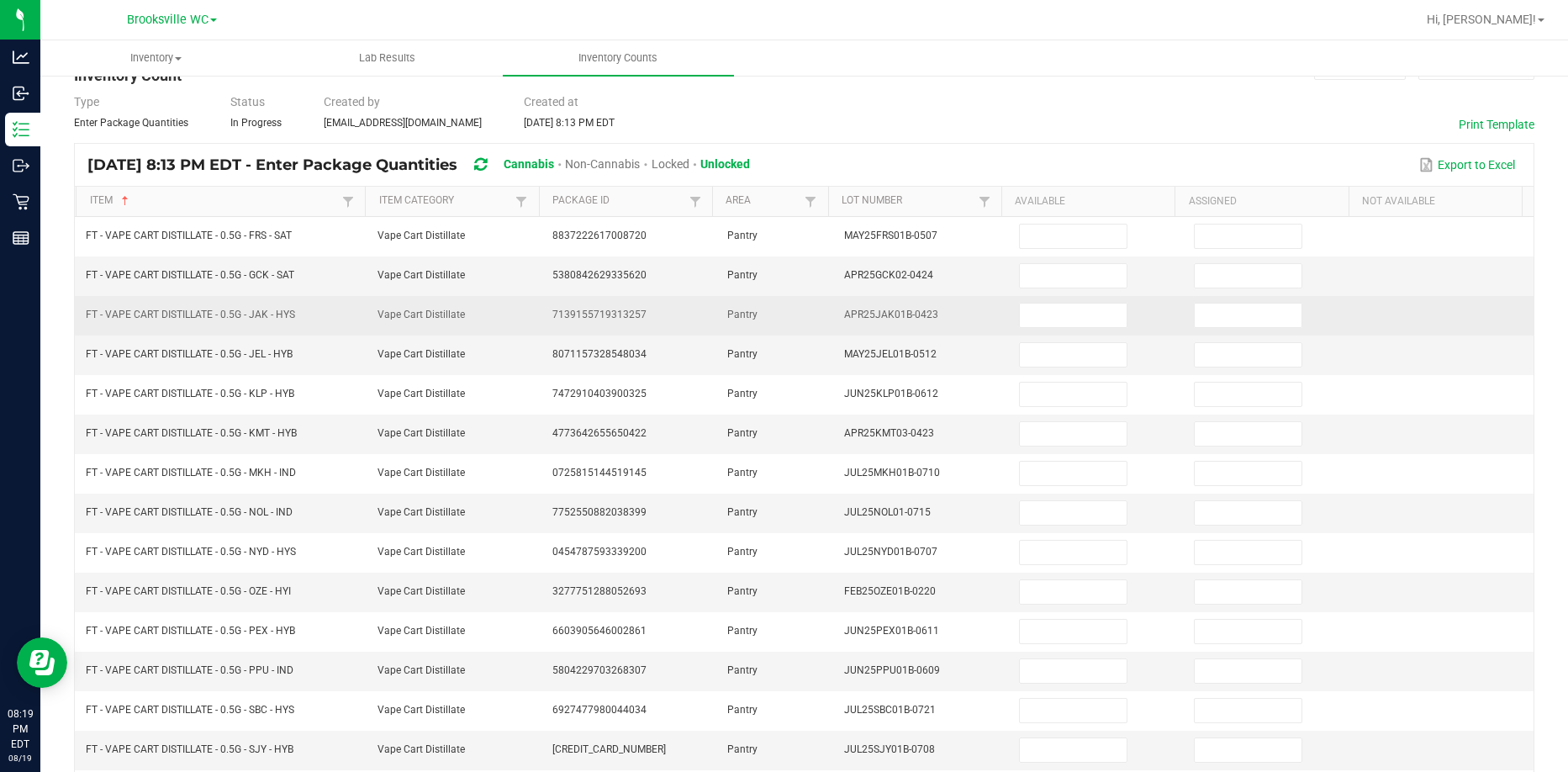
scroll to position [0, 0]
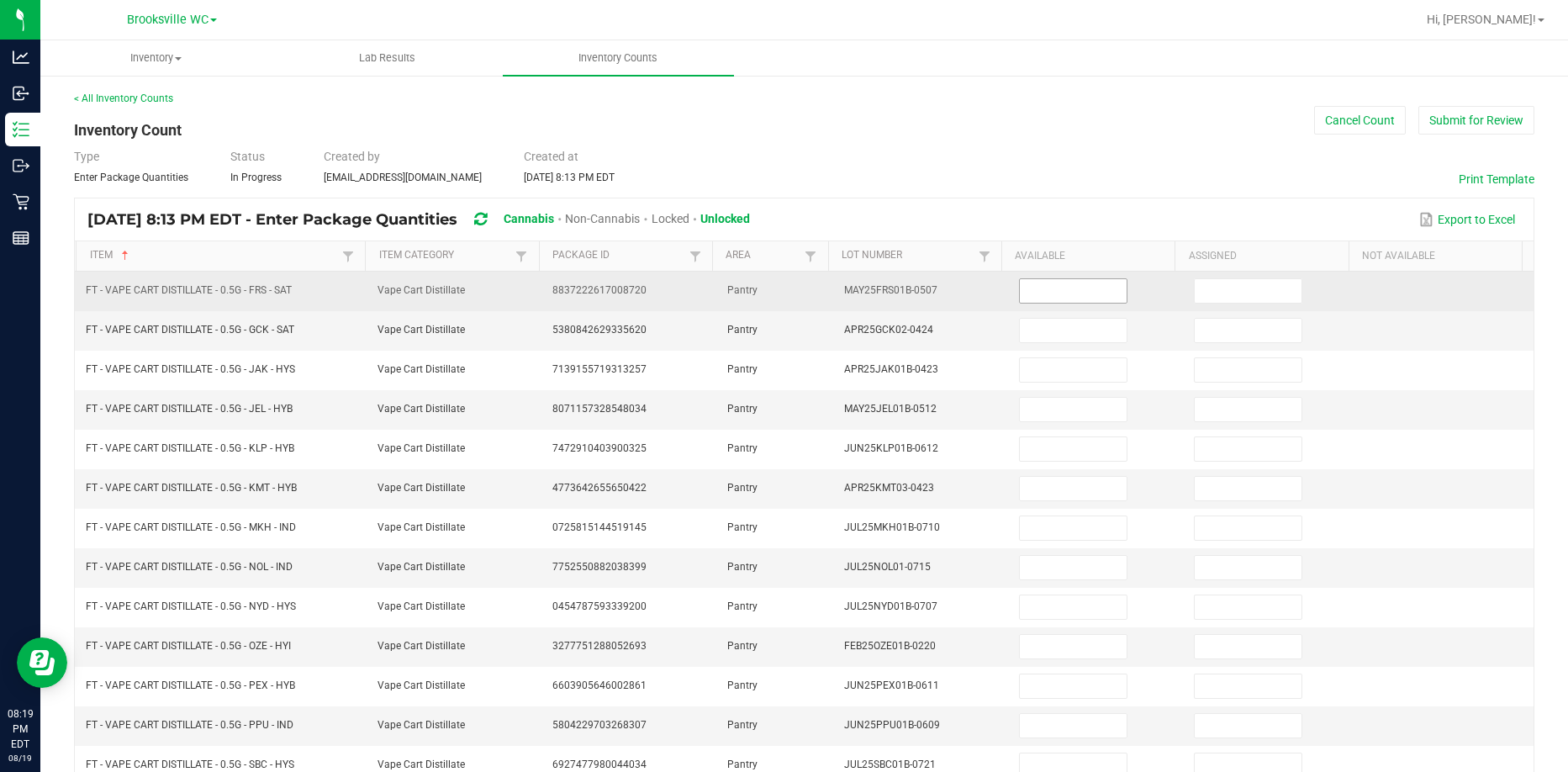
click at [1085, 294] on input at bounding box center [1073, 291] width 107 height 24
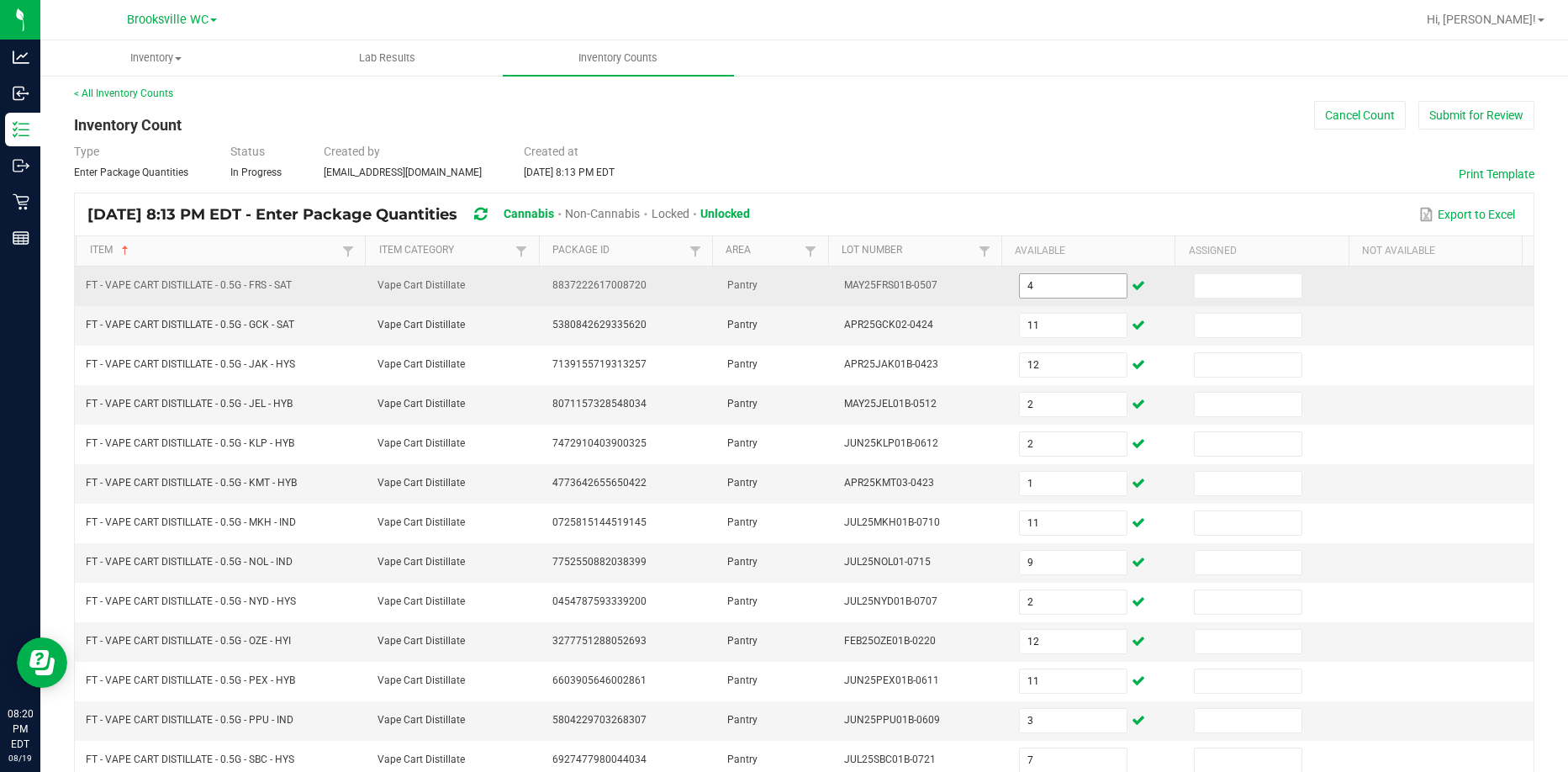
scroll to position [350, 0]
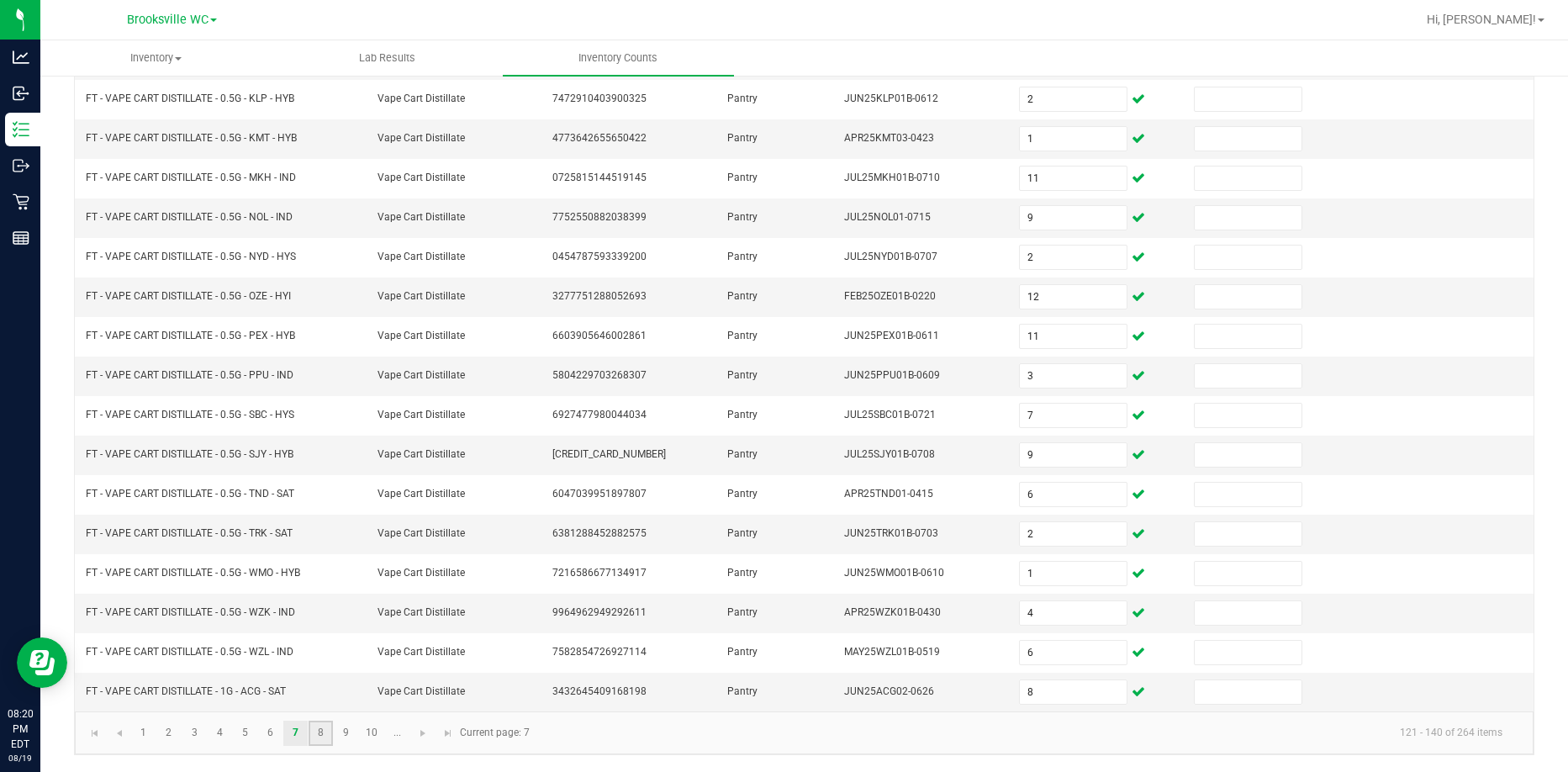
click at [327, 732] on link "8" at bounding box center [321, 733] width 25 height 26
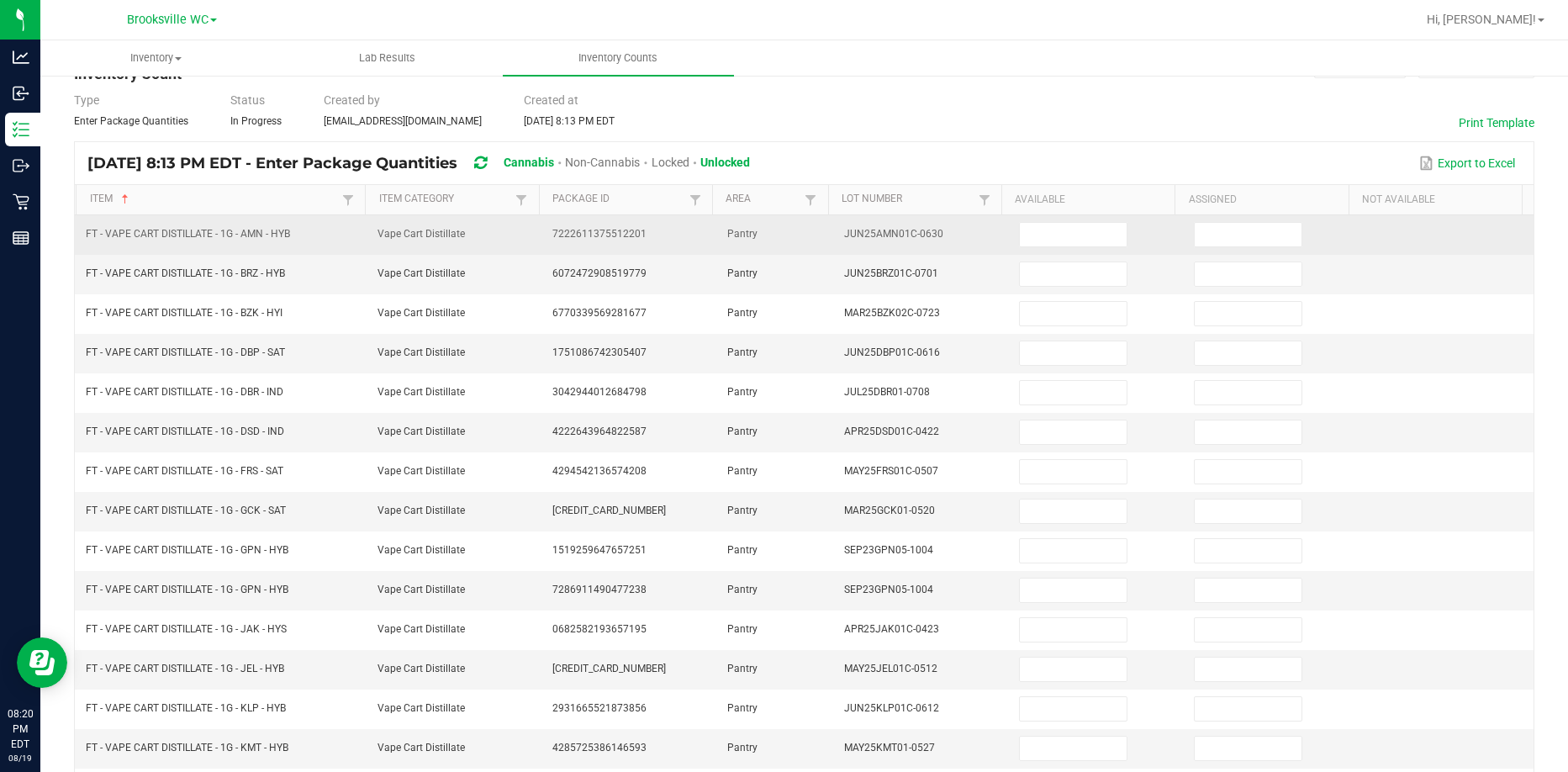
scroll to position [0, 0]
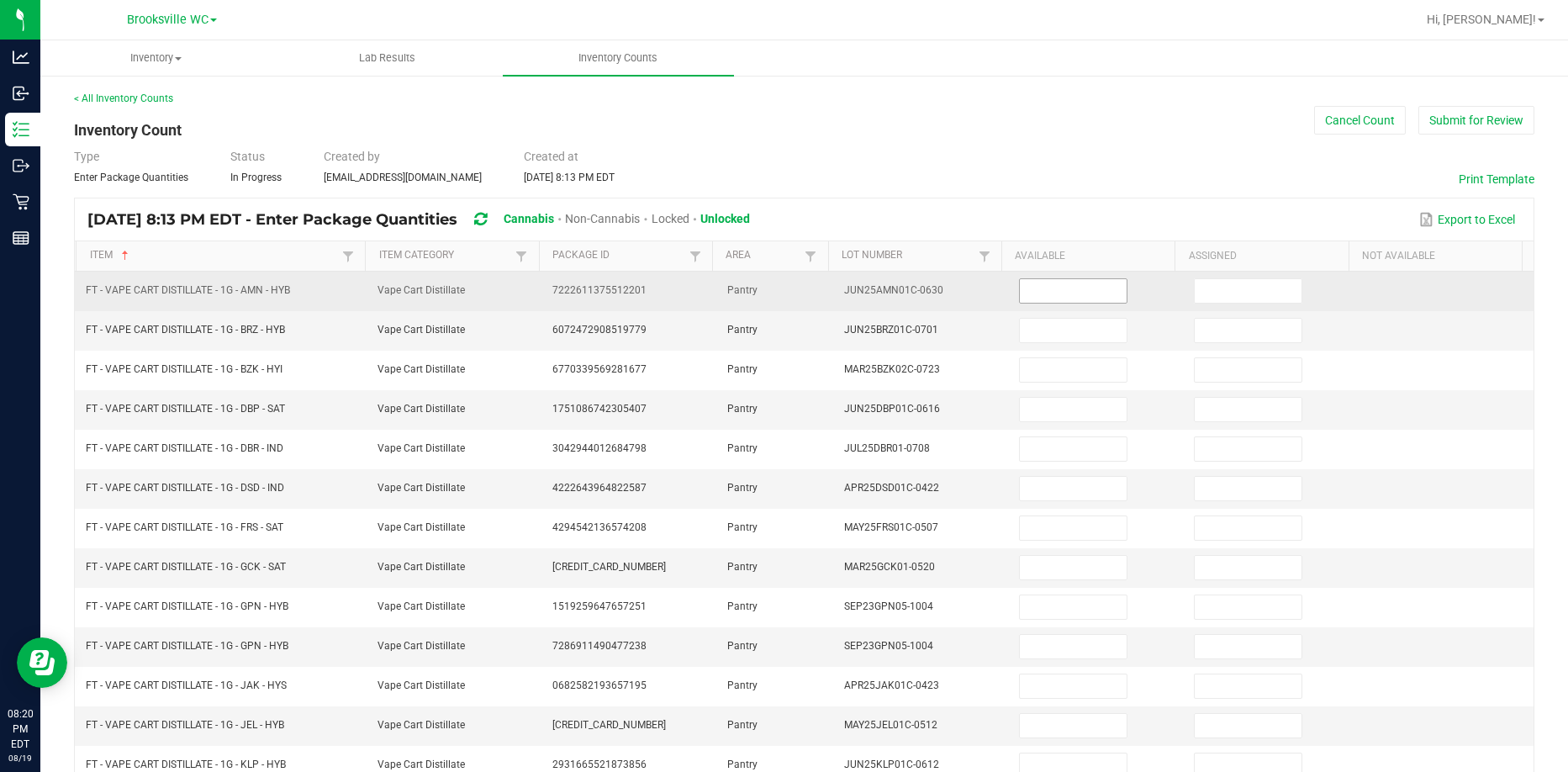
click at [1052, 280] on td at bounding box center [1096, 292] width 175 height 40
click at [1055, 284] on input at bounding box center [1073, 291] width 107 height 24
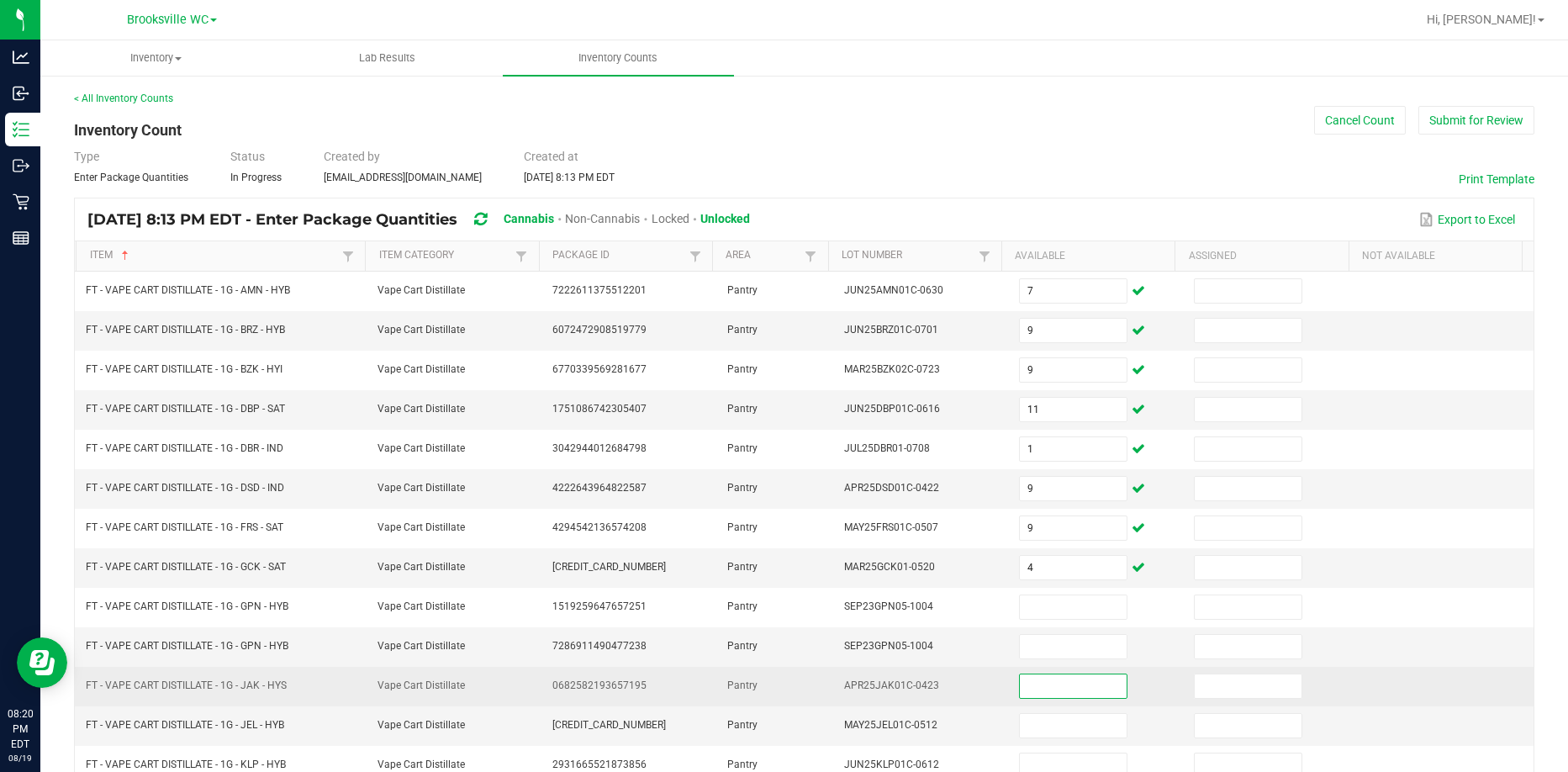
click at [1060, 683] on input at bounding box center [1073, 686] width 107 height 24
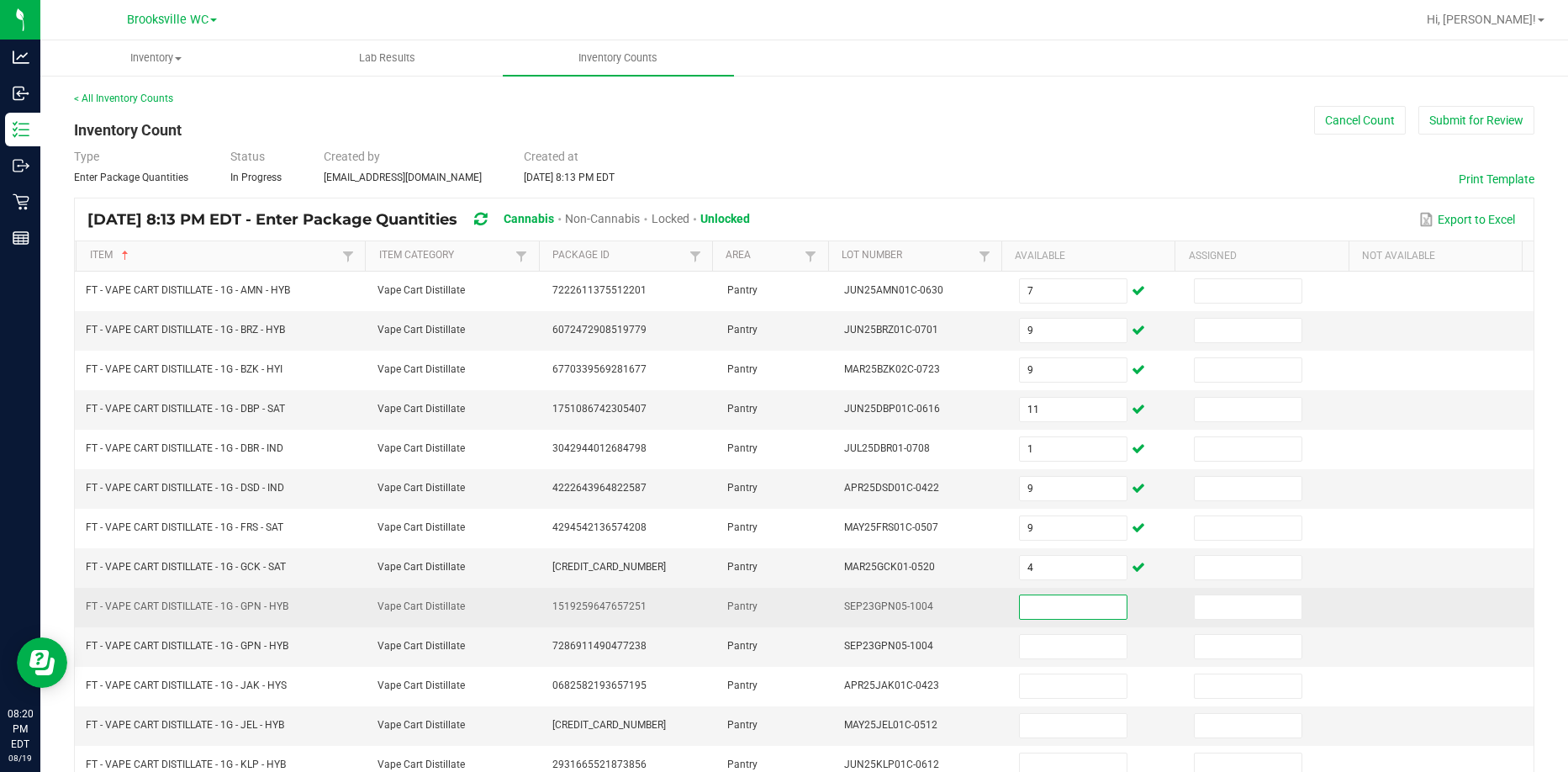
click at [1068, 607] on input at bounding box center [1073, 607] width 107 height 24
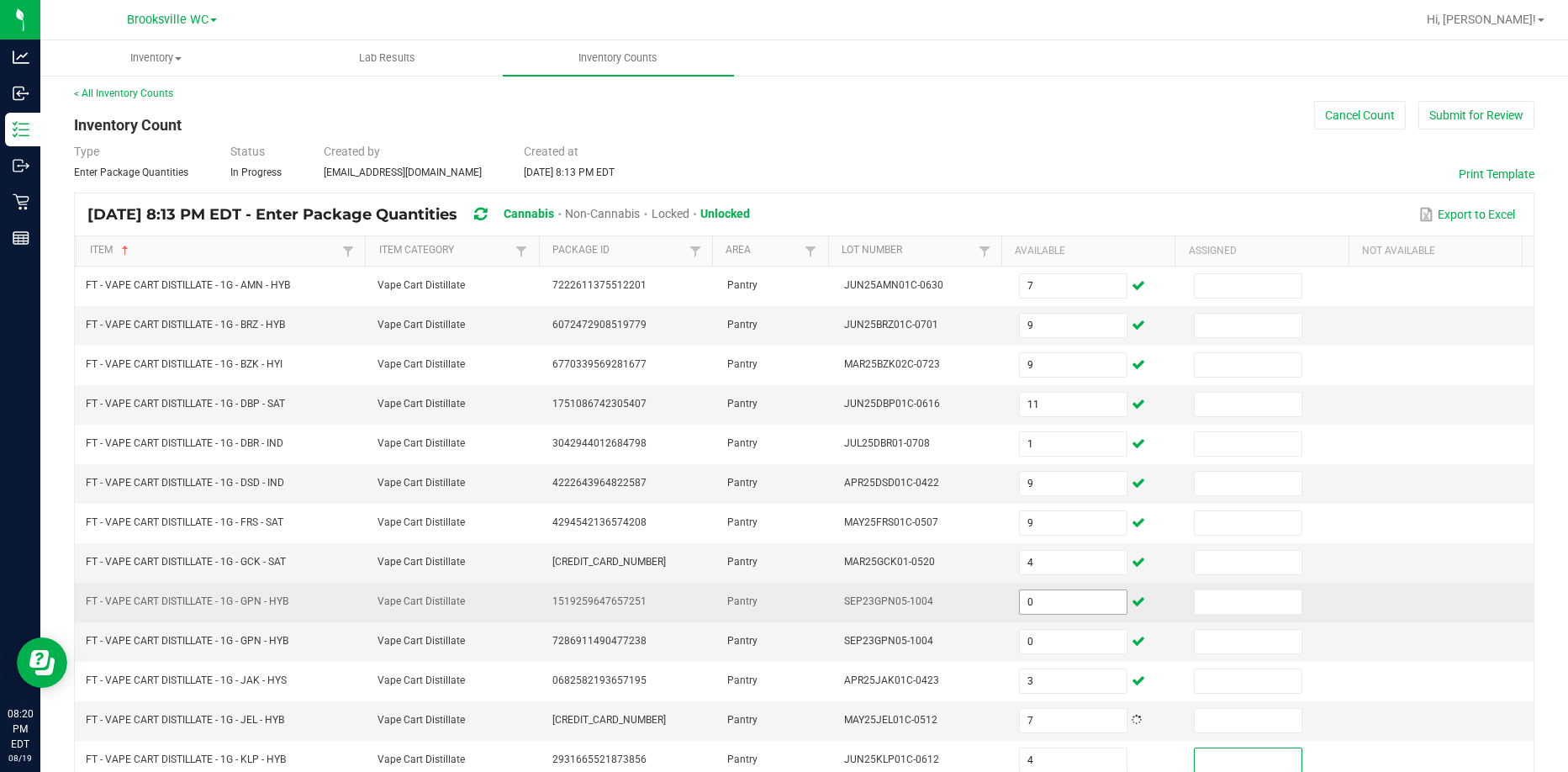
scroll to position [350, 0]
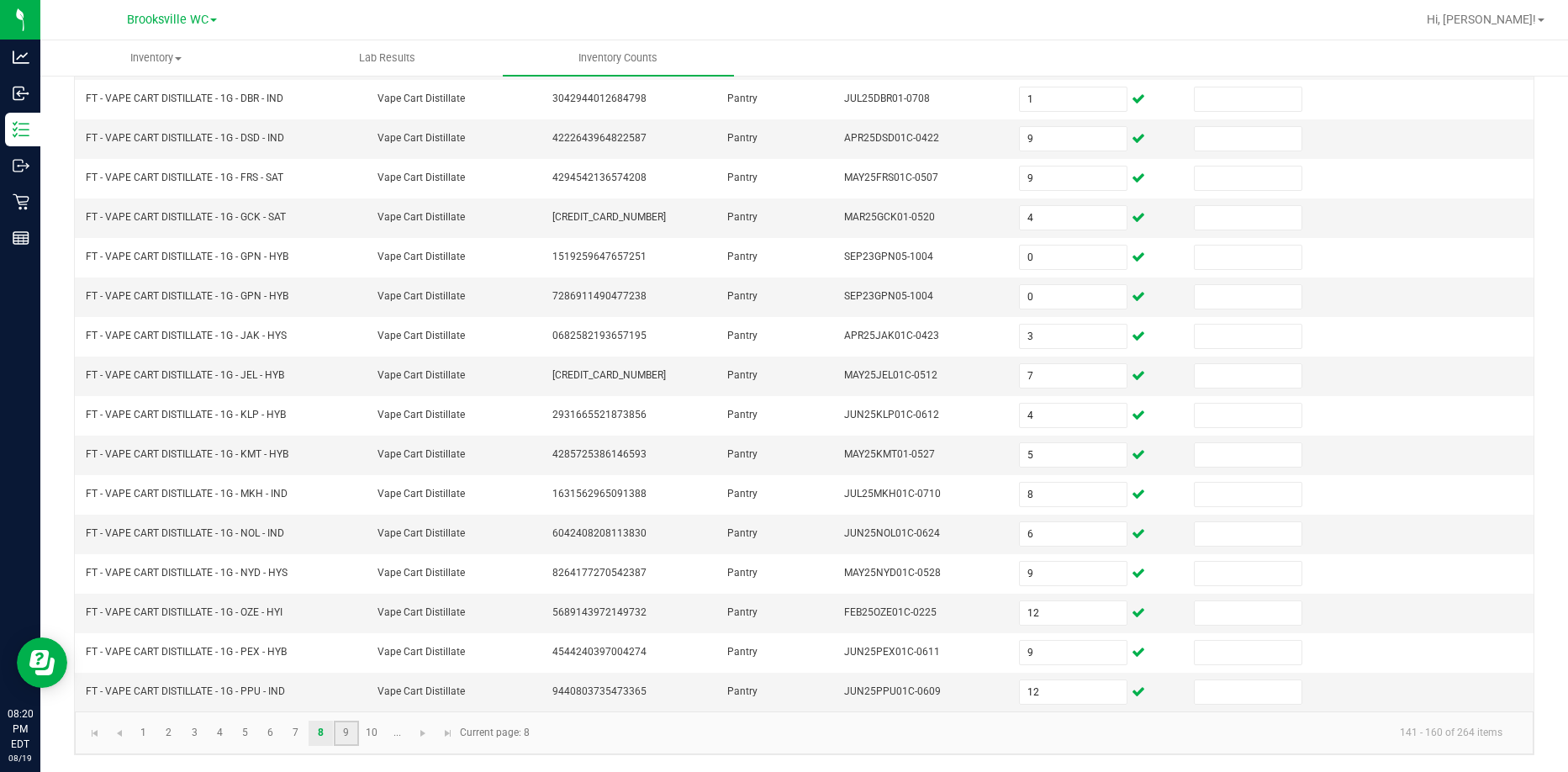
click at [336, 734] on link "9" at bounding box center [346, 733] width 25 height 26
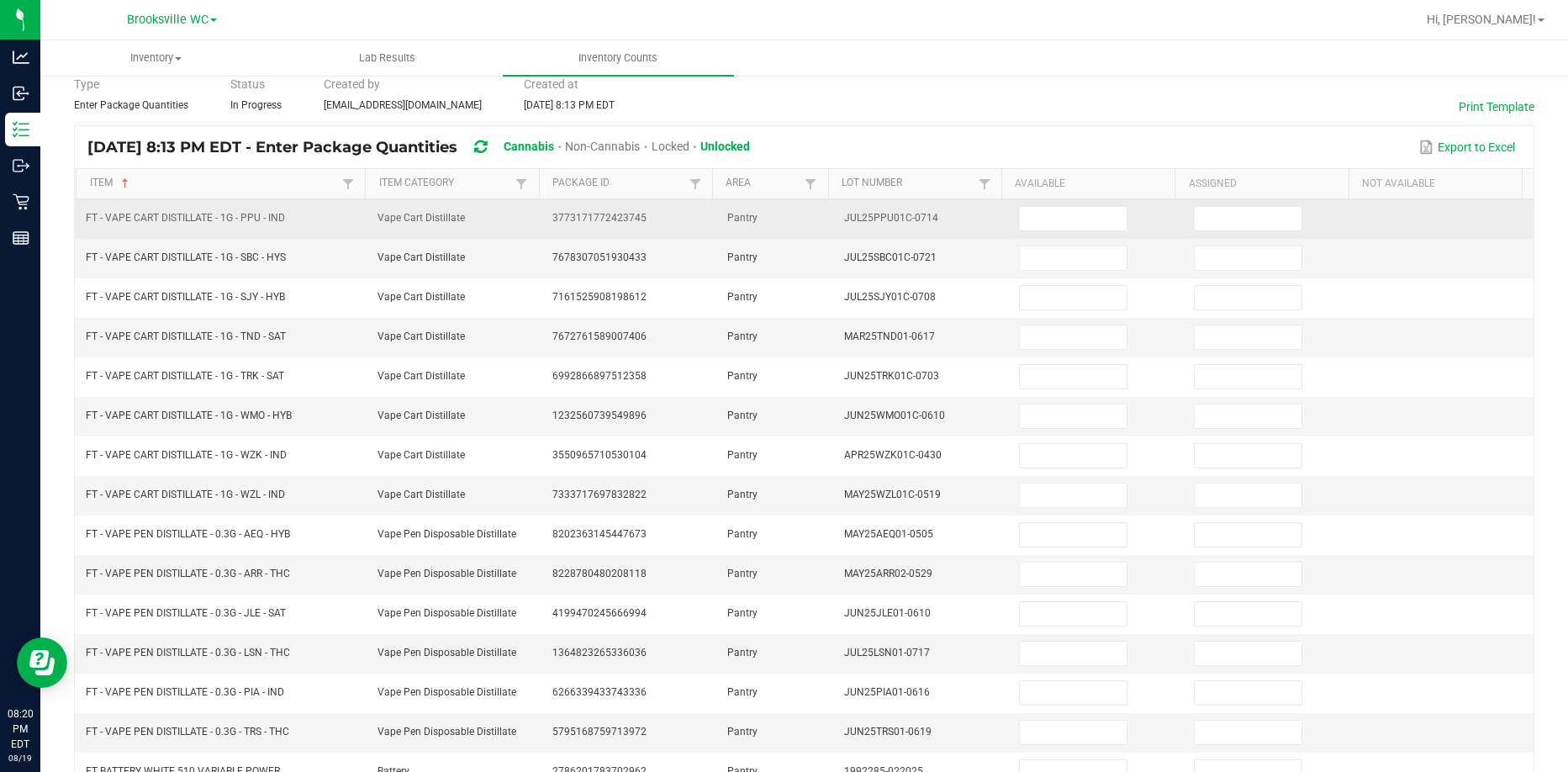
scroll to position [0, 0]
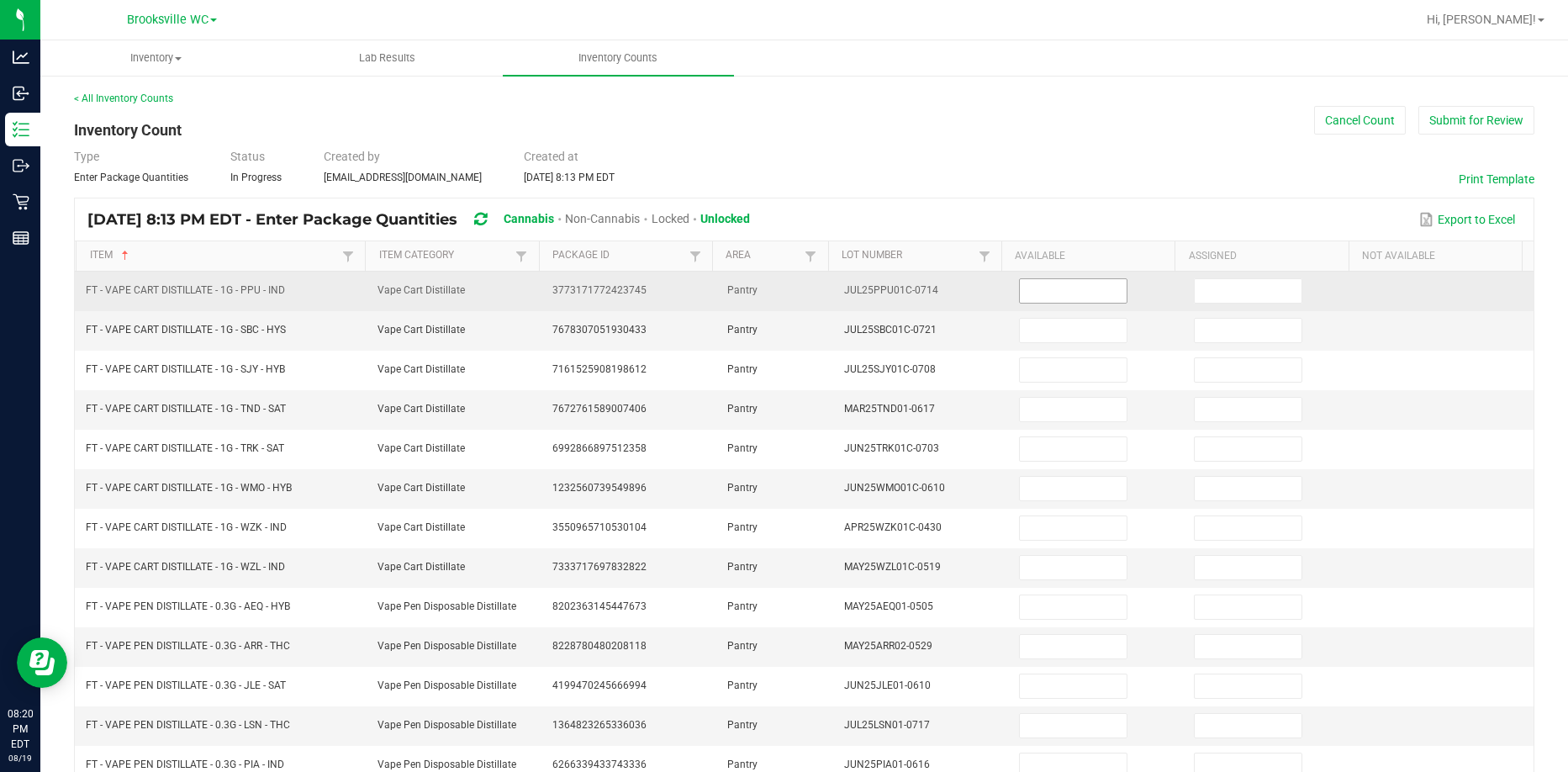
click at [1031, 292] on input at bounding box center [1073, 291] width 107 height 24
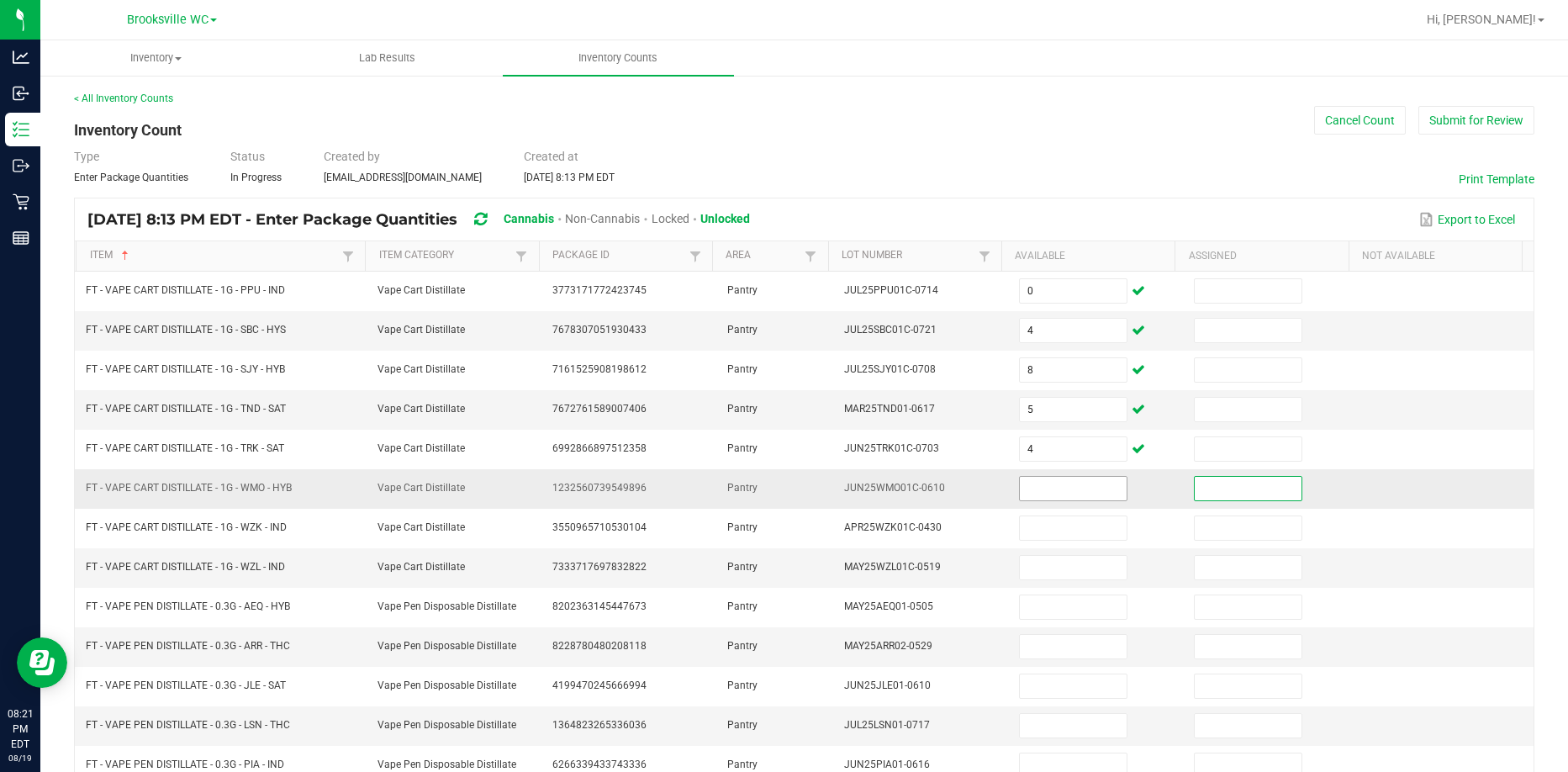
click at [1079, 490] on input at bounding box center [1073, 489] width 107 height 24
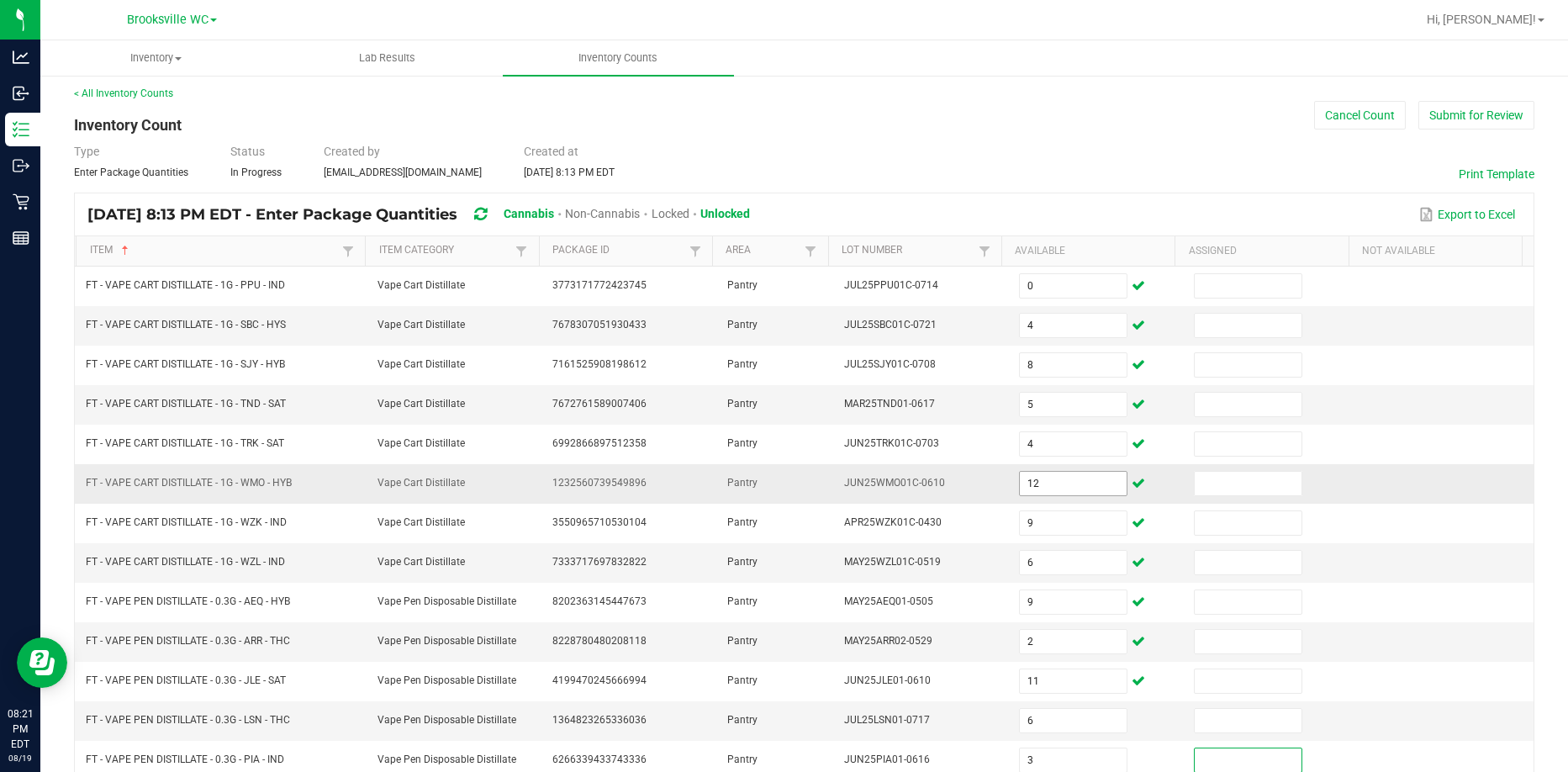
scroll to position [350, 0]
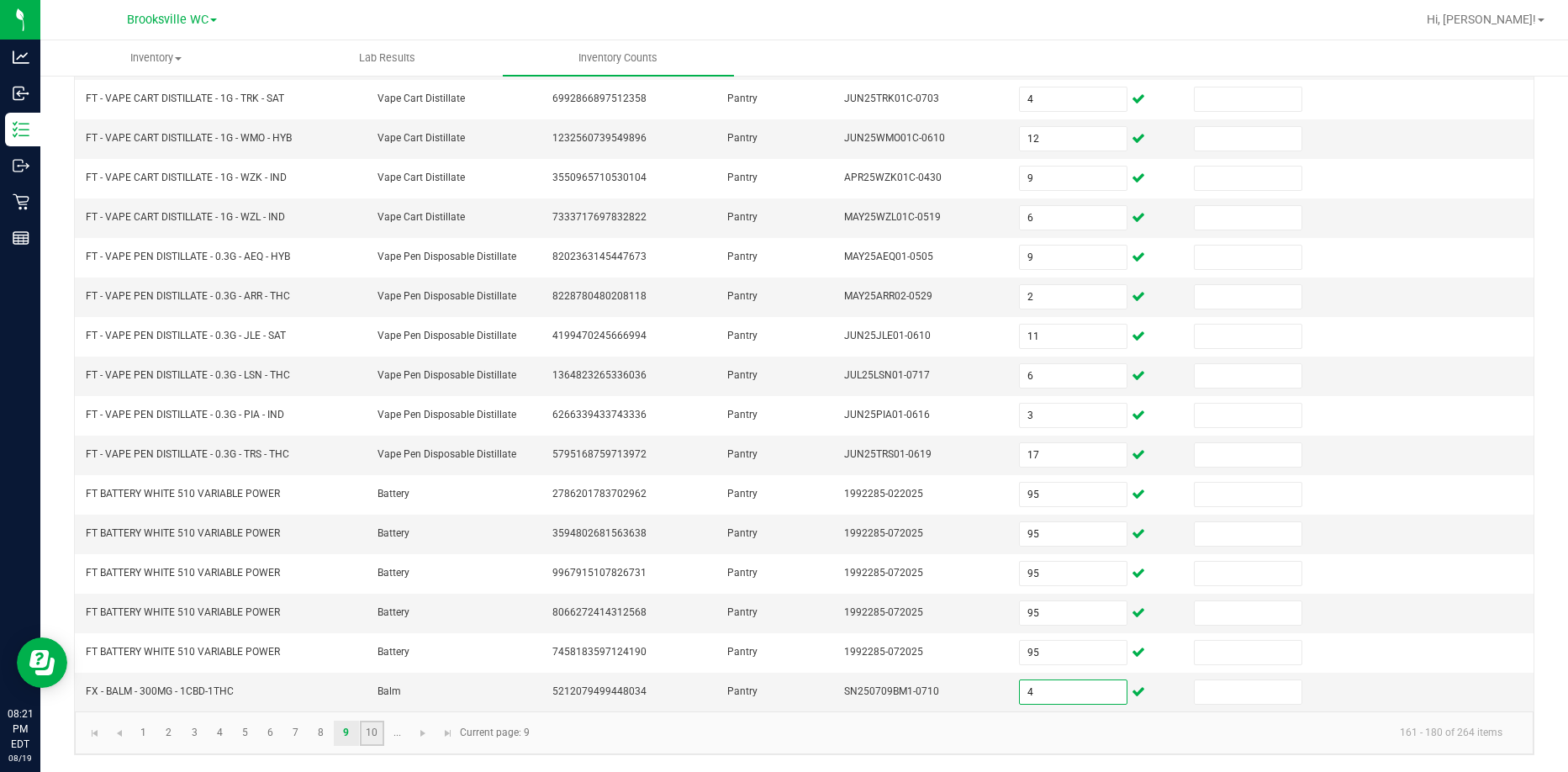
click at [370, 726] on link "10" at bounding box center [372, 733] width 25 height 26
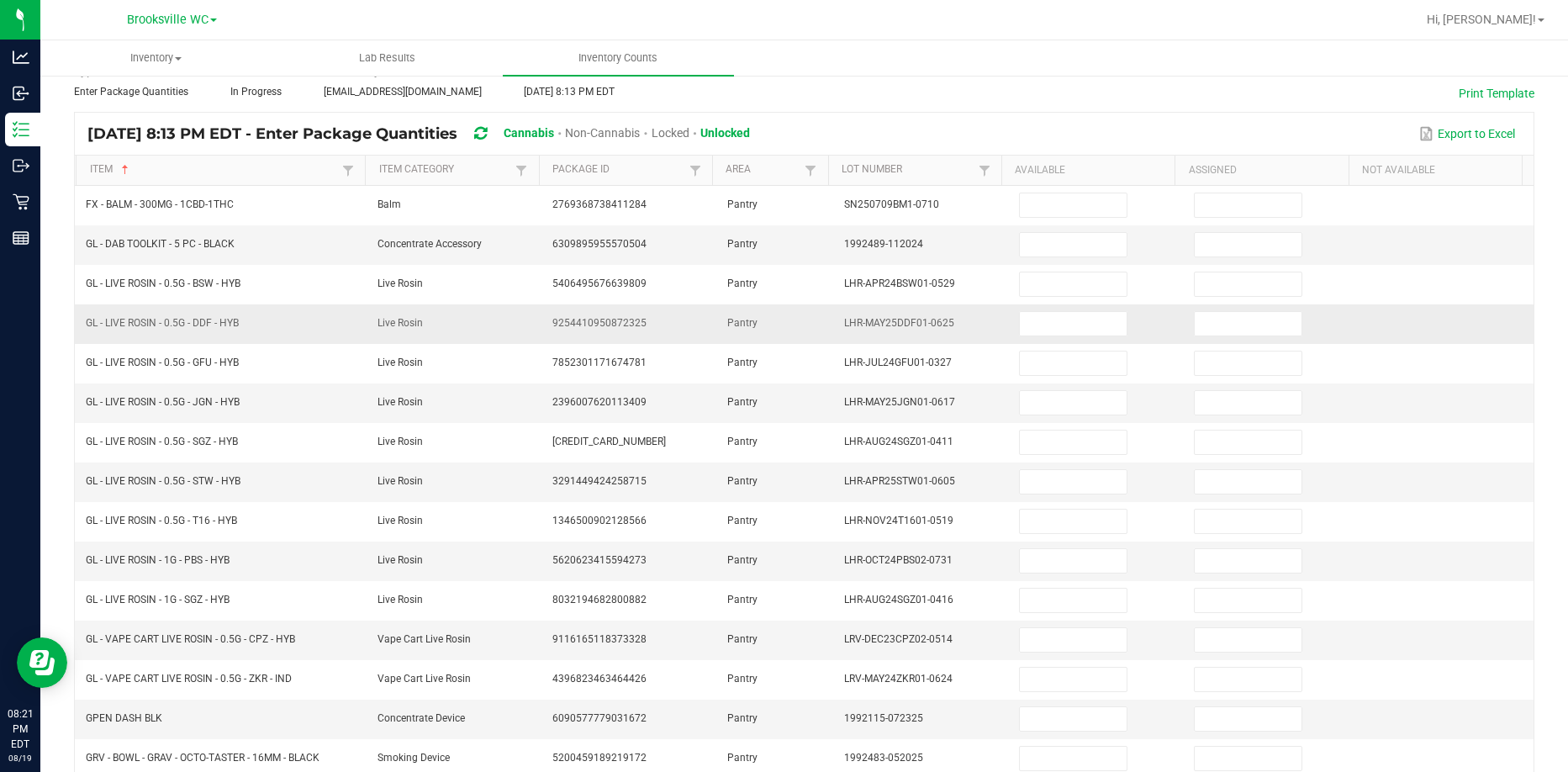
scroll to position [0, 0]
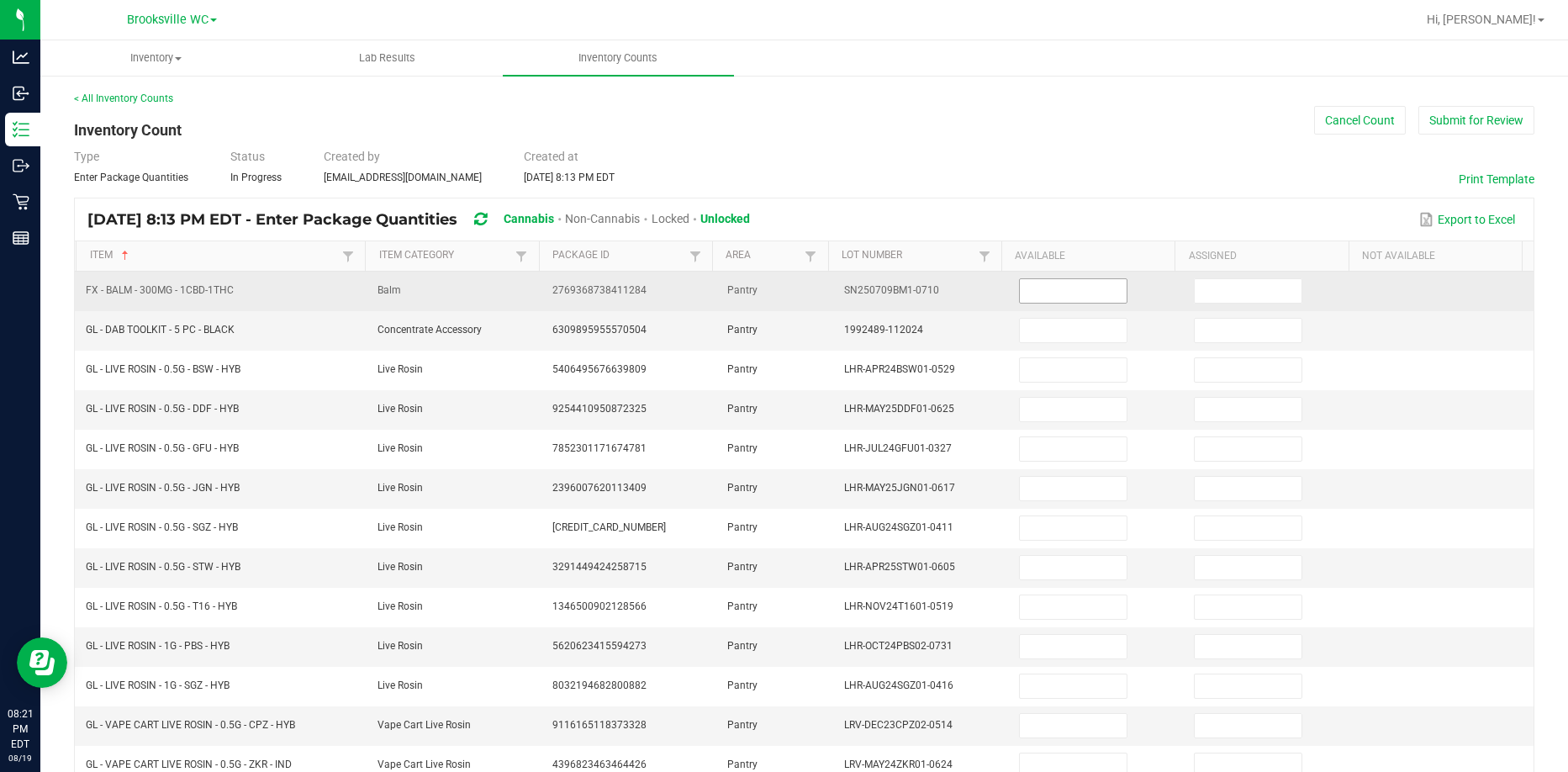
click at [1052, 287] on input at bounding box center [1073, 291] width 107 height 24
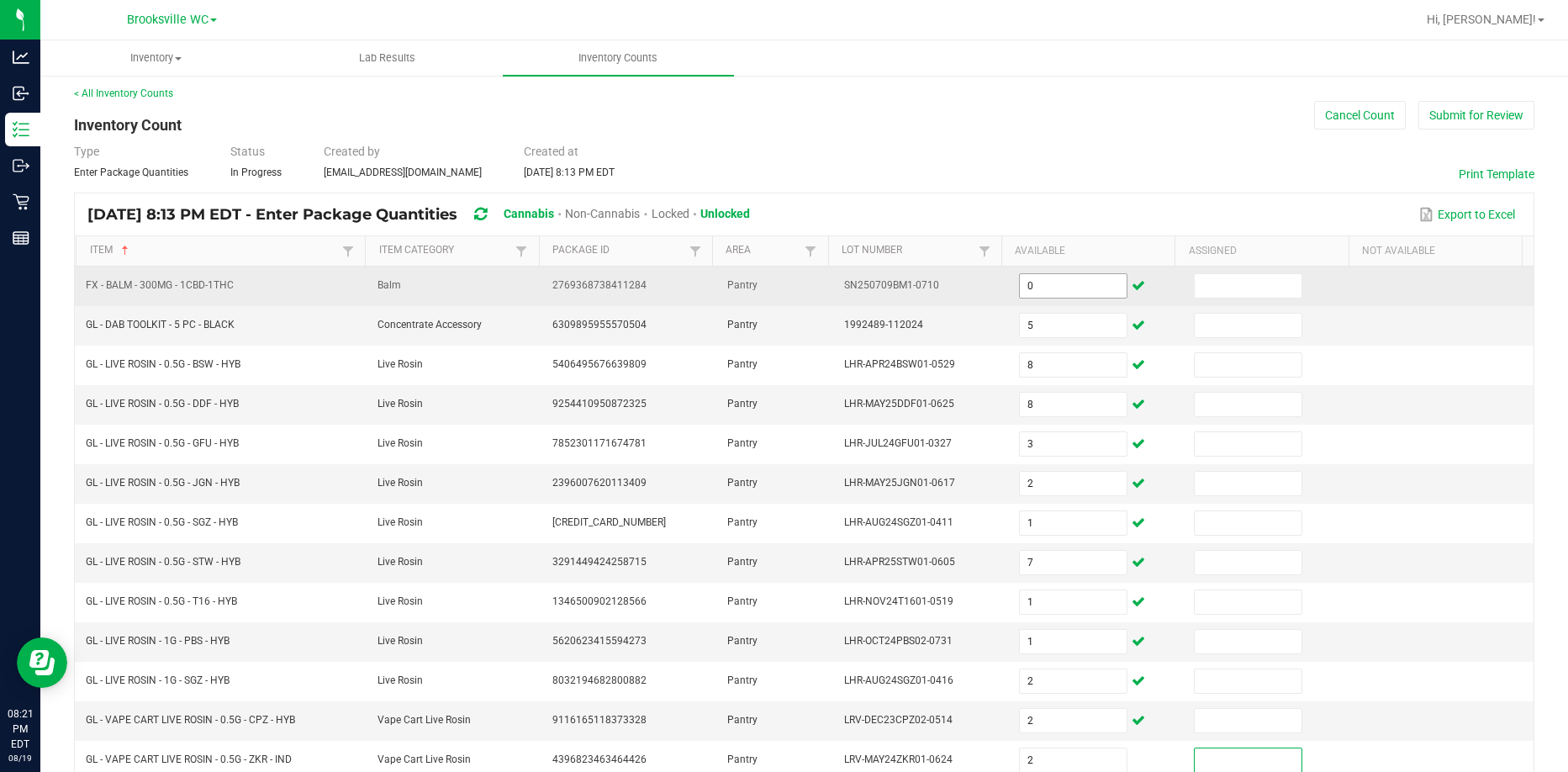
scroll to position [350, 0]
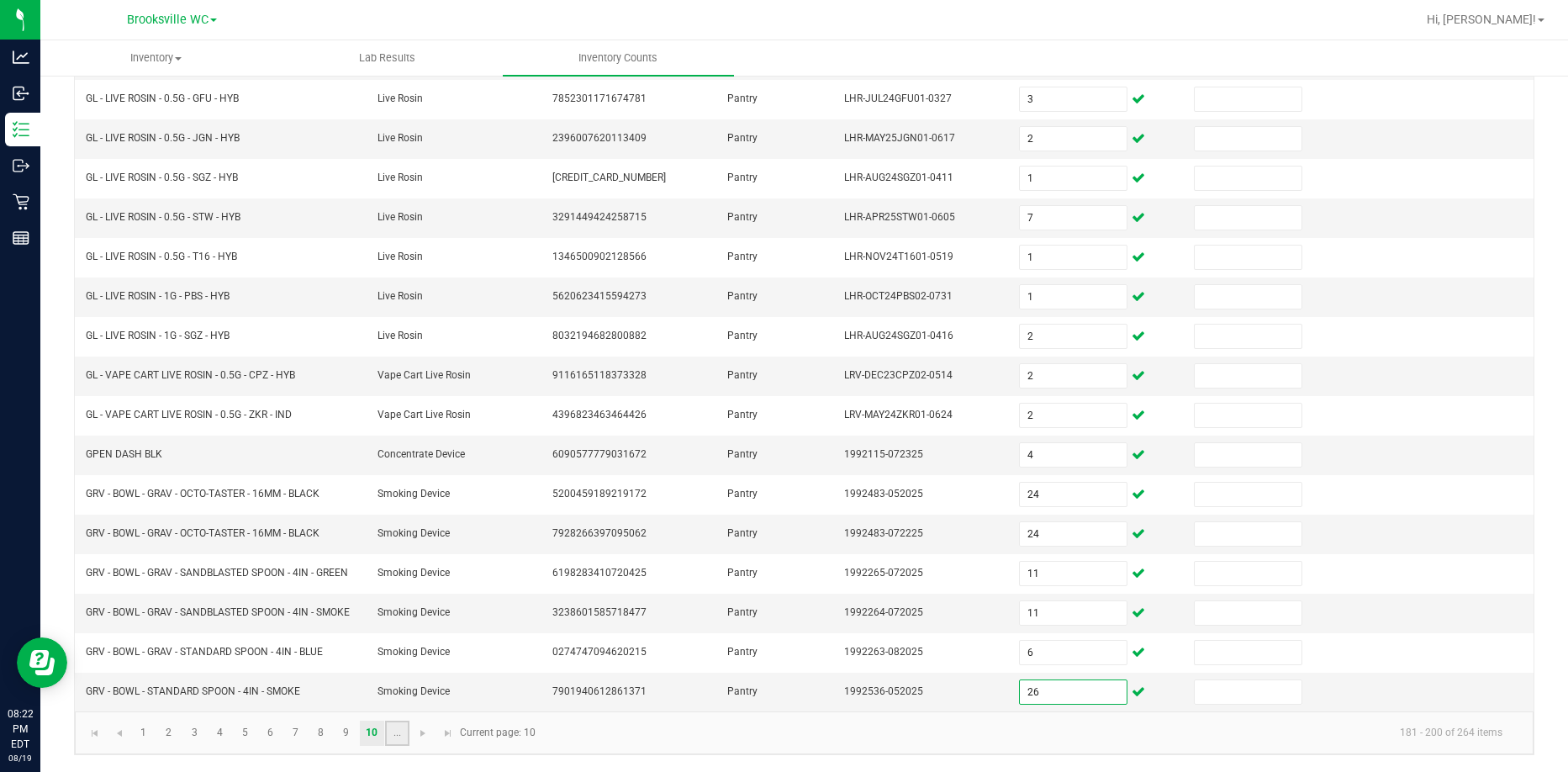
click at [407, 735] on link "..." at bounding box center [398, 733] width 25 height 26
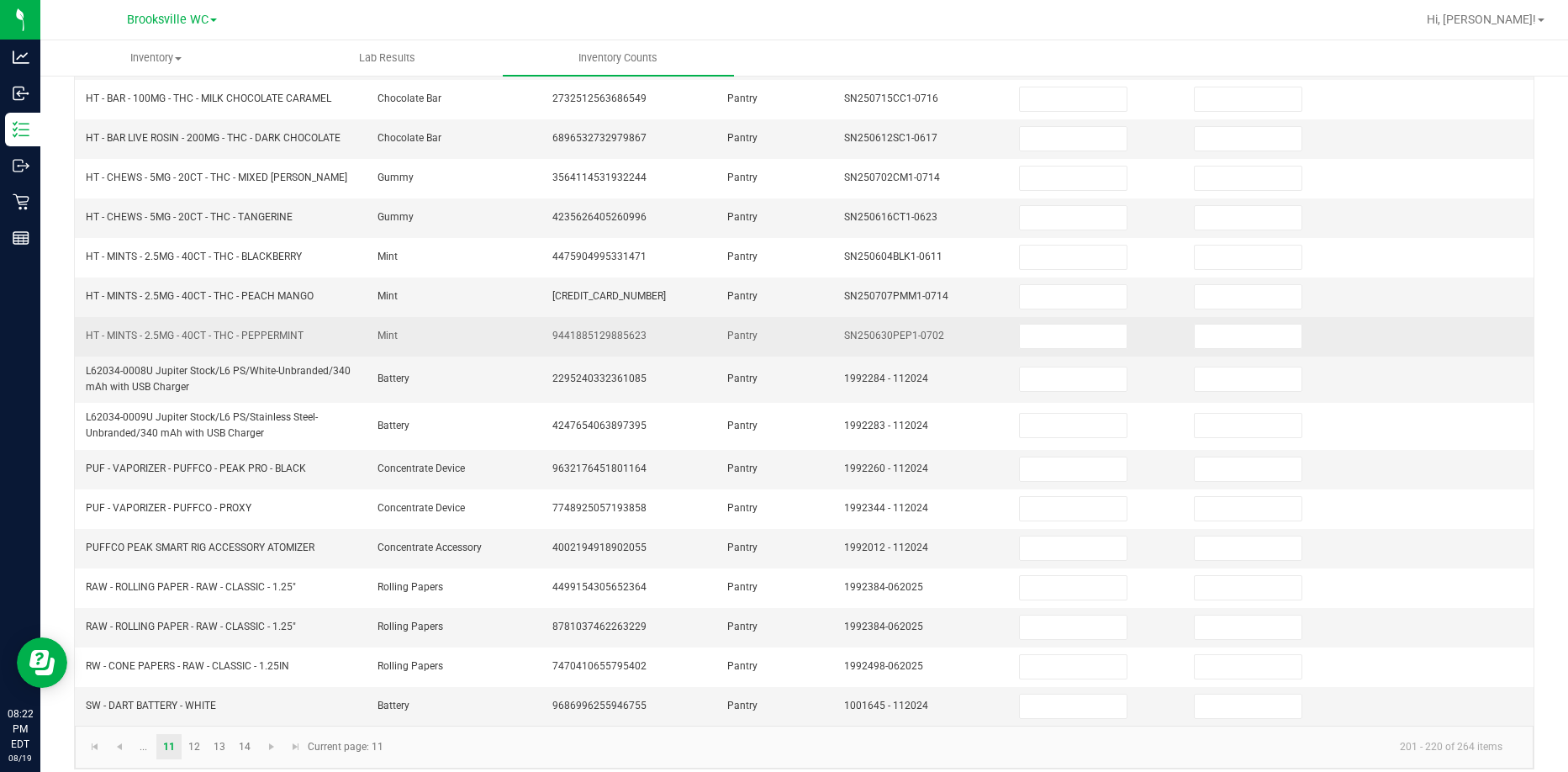
scroll to position [0, 0]
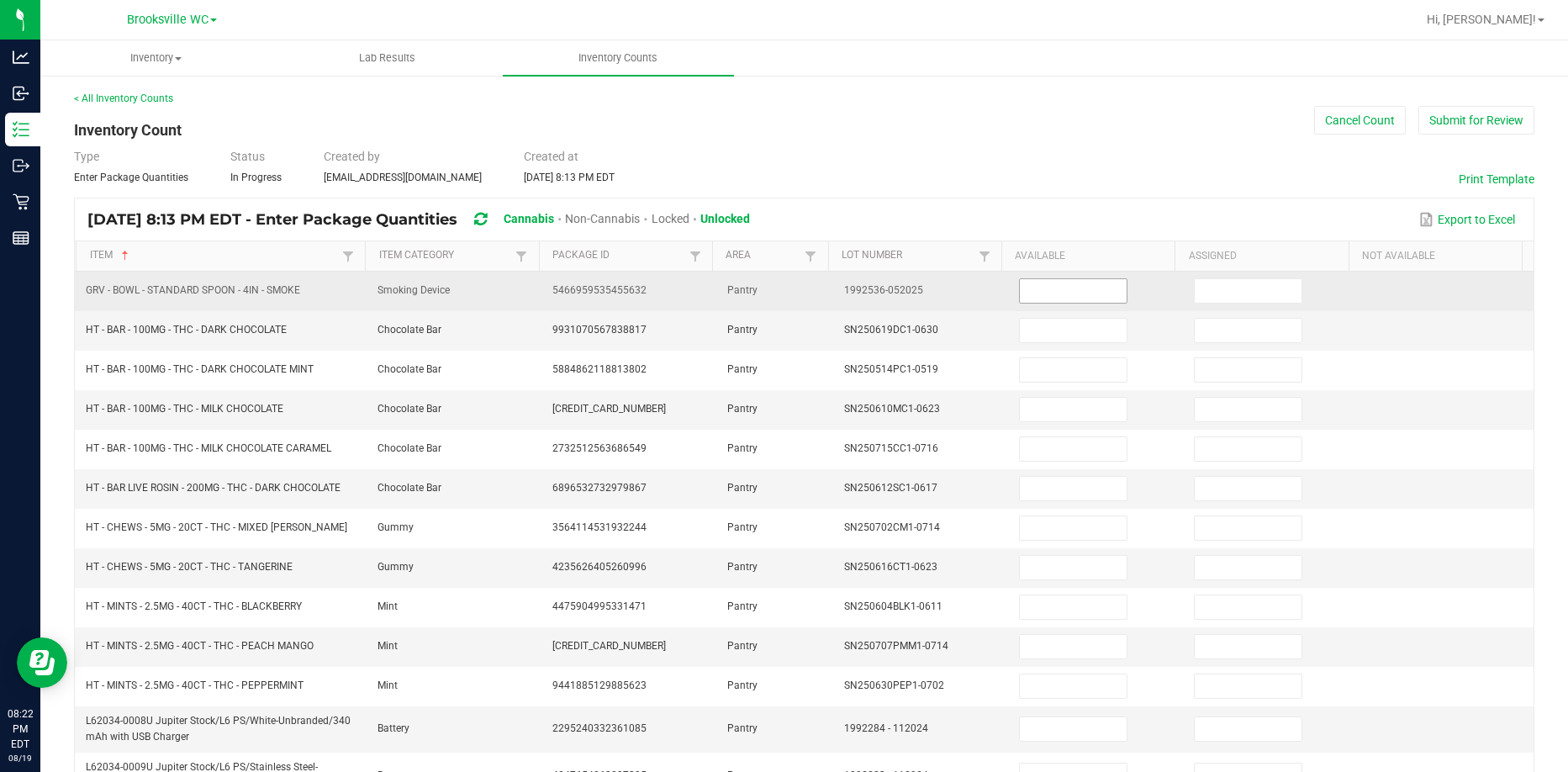
click at [1059, 295] on input at bounding box center [1073, 291] width 107 height 24
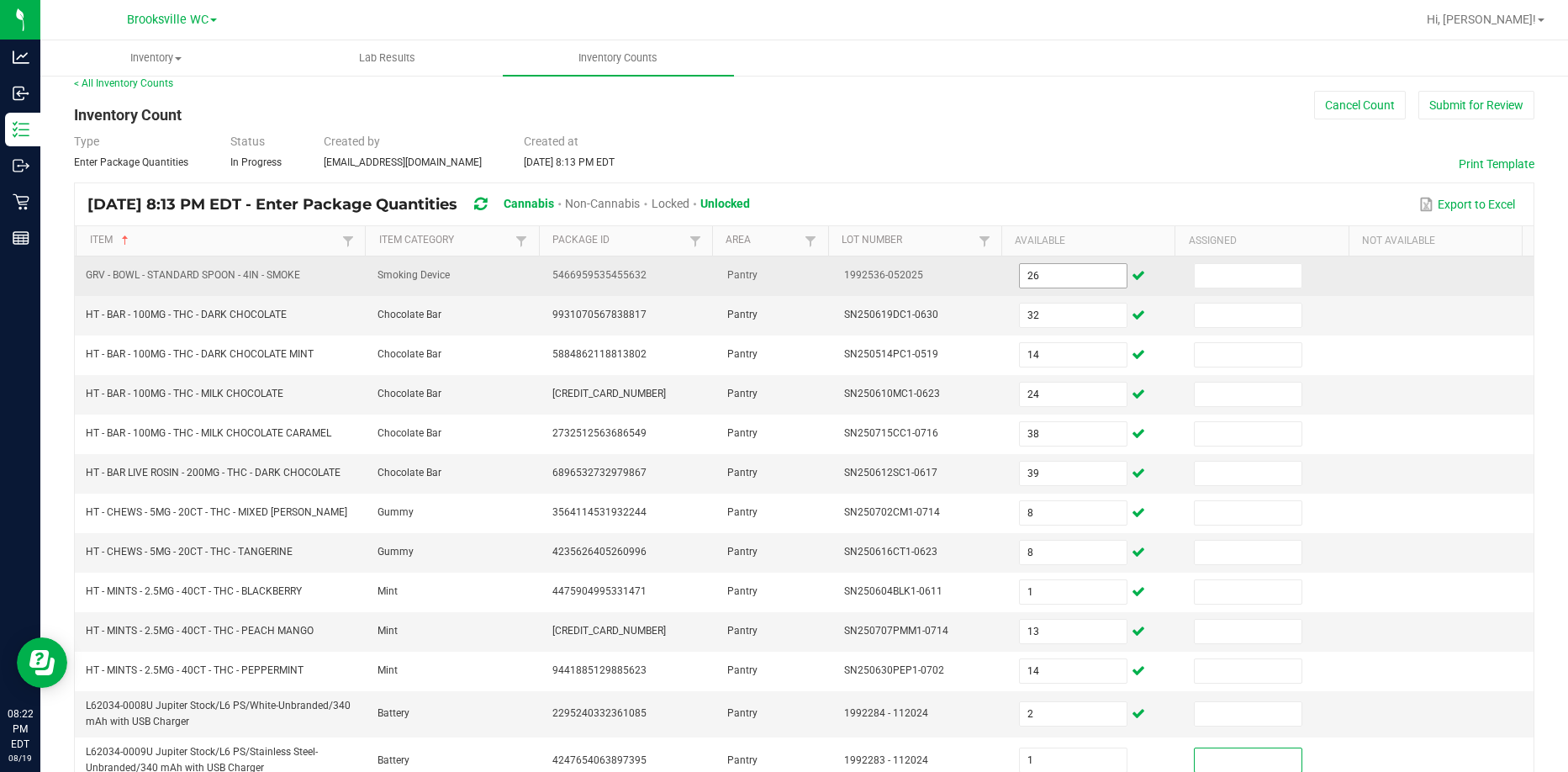
scroll to position [364, 0]
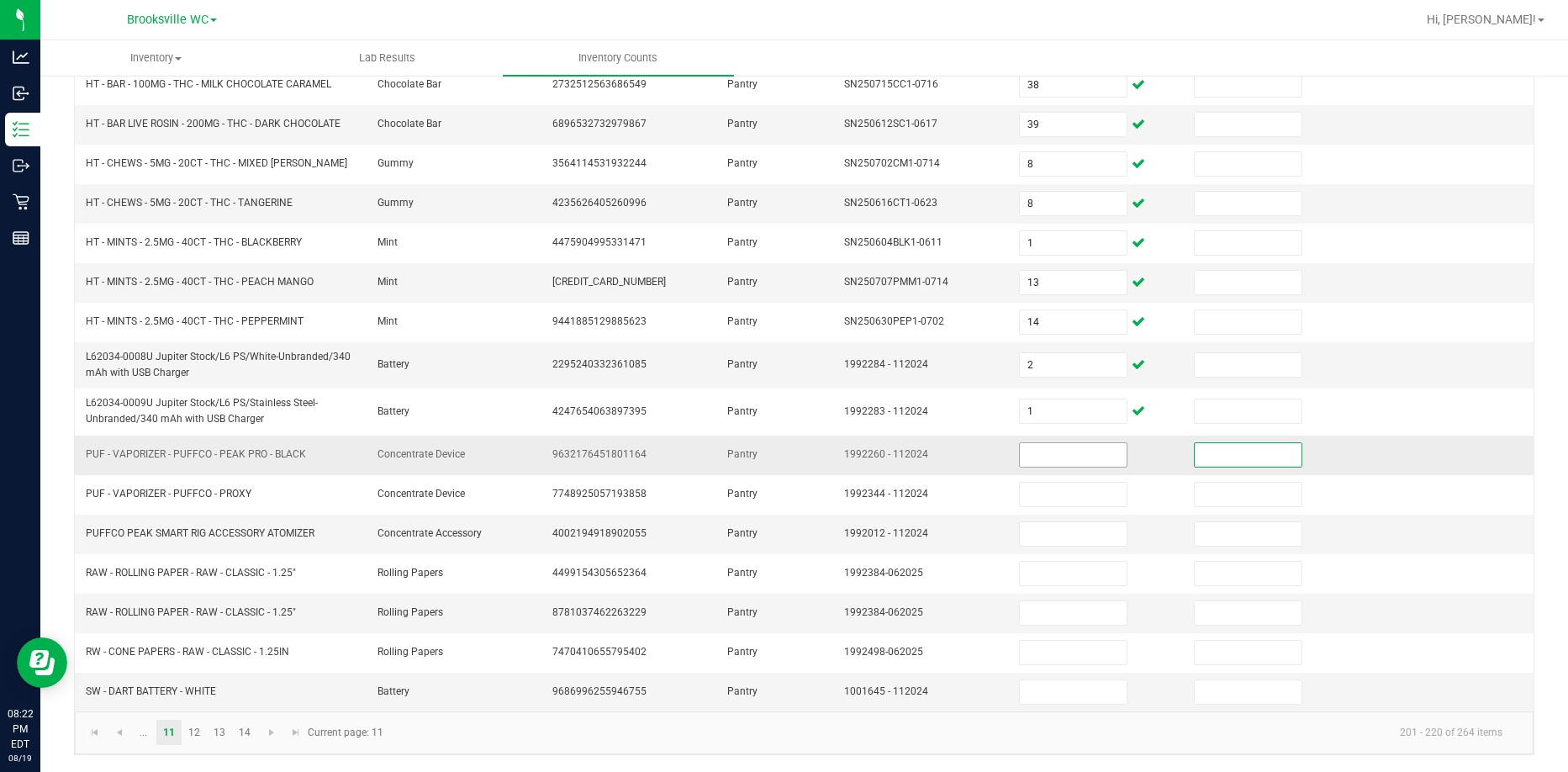
click at [1053, 455] on input at bounding box center [1073, 455] width 107 height 24
click at [203, 724] on link "12" at bounding box center [195, 732] width 25 height 26
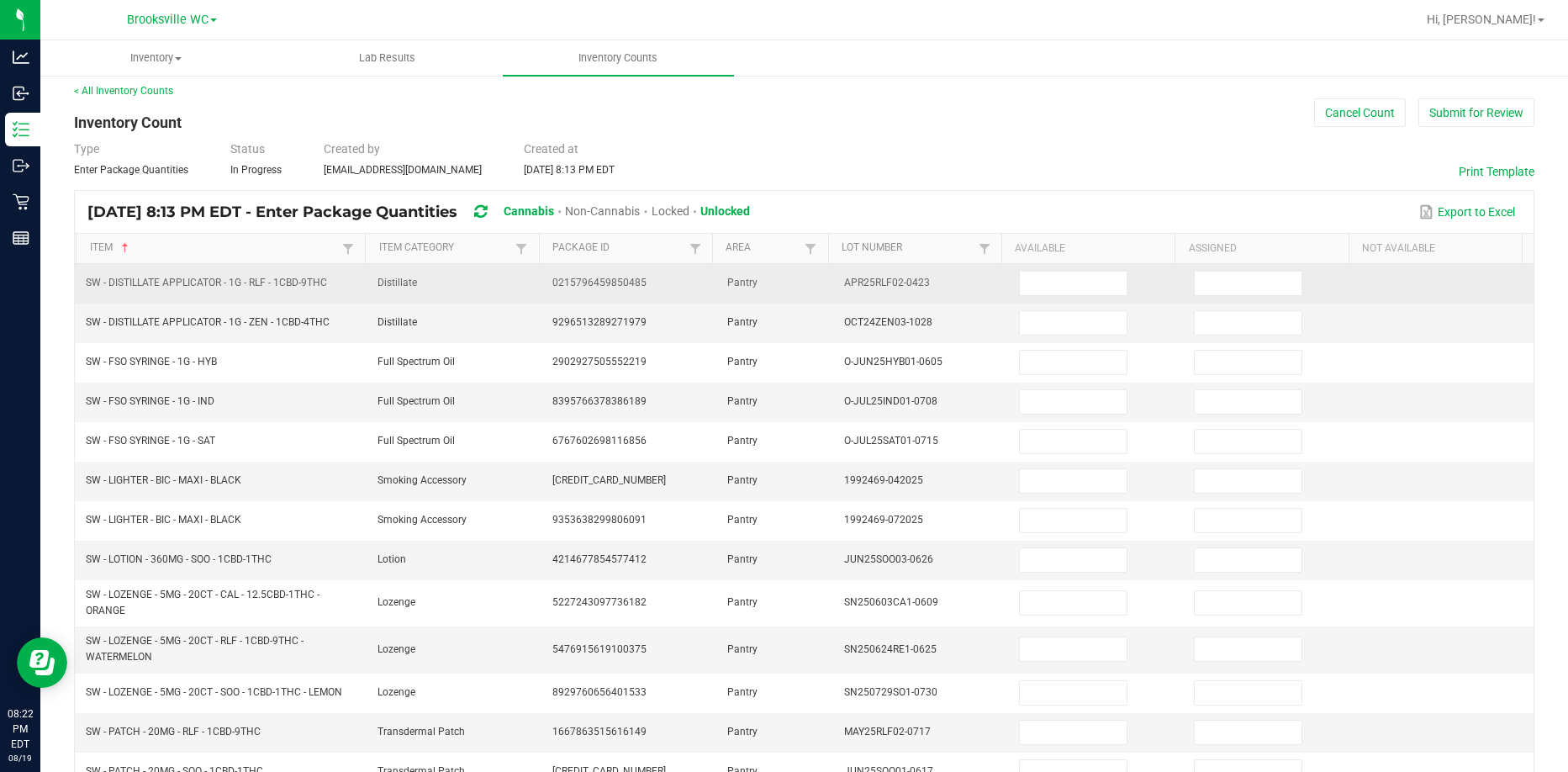
scroll to position [0, 0]
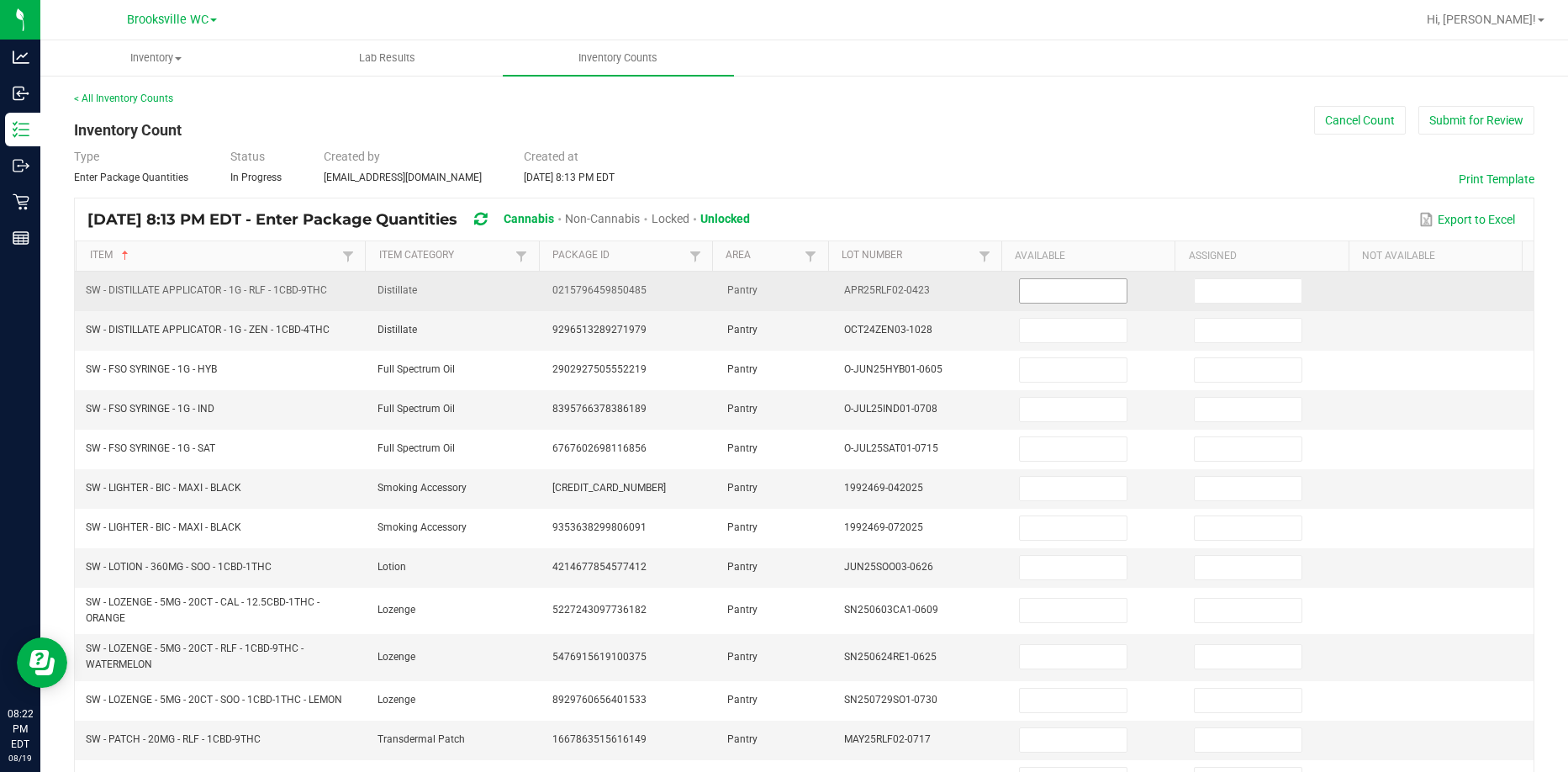
click at [1032, 288] on input at bounding box center [1073, 291] width 107 height 24
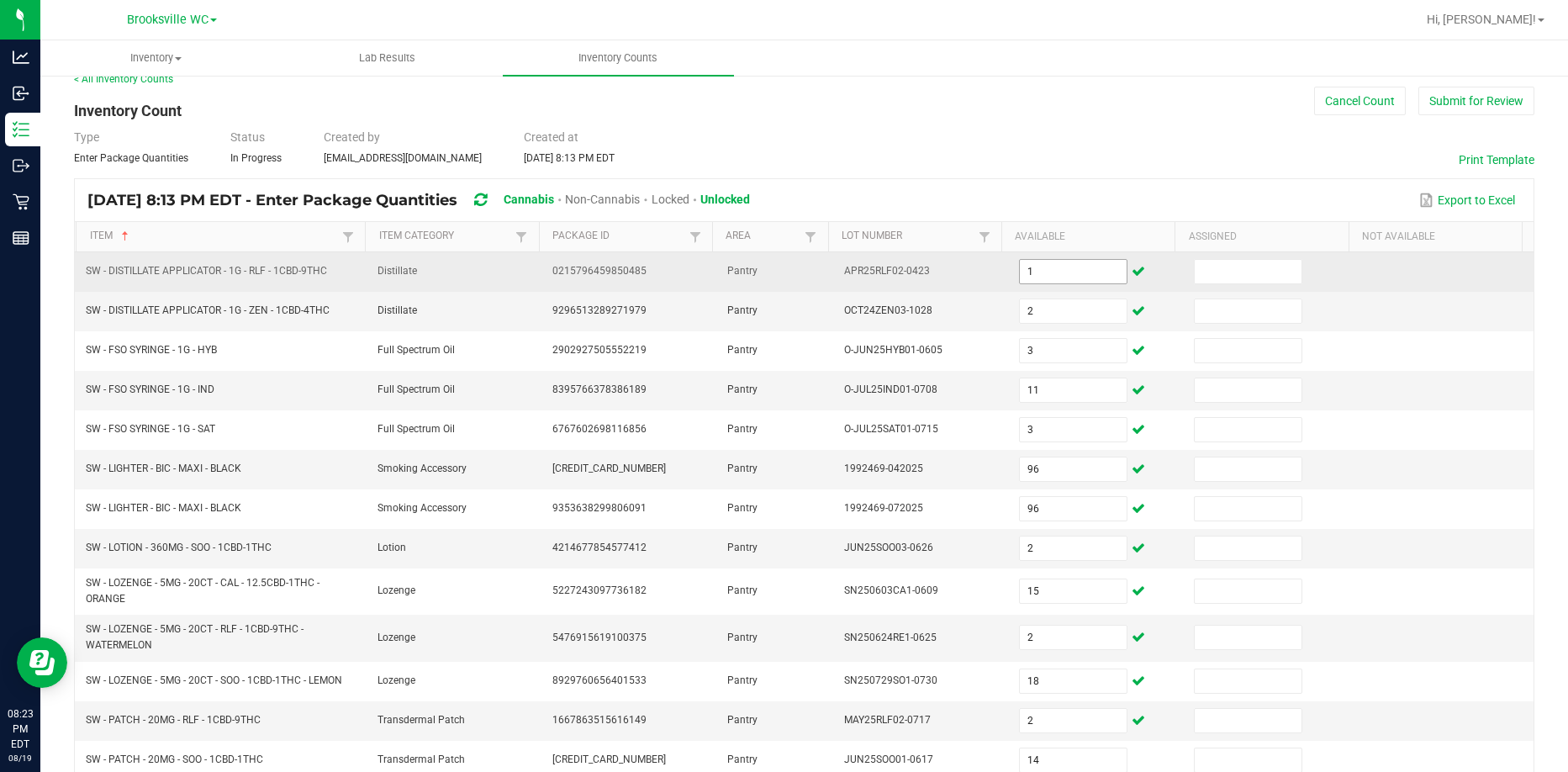
scroll to position [364, 0]
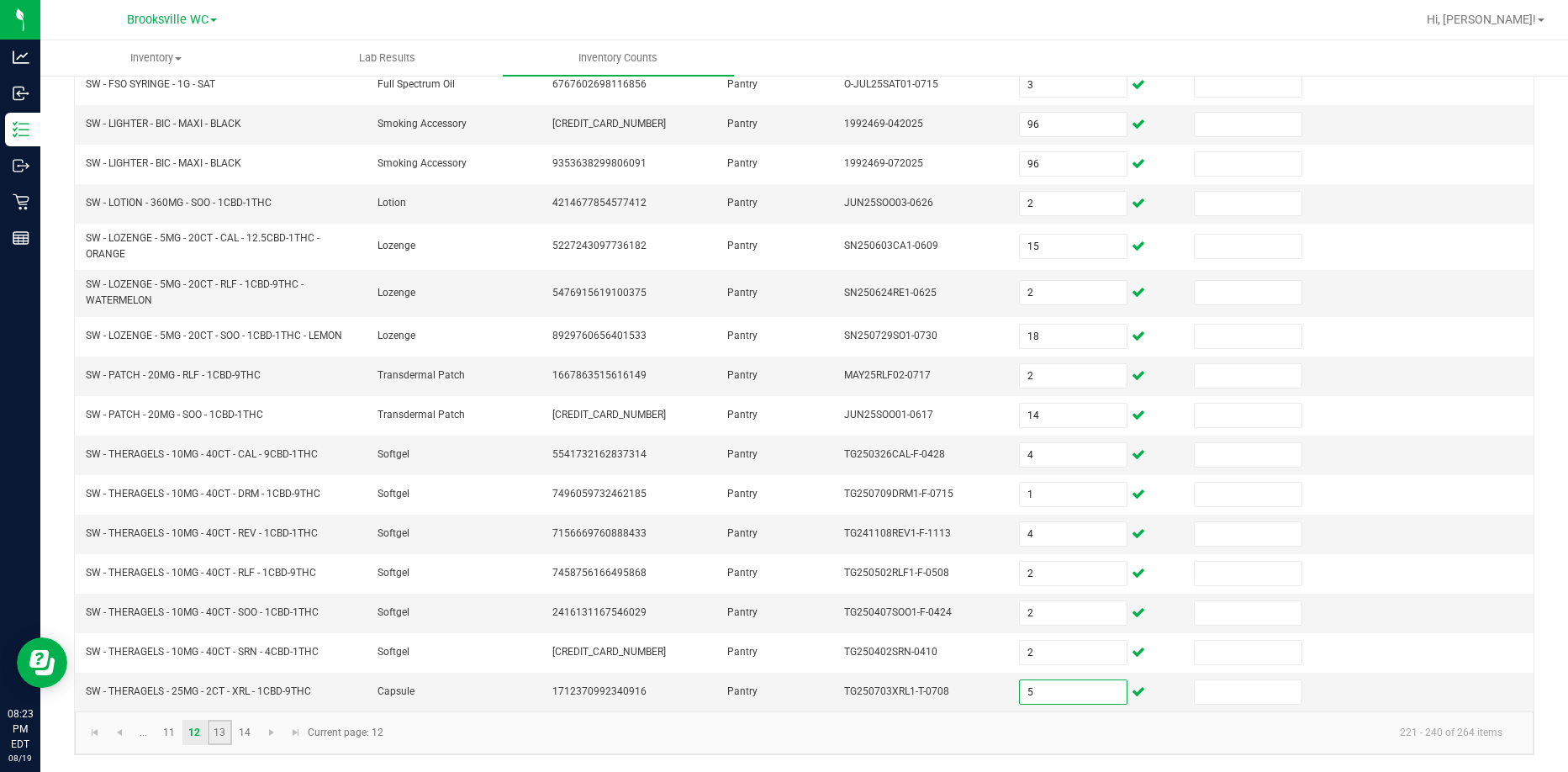
click at [223, 730] on link "13" at bounding box center [220, 732] width 25 height 26
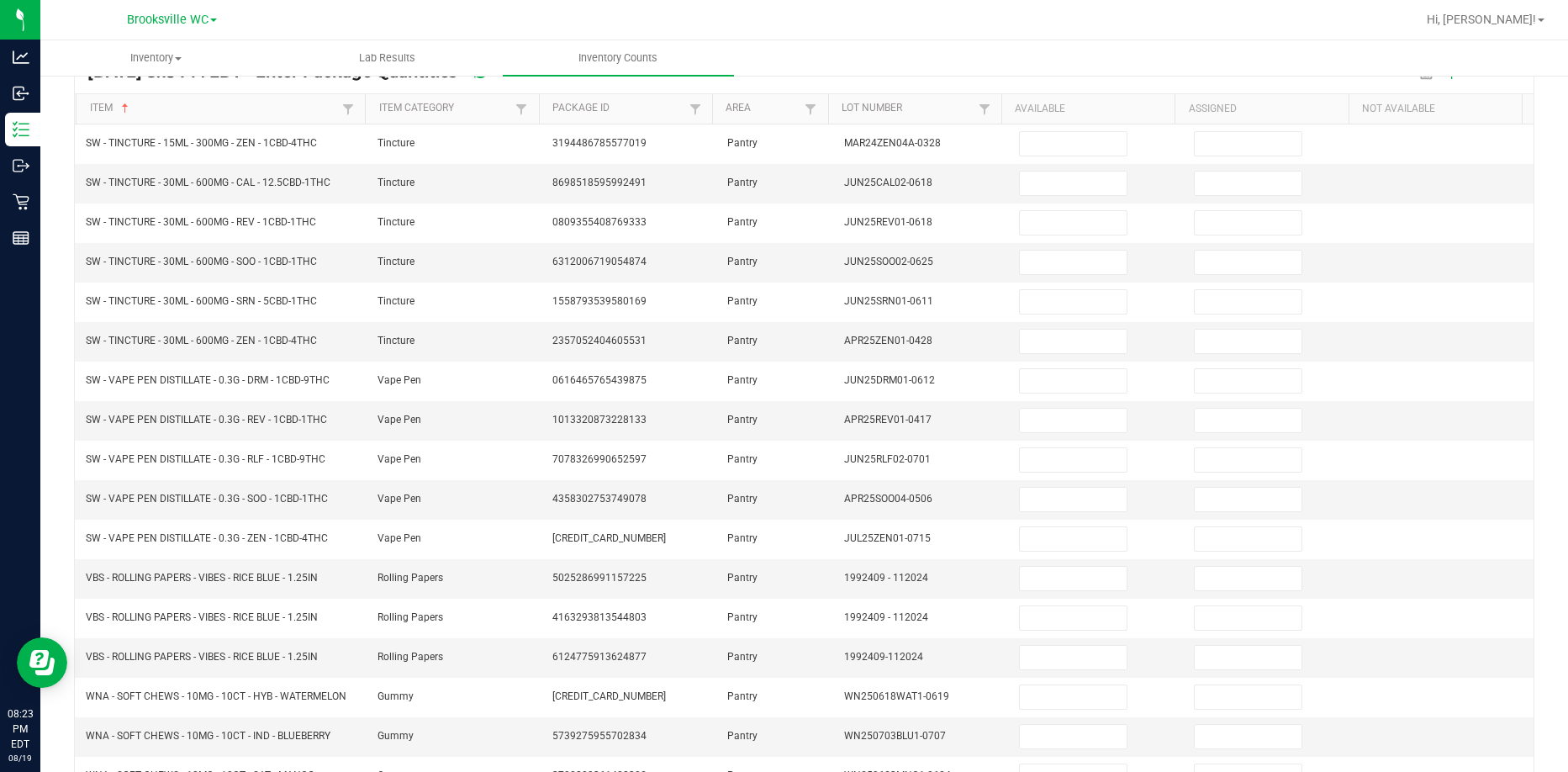
scroll to position [0, 0]
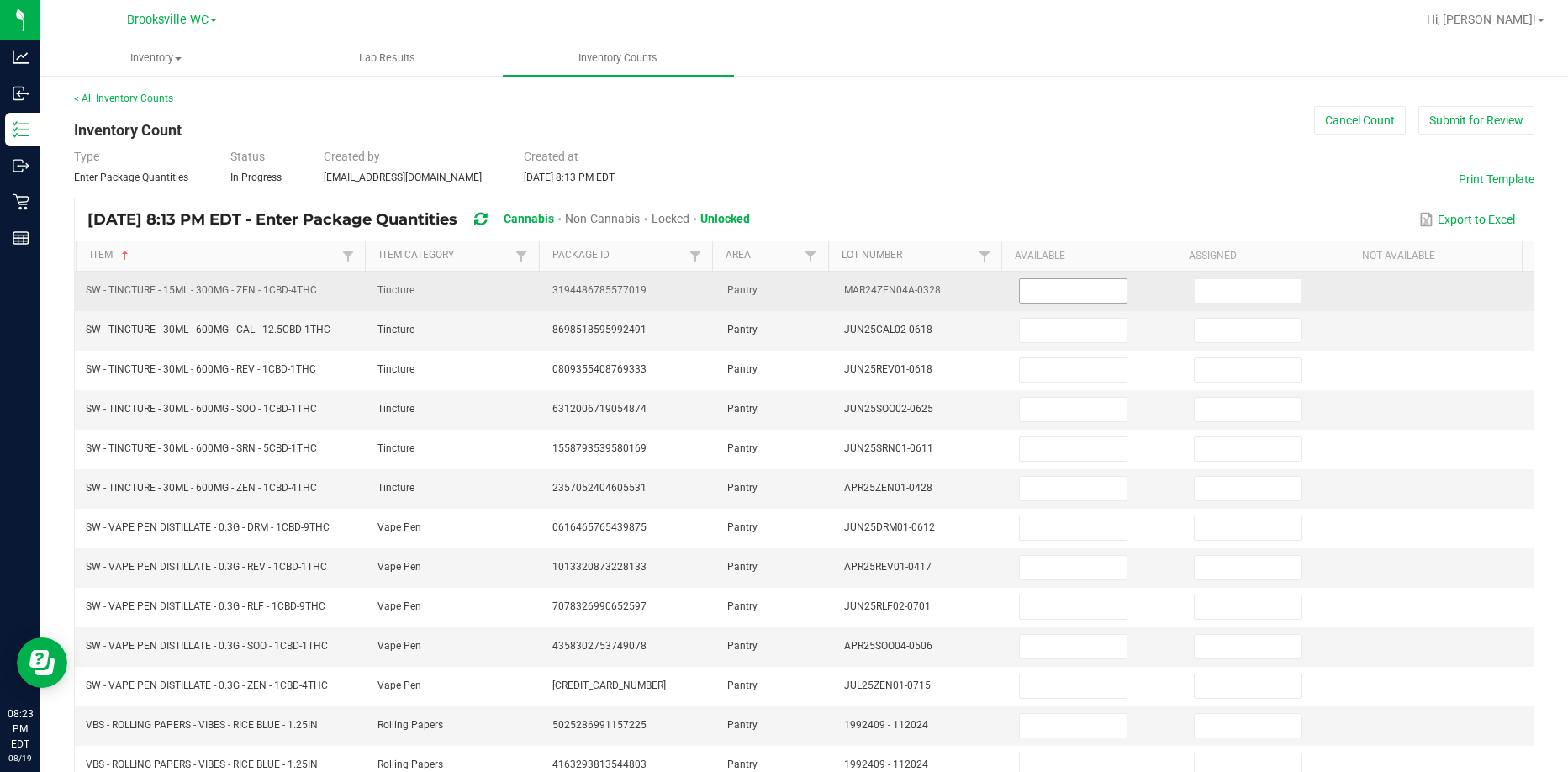
click at [1026, 291] on input at bounding box center [1073, 291] width 107 height 24
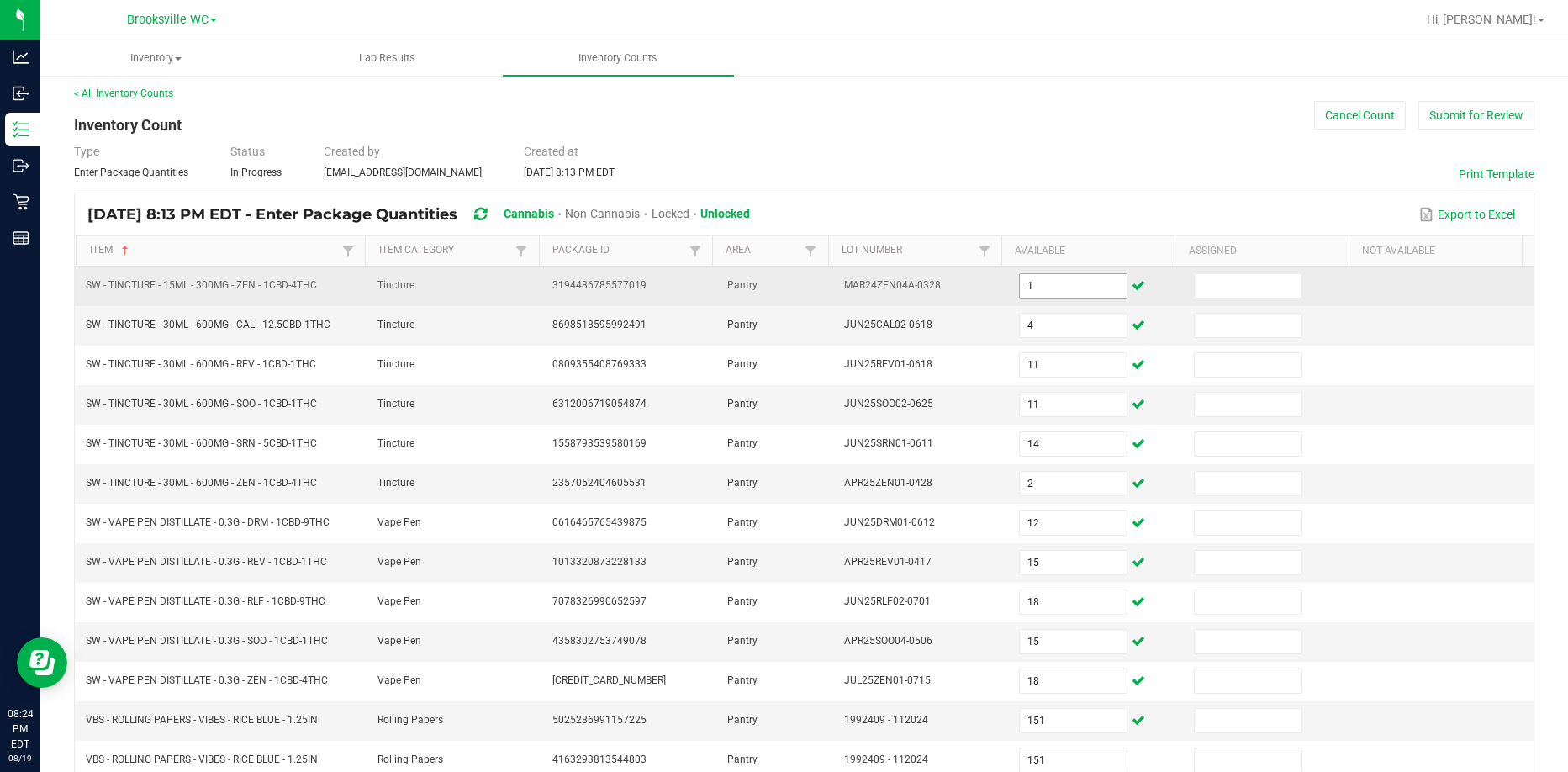
scroll to position [364, 0]
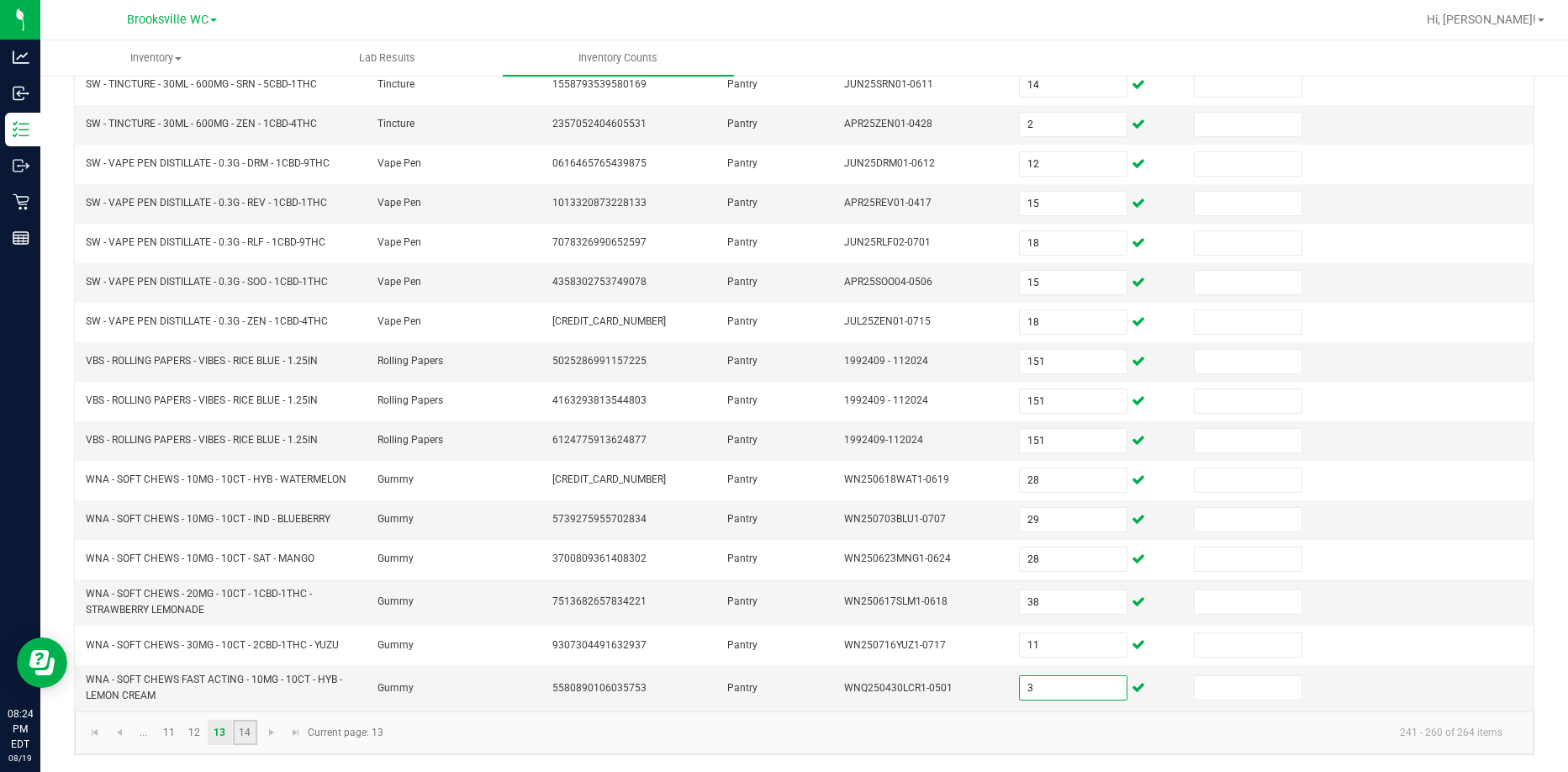
click at [254, 731] on link "14" at bounding box center [246, 732] width 25 height 26
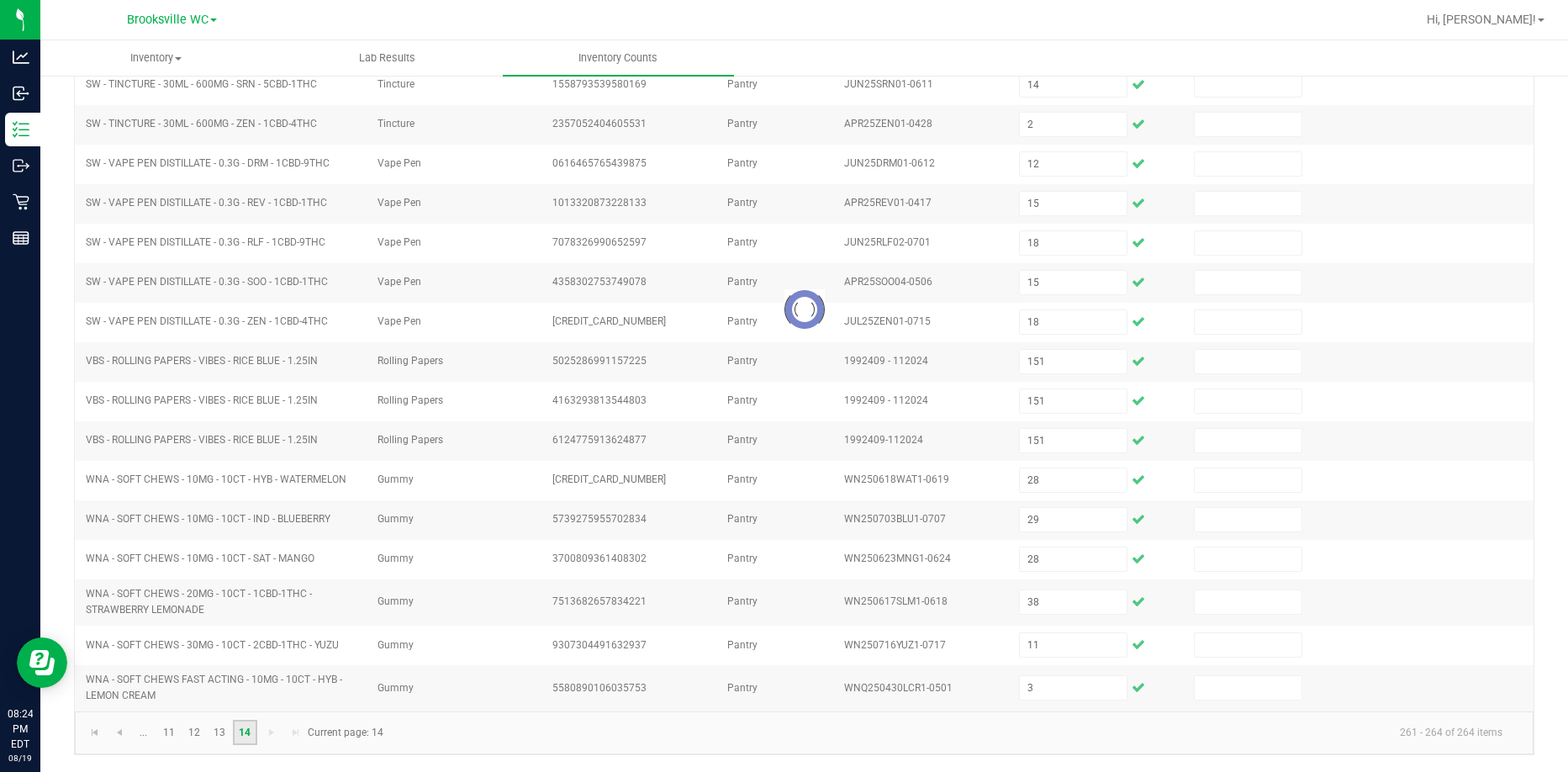
scroll to position [0, 0]
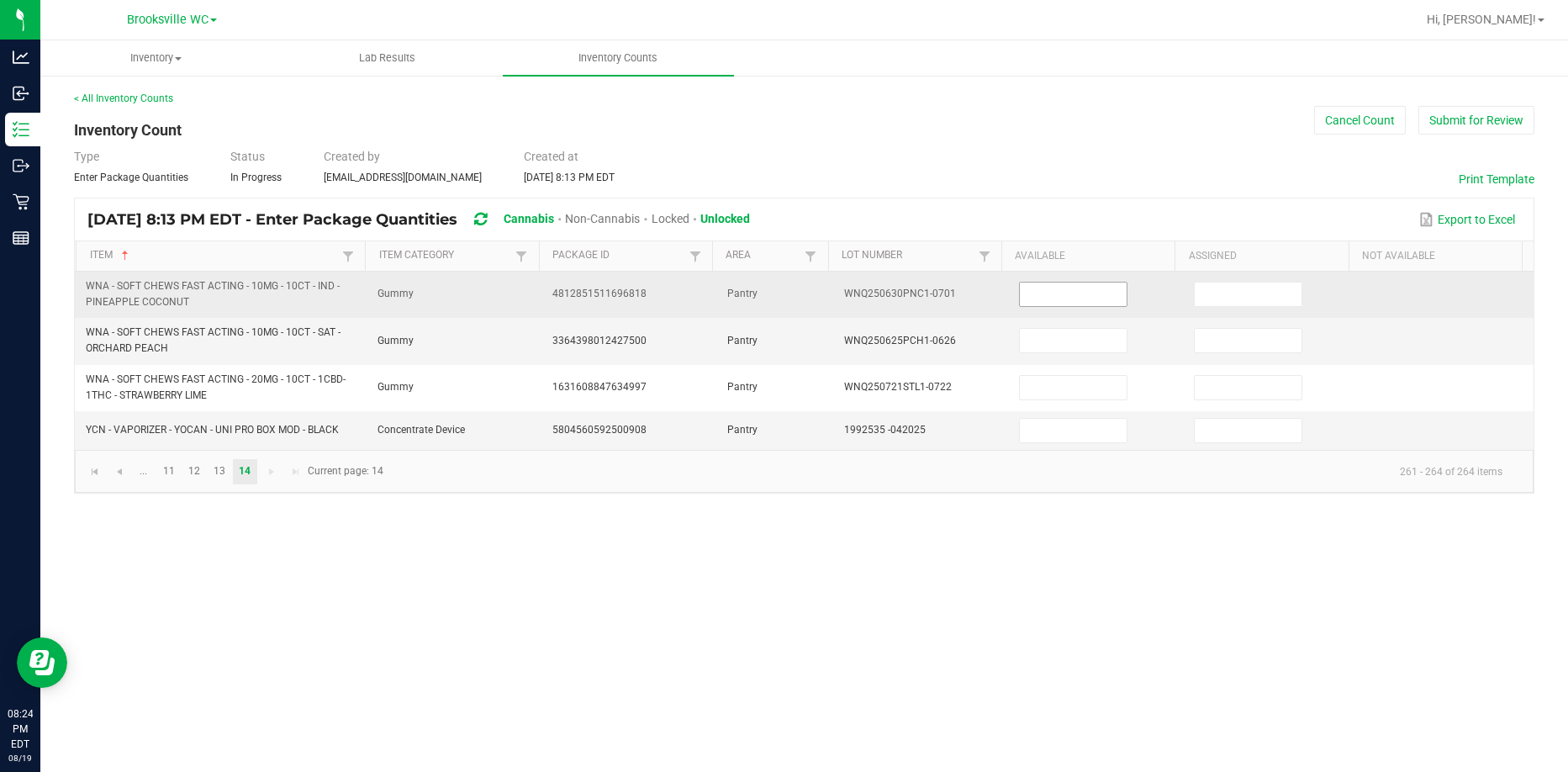
click at [1059, 292] on input at bounding box center [1073, 294] width 107 height 24
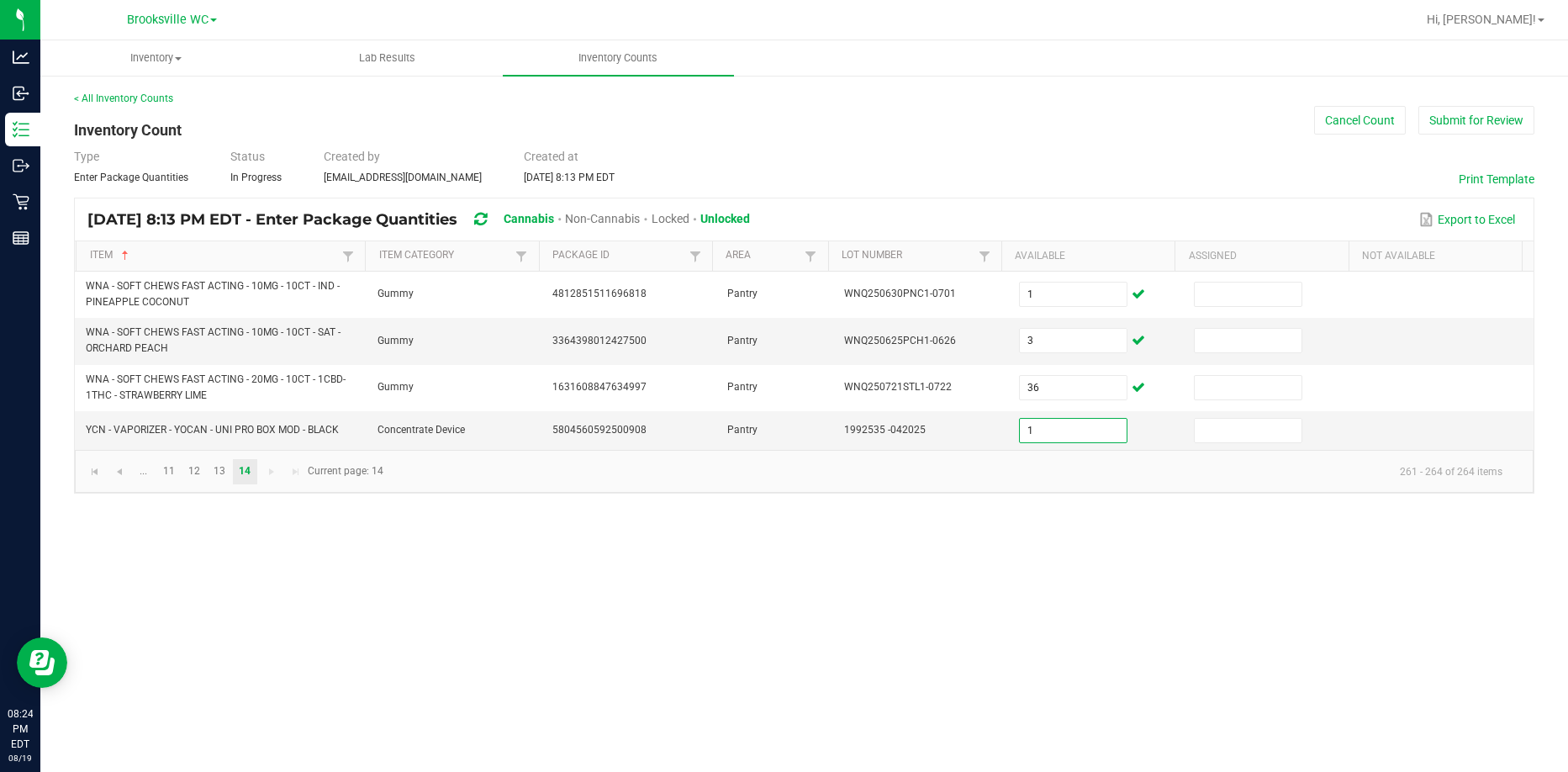
drag, startPoint x: 866, startPoint y: 674, endPoint x: 871, endPoint y: 653, distance: 21.6
click at [868, 663] on div "Inventory All packages All inventory Waste log Create inventory Lab Results Inv…" at bounding box center [805, 406] width 1528 height 731
click at [328, 625] on div "Inventory All packages All inventory Waste log Create inventory Lab Results Inv…" at bounding box center [805, 406] width 1528 height 731
click at [1438, 124] on button "Submit for Review" at bounding box center [1476, 120] width 116 height 28
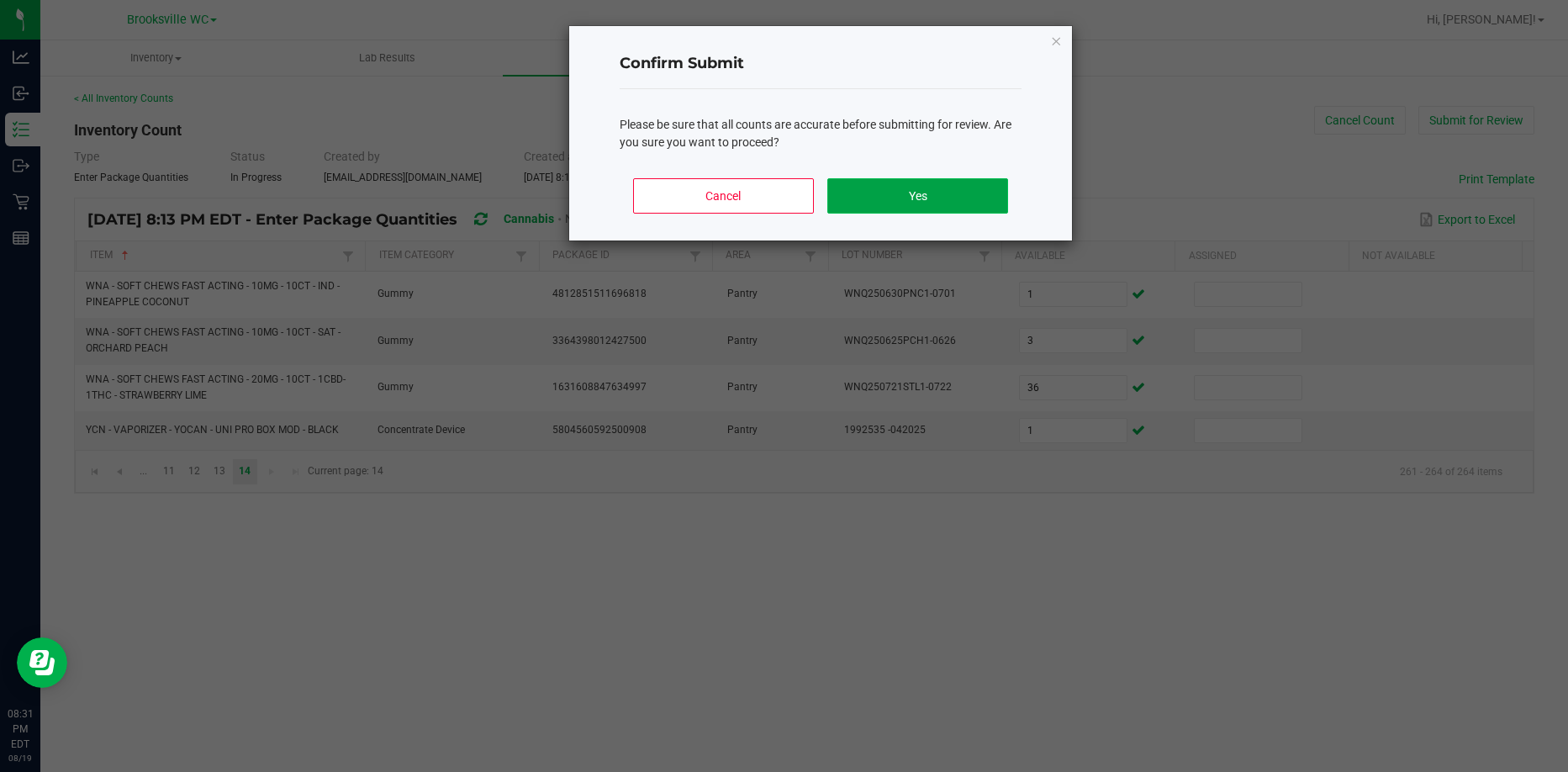
click at [964, 188] on button "Yes" at bounding box center [917, 196] width 180 height 35
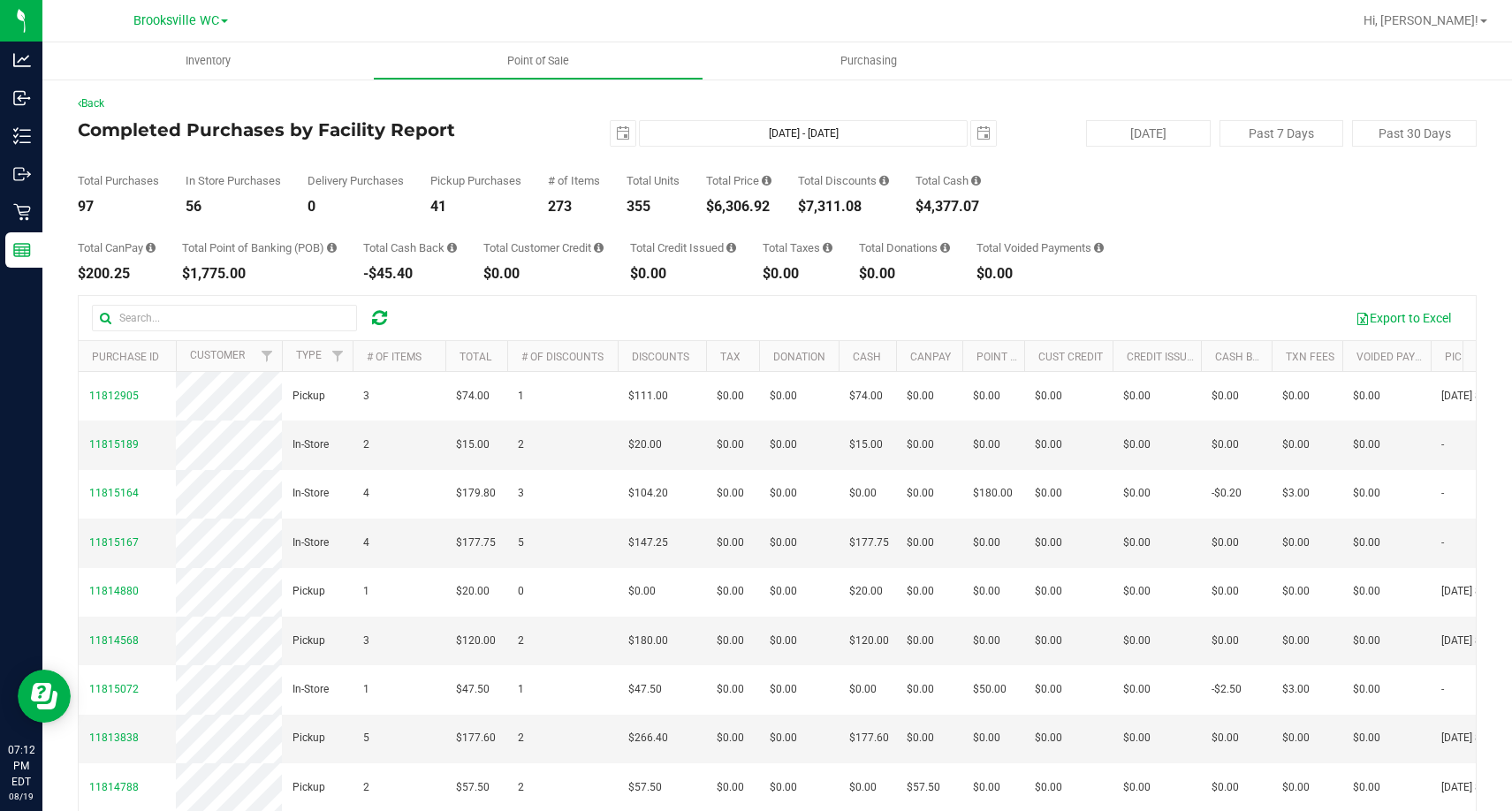
click at [530, 185] on div "Total Purchases 97 In Store Purchases 56 Delivery Purchases 0 Pickup Purchases …" at bounding box center [776, 181] width 1399 height 68
click at [393, 163] on div "Total Purchases 101 In Store Purchases 58 Delivery Purchases 0 Pickup Purchases…" at bounding box center [776, 181] width 1399 height 68
